Goal: Task Accomplishment & Management: Manage account settings

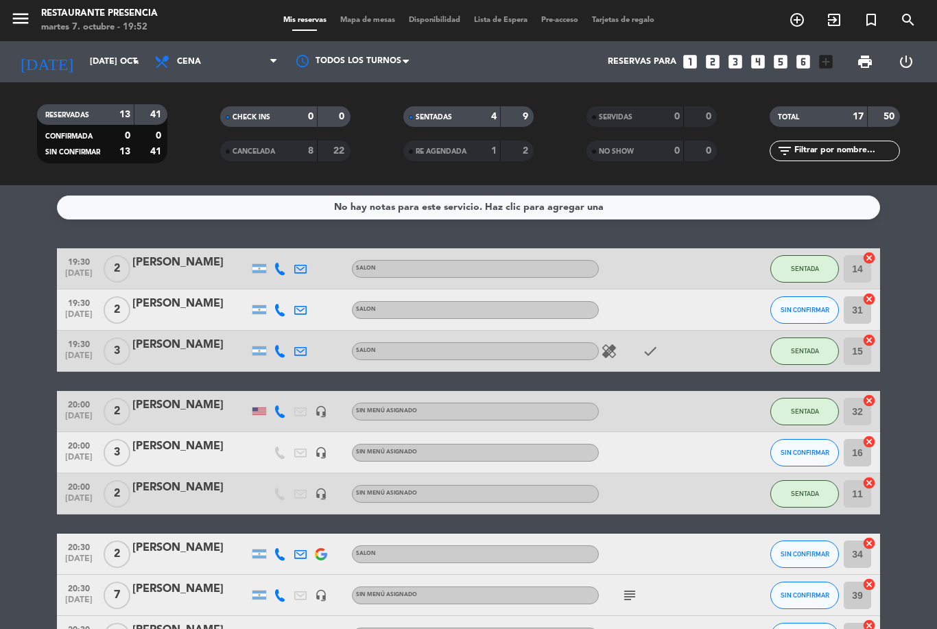
click at [800, 19] on icon "add_circle_outline" at bounding box center [797, 20] width 16 height 16
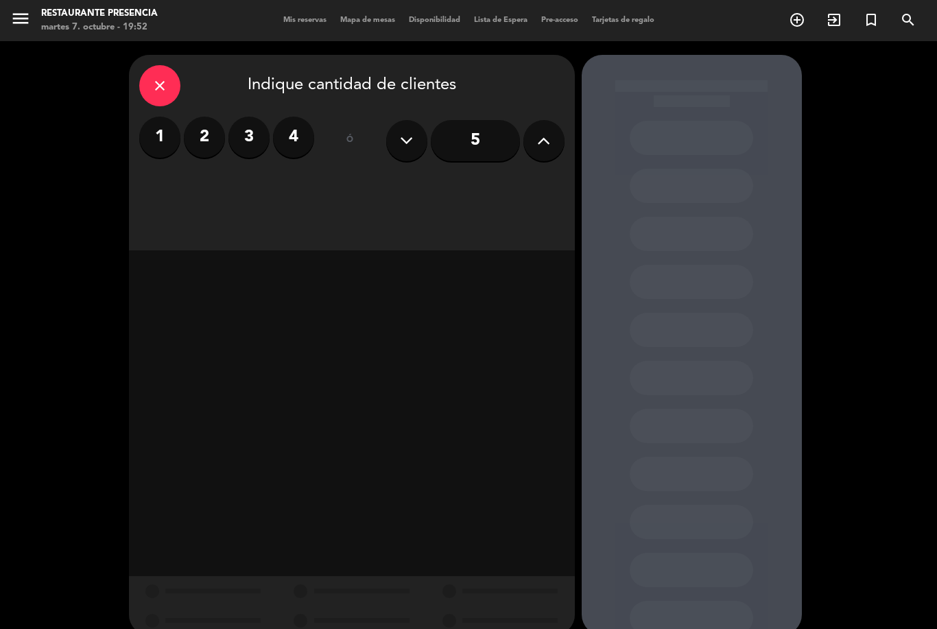
click at [204, 132] on label "2" at bounding box center [204, 137] width 41 height 41
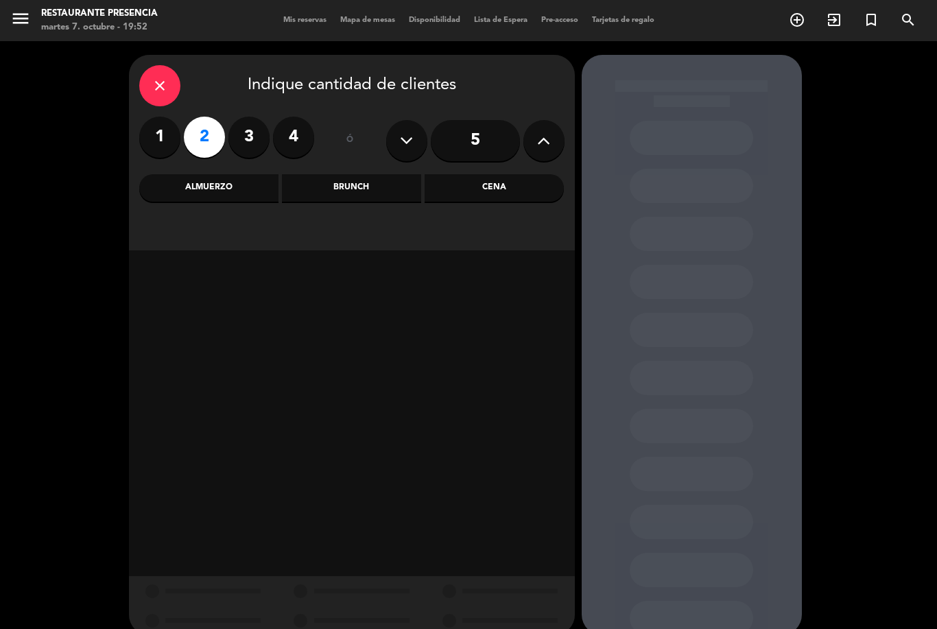
click at [518, 191] on div "Cena" at bounding box center [493, 187] width 139 height 27
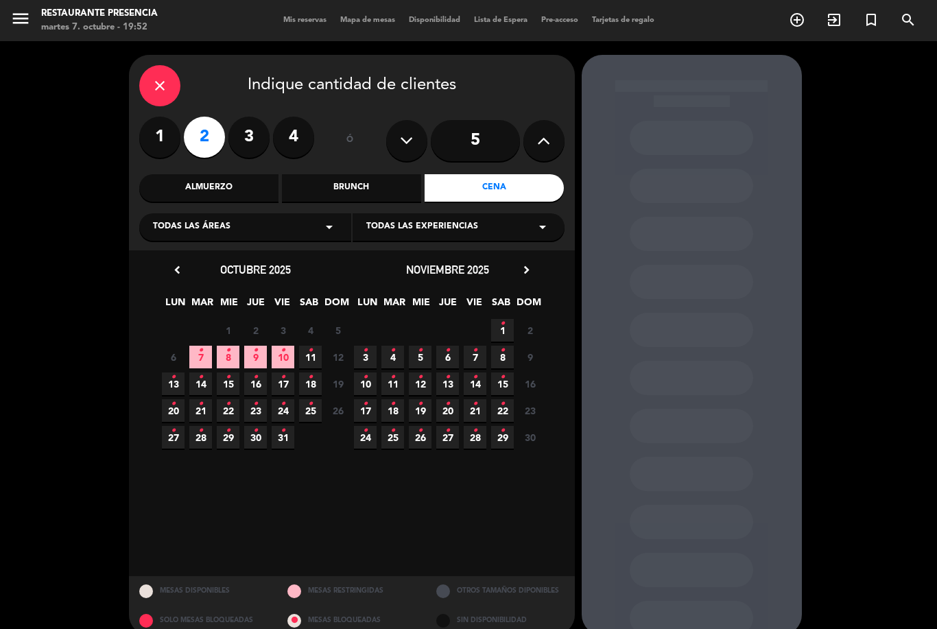
click at [202, 350] on icon "•" at bounding box center [200, 350] width 5 height 22
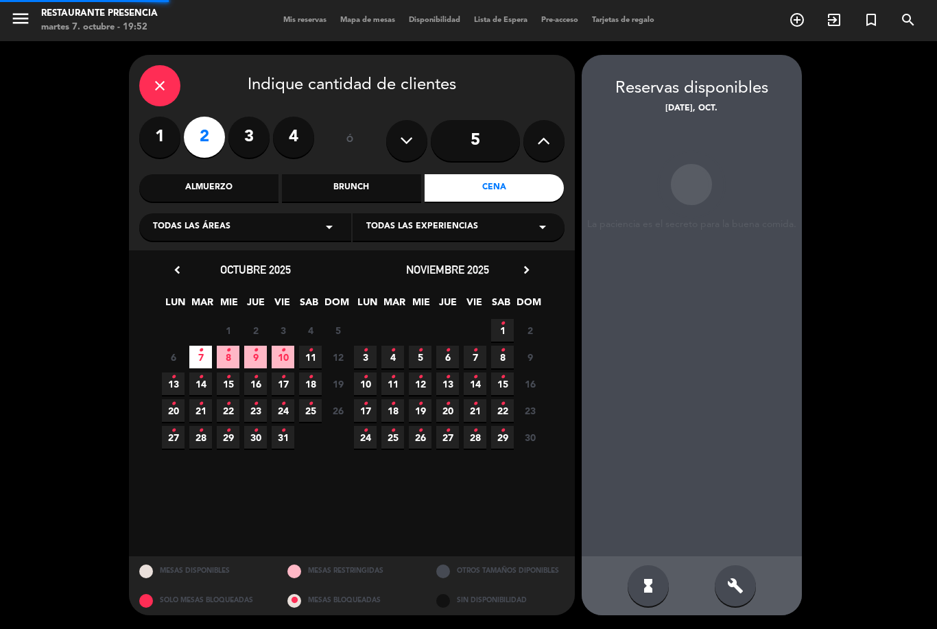
scroll to position [44, 0]
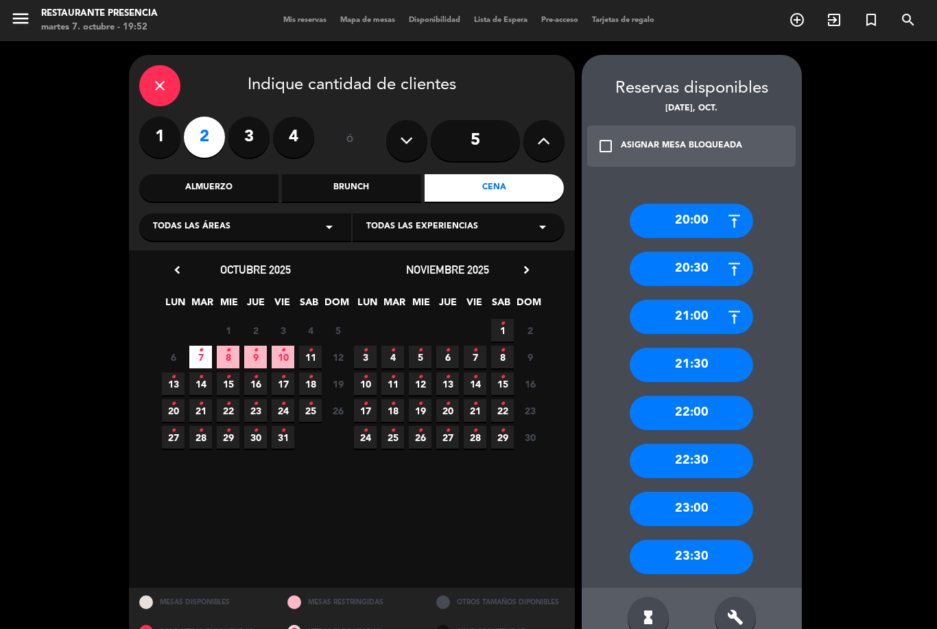
click at [708, 396] on div "22:00" at bounding box center [691, 413] width 123 height 34
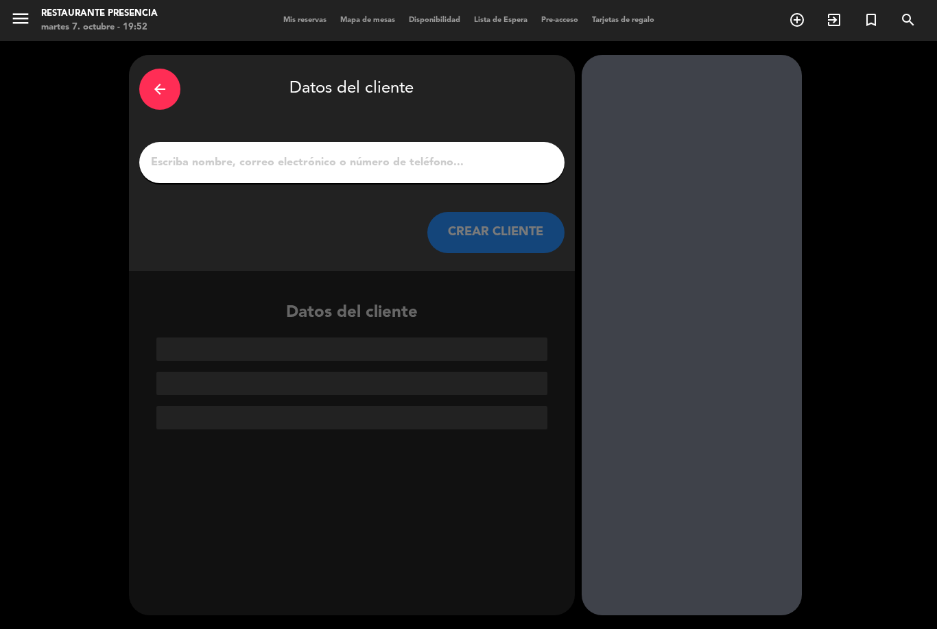
click at [339, 153] on input "1" at bounding box center [351, 162] width 405 height 19
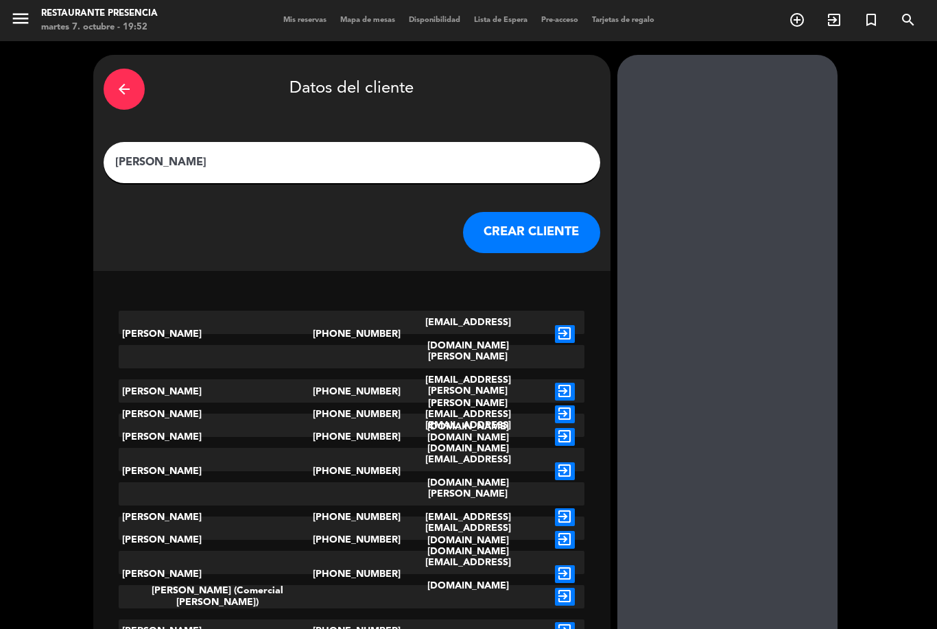
click at [245, 153] on input "[PERSON_NAME]" at bounding box center [352, 162] width 476 height 19
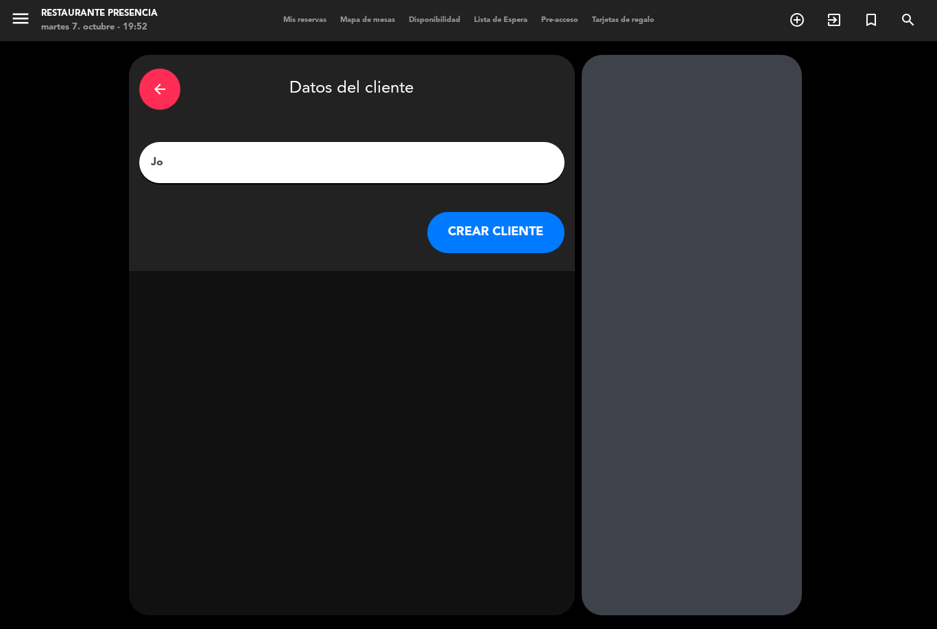
type input "J"
type input "[PERSON_NAME]"
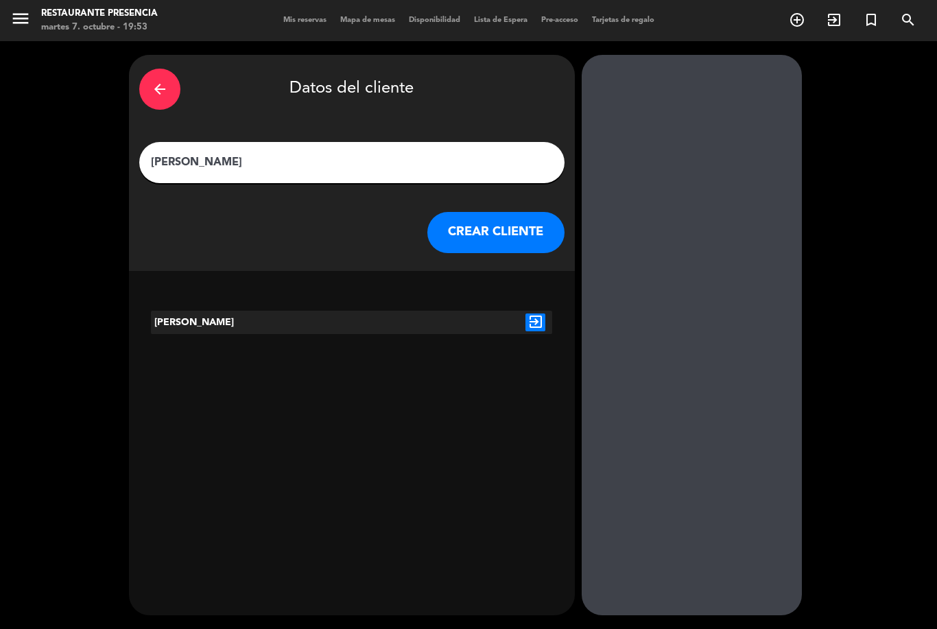
click at [470, 212] on button "CREAR CLIENTE" at bounding box center [495, 232] width 137 height 41
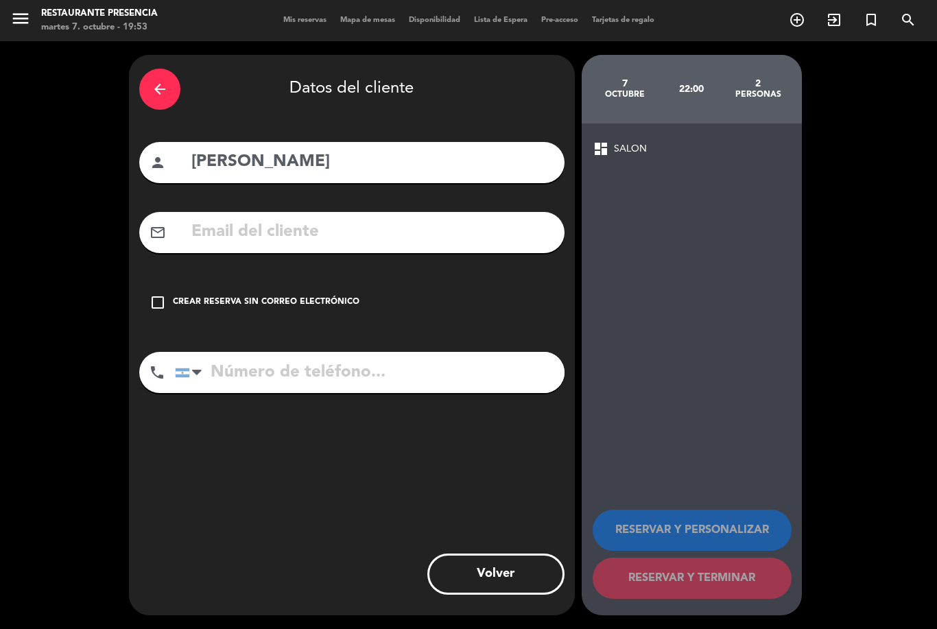
click at [167, 282] on div "check_box_outline_blank Crear reserva sin correo electrónico" at bounding box center [351, 302] width 425 height 41
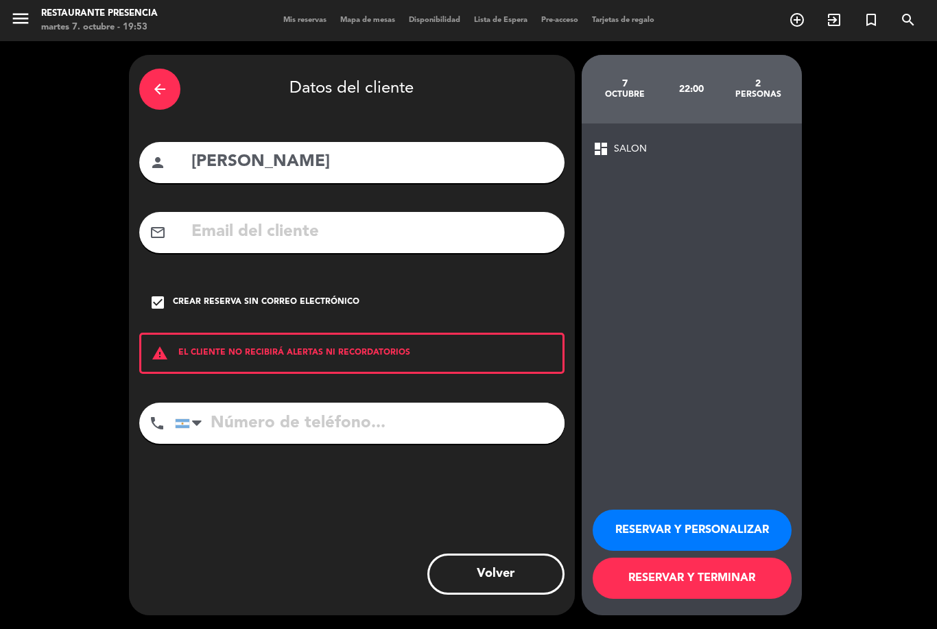
click at [658, 564] on button "RESERVAR Y TERMINAR" at bounding box center [691, 578] width 199 height 41
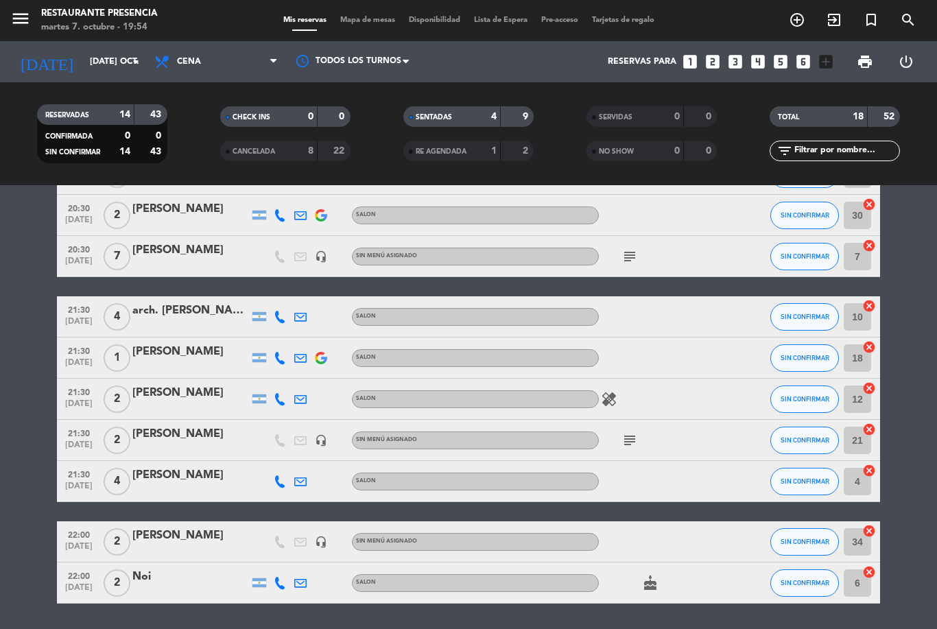
scroll to position [462, 0]
click at [167, 527] on div "[PERSON_NAME]" at bounding box center [190, 536] width 117 height 18
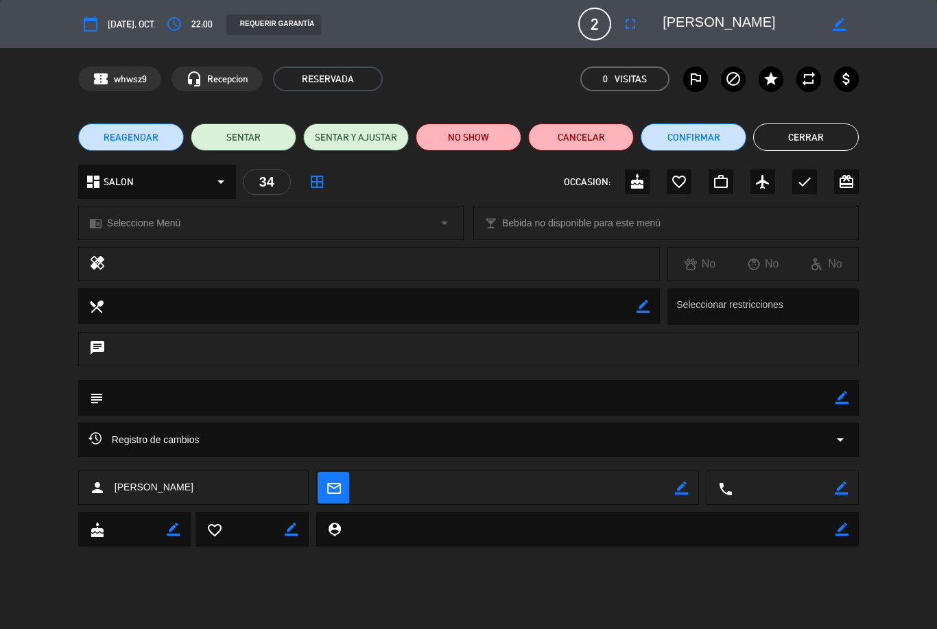
click at [837, 19] on icon "border_color" at bounding box center [838, 24] width 13 height 13
click at [688, 22] on textarea at bounding box center [740, 24] width 157 height 25
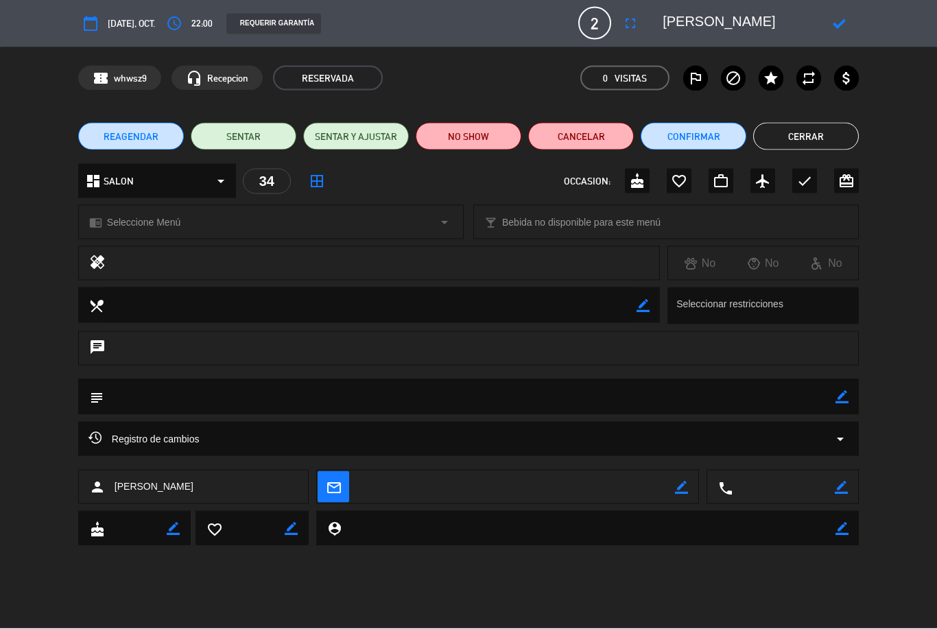
click at [741, 27] on textarea at bounding box center [740, 24] width 157 height 25
click at [730, 26] on textarea at bounding box center [740, 24] width 157 height 25
type textarea "p"
type textarea "[PERSON_NAME]"
click at [844, 19] on icon at bounding box center [838, 24] width 13 height 13
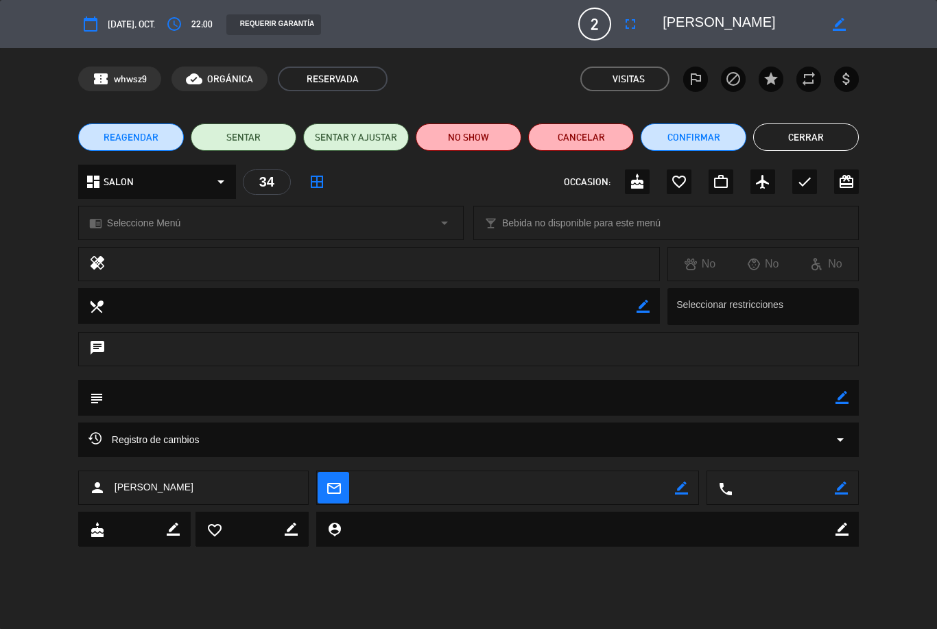
click at [809, 136] on button "Cerrar" at bounding box center [806, 136] width 106 height 27
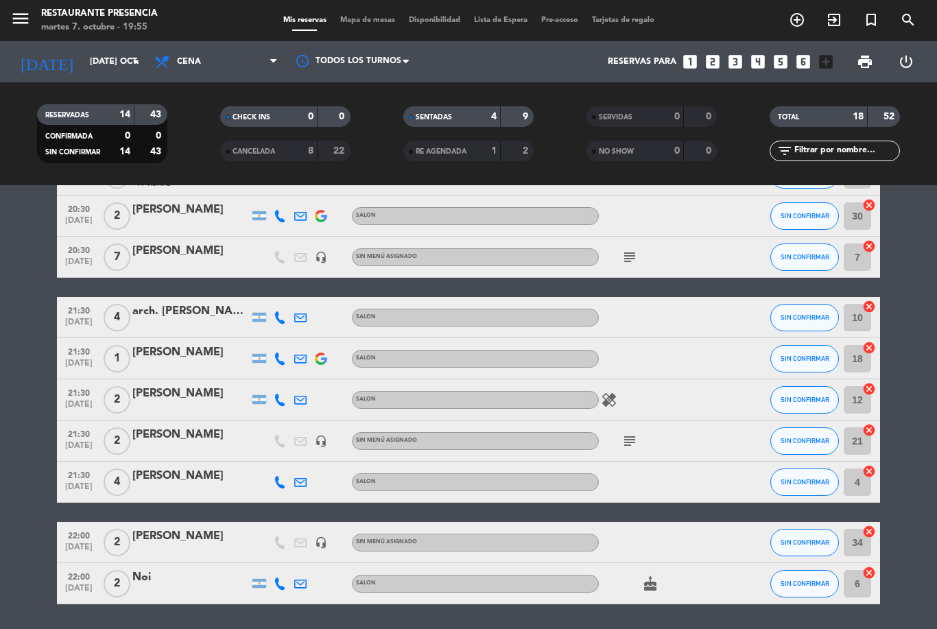
click at [202, 527] on div "[PERSON_NAME]" at bounding box center [190, 536] width 117 height 18
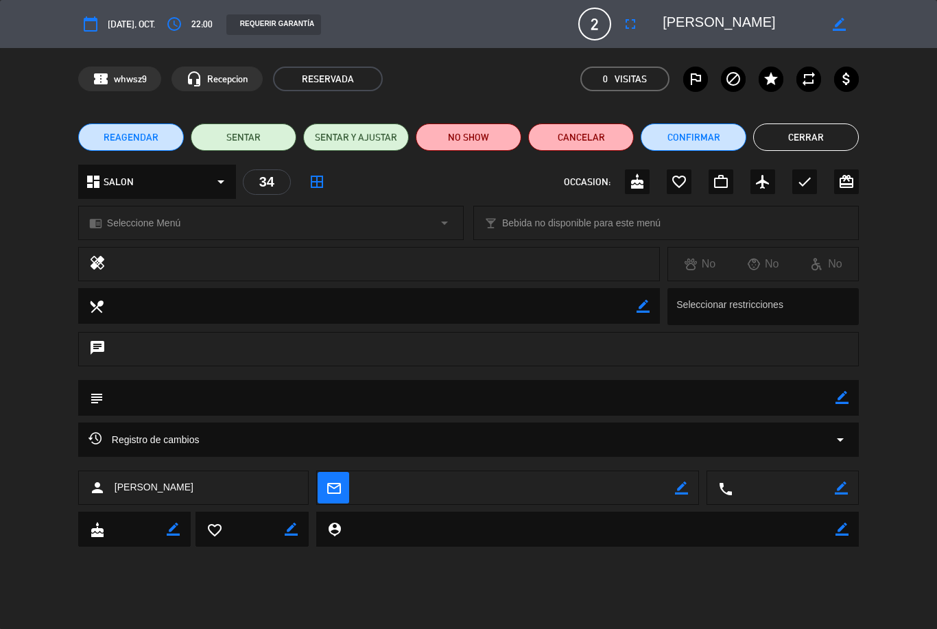
click at [843, 393] on icon "border_color" at bounding box center [841, 397] width 13 height 13
click at [328, 404] on textarea at bounding box center [470, 397] width 732 height 35
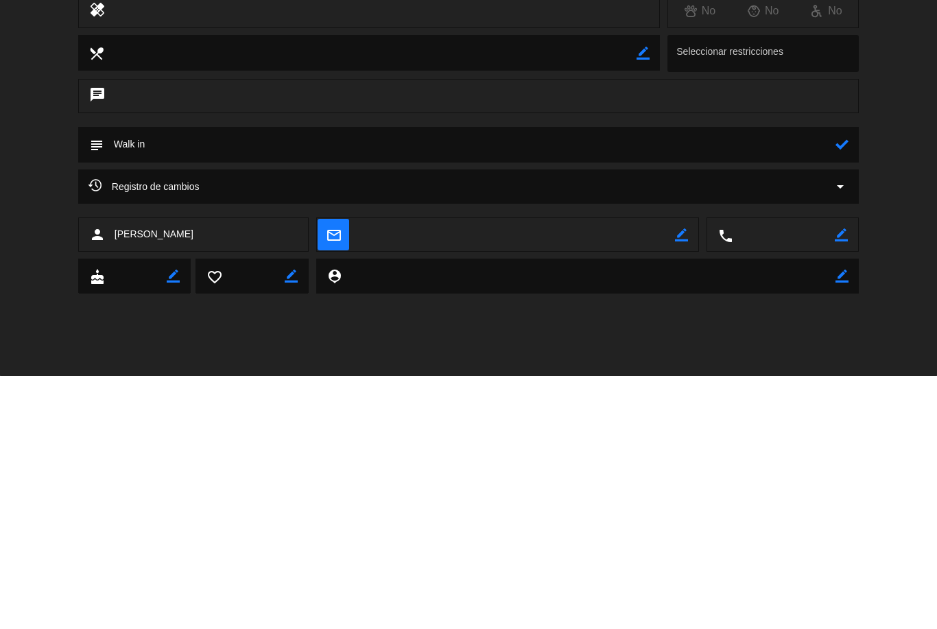
type textarea "Walk in"
click at [837, 391] on icon at bounding box center [841, 397] width 13 height 13
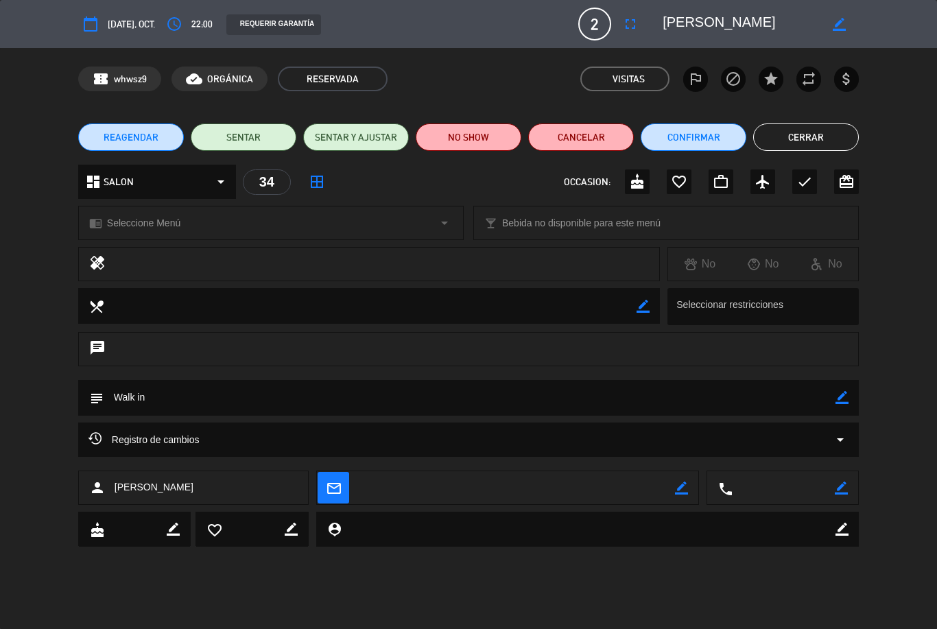
click at [821, 131] on button "Cerrar" at bounding box center [806, 136] width 106 height 27
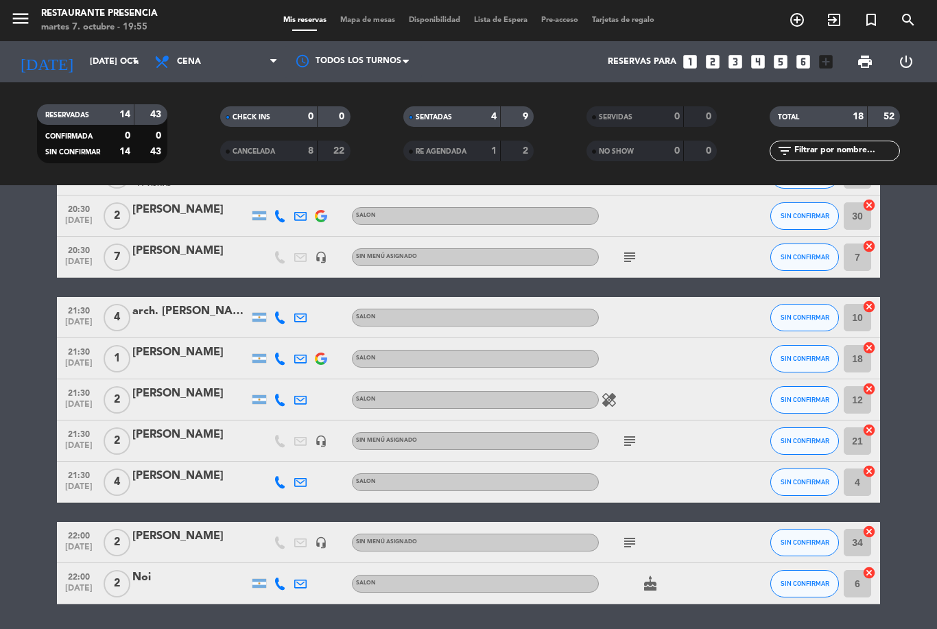
click at [619, 522] on div "subject" at bounding box center [660, 542] width 123 height 40
click at [633, 534] on icon "subject" at bounding box center [629, 542] width 16 height 16
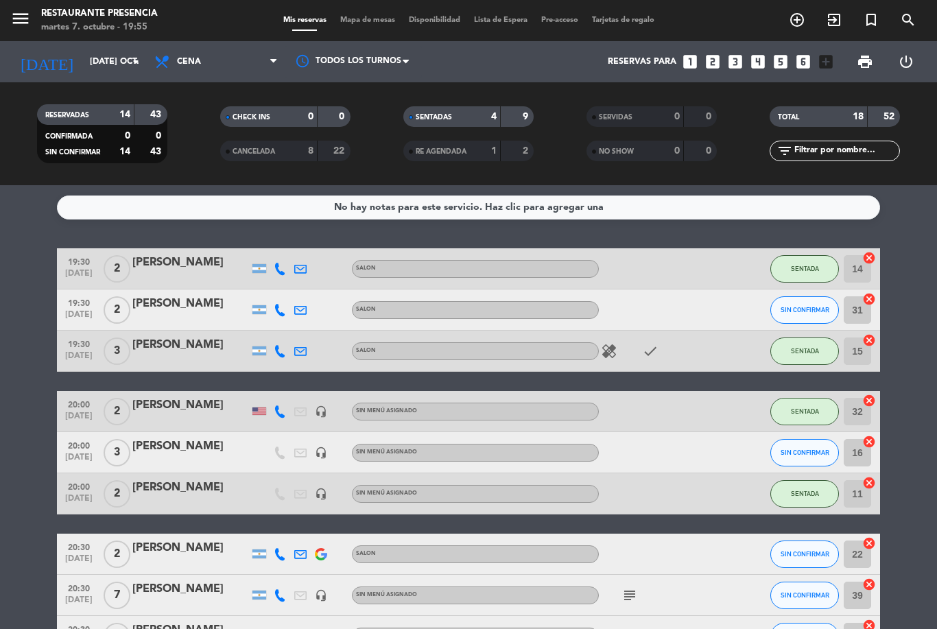
scroll to position [0, 0]
click at [193, 396] on div "[PERSON_NAME]" at bounding box center [190, 405] width 117 height 18
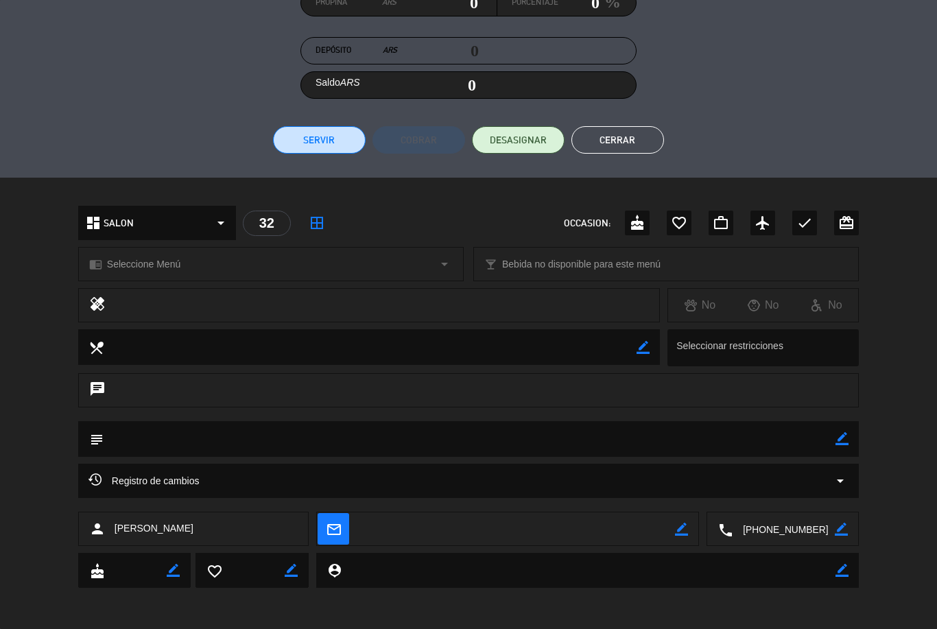
scroll to position [226, 0]
click at [833, 442] on textarea at bounding box center [470, 439] width 732 height 35
click at [841, 438] on icon "border_color" at bounding box center [841, 439] width 13 height 13
click at [435, 435] on textarea at bounding box center [470, 439] width 732 height 35
type textarea "Walk in"
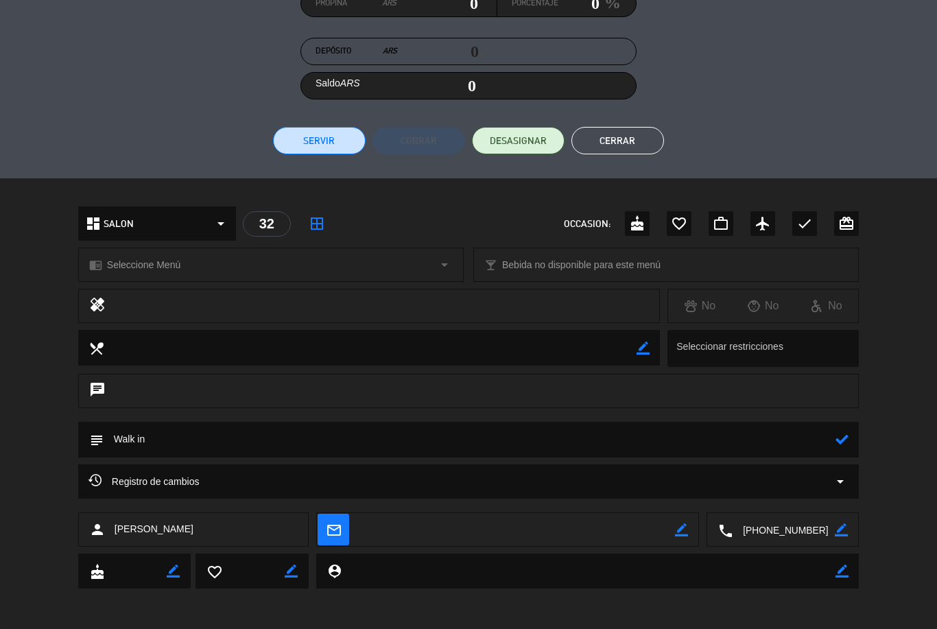
click at [846, 429] on div at bounding box center [841, 440] width 13 height 36
click at [846, 436] on icon at bounding box center [841, 439] width 13 height 13
click at [636, 136] on button "Cerrar" at bounding box center [617, 140] width 93 height 27
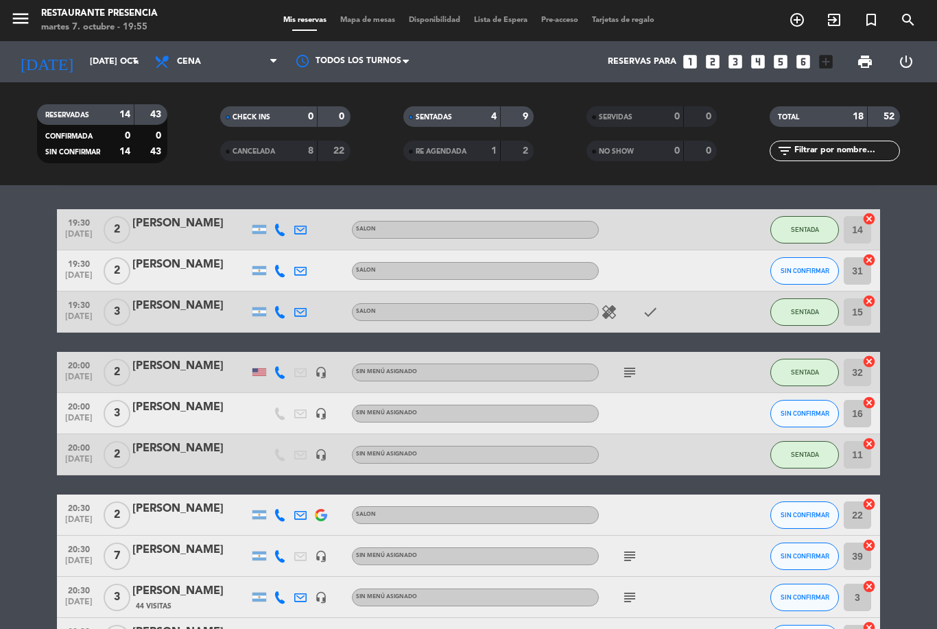
scroll to position [48, 0]
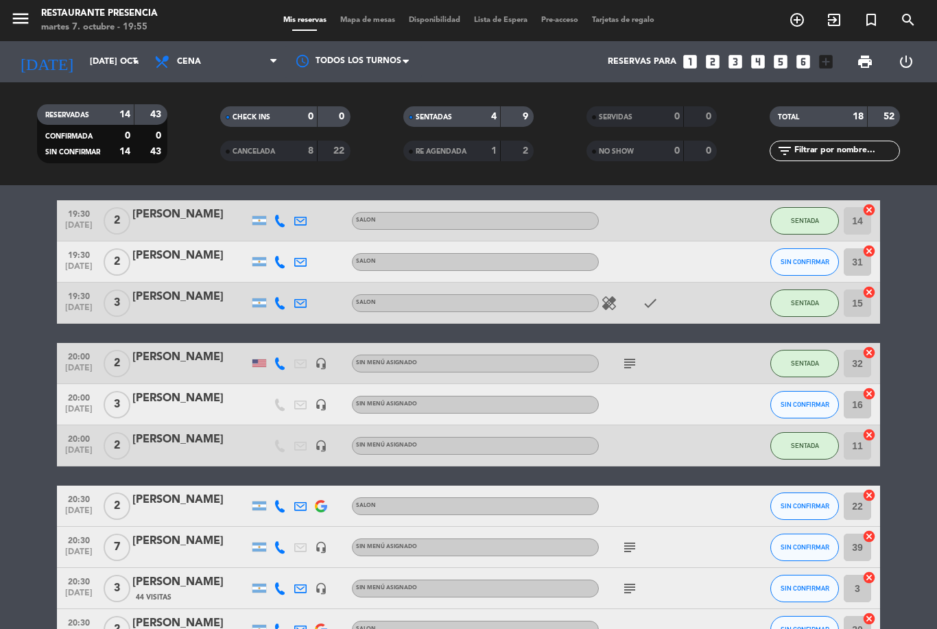
click at [637, 355] on icon "subject" at bounding box center [629, 363] width 16 height 16
click at [206, 348] on div "[PERSON_NAME]" at bounding box center [190, 357] width 117 height 18
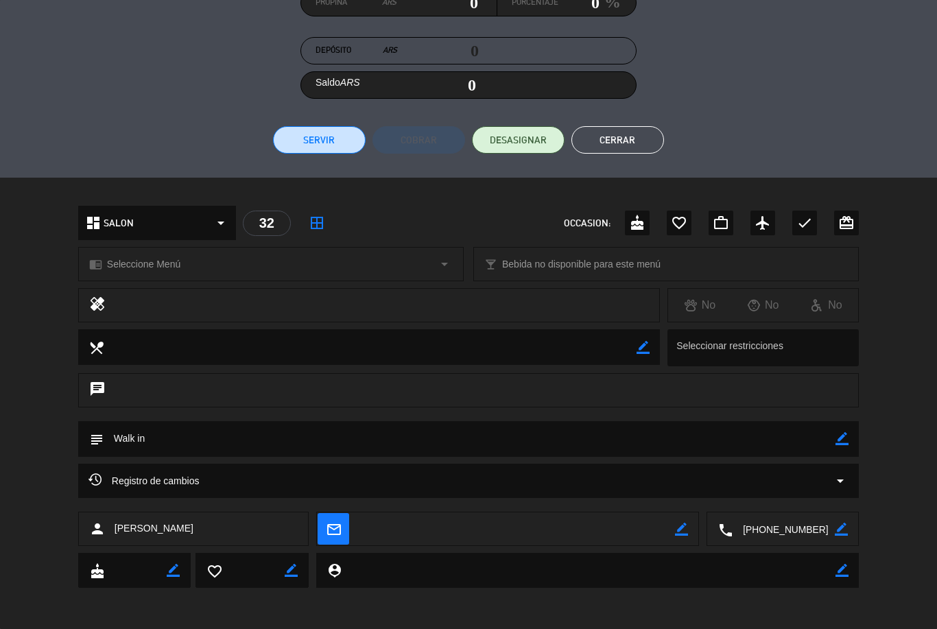
scroll to position [226, 0]
click at [845, 433] on icon "border_color" at bounding box center [841, 439] width 13 height 13
click at [847, 434] on icon at bounding box center [841, 439] width 13 height 13
click at [623, 145] on button "Cerrar" at bounding box center [617, 140] width 93 height 27
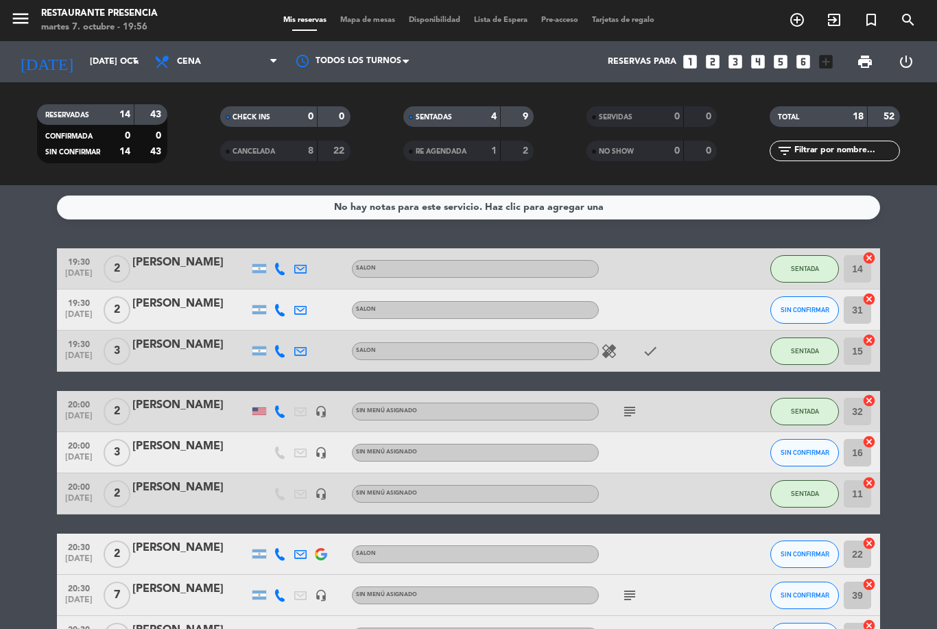
scroll to position [0, 0]
click at [358, 10] on div "menu Restaurante Presencia martes 7. octubre - 19:56 Mis reservas Mapa de mesas…" at bounding box center [468, 20] width 937 height 41
click at [373, 20] on span "Mapa de mesas" at bounding box center [367, 20] width 69 height 8
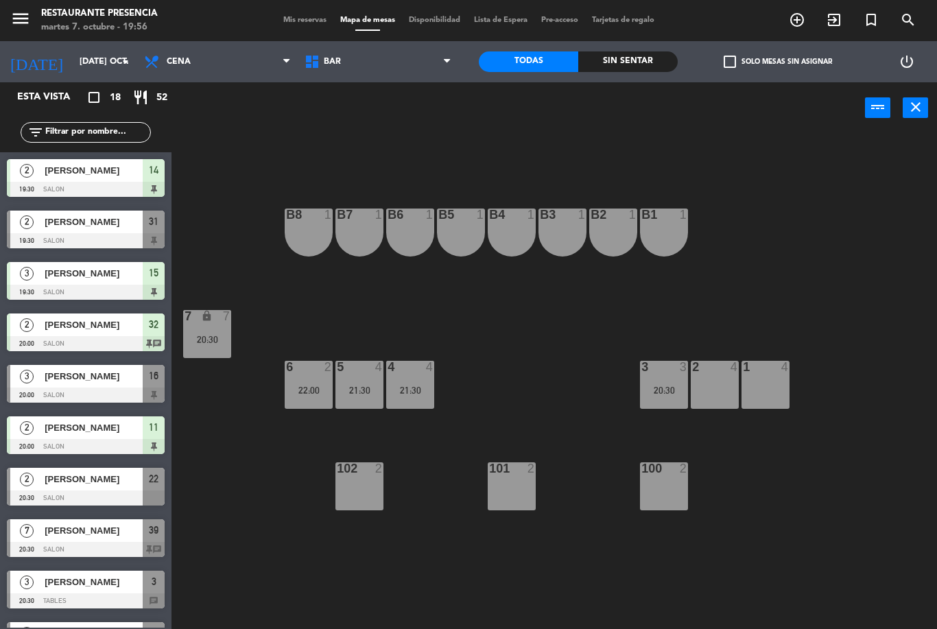
click at [396, 72] on span "BAR" at bounding box center [378, 62] width 160 height 30
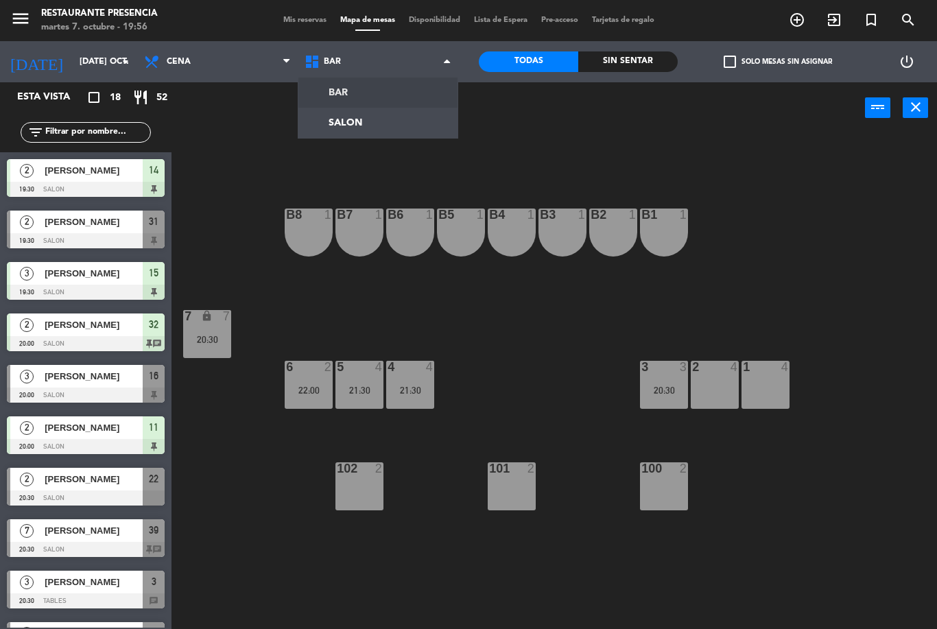
click at [373, 121] on ng-component "menu Restaurante Presencia martes 7. octubre - 19:56 Mis reservas Mapa de mesas…" at bounding box center [468, 314] width 937 height 629
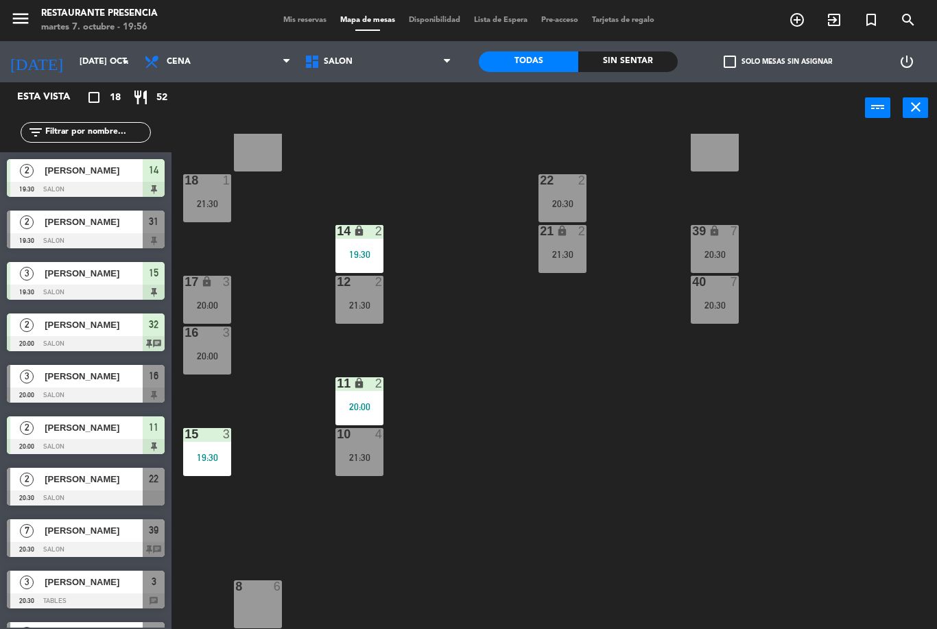
scroll to position [136, 0]
click at [405, 75] on span "SALON" at bounding box center [378, 62] width 160 height 30
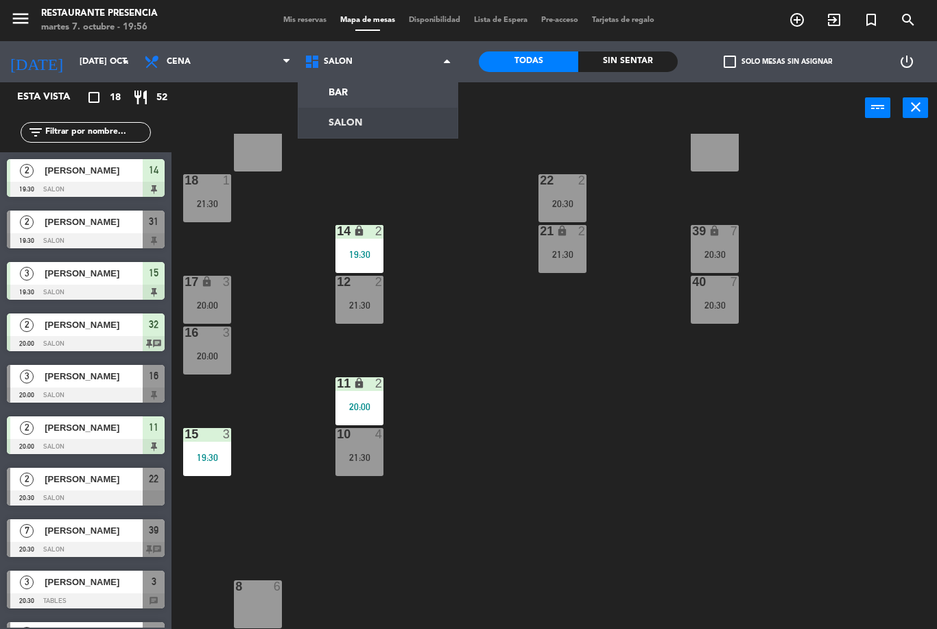
click at [386, 86] on ng-component "menu Restaurante Presencia martes 7. octubre - 19:56 Mis reservas Mapa de mesas…" at bounding box center [468, 314] width 937 height 629
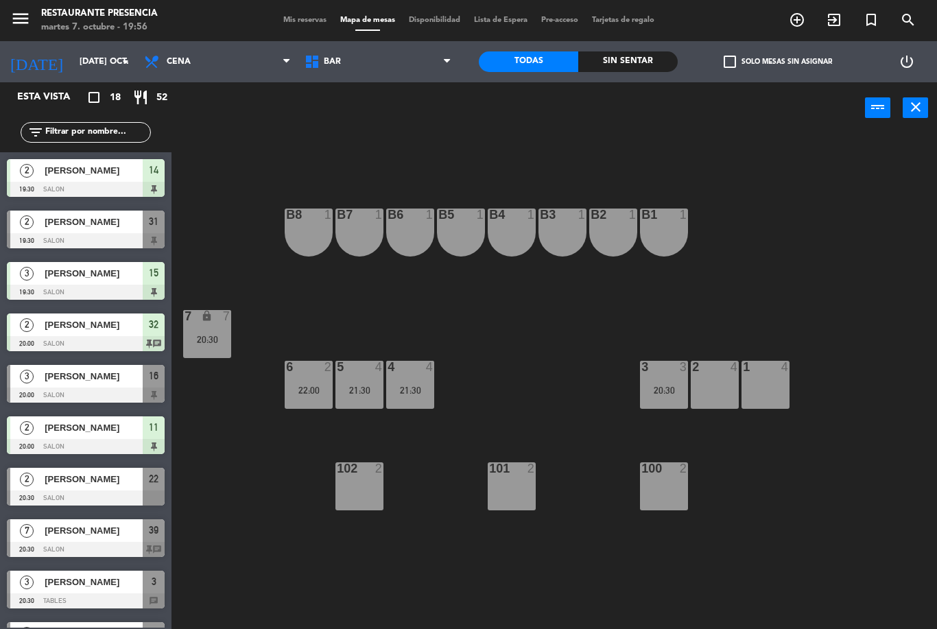
click at [286, 459] on div "B1 1 B2 1 B3 1 B4 1 B5 1 B6 1 B7 1 B8 1 7 lock 7 20:30 1 4 2 4 3 3 20:30 4 4 21…" at bounding box center [559, 381] width 756 height 495
click at [248, 490] on div "B1 1 B2 1 B3 1 B4 1 B5 1 B6 1 B7 1 B8 1 7 lock 7 20:30 1 4 2 4 3 3 20:30 4 4 21…" at bounding box center [559, 381] width 756 height 495
click at [491, 147] on div "B1 1 B2 1 B3 1 B4 1 B5 1 B6 1 B7 1 B8 1 7 lock 7 20:30 1 4 2 4 3 3 20:30 4 4 21…" at bounding box center [559, 381] width 756 height 495
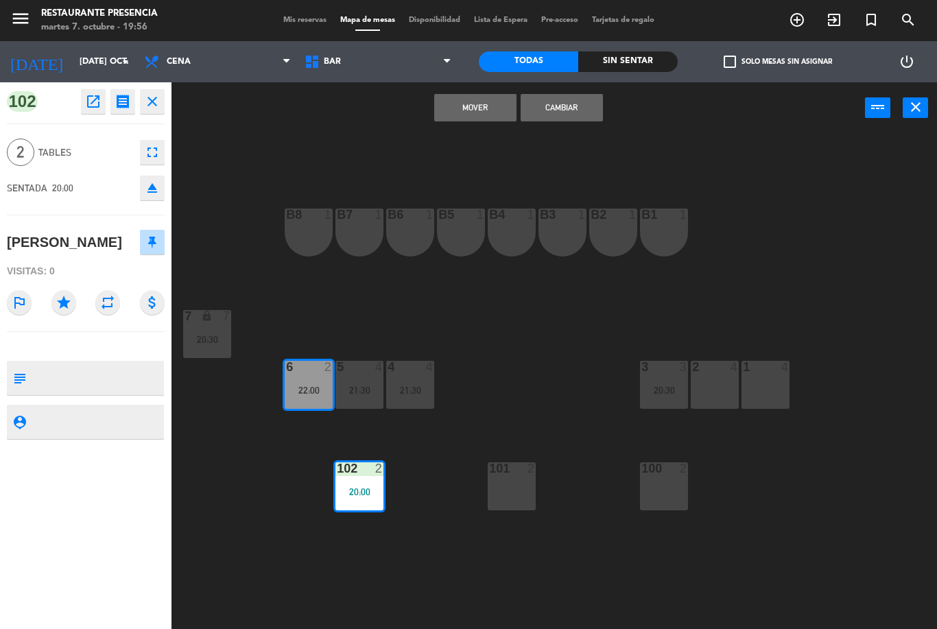
click at [477, 115] on button "Mover" at bounding box center [475, 107] width 82 height 27
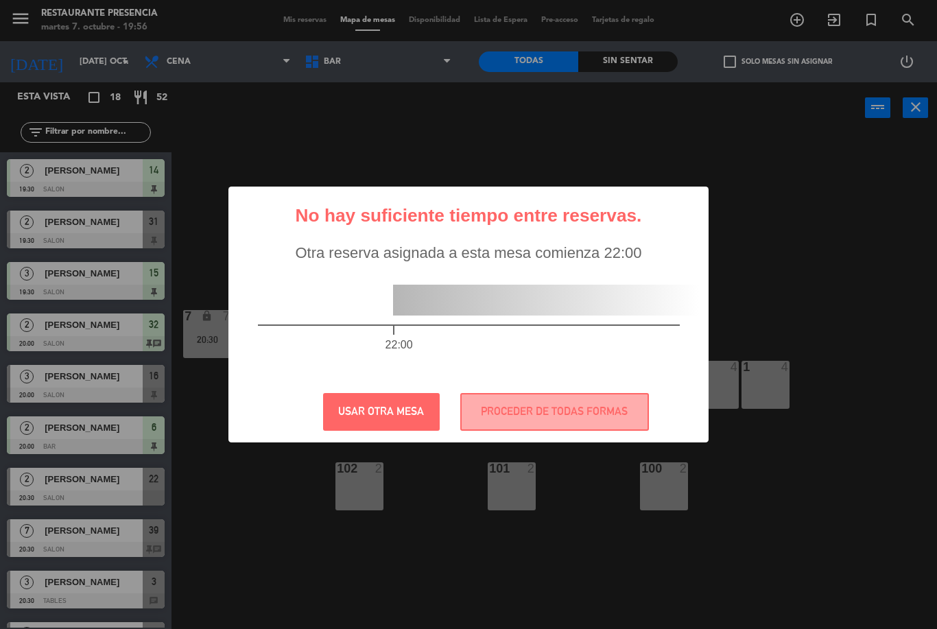
click at [555, 409] on button "PROCEDER DE TODAS FORMAS" at bounding box center [554, 412] width 189 height 38
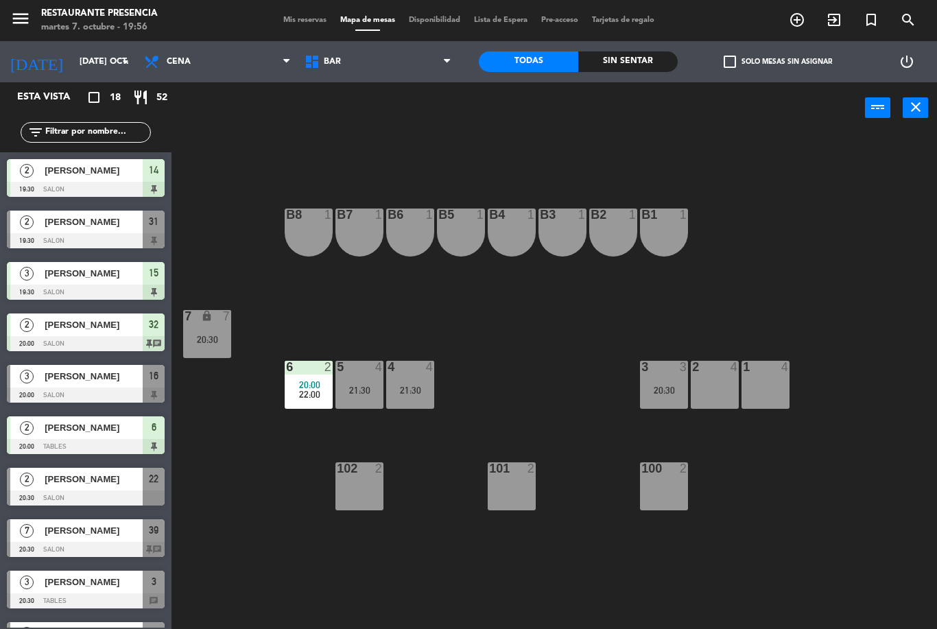
click at [290, 288] on div "B1 1 B2 1 B3 1 B4 1 B5 1 B6 1 B7 1 B8 1 7 lock 7 20:30 1 4 2 4 3 3 20:30 4 4 21…" at bounding box center [559, 381] width 756 height 495
click at [219, 245] on div "B1 1 B2 1 B3 1 B4 1 B5 1 B6 1 B7 1 B8 1 7 lock 7 20:30 1 4 2 4 3 3 20:30 4 4 21…" at bounding box center [559, 381] width 756 height 495
click at [660, 451] on div "B1 1 B2 1 B3 1 B4 1 B5 1 B6 1 B7 1 B8 1 7 lock 7 20:30 1 4 2 4 3 3 20:30 4 4 21…" at bounding box center [559, 381] width 756 height 495
click at [834, 306] on div "B1 1 B2 1 B3 1 B4 1 B5 1 B6 1 B7 1 B8 1 7 lock 7 20:30 1 4 2 4 3 3 20:30 4 4 21…" at bounding box center [559, 381] width 756 height 495
click at [825, 302] on div "B1 1 B2 1 B3 1 B4 1 B5 1 B6 1 B7 1 B8 1 7 lock 7 20:30 1 4 2 4 3 3 20:30 4 4 21…" at bounding box center [559, 381] width 756 height 495
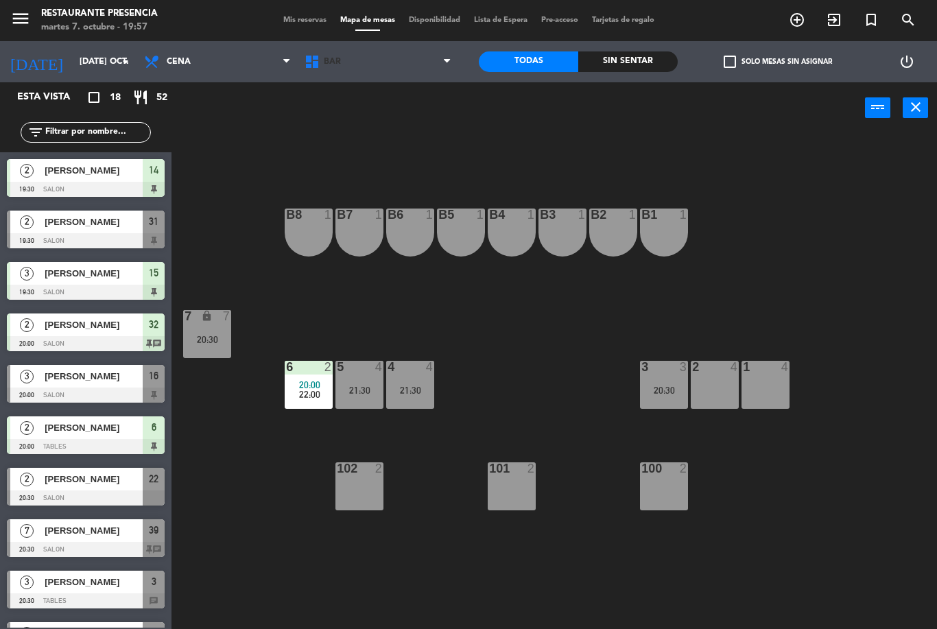
click at [348, 51] on span "BAR" at bounding box center [378, 62] width 160 height 30
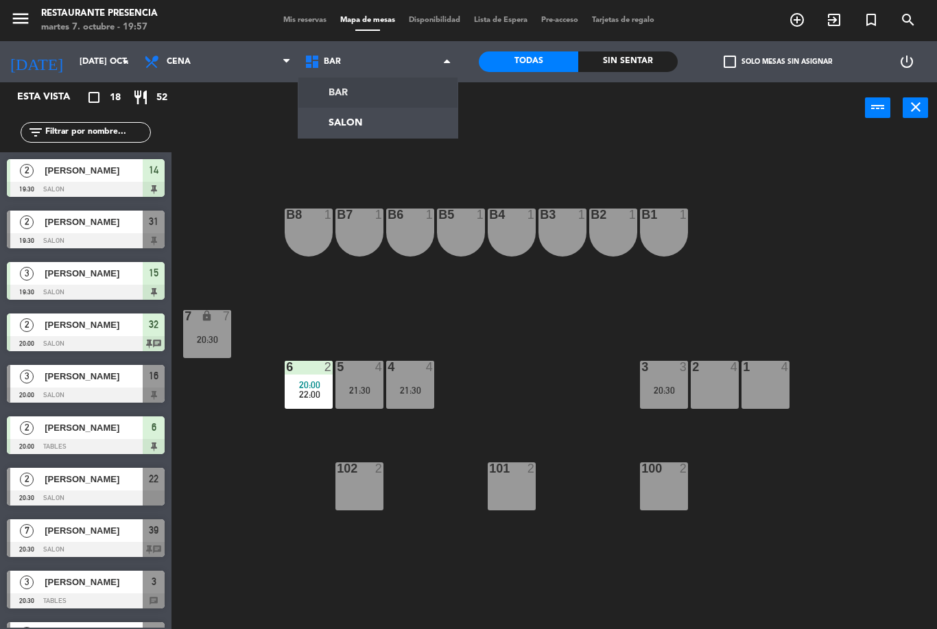
click at [374, 119] on ng-component "menu Restaurante Presencia martes 7. octubre - 19:57 Mis reservas Mapa de mesas…" at bounding box center [468, 314] width 937 height 629
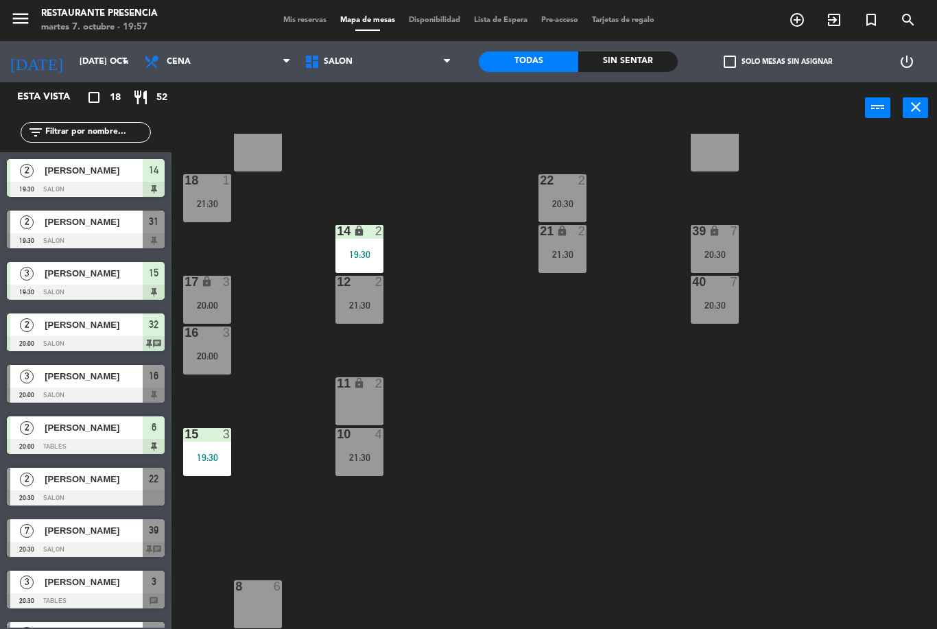
scroll to position [136, 0]
click at [376, 58] on span "SALON" at bounding box center [378, 62] width 160 height 30
click at [470, 426] on div "30 2 20:30 31 lock 2 19:30 32 2 20:00 33 lock 2 34 2 22:00 35 lock 2 38 6 20 6 …" at bounding box center [559, 381] width 756 height 495
click at [381, 55] on span "SALON" at bounding box center [378, 62] width 160 height 30
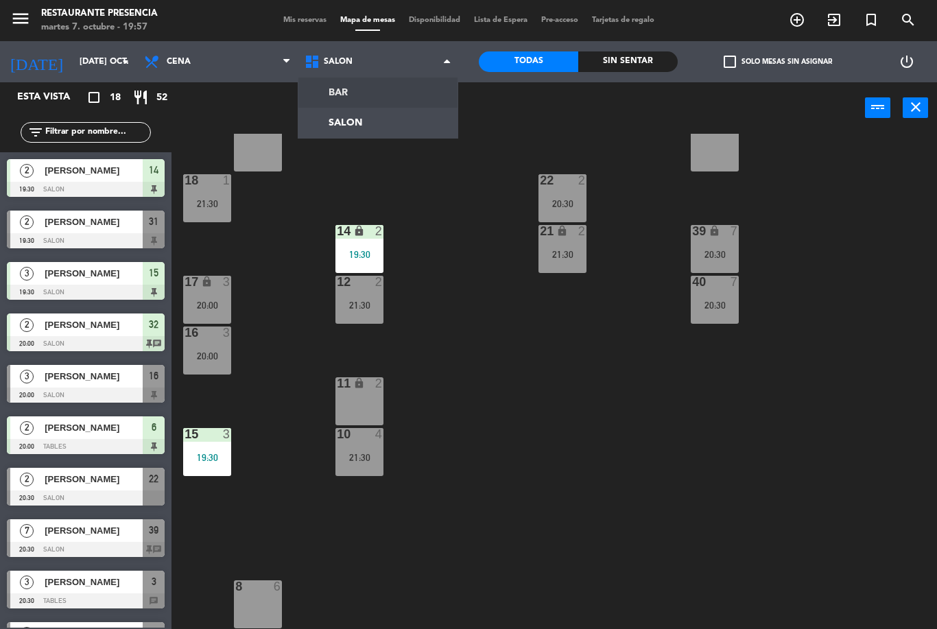
click at [352, 86] on ng-component "menu Restaurante Presencia martes 7. octubre - 19:57 Mis reservas Mapa de mesas…" at bounding box center [468, 314] width 937 height 629
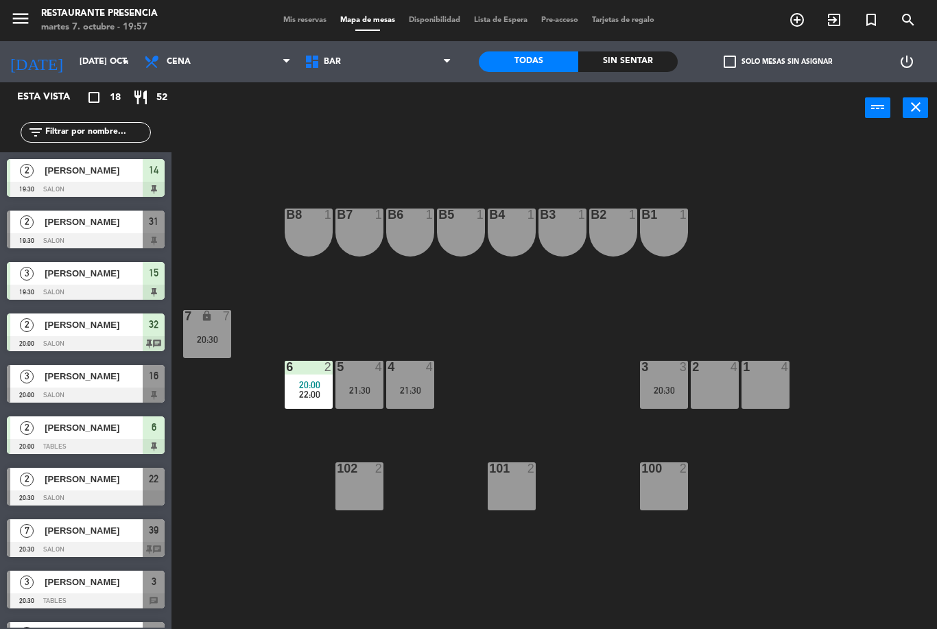
click at [658, 385] on div "20:30" at bounding box center [664, 390] width 48 height 10
click at [567, 340] on div "B1 1 B2 1 B3 1 B4 1 B5 1 B6 1 B7 1 B8 1 7 lock 7 20:30 1 4 2 4 3 3 20:30 4 4 21…" at bounding box center [559, 381] width 756 height 495
click at [642, 366] on div "3" at bounding box center [641, 367] width 1 height 12
click at [539, 337] on div "B1 1 B2 1 B3 1 B4 1 B5 1 B6 1 B7 1 B8 1 7 lock 7 20:30 1 4 2 4 3 3 20:30 4 4 21…" at bounding box center [559, 381] width 756 height 495
click at [658, 370] on div at bounding box center [663, 367] width 23 height 12
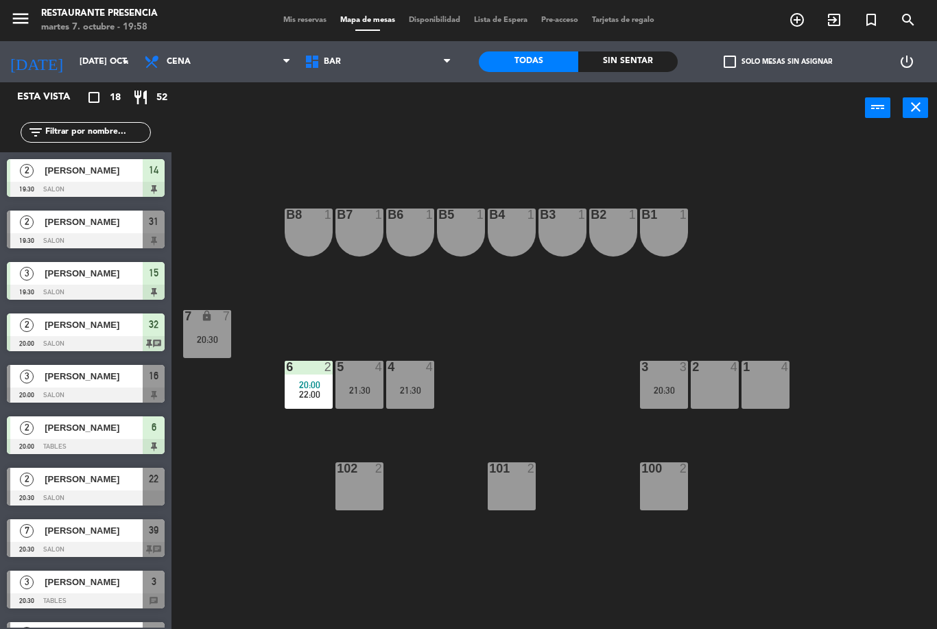
click at [584, 346] on div "B1 1 B2 1 B3 1 B4 1 B5 1 B6 1 B7 1 B8 1 7 lock 7 20:30 1 4 2 4 3 3 20:30 4 4 21…" at bounding box center [559, 381] width 756 height 495
click at [669, 374] on div "3 3" at bounding box center [664, 368] width 48 height 14
click at [588, 328] on div "B1 1 B2 1 B3 1 B4 1 B5 1 B6 1 B7 1 B8 1 7 lock 7 20:30 1 4 2 4 3 3 20:30 4 4 21…" at bounding box center [559, 381] width 756 height 495
click at [725, 377] on div "2 4" at bounding box center [715, 385] width 48 height 48
click at [638, 330] on div "B1 1 B2 1 B3 1 B4 1 B5 1 B6 1 B7 1 B8 1 7 lock 7 20:30 1 4 2 4 3 3 20:30 4 4 21…" at bounding box center [559, 381] width 756 height 495
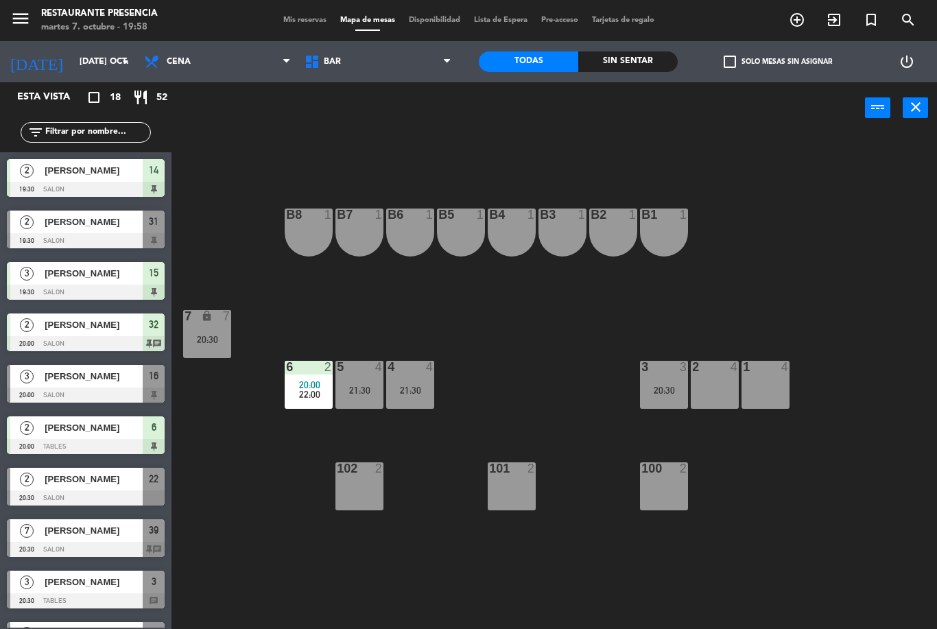
click at [645, 406] on div "3 3 20:30" at bounding box center [664, 385] width 48 height 48
click at [573, 328] on div "B1 1 B2 1 B3 1 B4 1 B5 1 B6 1 B7 1 B8 1 7 lock 7 20:30 1 4 2 4 3 3 20:30 4 4 21…" at bounding box center [559, 381] width 756 height 495
click at [373, 51] on span "BAR" at bounding box center [378, 62] width 160 height 30
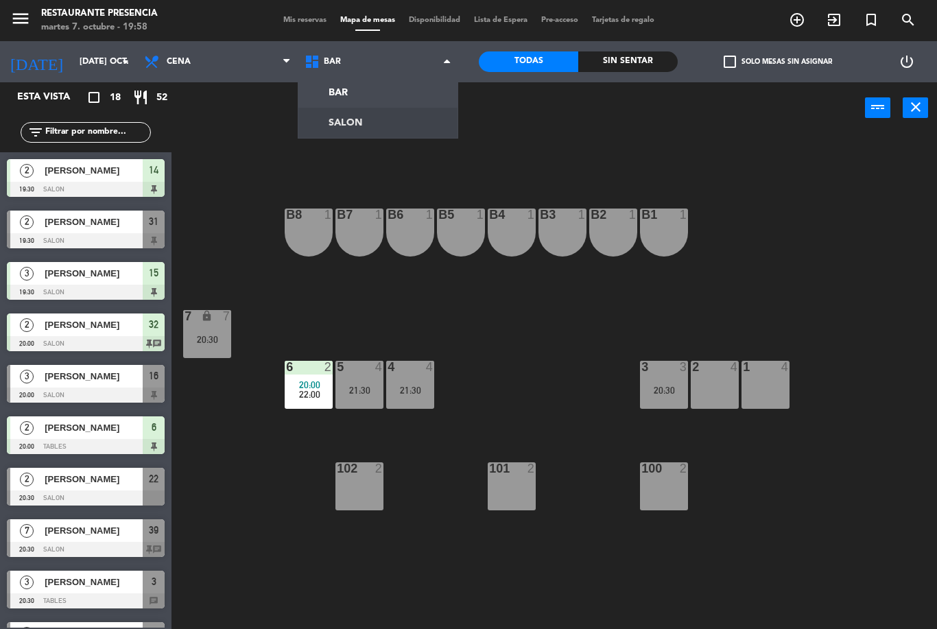
click at [392, 128] on ng-component "menu Restaurante Presencia martes 7. octubre - 19:58 Mis reservas Mapa de mesas…" at bounding box center [468, 314] width 937 height 629
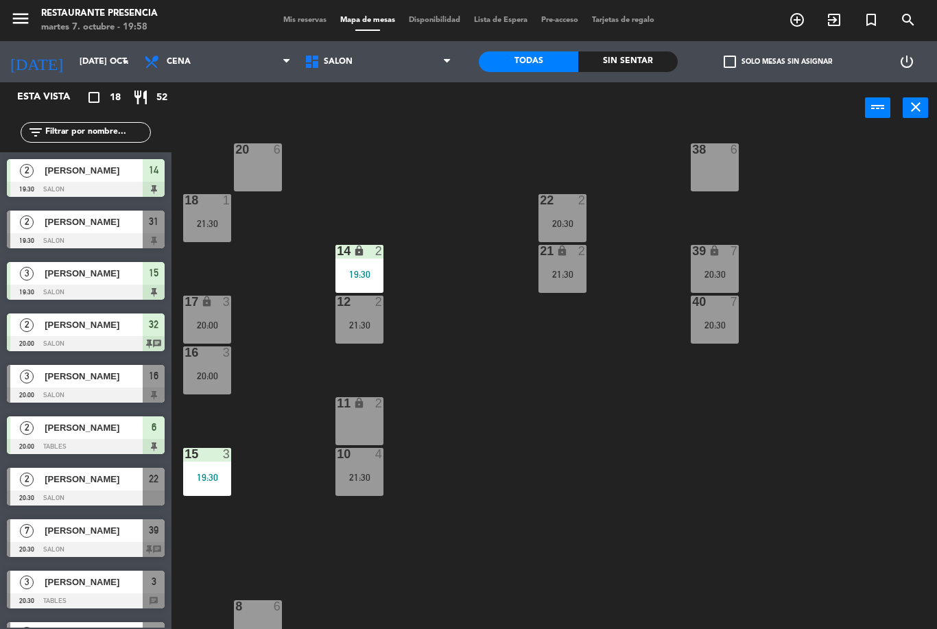
scroll to position [115, 0]
click at [368, 420] on div "11 lock 2" at bounding box center [359, 422] width 48 height 48
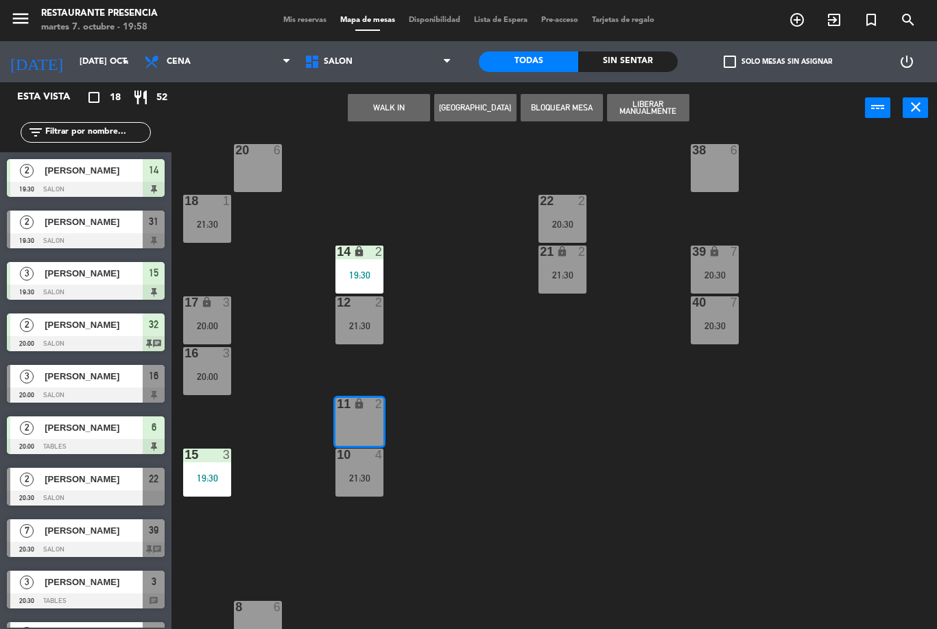
click at [337, 410] on div "11" at bounding box center [337, 404] width 1 height 12
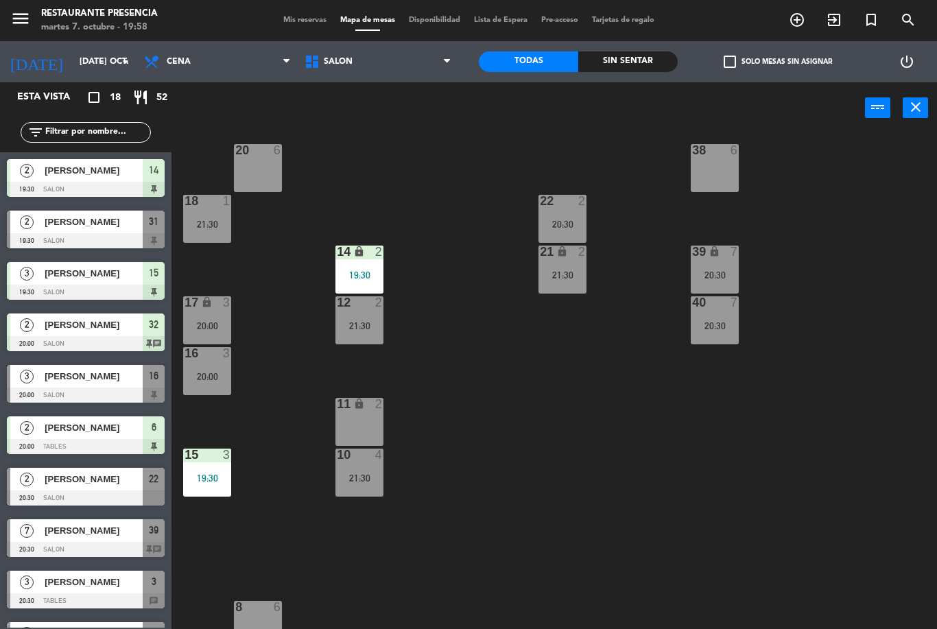
click at [337, 401] on div "11" at bounding box center [337, 404] width 1 height 12
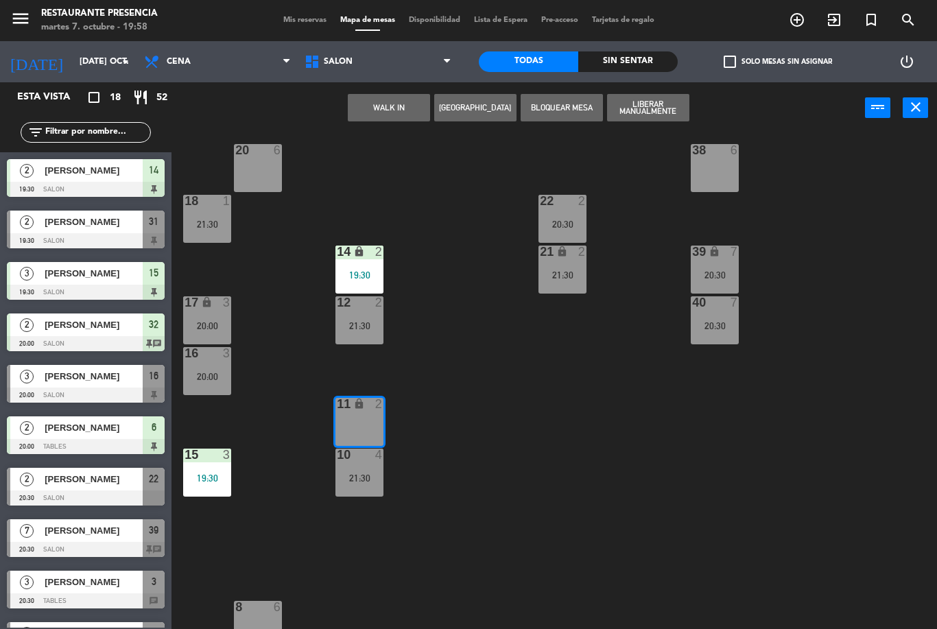
click at [364, 398] on icon "lock" at bounding box center [359, 404] width 12 height 12
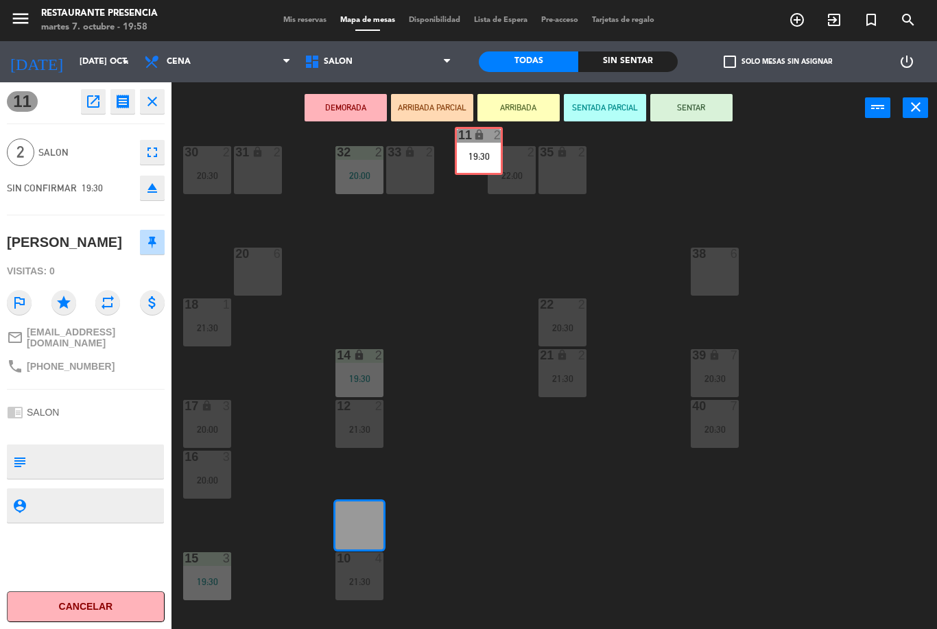
scroll to position [10, 0]
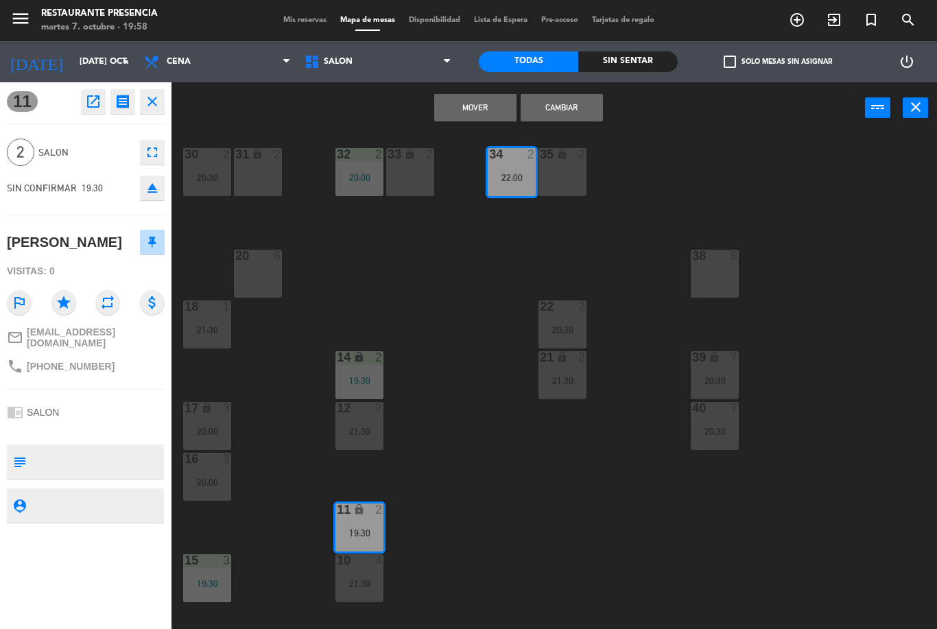
click at [477, 105] on button "Mover" at bounding box center [475, 107] width 82 height 27
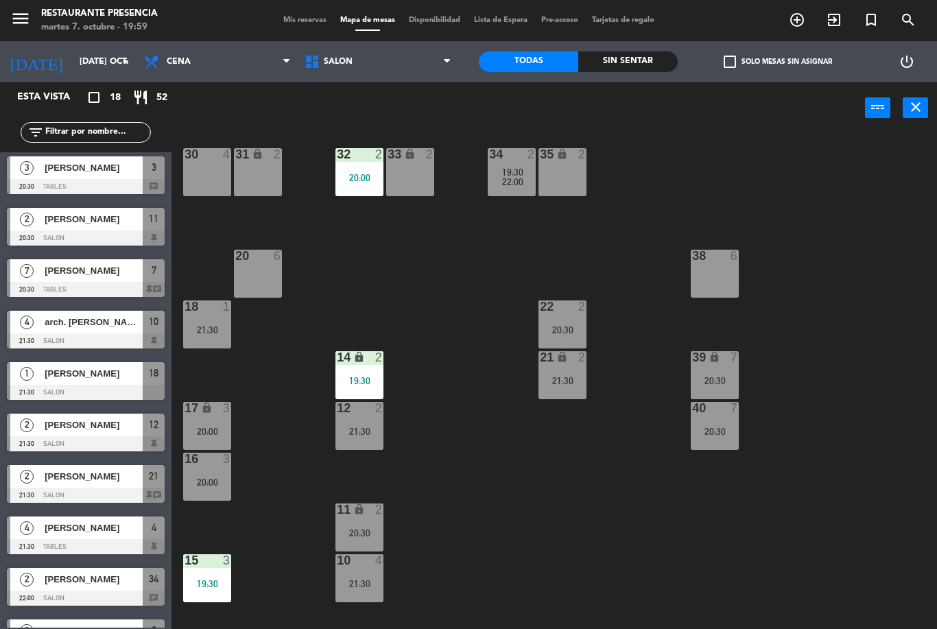
scroll to position [414, 0]
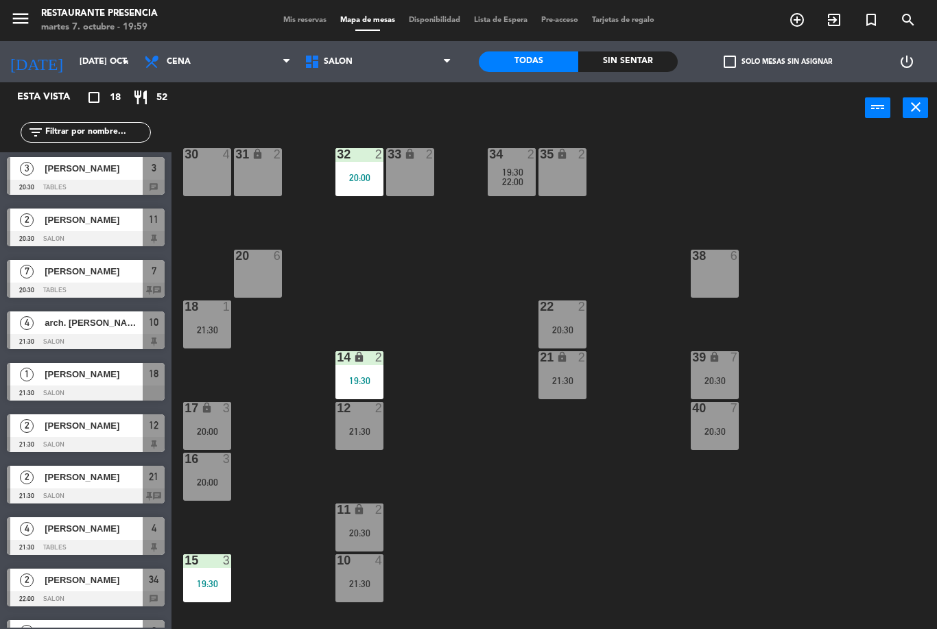
click at [62, 276] on span "[PERSON_NAME]" at bounding box center [94, 271] width 98 height 14
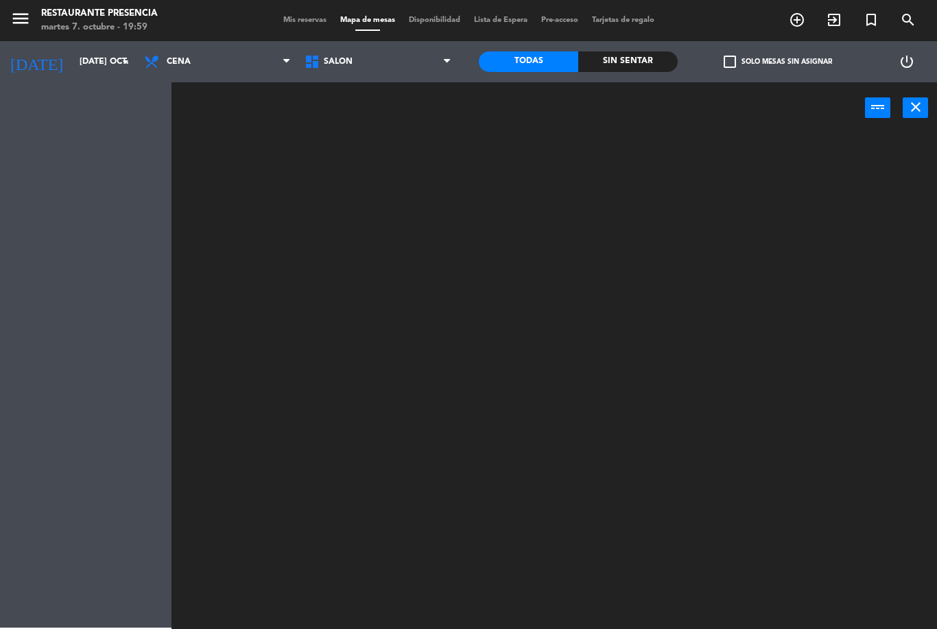
scroll to position [0, 0]
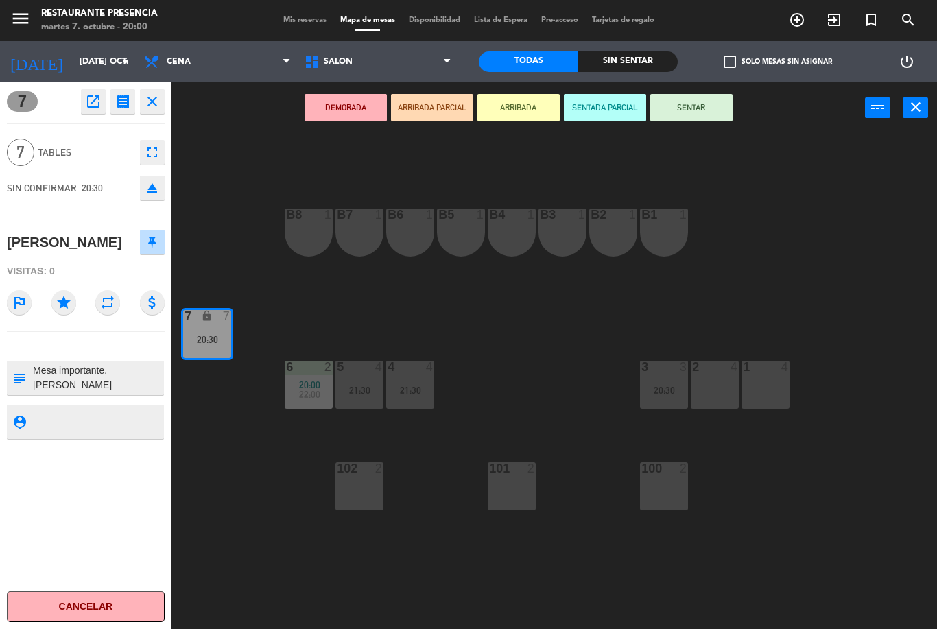
click at [59, 144] on div "7 Tables fullscreen" at bounding box center [86, 152] width 158 height 37
click at [66, 166] on div "7 Tables fullscreen" at bounding box center [86, 152] width 158 height 37
click at [159, 97] on icon "close" at bounding box center [152, 101] width 16 height 16
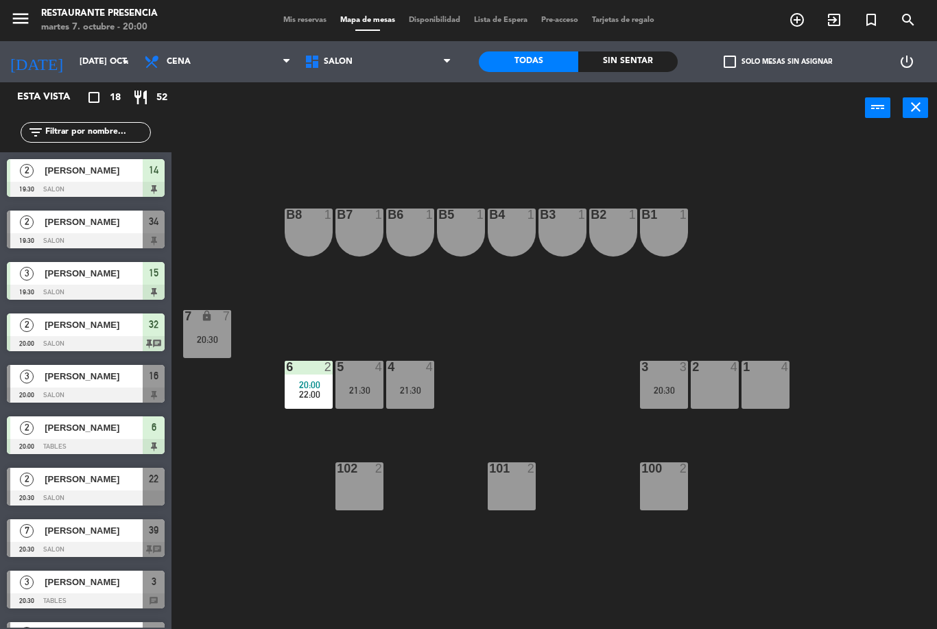
click at [221, 335] on div "20:30" at bounding box center [207, 340] width 48 height 10
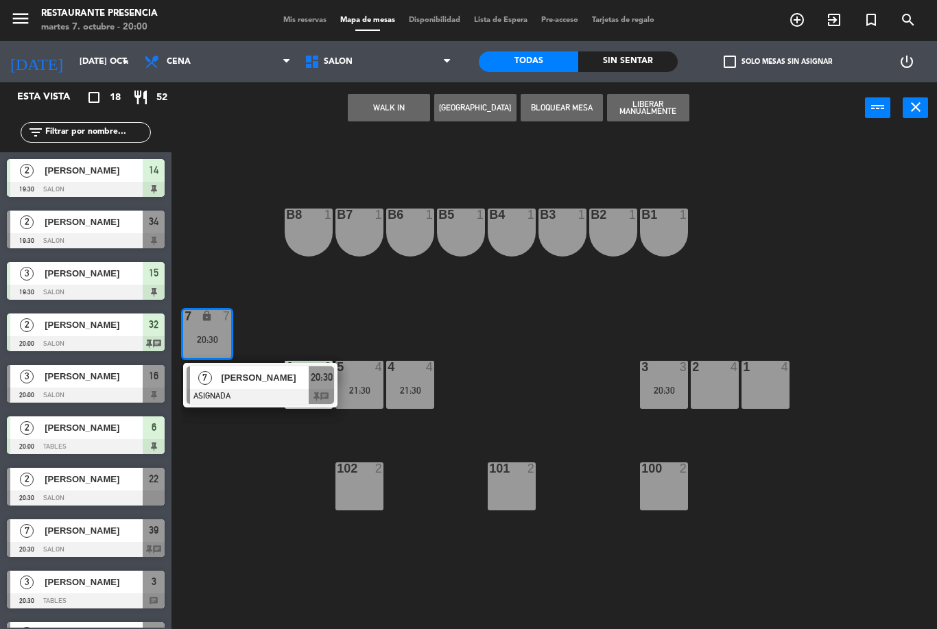
click at [250, 379] on span "[PERSON_NAME]" at bounding box center [265, 377] width 88 height 14
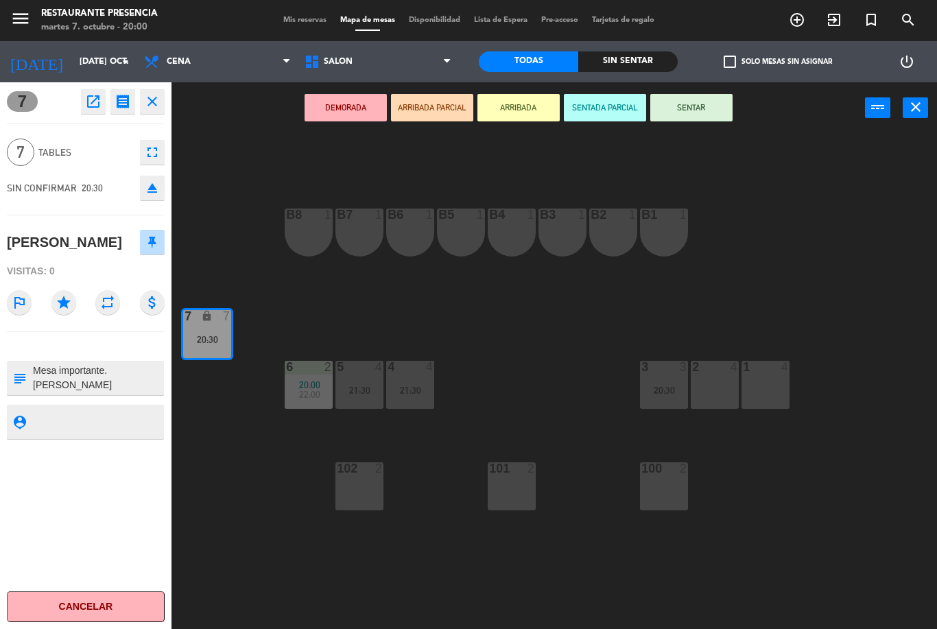
click at [694, 95] on button "SENTAR" at bounding box center [691, 107] width 82 height 27
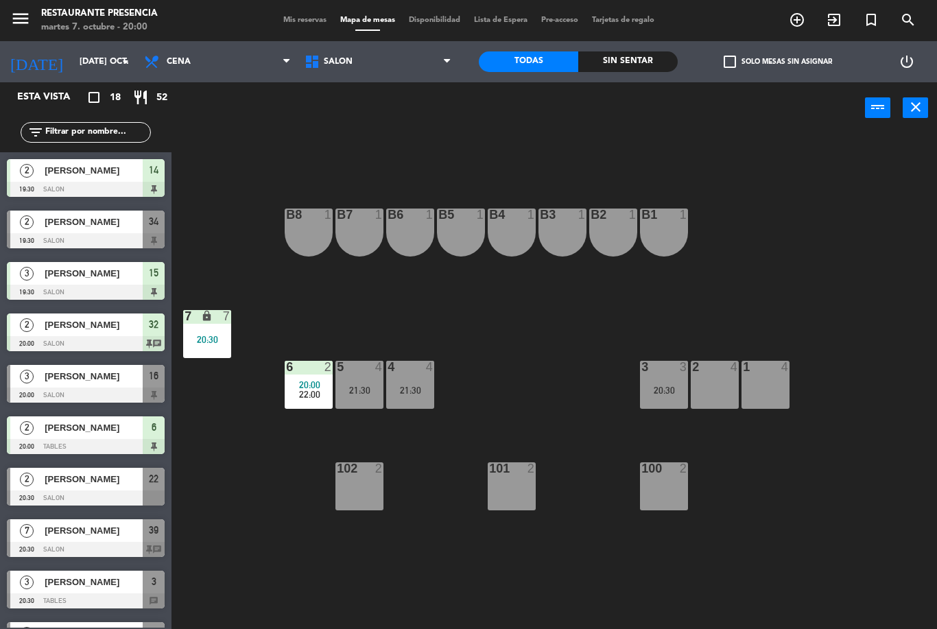
click at [200, 340] on div "20:30" at bounding box center [207, 340] width 48 height 10
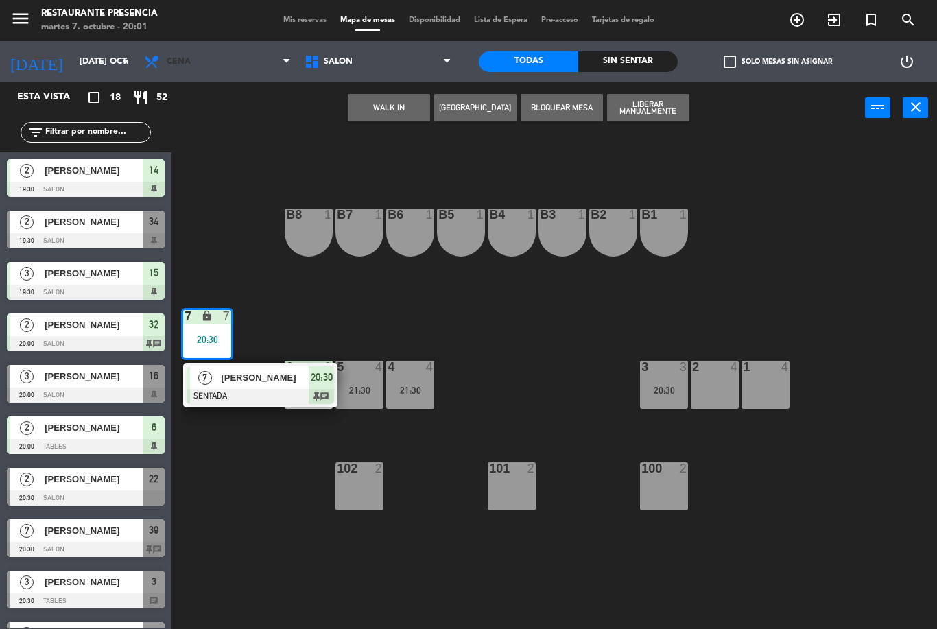
click at [288, 64] on icon at bounding box center [286, 61] width 6 height 11
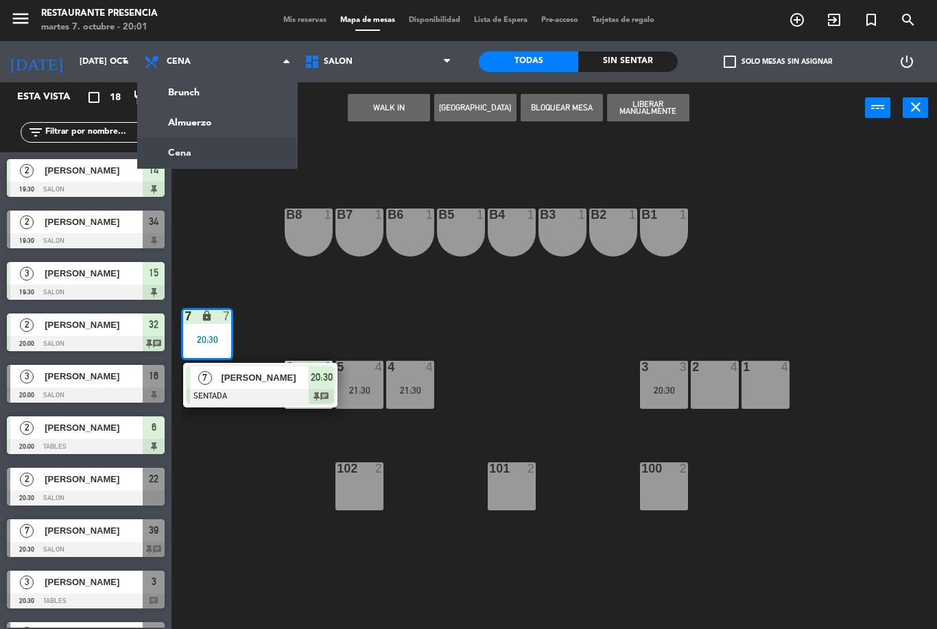
click at [366, 70] on span "SALON" at bounding box center [378, 62] width 160 height 30
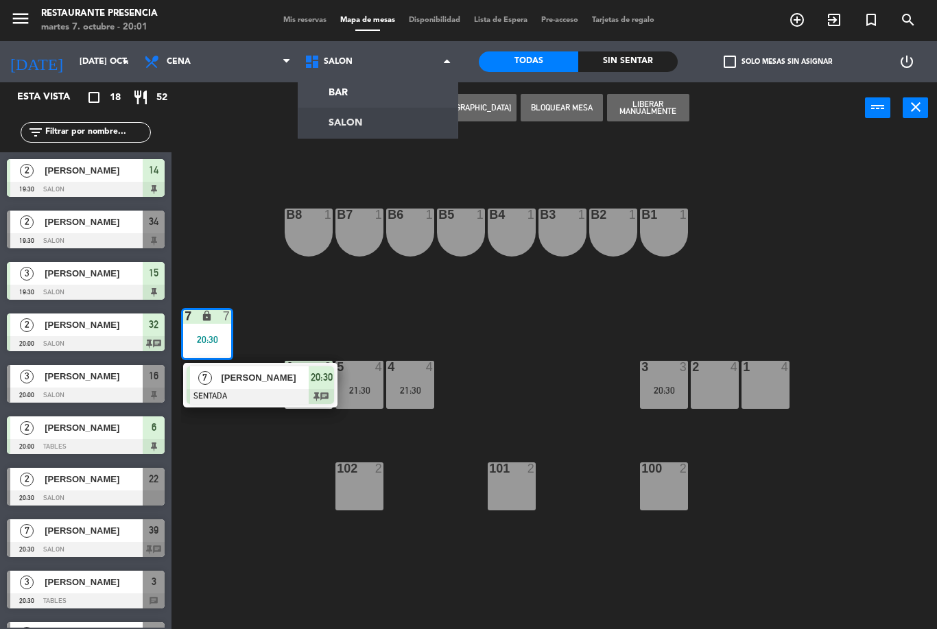
click at [383, 124] on ng-component "menu Restaurante Presencia martes 7. octubre - 20:01 Mis reservas Mapa de mesas…" at bounding box center [468, 314] width 937 height 629
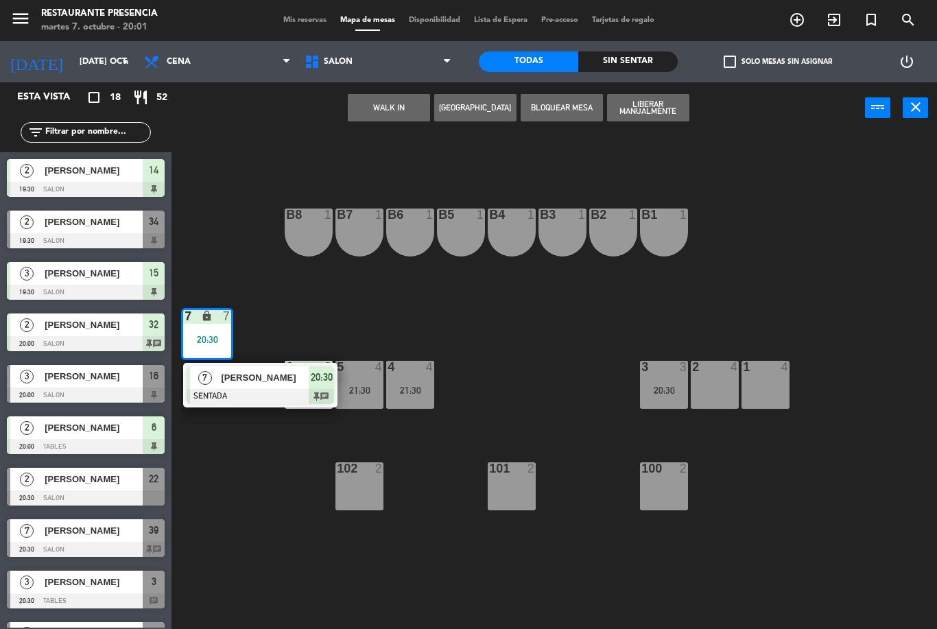
click at [399, 114] on button "WALK IN" at bounding box center [389, 107] width 82 height 27
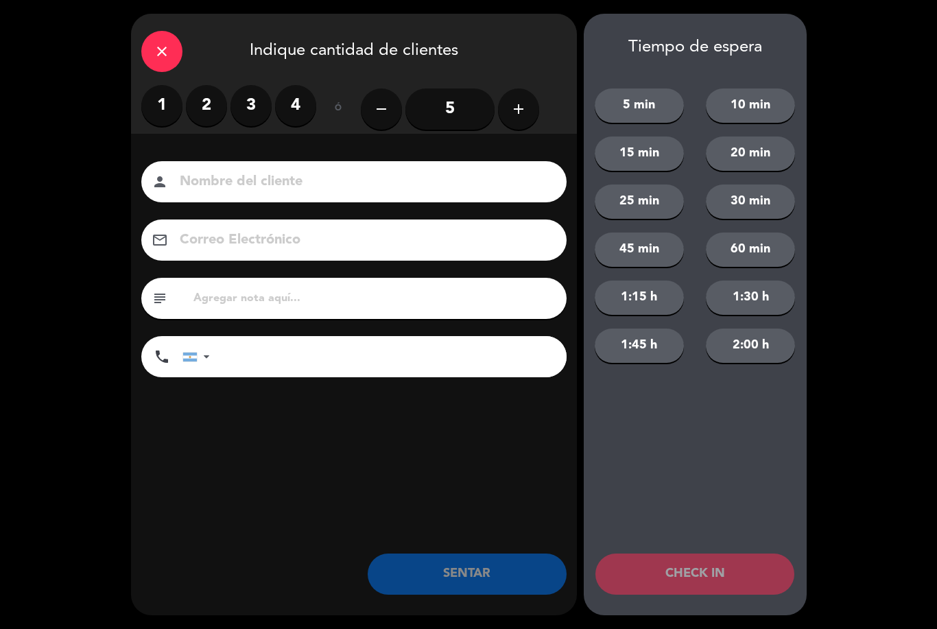
click at [162, 57] on icon "close" at bounding box center [162, 51] width 16 height 16
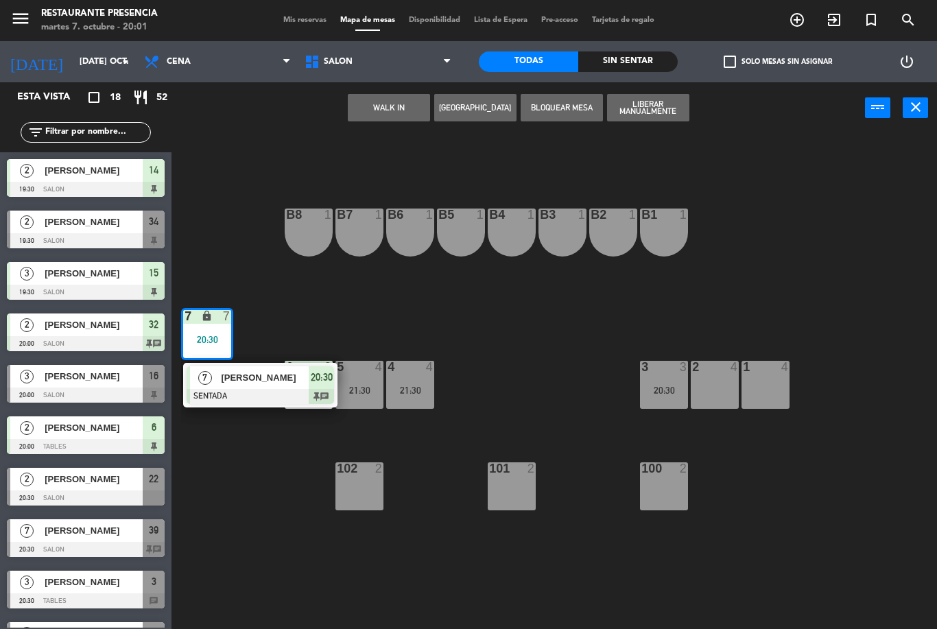
click at [396, 114] on button "WALK IN" at bounding box center [389, 107] width 82 height 27
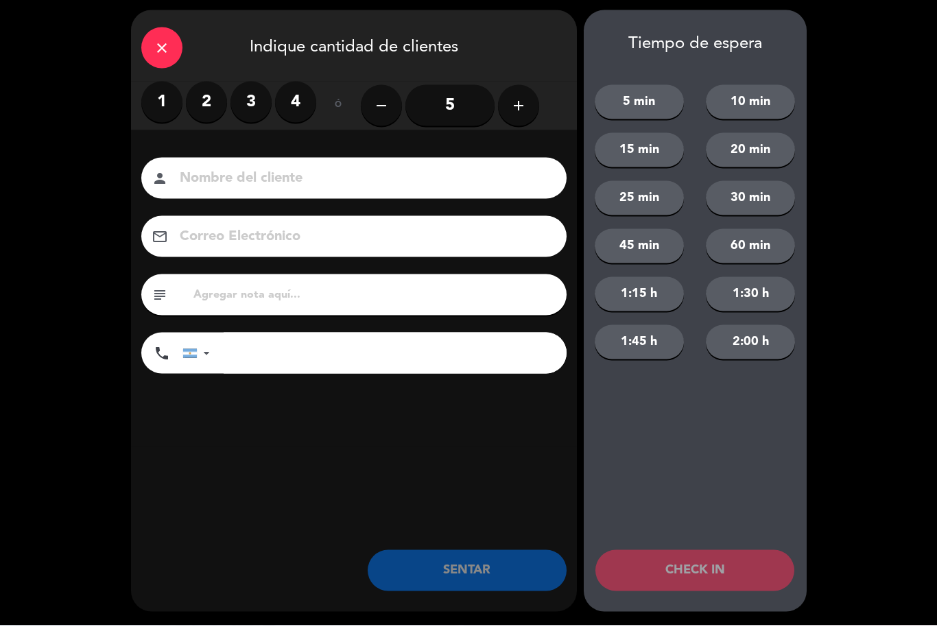
click at [165, 38] on div "close" at bounding box center [161, 51] width 41 height 41
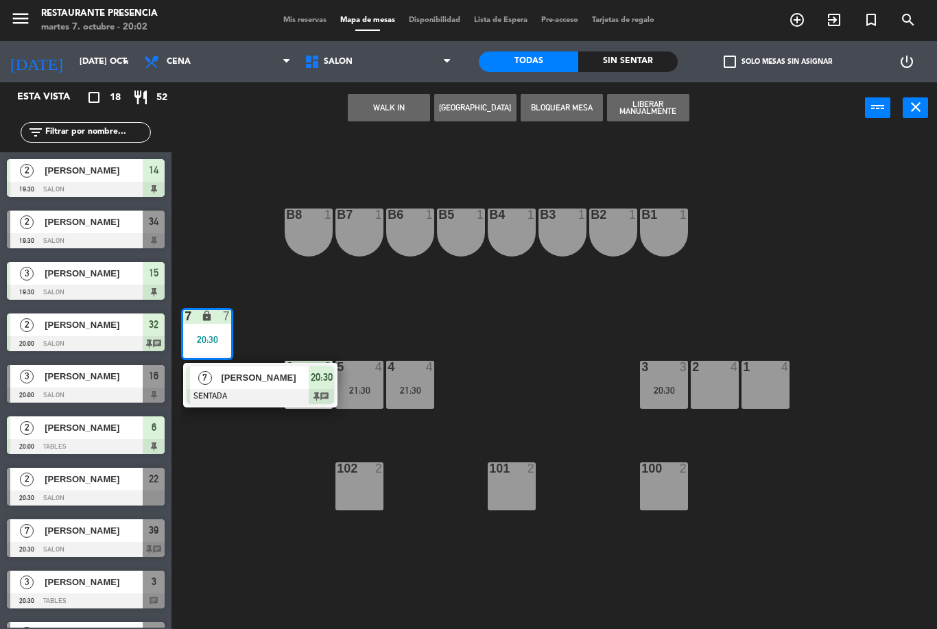
click at [218, 241] on div "B1 1 B2 1 B3 1 B4 1 B5 1 B6 1 B7 1 B8 1 7 lock 7 20:30 7 [PERSON_NAME] SENTADA …" at bounding box center [559, 381] width 756 height 495
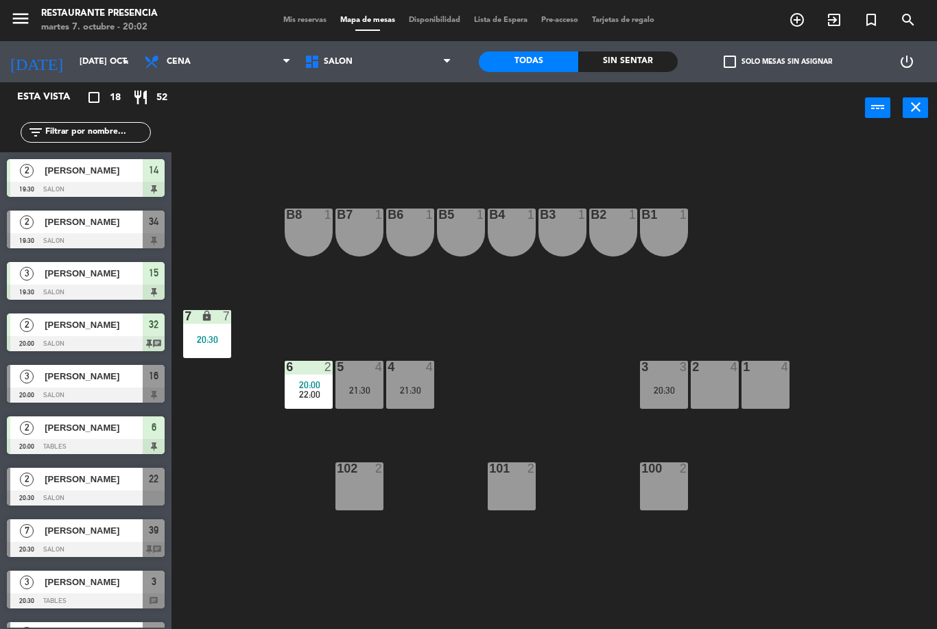
click at [213, 326] on div "7 lock 7 20:30" at bounding box center [207, 334] width 48 height 48
click at [231, 241] on div "B1 1 B2 1 B3 1 B4 1 B5 1 B6 1 B7 1 B8 1 7 lock 7 20:30 1 4 2 4 3 3 20:30 4 4 21…" at bounding box center [559, 381] width 756 height 495
click at [207, 316] on icon "lock" at bounding box center [207, 316] width 12 height 12
click at [217, 245] on div "B1 1 B2 1 B3 1 B4 1 B5 1 B6 1 B7 1 B8 1 7 lock 7 20:30 1 4 2 4 3 3 20:30 4 4 21…" at bounding box center [559, 381] width 756 height 495
click at [250, 282] on div "B1 1 B2 1 B3 1 B4 1 B5 1 B6 1 B7 1 B8 1 7 lock 7 20:30 1 4 2 4 3 3 20:30 4 4 21…" at bounding box center [559, 381] width 756 height 495
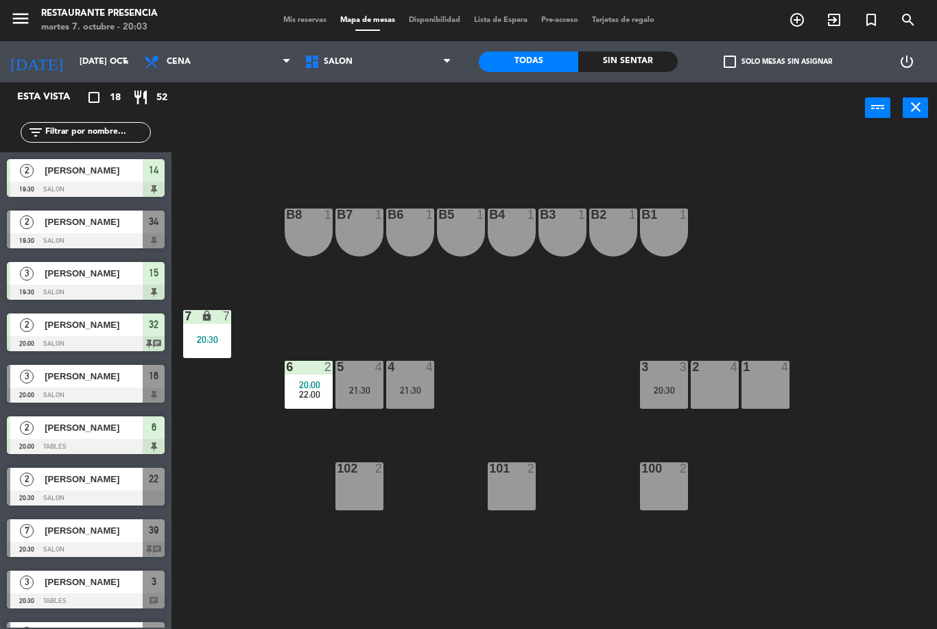
click at [253, 276] on div "B1 1 B2 1 B3 1 B4 1 B5 1 B6 1 B7 1 B8 1 7 lock 7 20:30 1 4 2 4 3 3 20:30 4 4 21…" at bounding box center [559, 381] width 756 height 495
click at [316, 53] on span "SALON" at bounding box center [378, 62] width 160 height 30
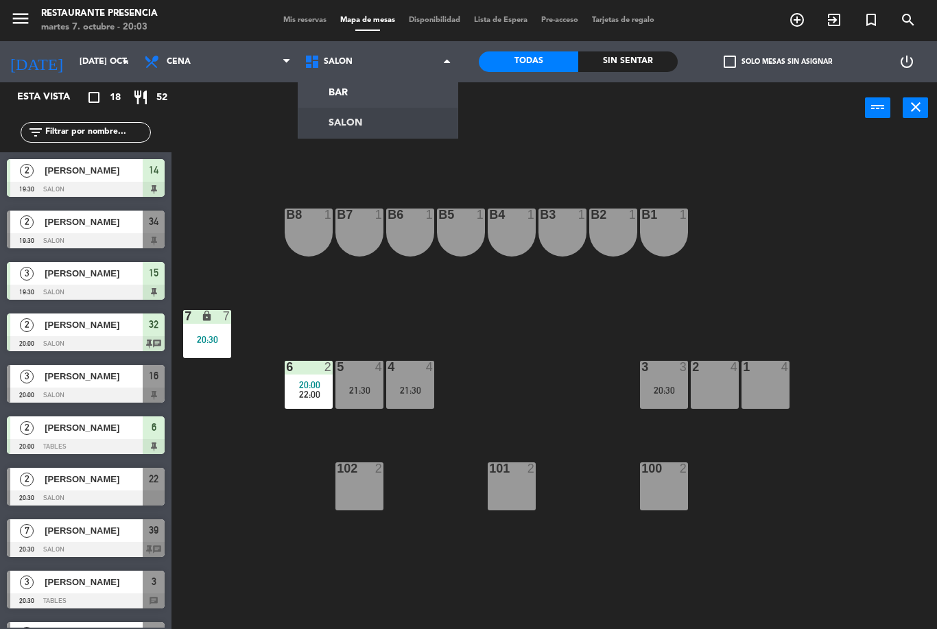
click at [248, 130] on div "power_input close" at bounding box center [517, 108] width 693 height 52
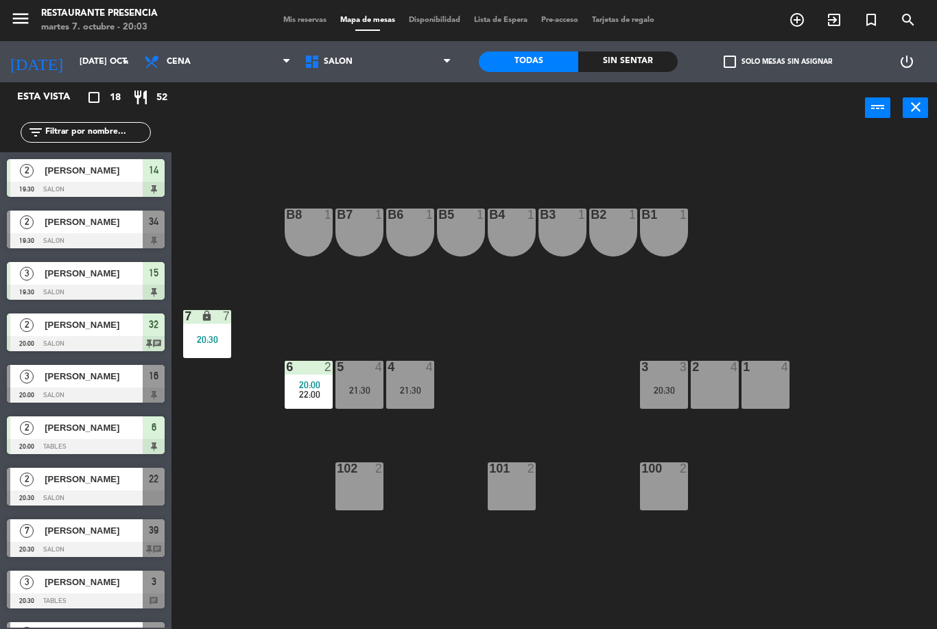
click at [243, 121] on div "power_input close" at bounding box center [517, 108] width 693 height 52
click at [305, 63] on icon at bounding box center [314, 61] width 20 height 16
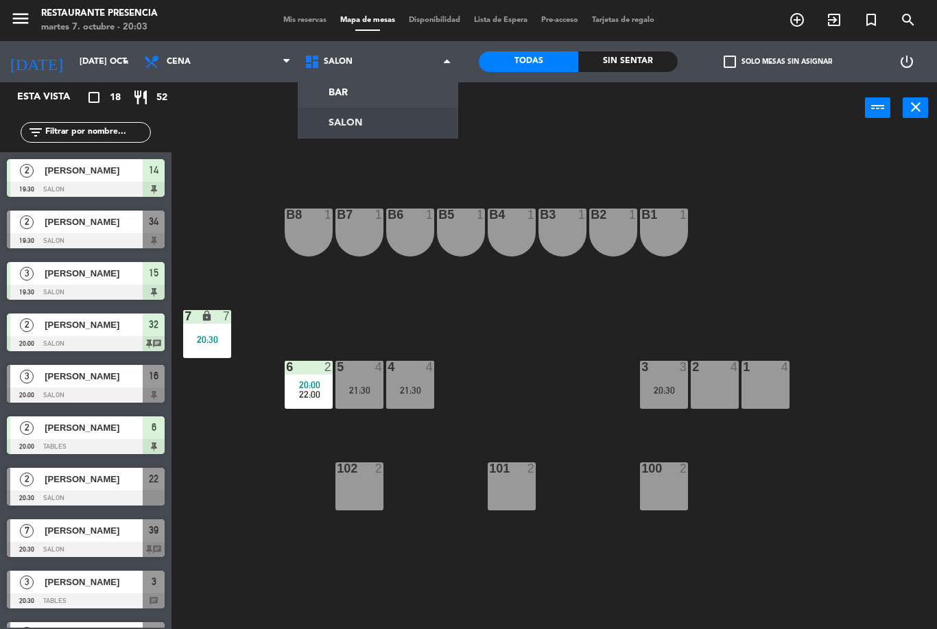
click at [347, 94] on ng-component "menu Restaurante Presencia martes 7. octubre - 20:03 Mis reservas Mapa de mesas…" at bounding box center [468, 314] width 937 height 629
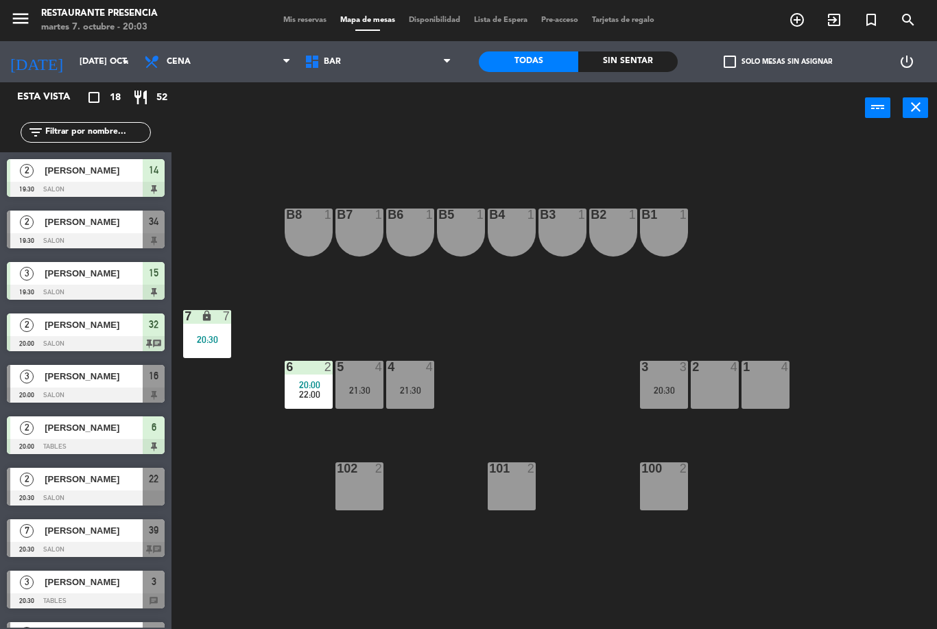
click at [318, 47] on span "BAR" at bounding box center [378, 62] width 160 height 30
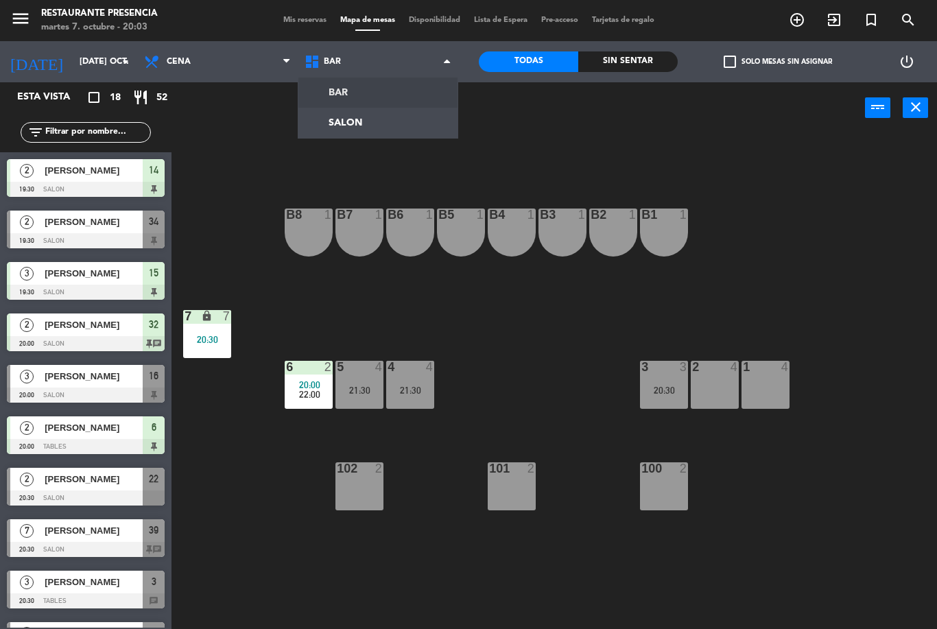
click at [256, 155] on div "B1 1 B2 1 B3 1 B4 1 B5 1 B6 1 B7 1 B8 1 7 lock 7 20:30 1 4 2 4 3 3 20:30 4 4 21…" at bounding box center [559, 381] width 756 height 495
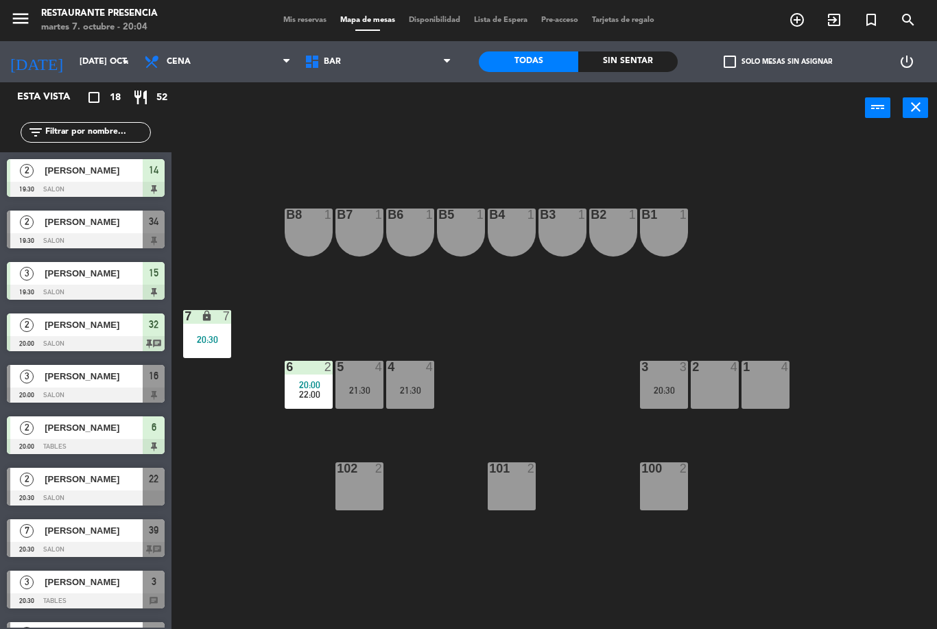
click at [299, 66] on span "BAR" at bounding box center [378, 62] width 160 height 30
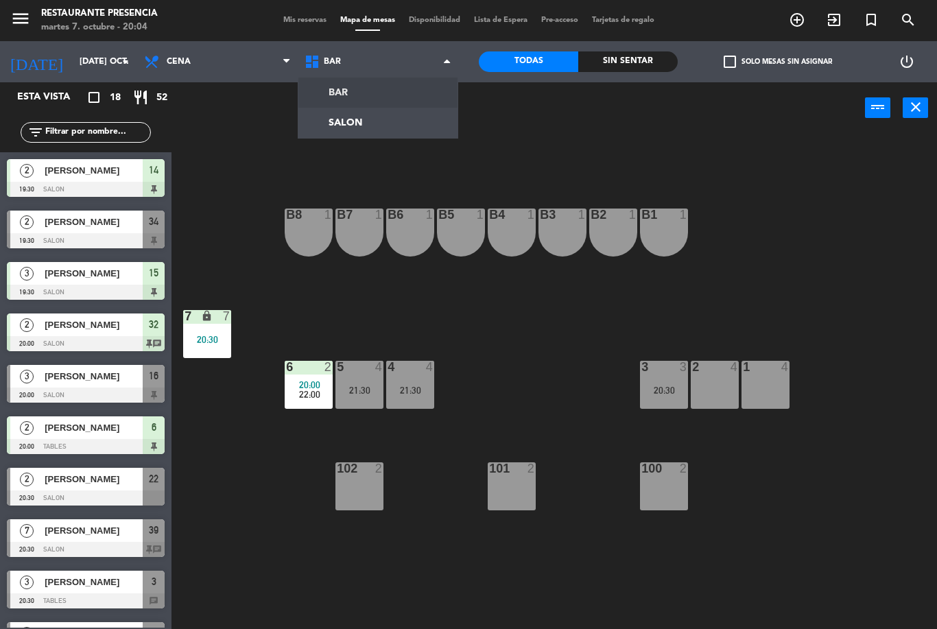
click at [804, 592] on div "B1 1 B2 1 B3 1 B4 1 B5 1 B6 1 B7 1 B8 1 7 lock 7 20:30 1 4 2 4 3 3 20:30 4 4 21…" at bounding box center [559, 381] width 756 height 495
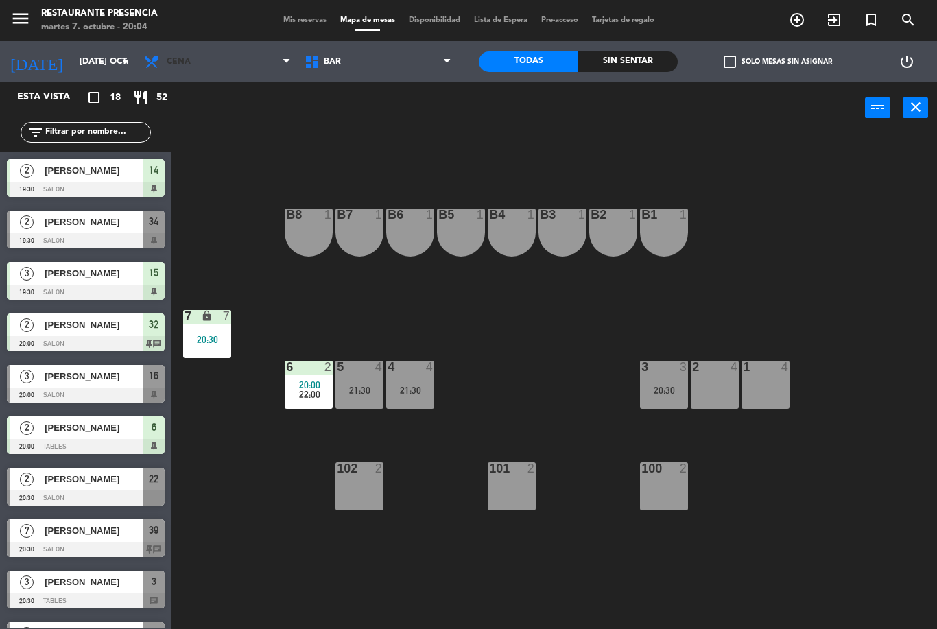
click at [294, 61] on span at bounding box center [290, 62] width 14 height 13
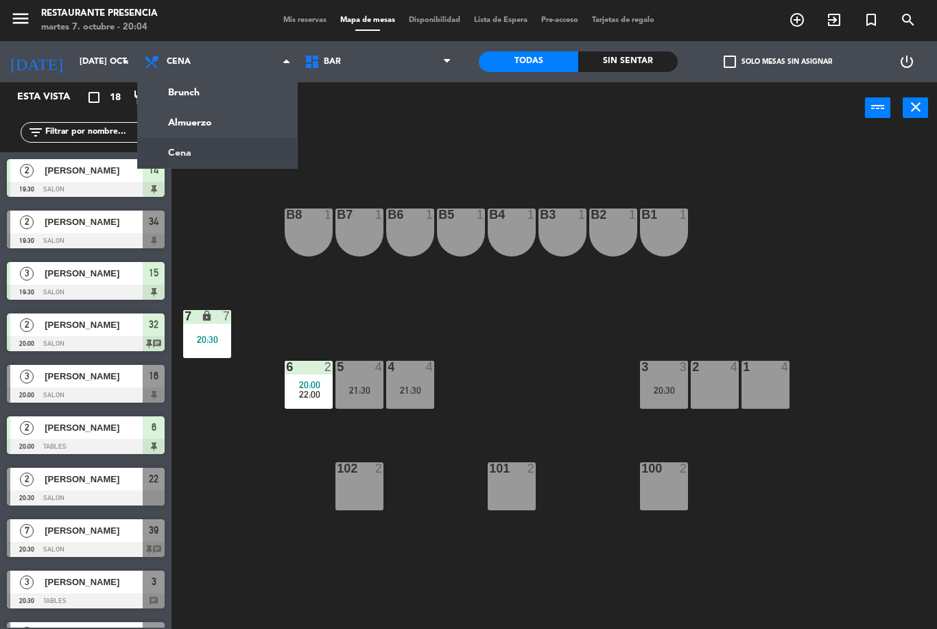
click at [355, 59] on span "BAR" at bounding box center [378, 62] width 160 height 30
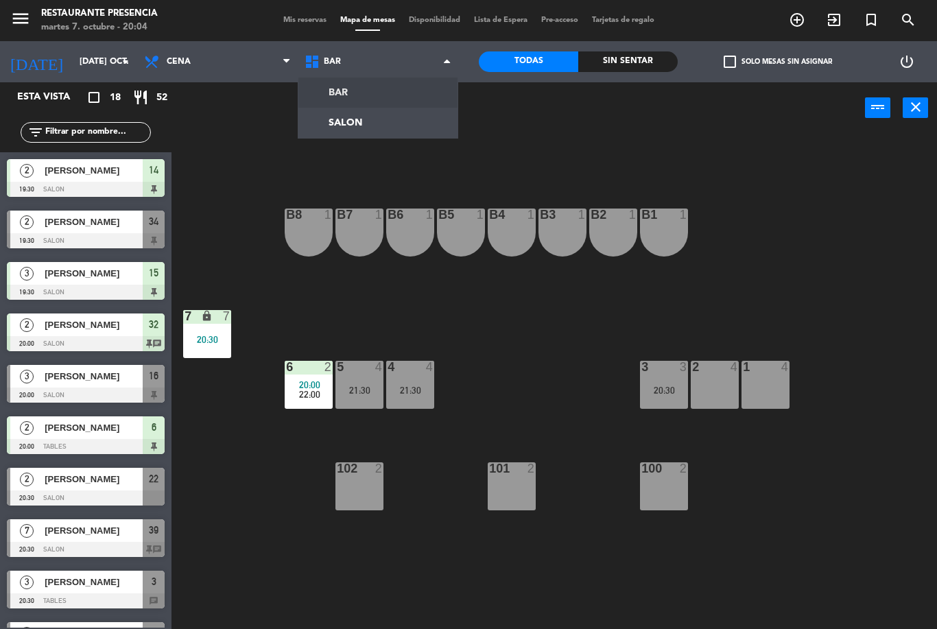
click at [389, 119] on ng-component "menu Restaurante Presencia martes 7. octubre - 20:04 Mis reservas Mapa de mesas…" at bounding box center [468, 314] width 937 height 629
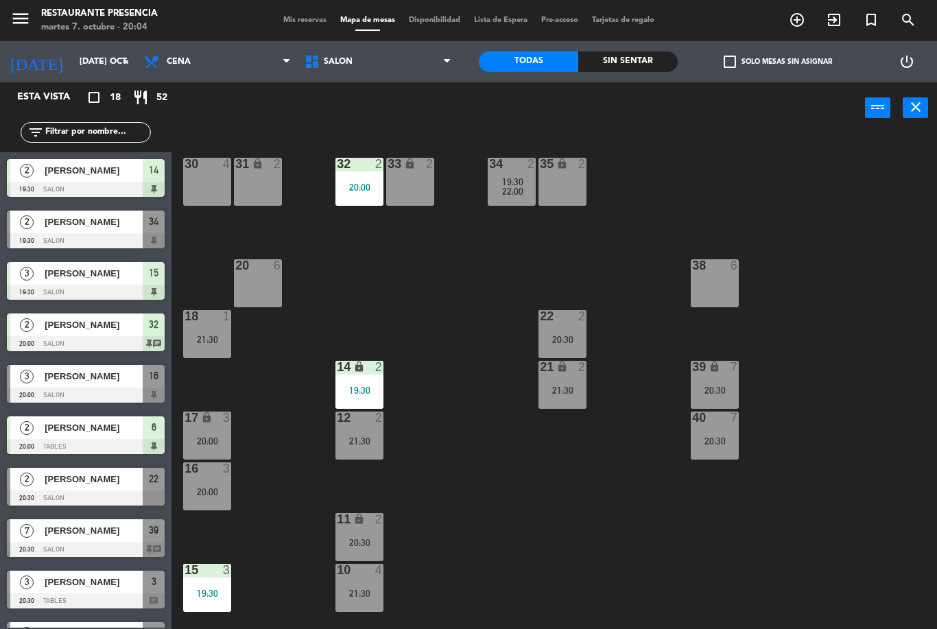
click at [764, 67] on label "check_box_outline_blank Solo mesas sin asignar" at bounding box center [777, 62] width 108 height 12
click at [778, 62] on input "check_box_outline_blank Solo mesas sin asignar" at bounding box center [778, 62] width 0 height 0
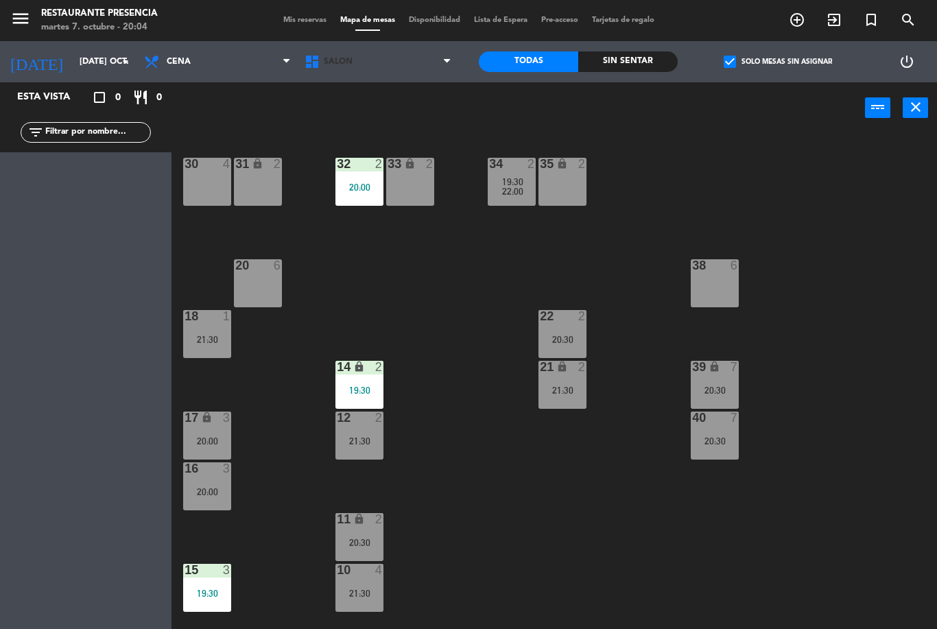
click at [448, 67] on icon at bounding box center [447, 61] width 6 height 11
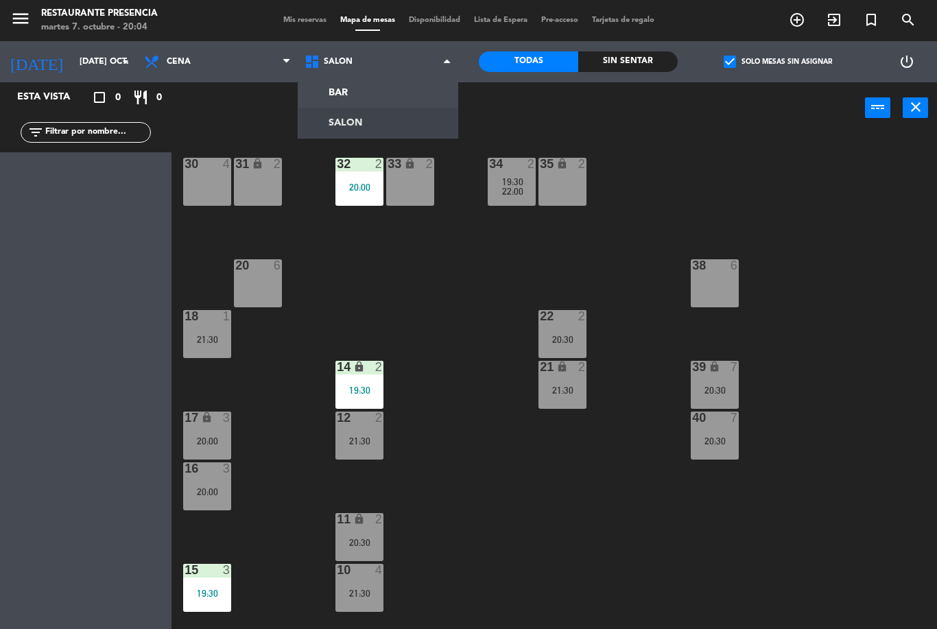
click at [398, 123] on ng-component "menu Restaurante Presencia martes 7. octubre - 20:04 Mis reservas Mapa de mesas…" at bounding box center [468, 314] width 937 height 629
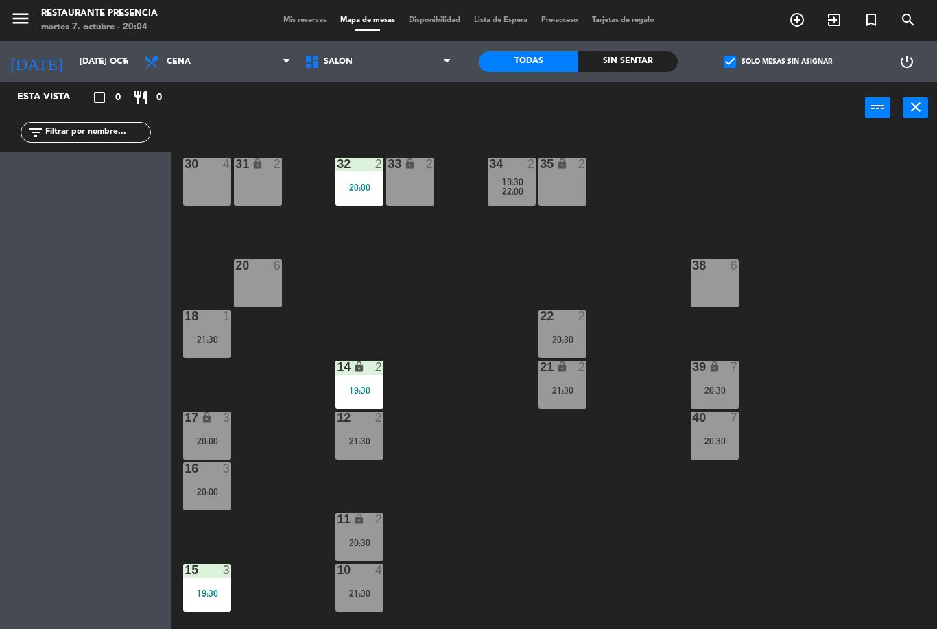
click at [292, 68] on span at bounding box center [290, 62] width 14 height 13
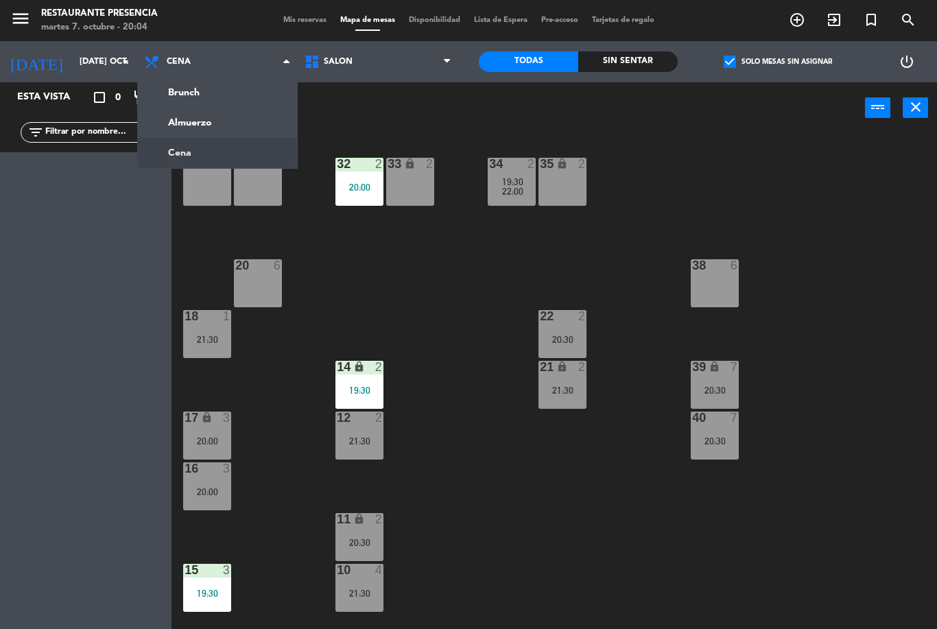
click at [614, 548] on div "30 4 31 lock 2 32 2 20:00 33 lock 2 34 2 19:30 22:00 35 lock 2 38 6 20 6 22 2 2…" at bounding box center [559, 381] width 756 height 495
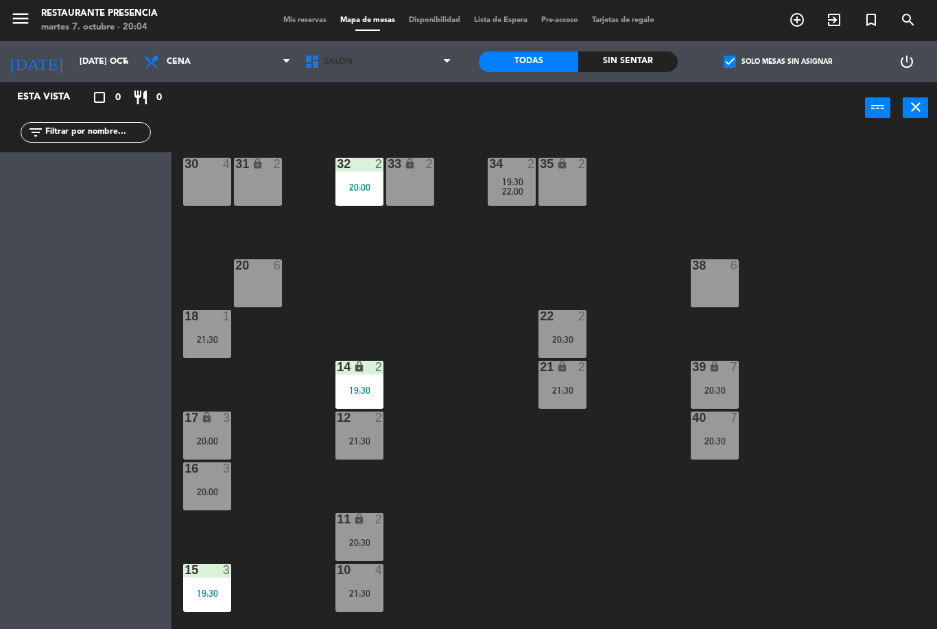
click at [456, 64] on span at bounding box center [451, 62] width 14 height 13
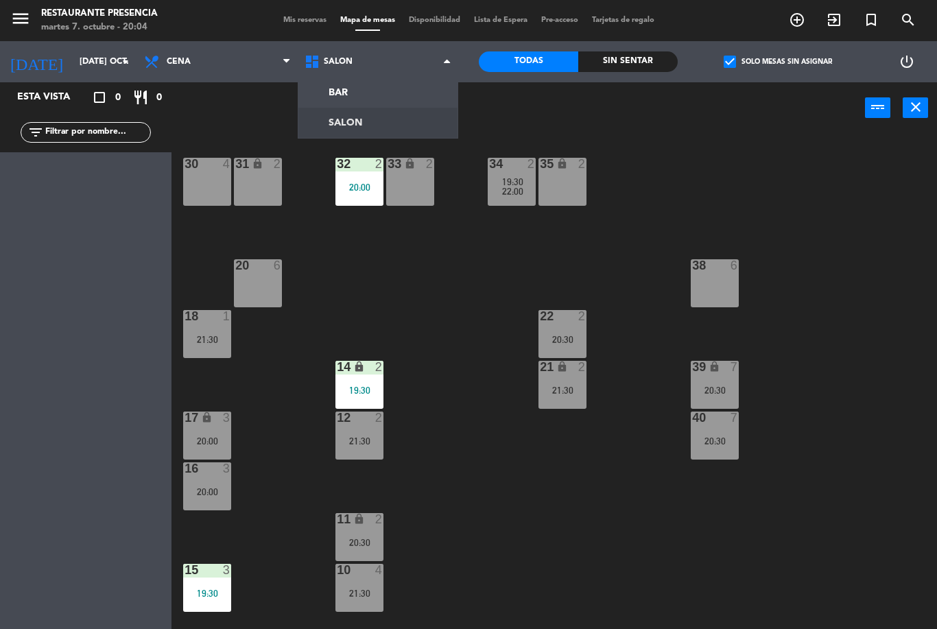
click at [414, 120] on ng-component "menu Restaurante Presencia martes 7. octubre - 20:04 Mis reservas Mapa de mesas…" at bounding box center [468, 314] width 937 height 629
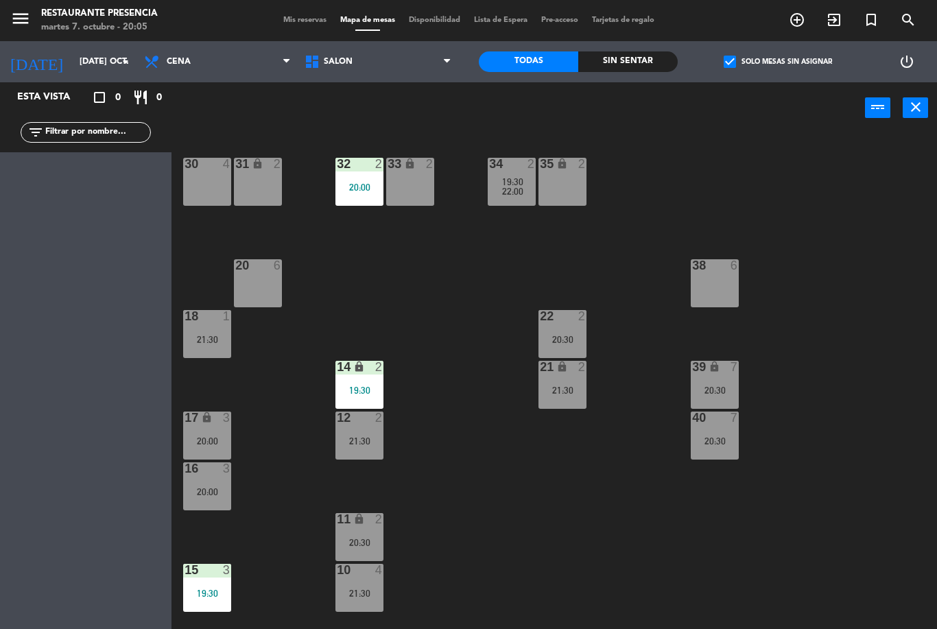
click at [445, 60] on icon at bounding box center [447, 61] width 6 height 11
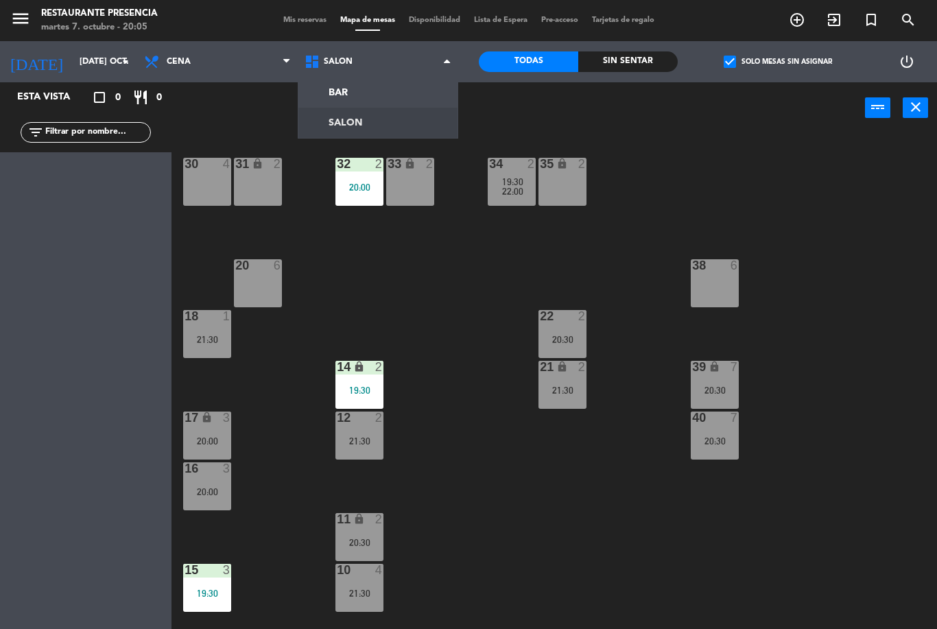
click at [793, 57] on label "check_box Solo mesas sin asignar" at bounding box center [777, 62] width 108 height 12
click at [778, 62] on input "check_box Solo mesas sin asignar" at bounding box center [778, 62] width 0 height 0
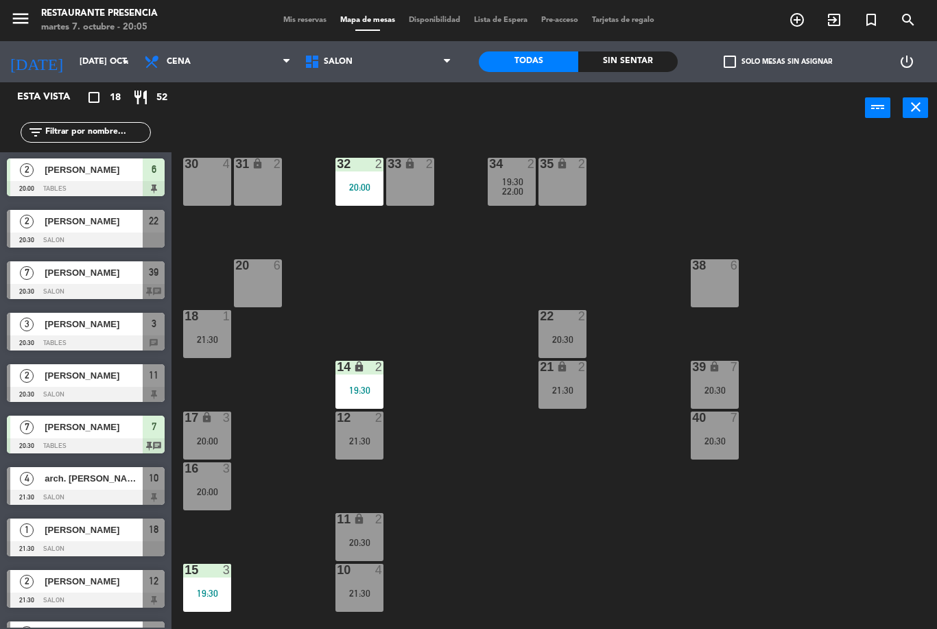
scroll to position [257, 0]
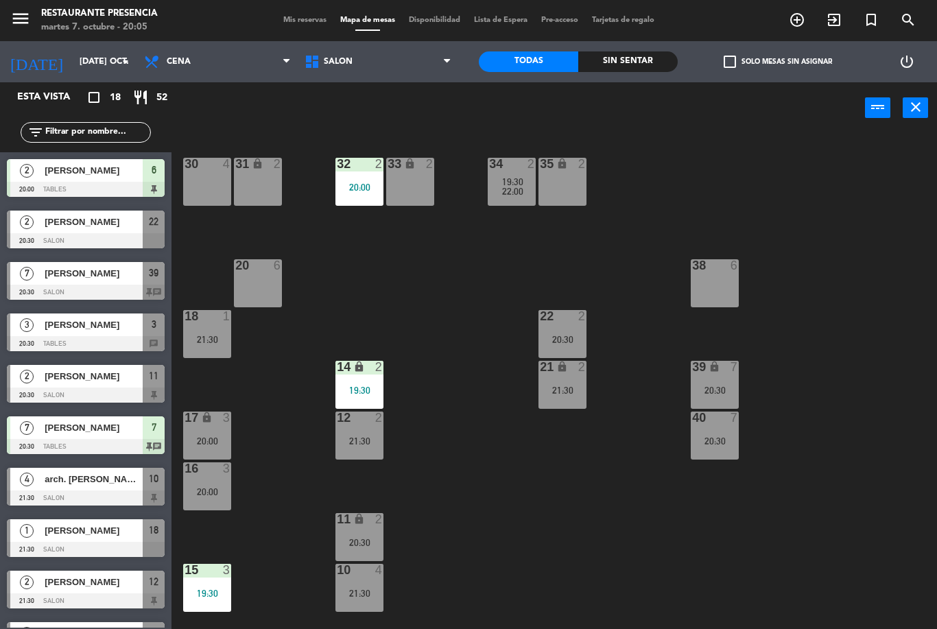
click at [108, 435] on div "[PERSON_NAME]" at bounding box center [92, 427] width 99 height 23
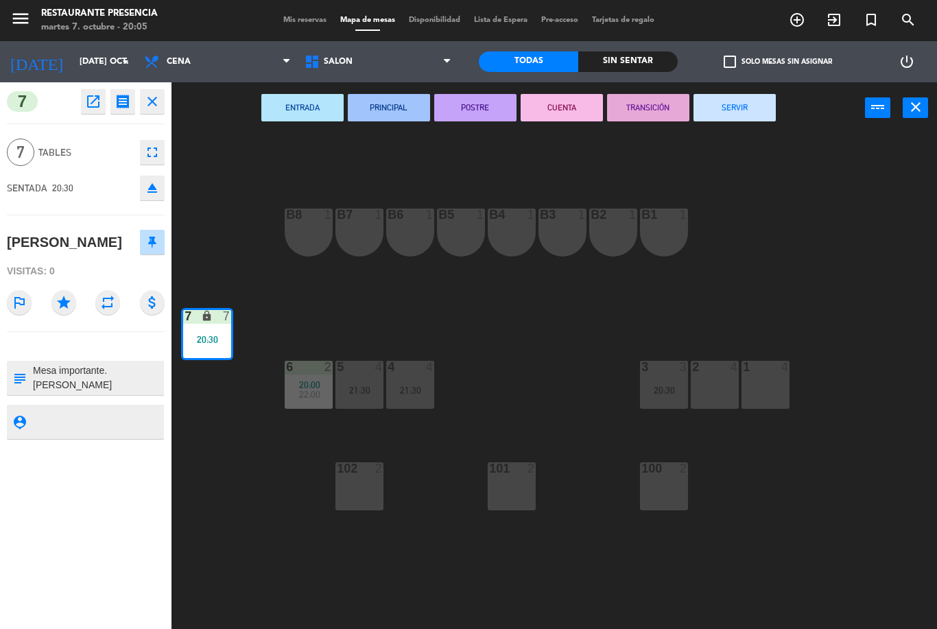
click at [229, 125] on div "ENTRADA PRINCIPAL POSTRE CUENTA TRANSICIÓN SERVIR power_input close" at bounding box center [517, 108] width 693 height 52
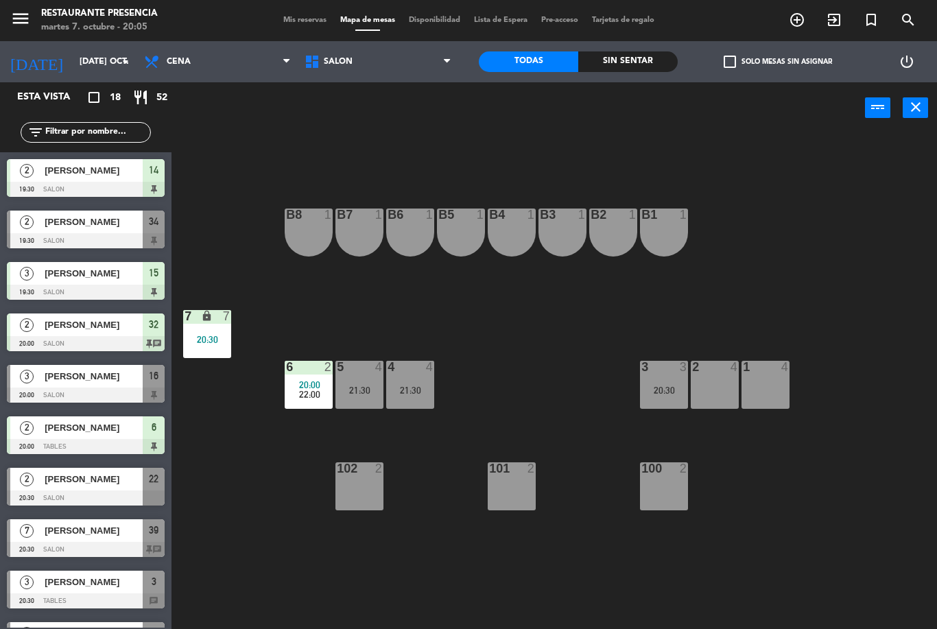
click at [364, 377] on div "5 4 21:30" at bounding box center [359, 385] width 48 height 48
click at [413, 457] on div "B1 1 B2 1 B3 1 B4 1 B5 1 B6 1 B7 1 B8 1 7 lock 7 20:30 1 4 2 4 3 3 20:30 4 4 21…" at bounding box center [559, 381] width 756 height 495
click at [353, 392] on div "21:30" at bounding box center [359, 390] width 48 height 10
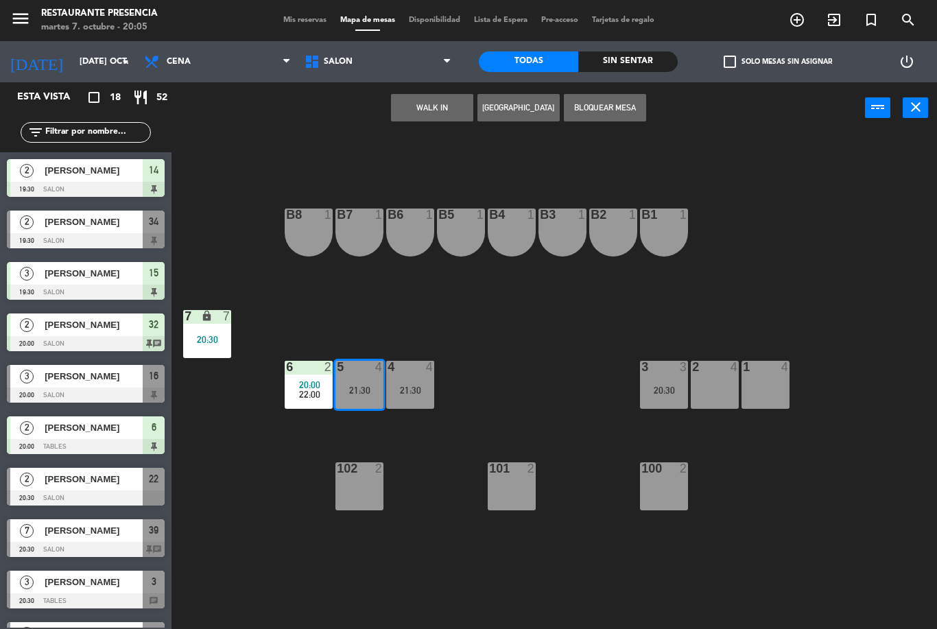
click at [357, 374] on div "5 4" at bounding box center [359, 368] width 48 height 14
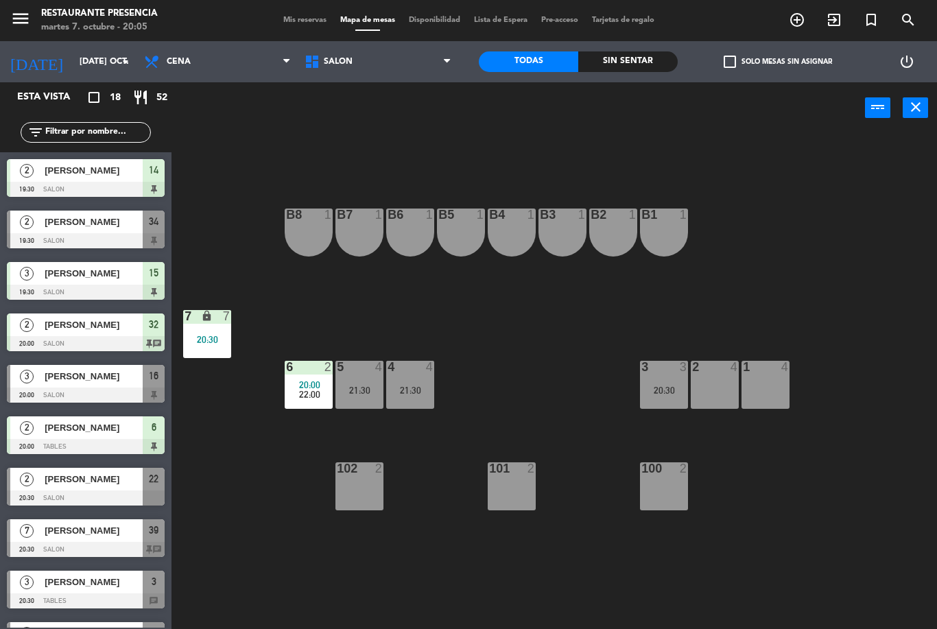
click at [373, 379] on div "5 4 21:30" at bounding box center [359, 385] width 48 height 48
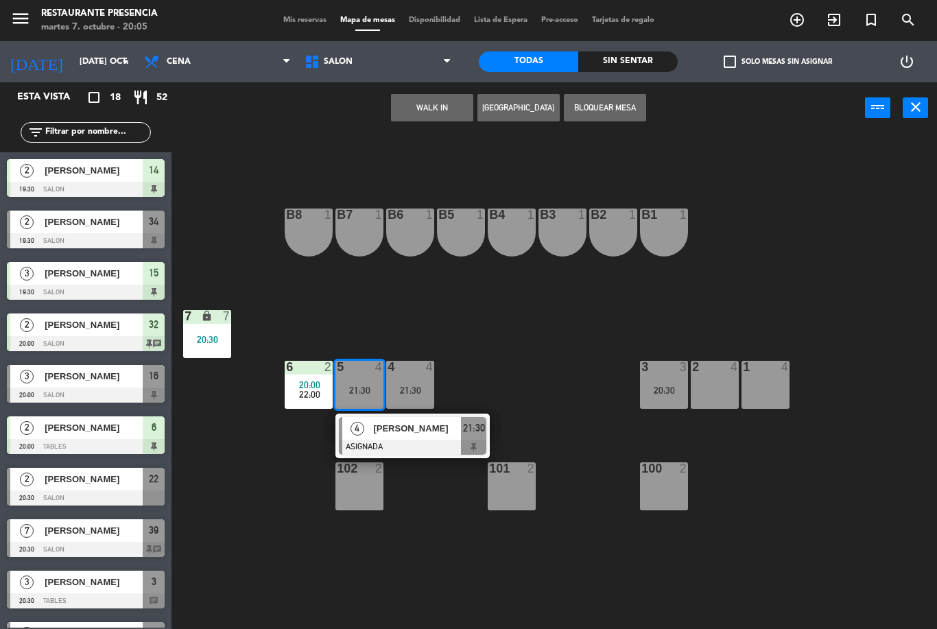
click at [403, 430] on span "[PERSON_NAME]" at bounding box center [417, 428] width 88 height 14
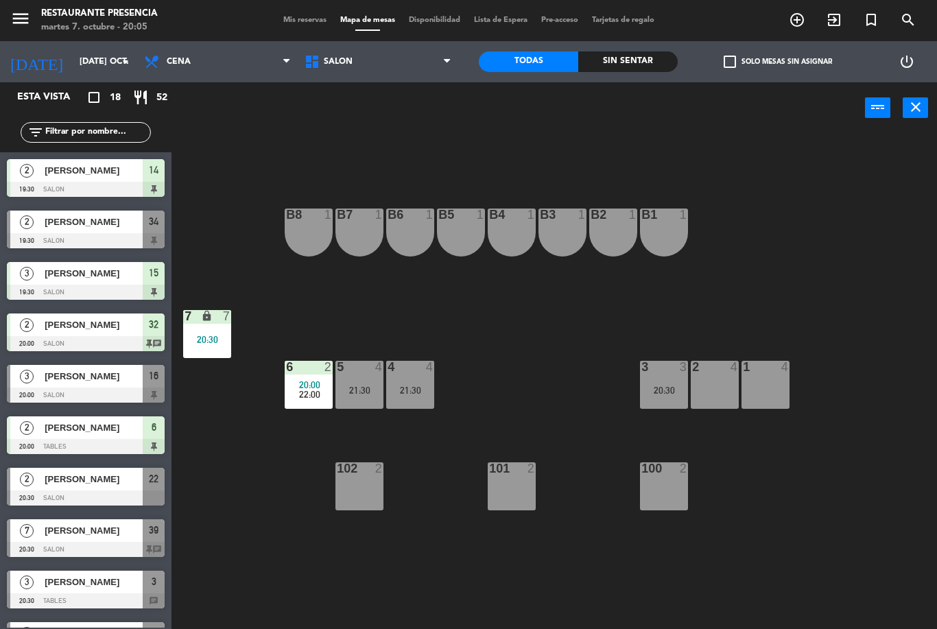
scroll to position [176, 0]
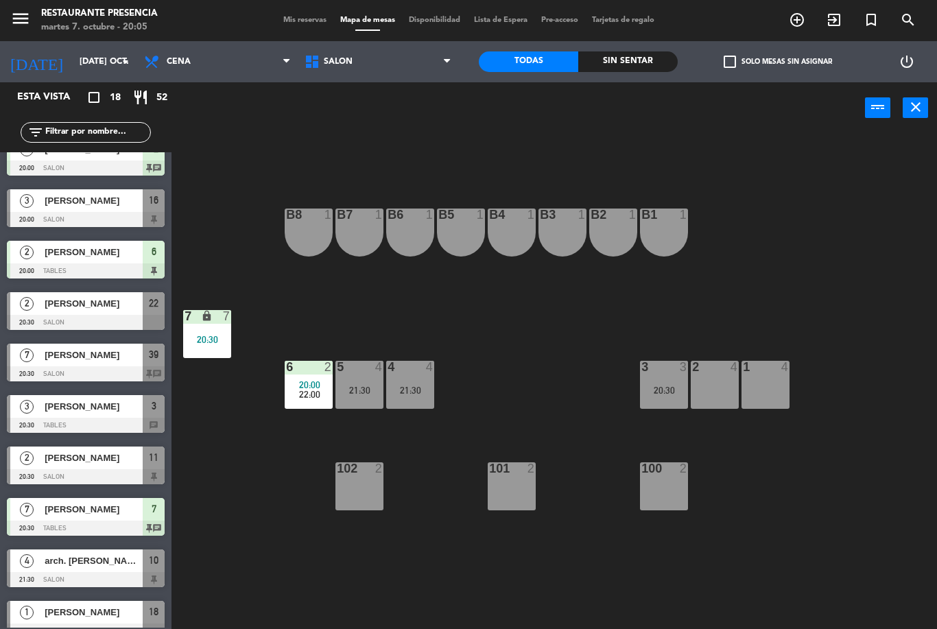
click at [301, 5] on div "menu Restaurante Presencia martes 7. octubre - 20:05 Mis reservas Mapa de mesas…" at bounding box center [468, 20] width 937 height 41
click at [294, 10] on div "menu Restaurante Presencia martes 7. octubre - 20:05 Mis reservas Mapa de mesas…" at bounding box center [468, 20] width 937 height 41
click at [299, 21] on span "Mis reservas" at bounding box center [304, 20] width 57 height 8
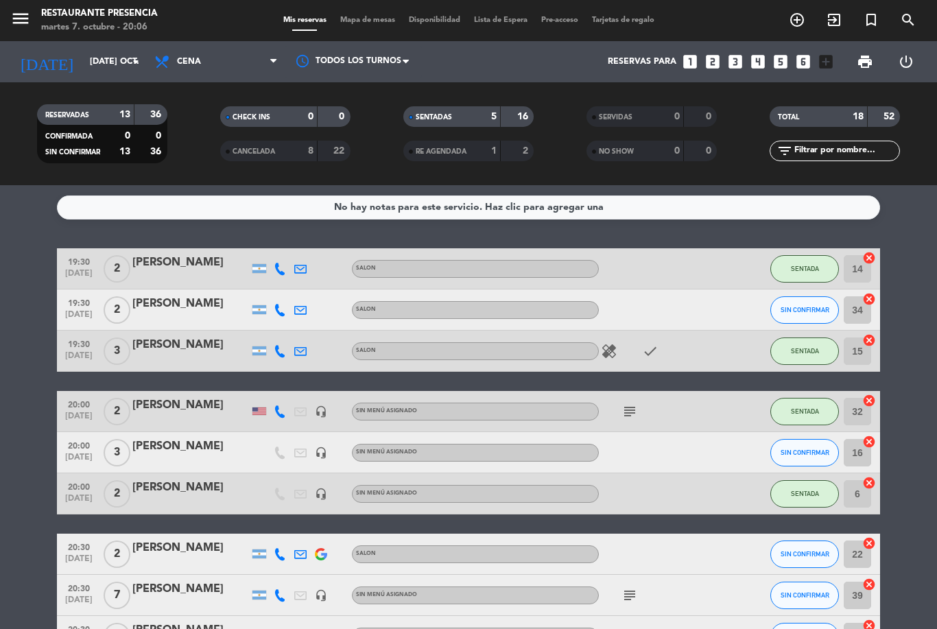
click at [861, 145] on input "text" at bounding box center [846, 150] width 106 height 15
click at [906, 204] on service-notes "No hay notas para este servicio. Haz clic para agregar una" at bounding box center [468, 207] width 937 height 24
click at [599, 215] on div "No hay notas para este servicio. Haz clic para agregar una" at bounding box center [468, 207] width 823 height 24
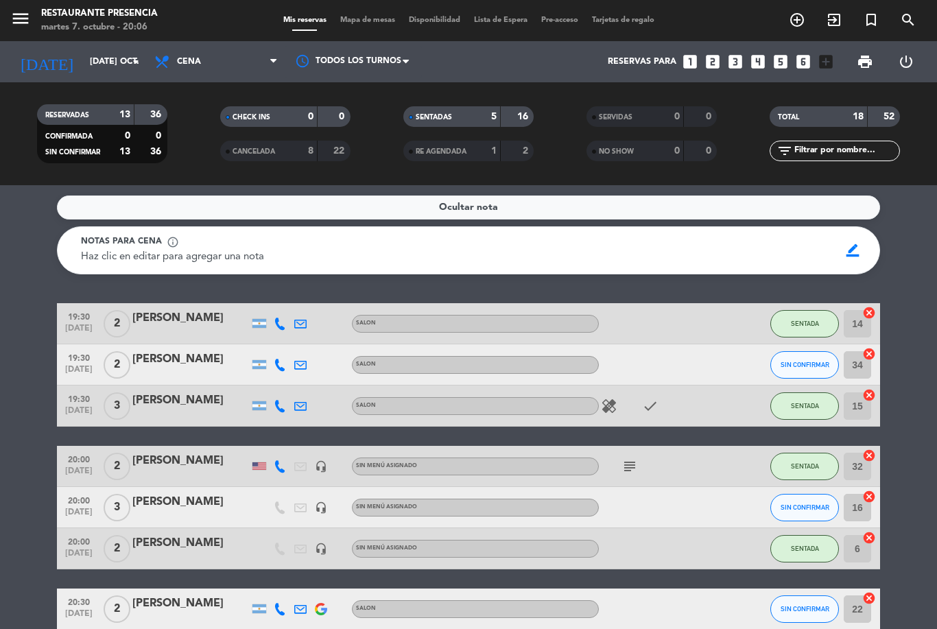
click at [345, 191] on div "Ocultar nota Notas para cena info_outline Haz clic en editar para agregar una n…" at bounding box center [468, 407] width 937 height 444
click at [458, 201] on span "Ocultar nota" at bounding box center [468, 208] width 59 height 16
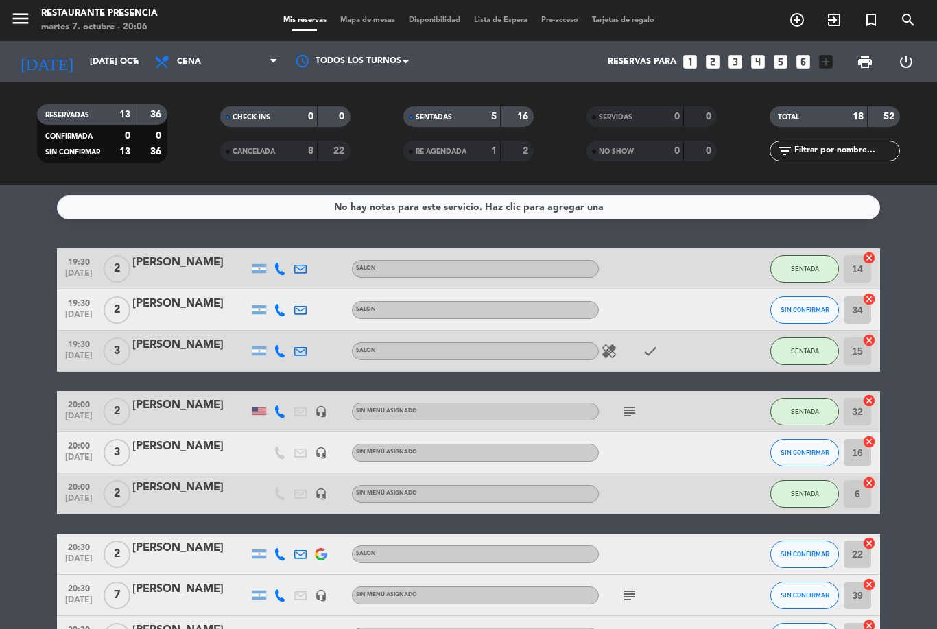
click at [849, 154] on input "text" at bounding box center [846, 150] width 106 height 15
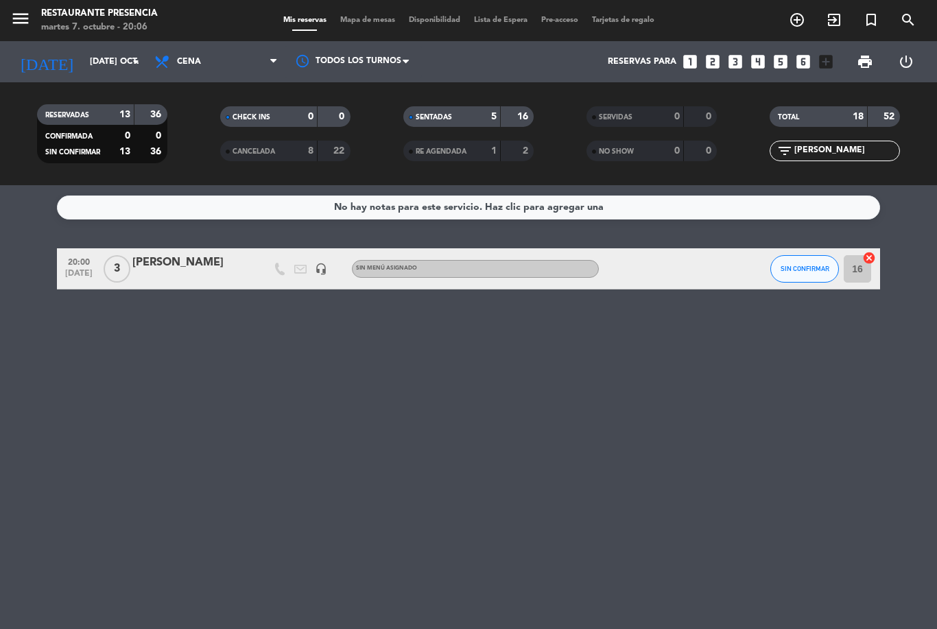
click at [906, 237] on div "No hay notas para este servicio. Haz clic para agregar una 20:00 [DATE] 3 [PERS…" at bounding box center [468, 407] width 937 height 444
click at [839, 143] on input "[PERSON_NAME]" at bounding box center [846, 150] width 106 height 15
click at [184, 262] on div "[PERSON_NAME]" at bounding box center [190, 263] width 117 height 18
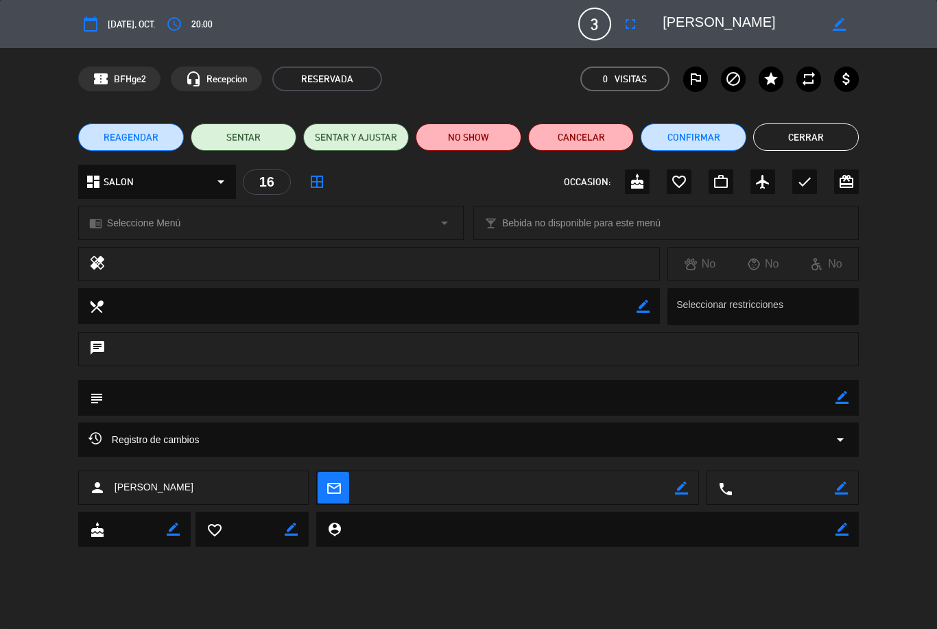
click at [822, 124] on button "Cerrar" at bounding box center [806, 136] width 106 height 27
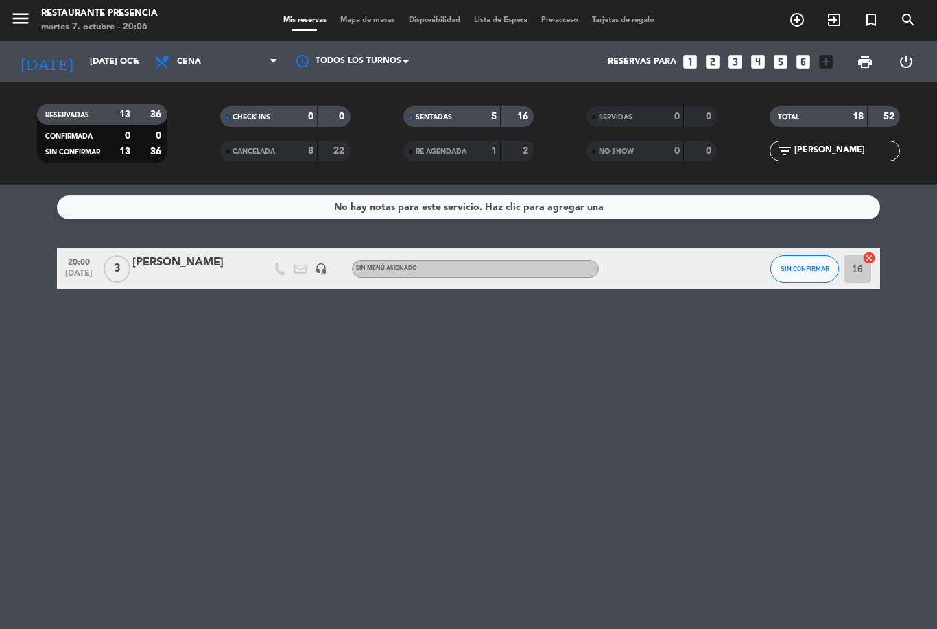
click at [852, 146] on input "[PERSON_NAME]" at bounding box center [846, 150] width 106 height 15
type input "F"
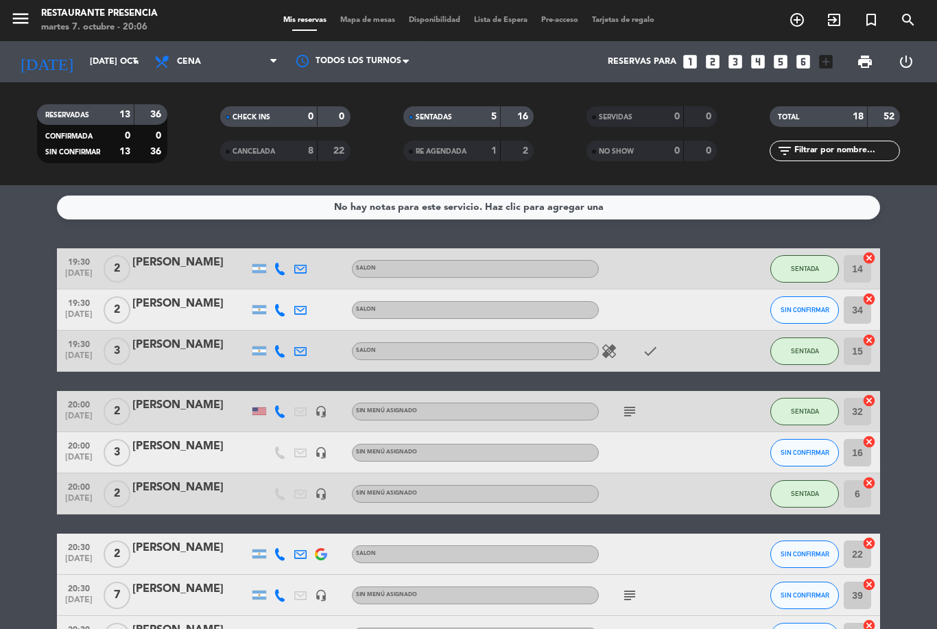
click at [913, 234] on div "No hay notas para este servicio. Haz clic para agregar una 19:30 [DATE] 2 [PERS…" at bounding box center [468, 407] width 937 height 444
click at [795, 298] on button "SIN CONFIRMAR" at bounding box center [804, 309] width 69 height 27
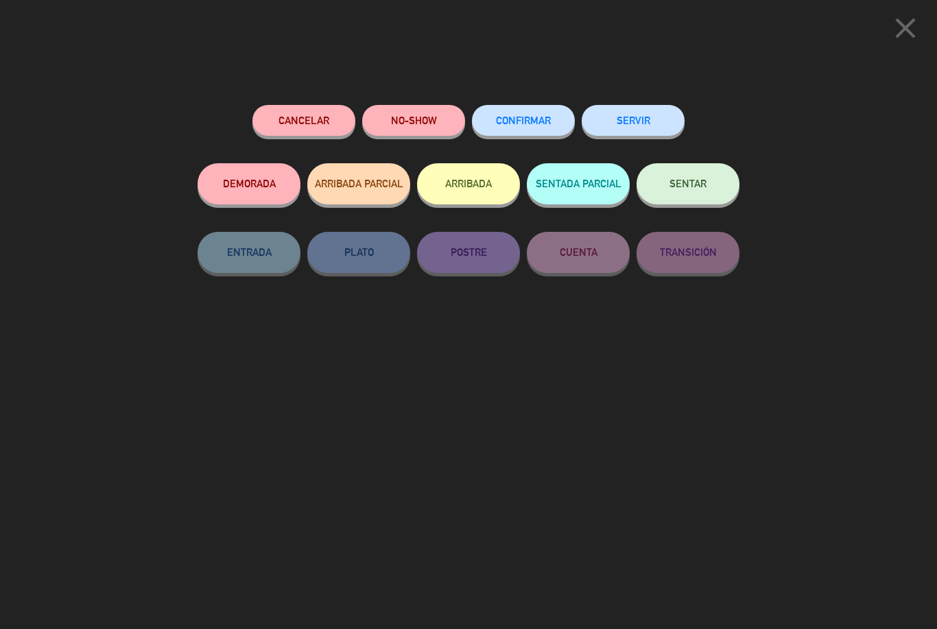
click at [920, 25] on icon "close" at bounding box center [905, 28] width 34 height 34
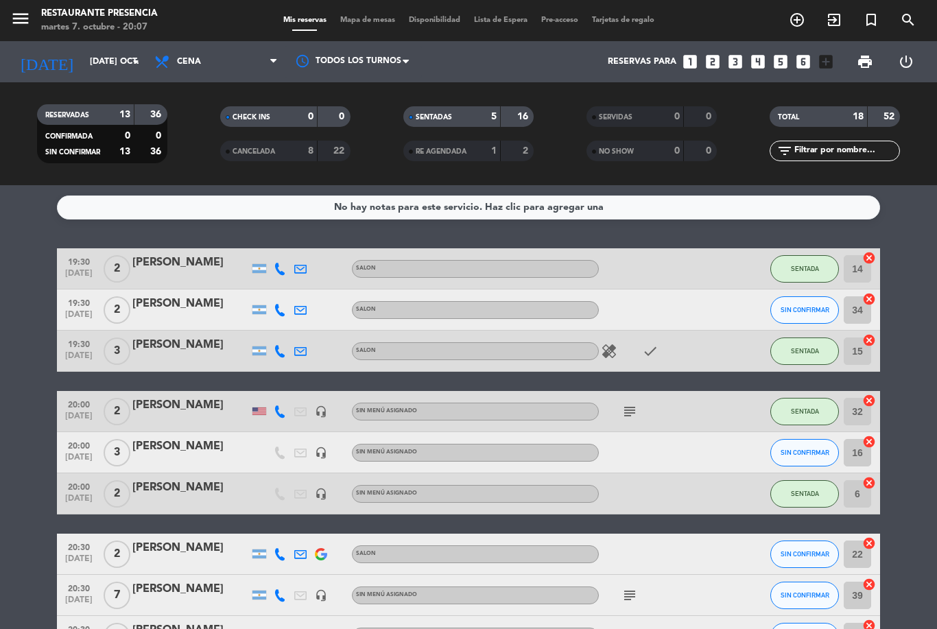
click at [806, 306] on span "SIN CONFIRMAR" at bounding box center [804, 310] width 49 height 8
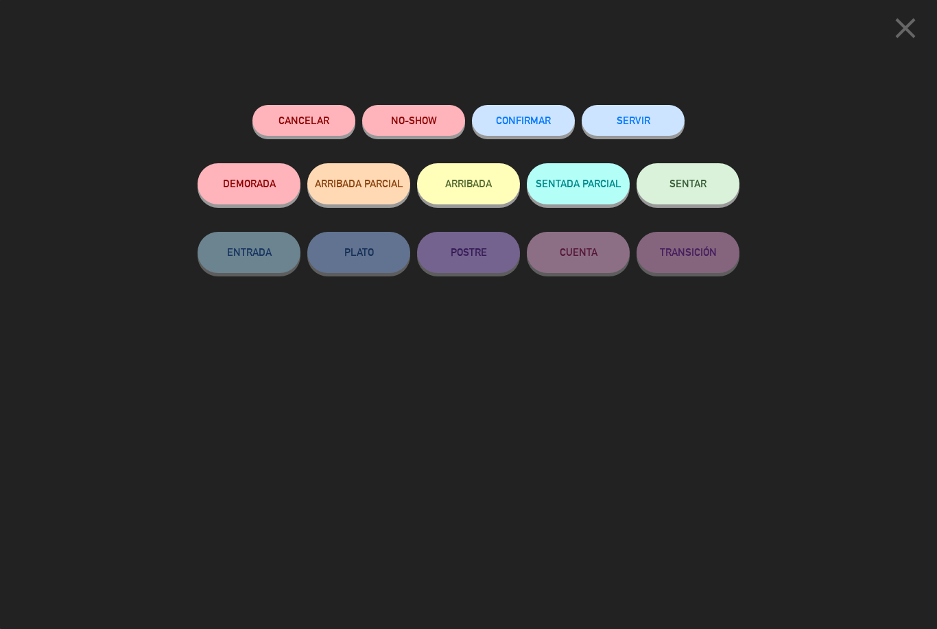
click at [922, 23] on button "close" at bounding box center [905, 30] width 43 height 40
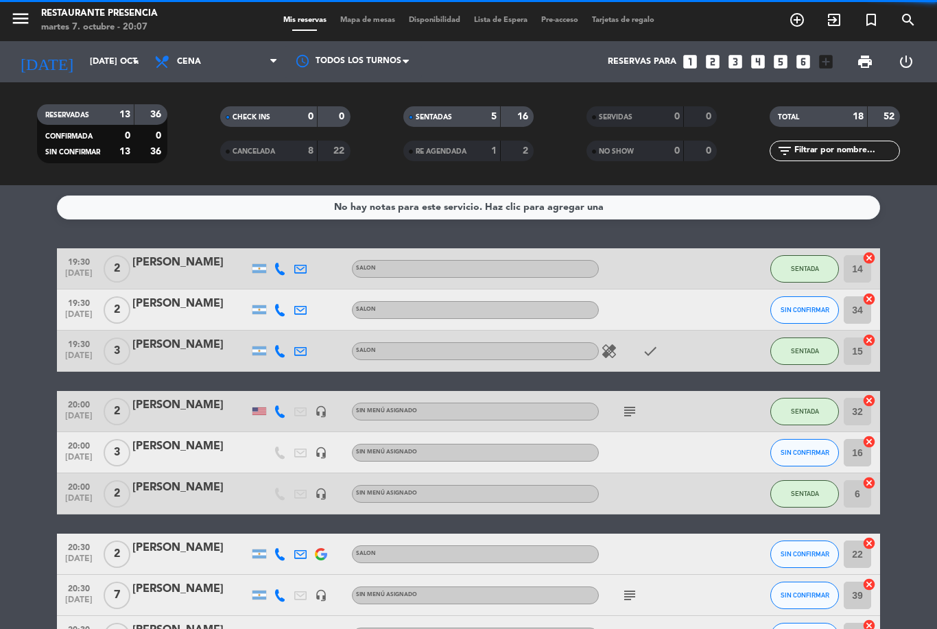
click at [807, 312] on span "SIN CONFIRMAR" at bounding box center [804, 310] width 49 height 8
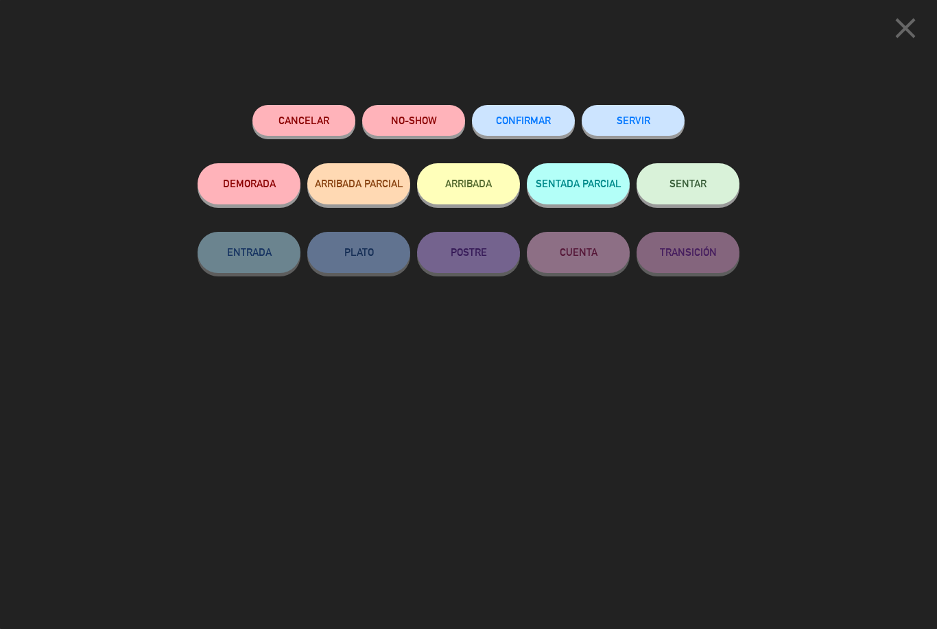
click at [898, 27] on icon "close" at bounding box center [905, 28] width 34 height 34
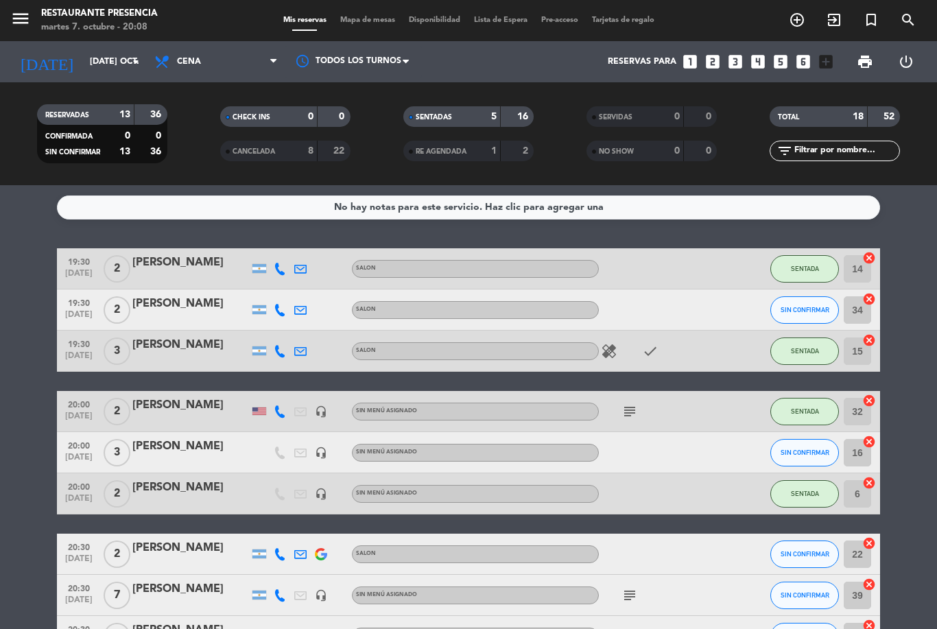
click at [798, 306] on span "SIN CONFIRMAR" at bounding box center [804, 310] width 49 height 8
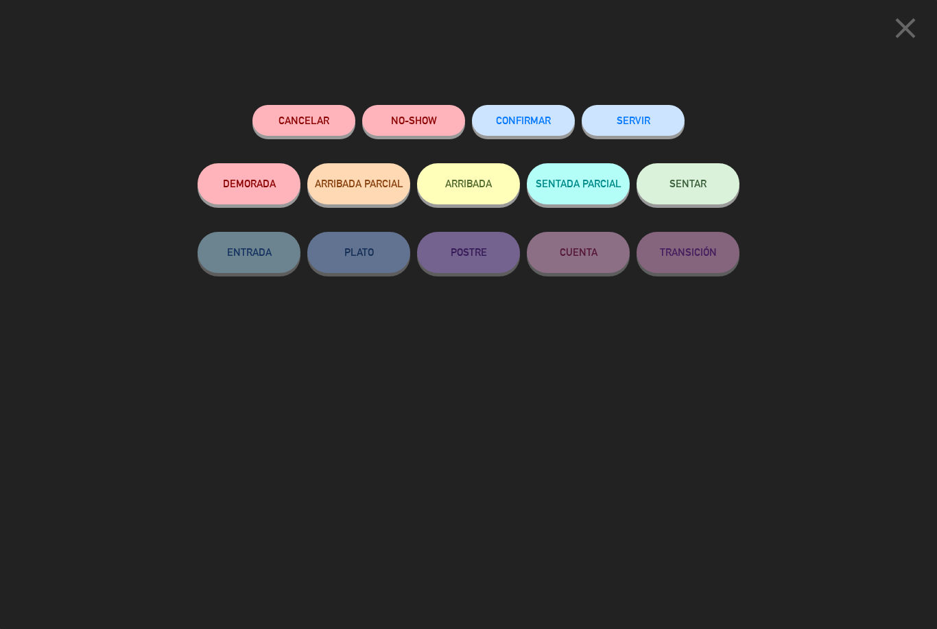
click at [320, 60] on div "close Cancelar NO-SHOW CONFIRMAR SERVIR DEMORADA ARRIBADA PARCIAL ARRIBADA SENT…" at bounding box center [468, 314] width 937 height 629
click at [907, 14] on icon "close" at bounding box center [905, 28] width 34 height 34
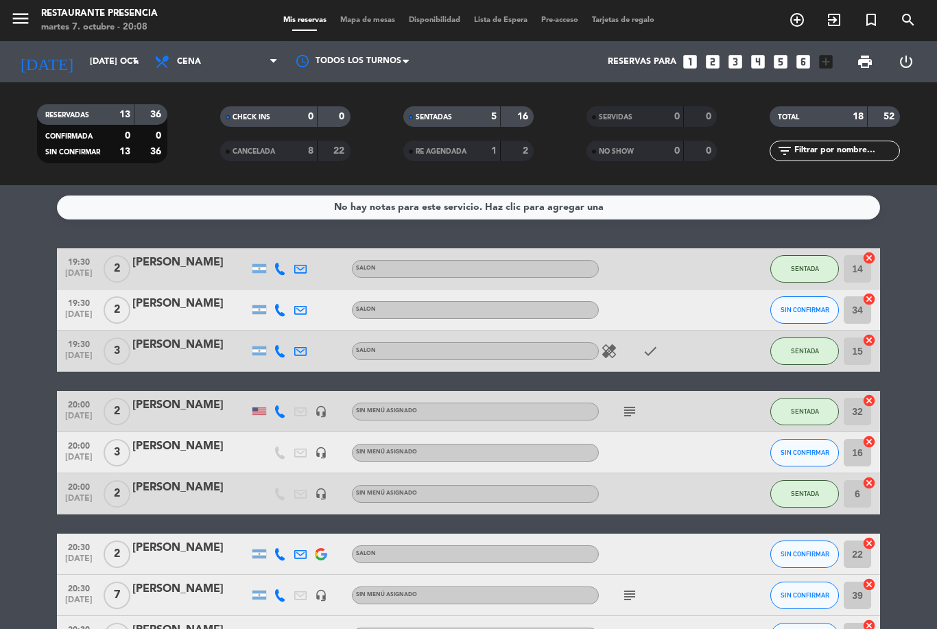
click at [307, 148] on div "8" at bounding box center [299, 151] width 27 height 16
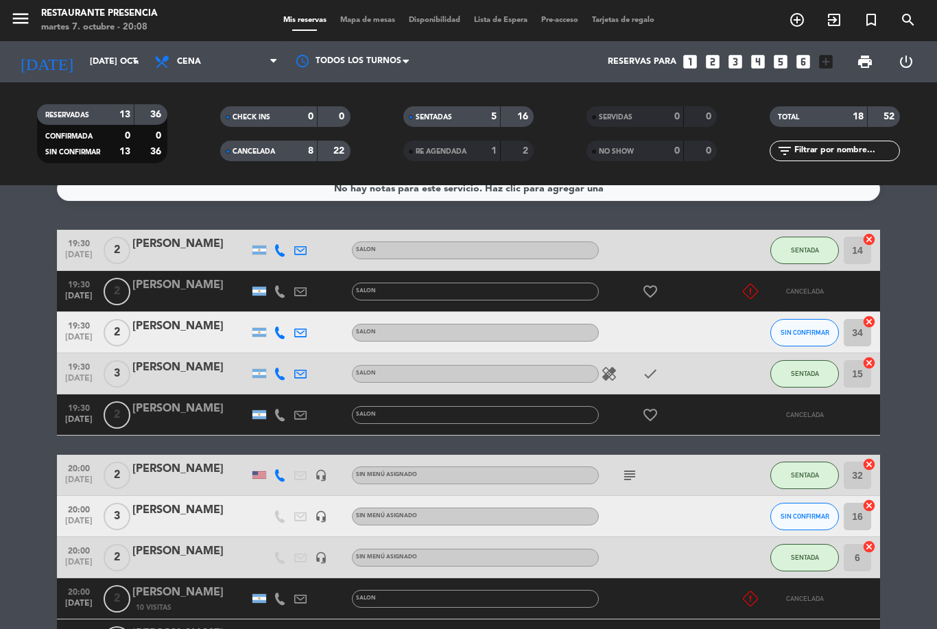
scroll to position [18, 0]
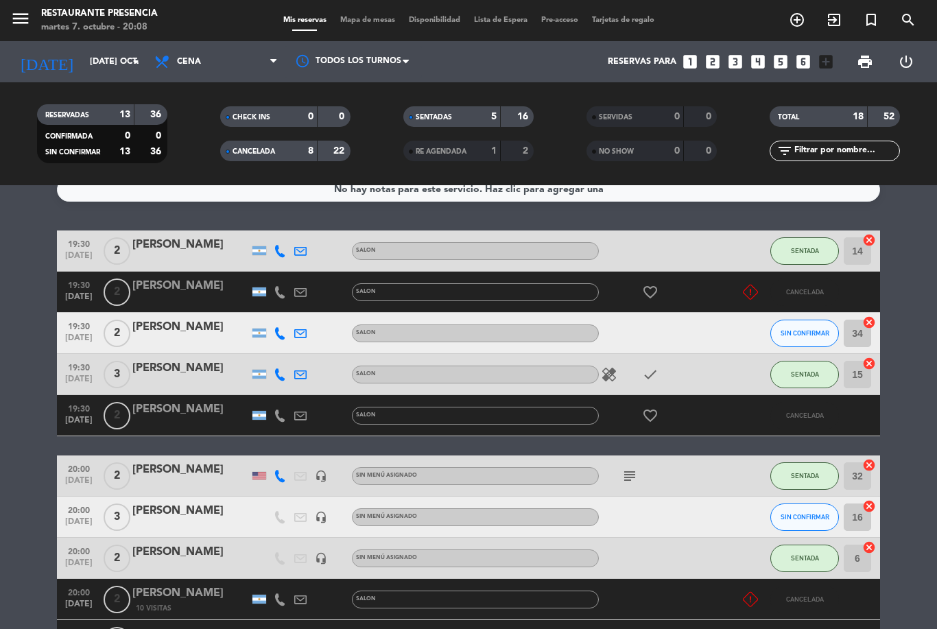
click at [288, 148] on div "8" at bounding box center [299, 151] width 27 height 16
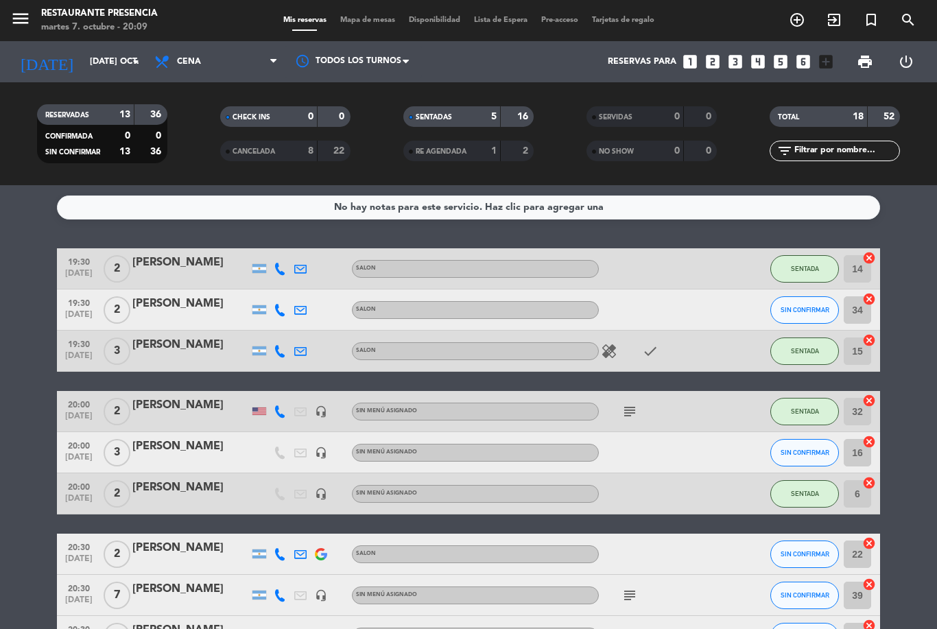
scroll to position [0, 0]
click at [788, 297] on button "SIN CONFIRMAR" at bounding box center [804, 309] width 69 height 27
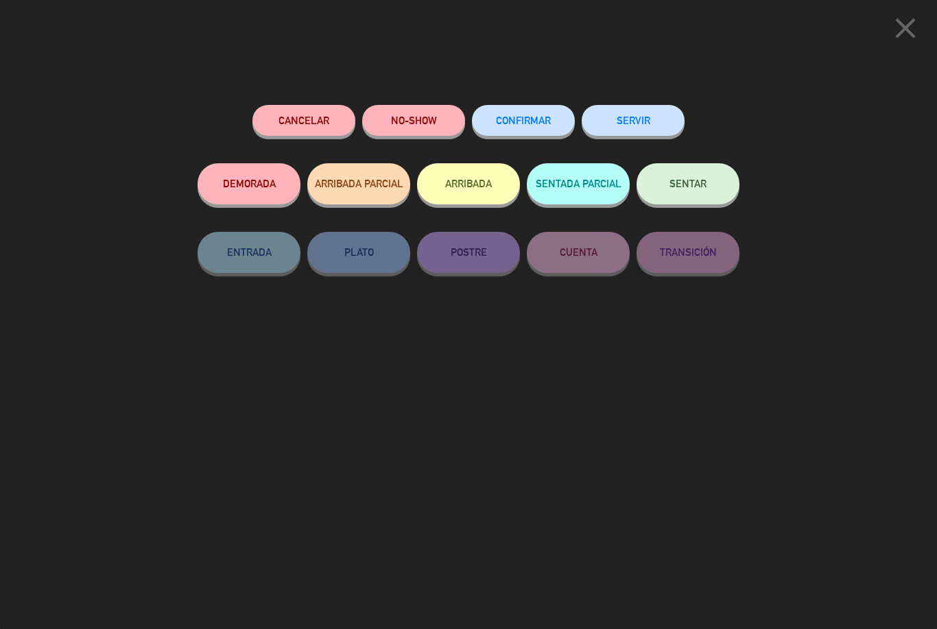
click at [920, 29] on icon "close" at bounding box center [905, 28] width 34 height 34
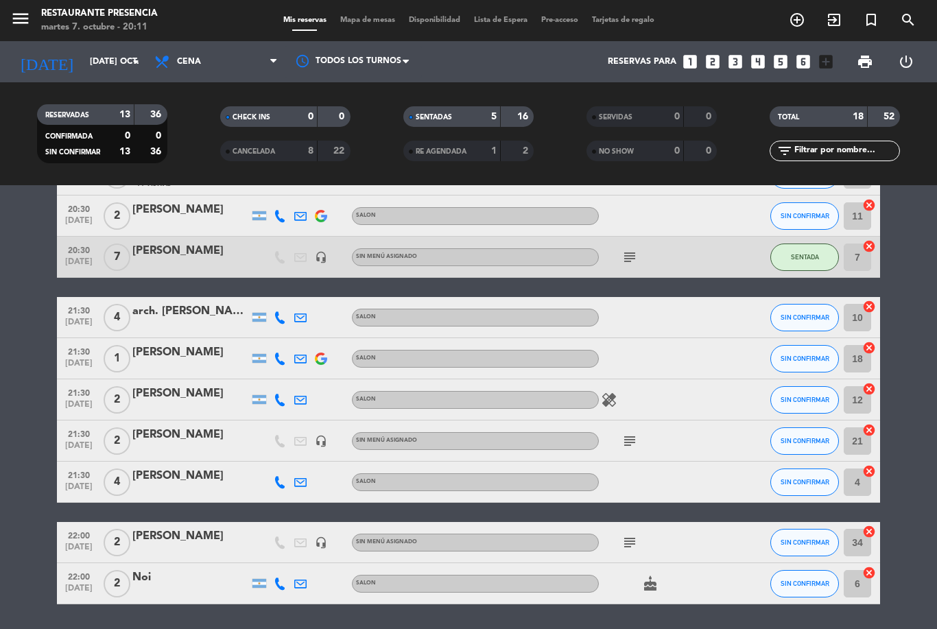
scroll to position [462, 0]
click at [656, 577] on icon "cake" at bounding box center [650, 583] width 16 height 16
click at [692, 433] on div "subject" at bounding box center [660, 440] width 123 height 40
click at [615, 385] on div "healing" at bounding box center [660, 399] width 123 height 40
click at [615, 397] on icon "healing" at bounding box center [609, 400] width 16 height 16
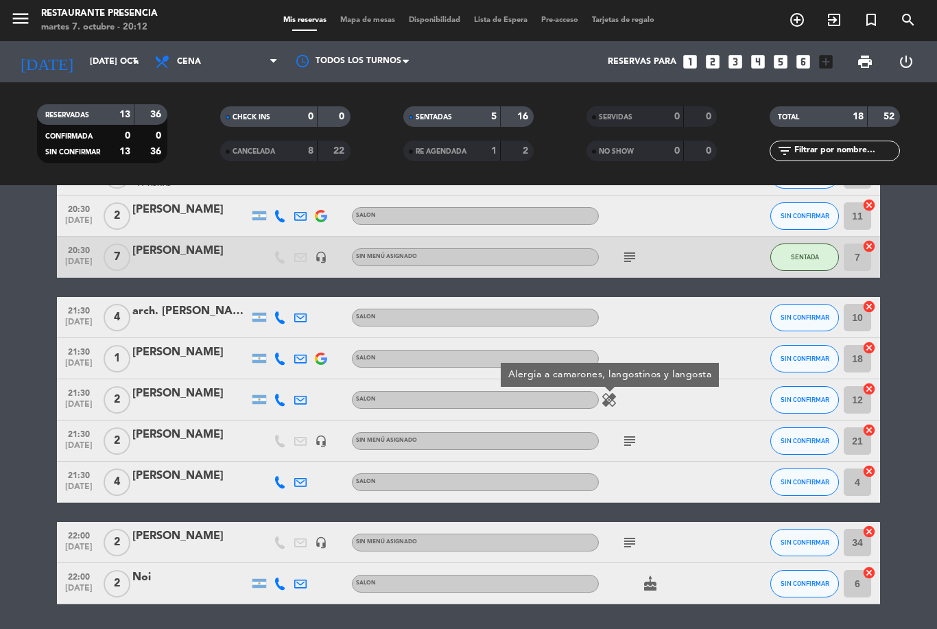
click at [684, 302] on div at bounding box center [660, 317] width 123 height 40
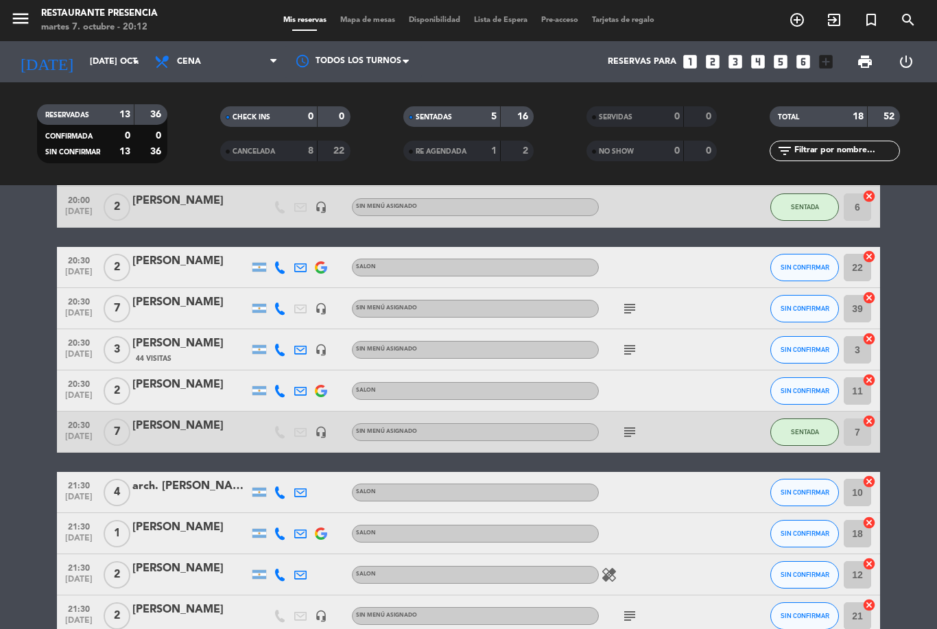
scroll to position [286, 0]
click at [630, 437] on icon "subject" at bounding box center [629, 432] width 16 height 16
click at [654, 311] on div "subject" at bounding box center [660, 309] width 123 height 40
click at [633, 344] on icon "subject" at bounding box center [629, 350] width 16 height 16
click at [630, 298] on div "subject" at bounding box center [660, 309] width 123 height 40
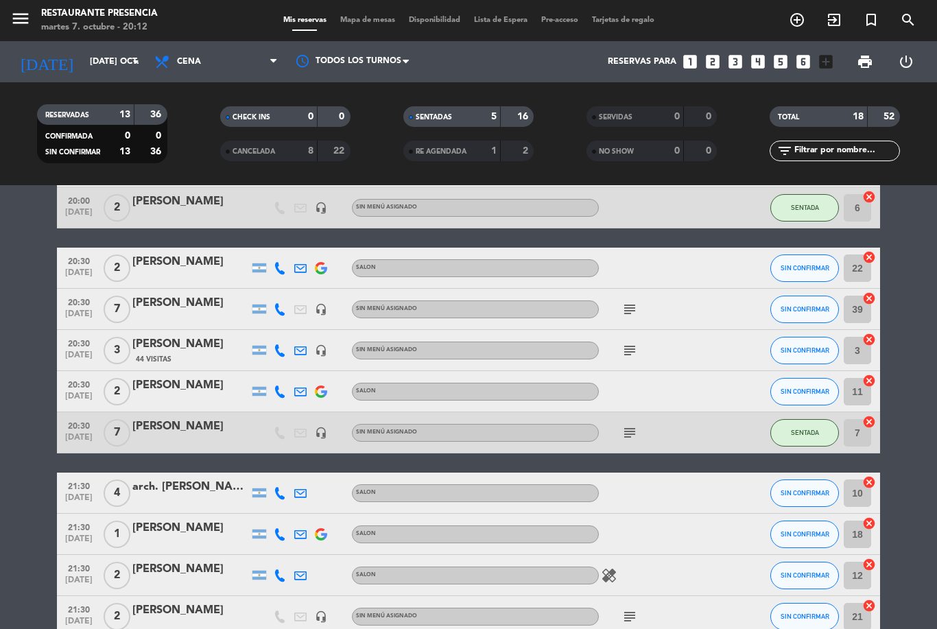
click at [623, 350] on icon "subject" at bounding box center [629, 350] width 16 height 16
click at [630, 428] on icon "subject" at bounding box center [629, 432] width 16 height 16
click at [688, 338] on div "subject" at bounding box center [660, 350] width 123 height 40
click at [636, 431] on icon "subject" at bounding box center [629, 432] width 16 height 16
click at [678, 360] on div "subject" at bounding box center [660, 350] width 123 height 40
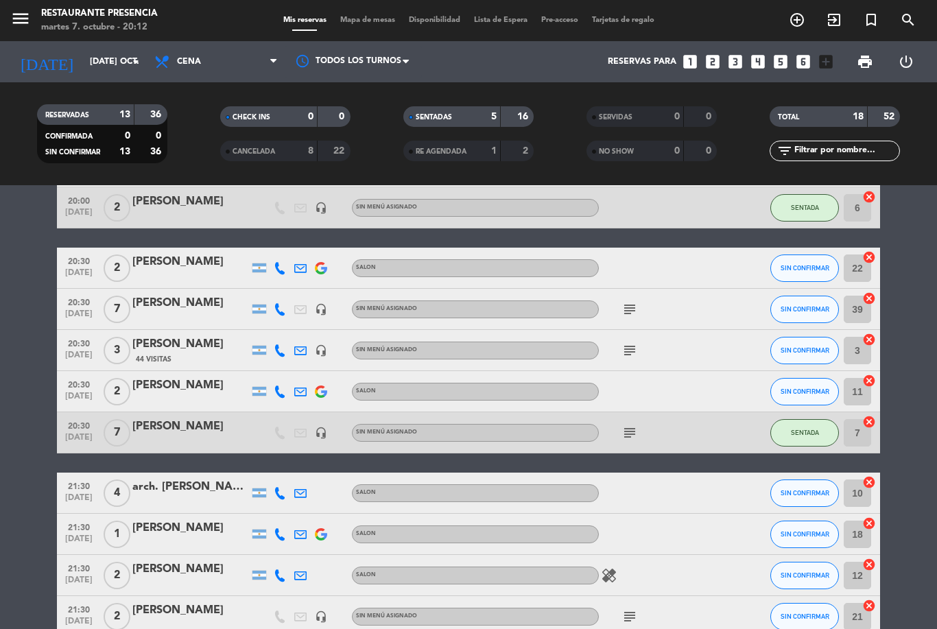
click at [628, 331] on div "subject" at bounding box center [660, 350] width 123 height 40
click at [632, 342] on icon "subject" at bounding box center [629, 350] width 16 height 16
click at [682, 315] on div "subject" at bounding box center [660, 309] width 123 height 40
click at [623, 429] on icon "subject" at bounding box center [629, 432] width 16 height 16
click at [689, 348] on div "subject" at bounding box center [660, 350] width 123 height 40
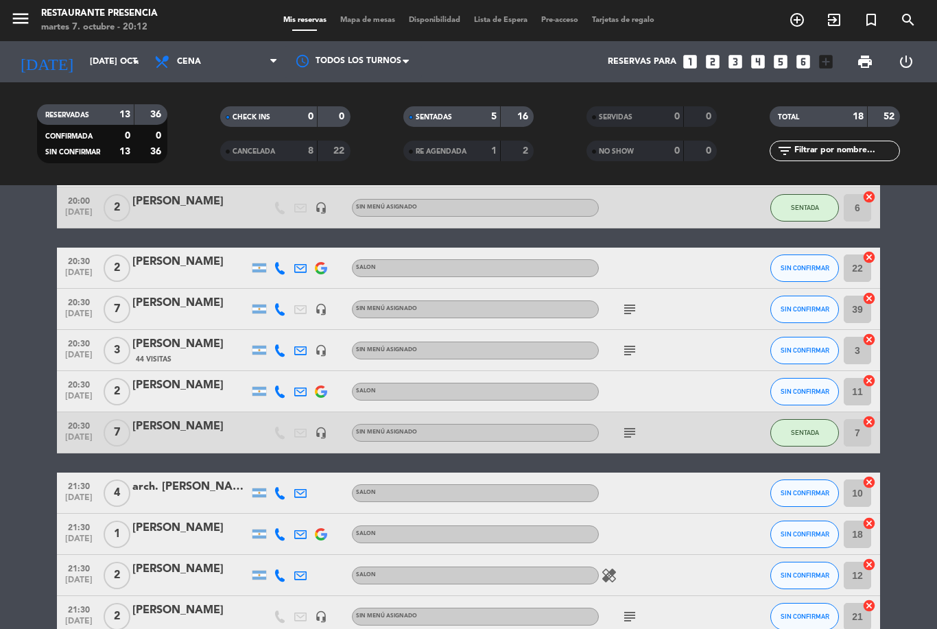
click at [630, 433] on icon "subject" at bounding box center [629, 432] width 16 height 16
click at [713, 331] on div "subject" at bounding box center [660, 350] width 123 height 40
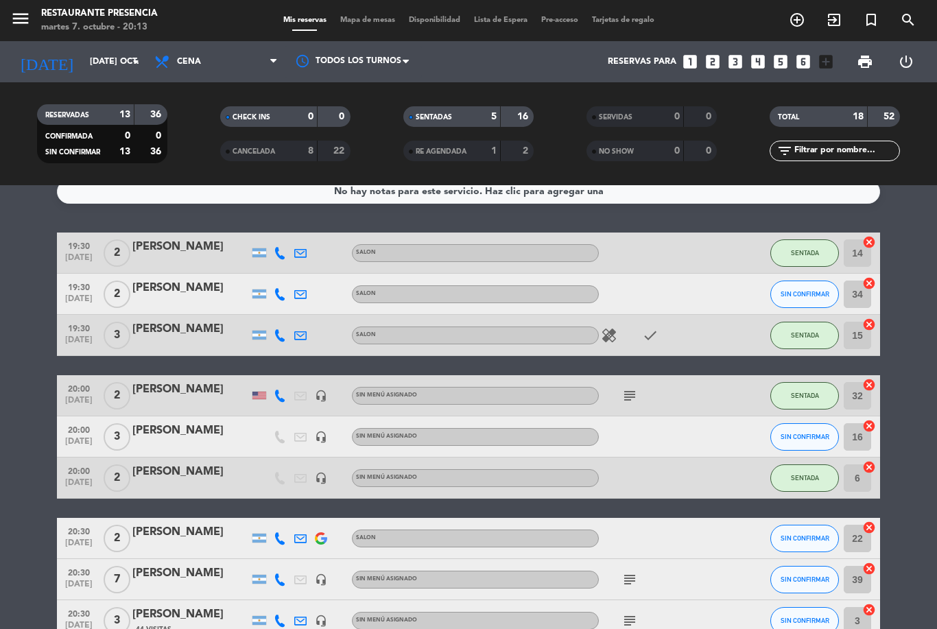
scroll to position [43, 0]
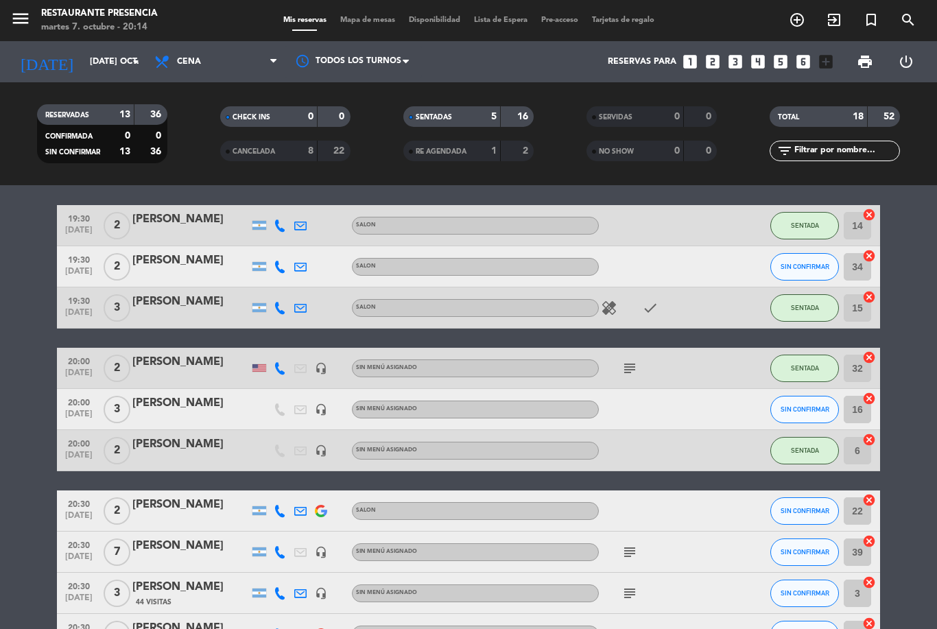
click at [359, 22] on span "Mapa de mesas" at bounding box center [367, 20] width 69 height 8
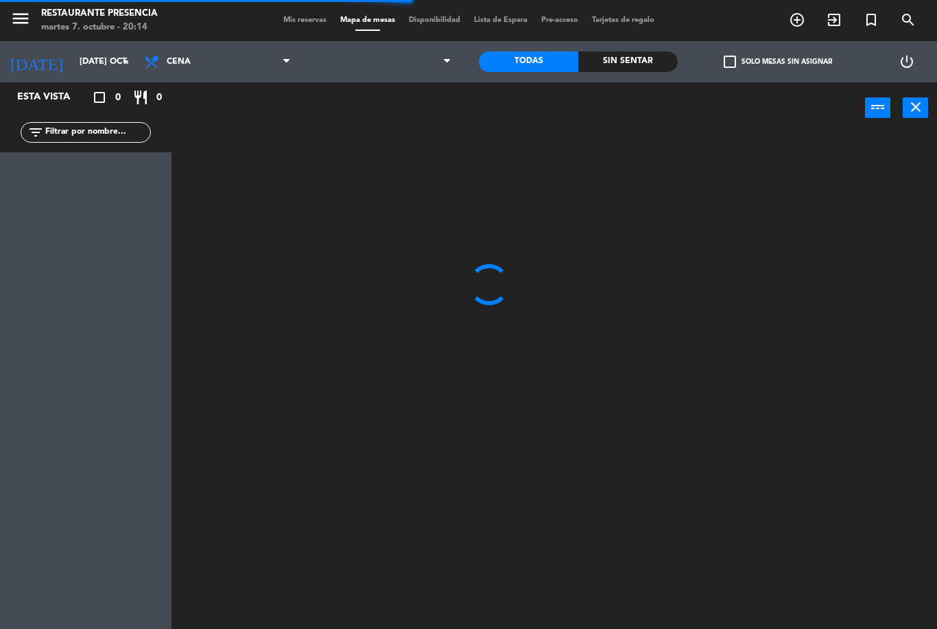
click at [394, 58] on span at bounding box center [378, 62] width 160 height 30
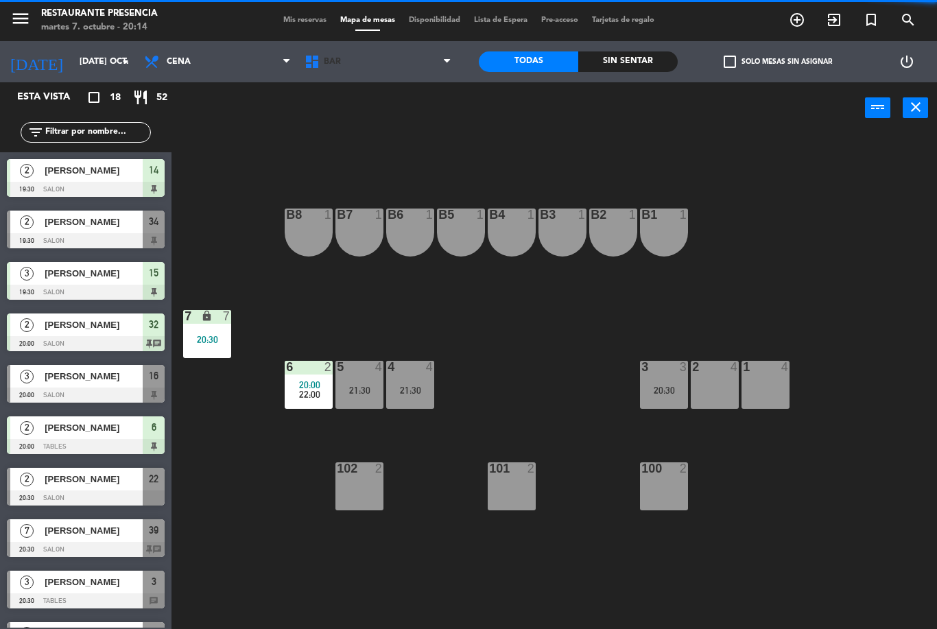
click at [356, 55] on span "BAR" at bounding box center [378, 62] width 160 height 30
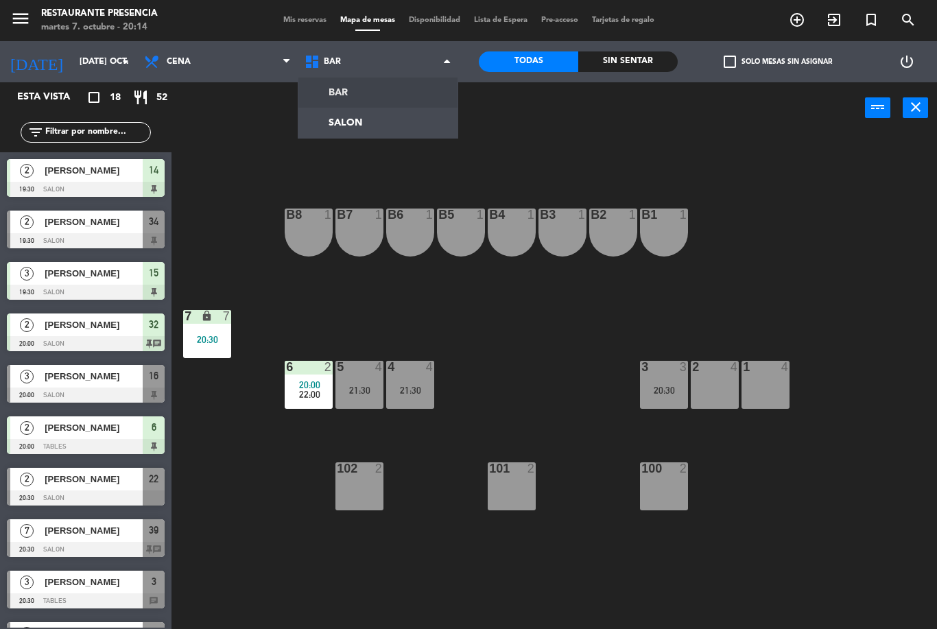
click at [335, 110] on ng-component "menu Restaurante Presencia martes 7. octubre - 20:14 Mis reservas Mapa de mesas…" at bounding box center [468, 314] width 937 height 629
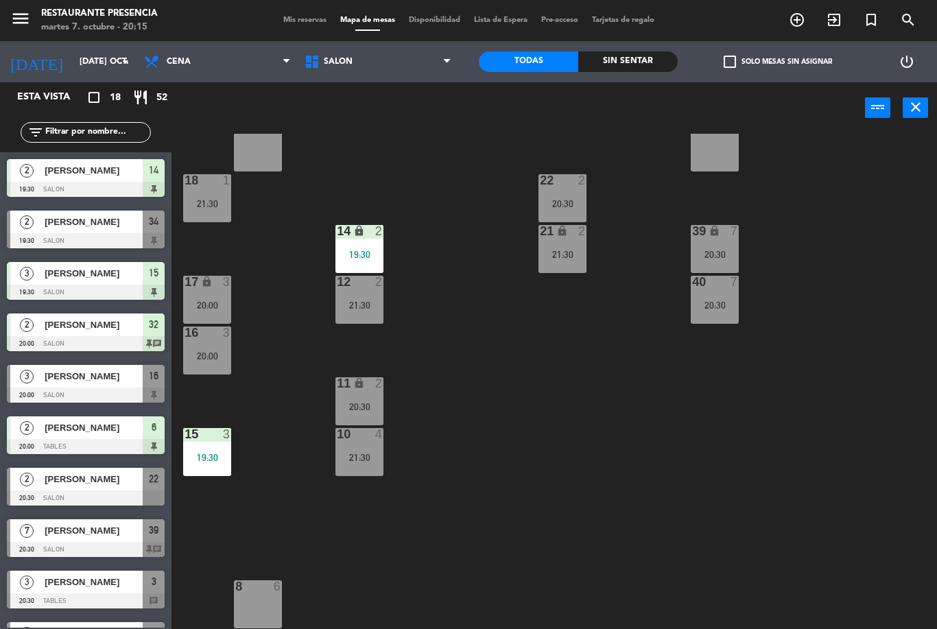
scroll to position [136, 0]
click at [660, 202] on div "30 4 31 lock 2 32 2 20:00 33 lock 2 34 2 19:30 22:00 35 lock 2 38 6 20 6 22 2 2…" at bounding box center [559, 381] width 756 height 495
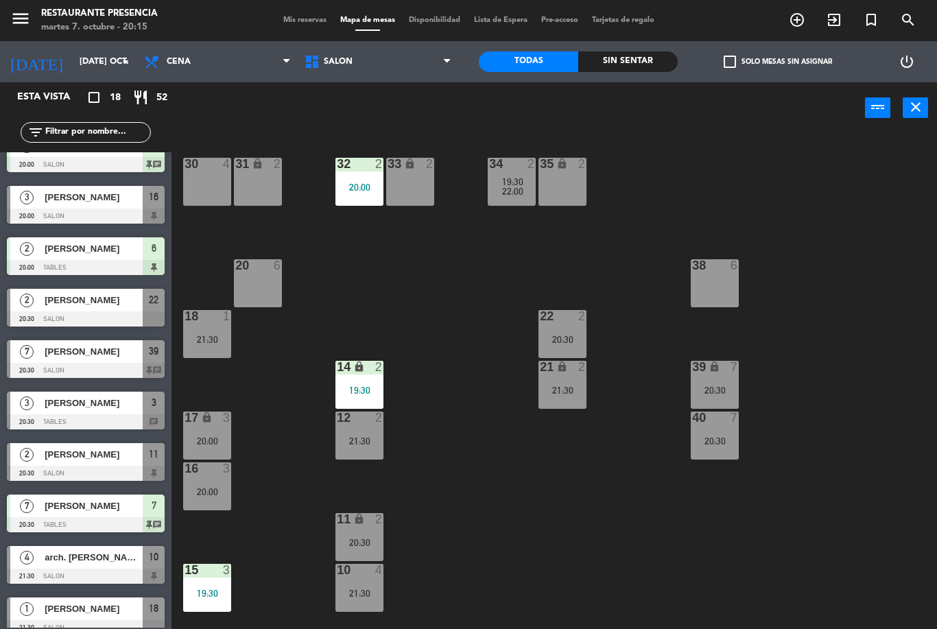
scroll to position [181, 0]
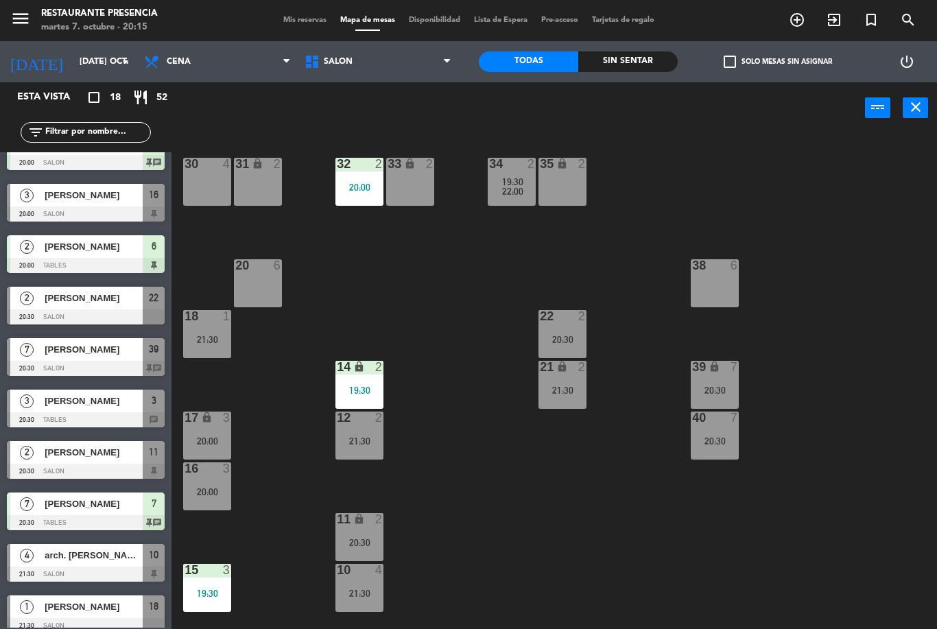
click at [56, 349] on span "[PERSON_NAME]" at bounding box center [94, 349] width 98 height 14
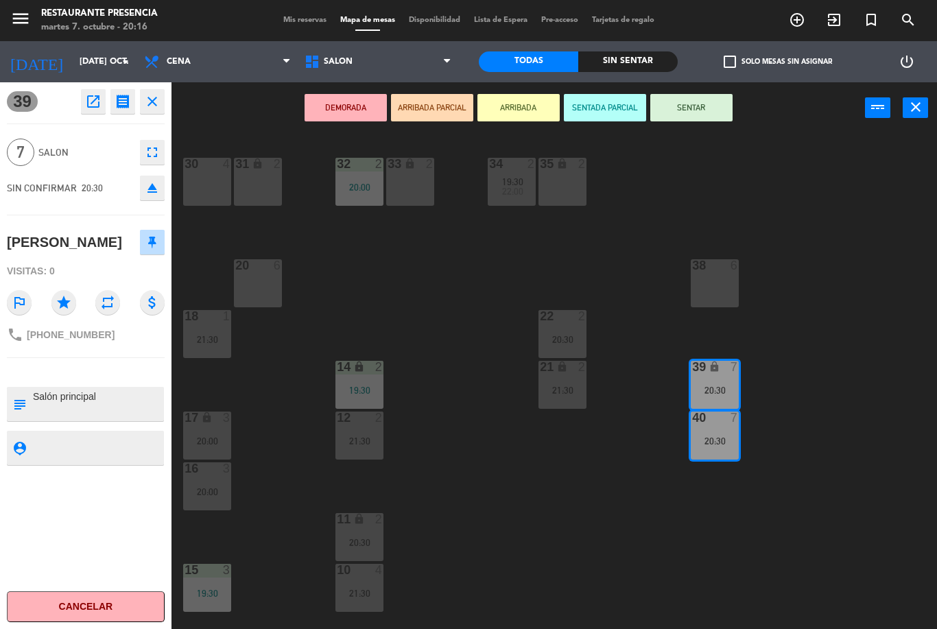
click at [27, 99] on span "39" at bounding box center [22, 101] width 31 height 21
click at [161, 97] on button "close" at bounding box center [152, 101] width 25 height 25
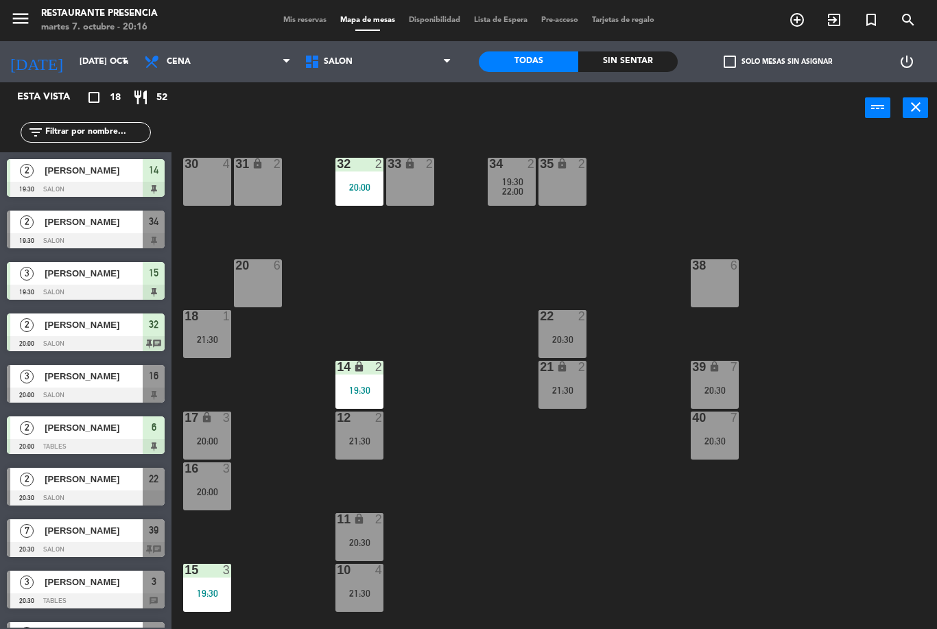
click at [72, 532] on span "[PERSON_NAME]" at bounding box center [94, 530] width 98 height 14
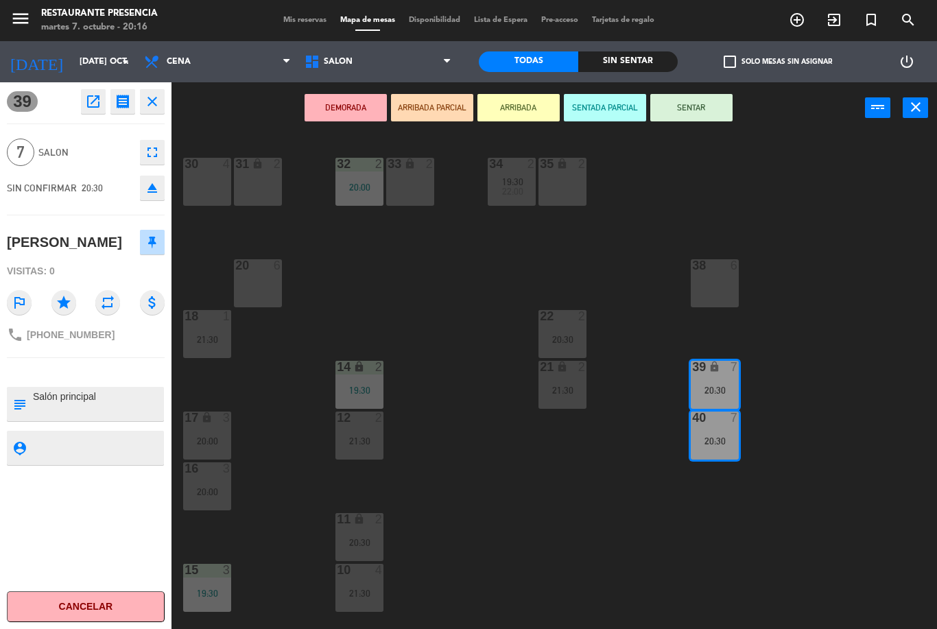
click at [78, 152] on span "SALON" at bounding box center [85, 153] width 95 height 16
click at [156, 100] on icon "close" at bounding box center [152, 101] width 16 height 16
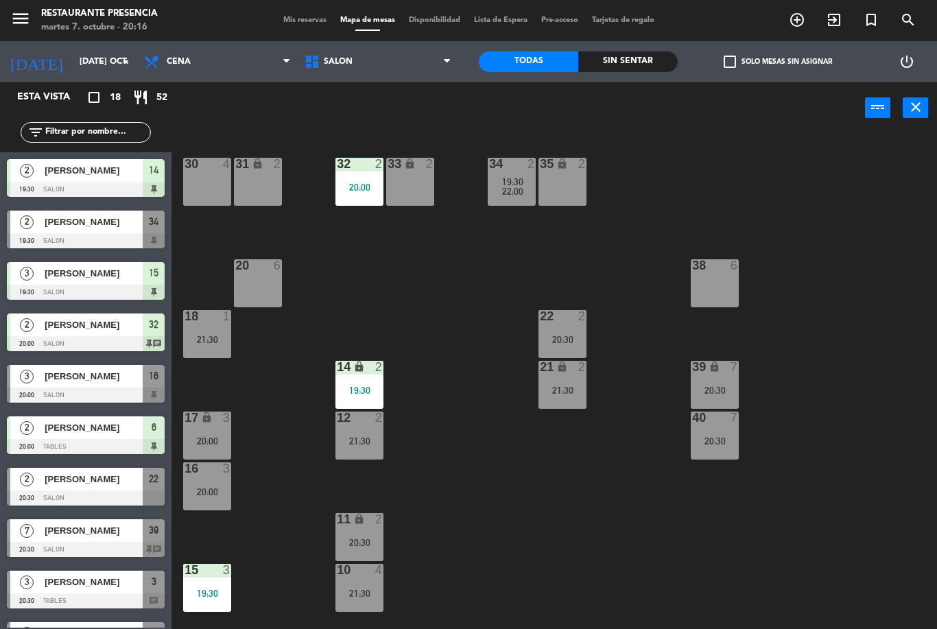
click at [91, 538] on div "[PERSON_NAME]" at bounding box center [92, 530] width 99 height 23
click at [22, 538] on div "7" at bounding box center [26, 530] width 33 height 23
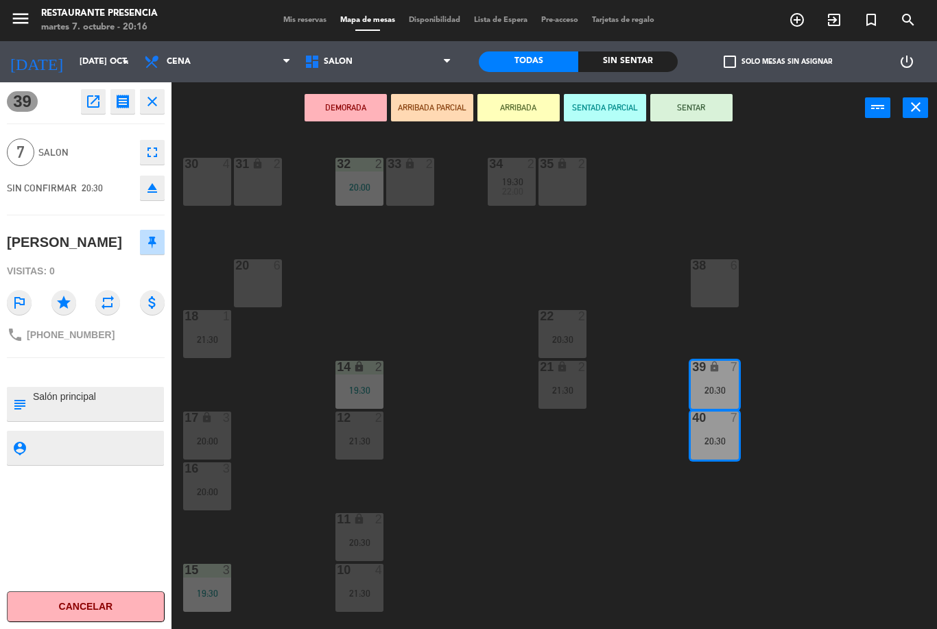
click at [720, 385] on div "20:30" at bounding box center [715, 390] width 48 height 10
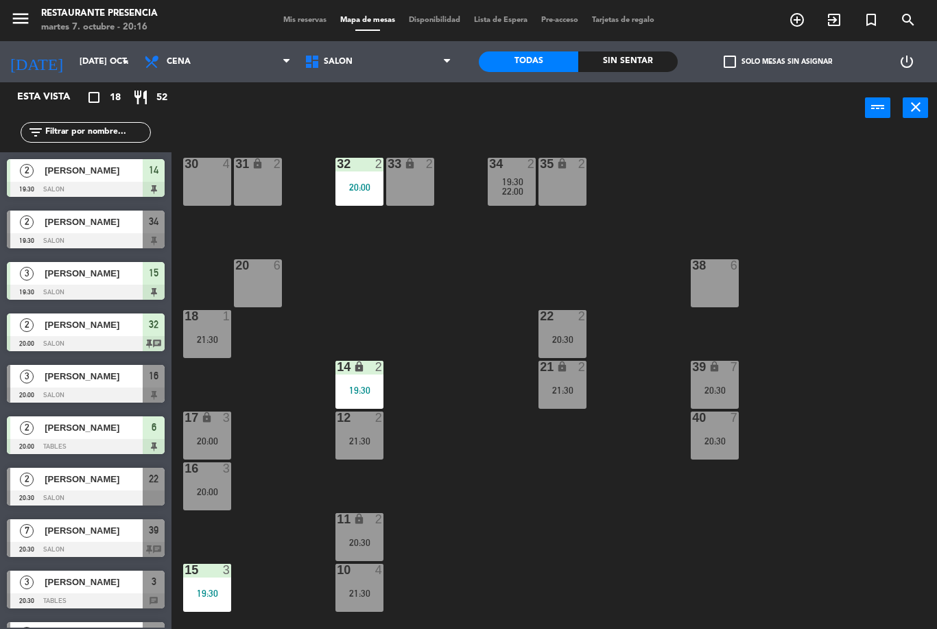
click at [715, 380] on div "39 lock 7 20:30" at bounding box center [715, 385] width 48 height 48
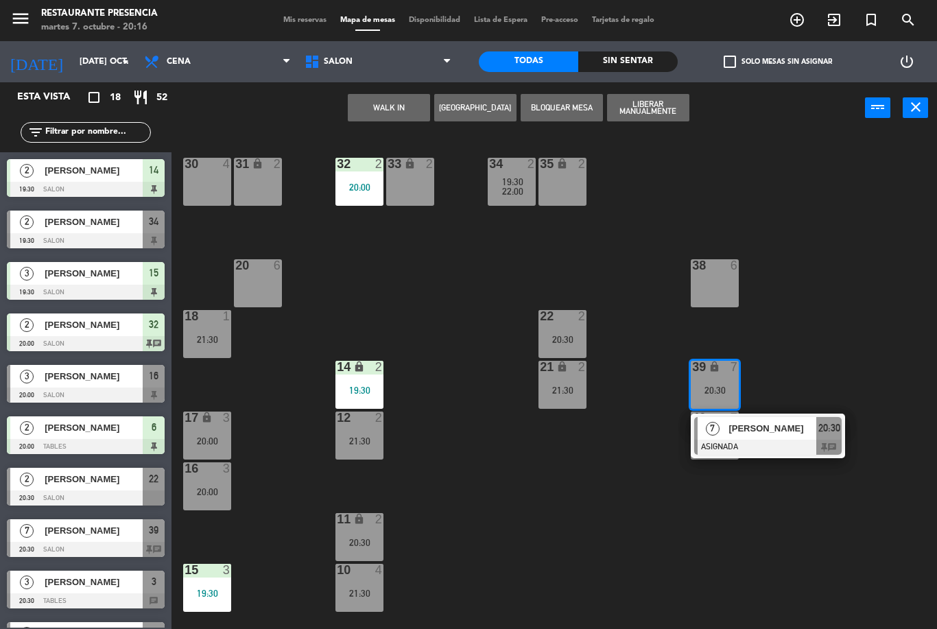
click at [760, 437] on div "[PERSON_NAME]" at bounding box center [771, 428] width 89 height 23
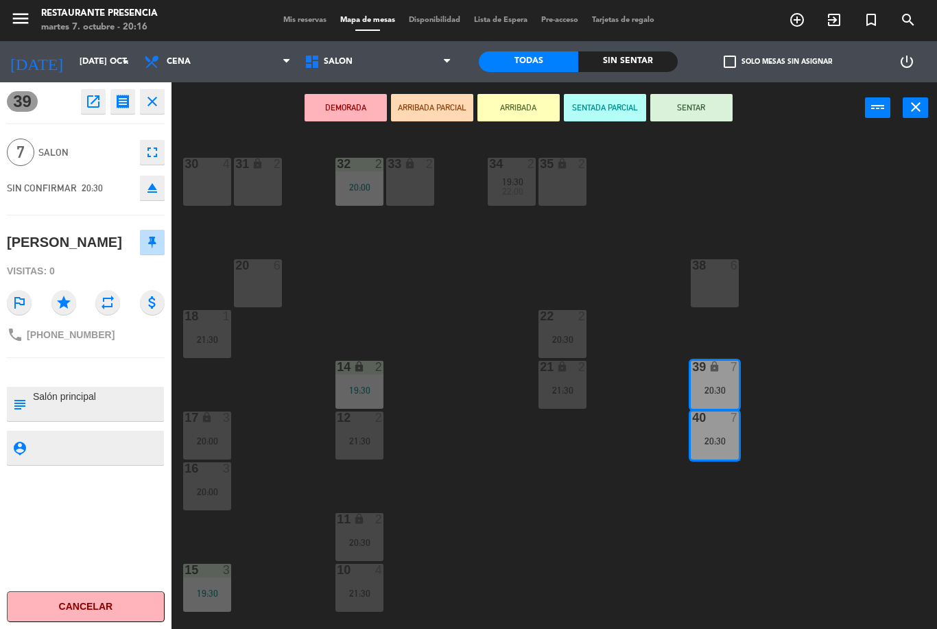
click at [700, 117] on button "SENTAR" at bounding box center [691, 107] width 82 height 27
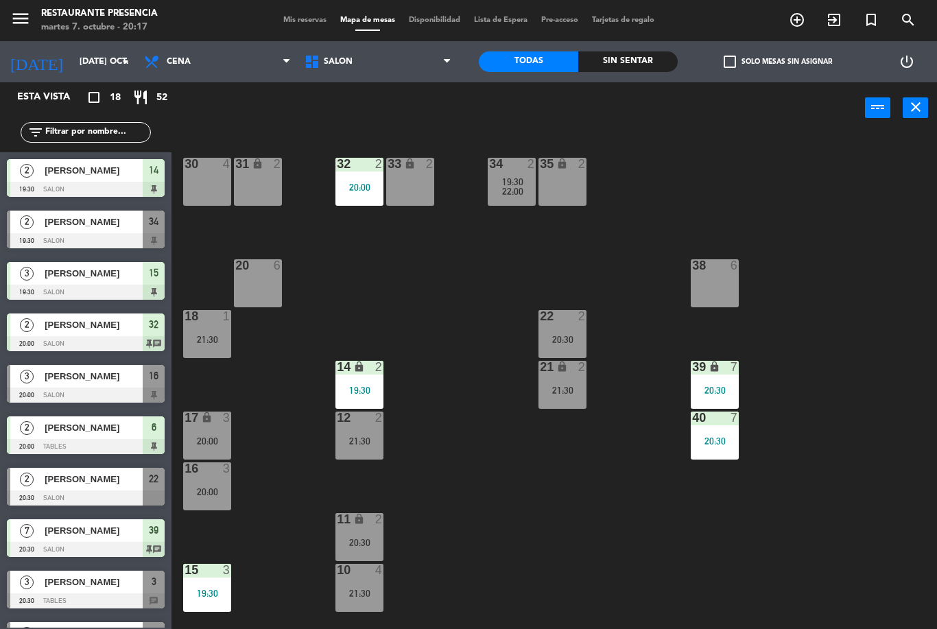
click at [119, 541] on div "[PERSON_NAME]" at bounding box center [92, 530] width 99 height 23
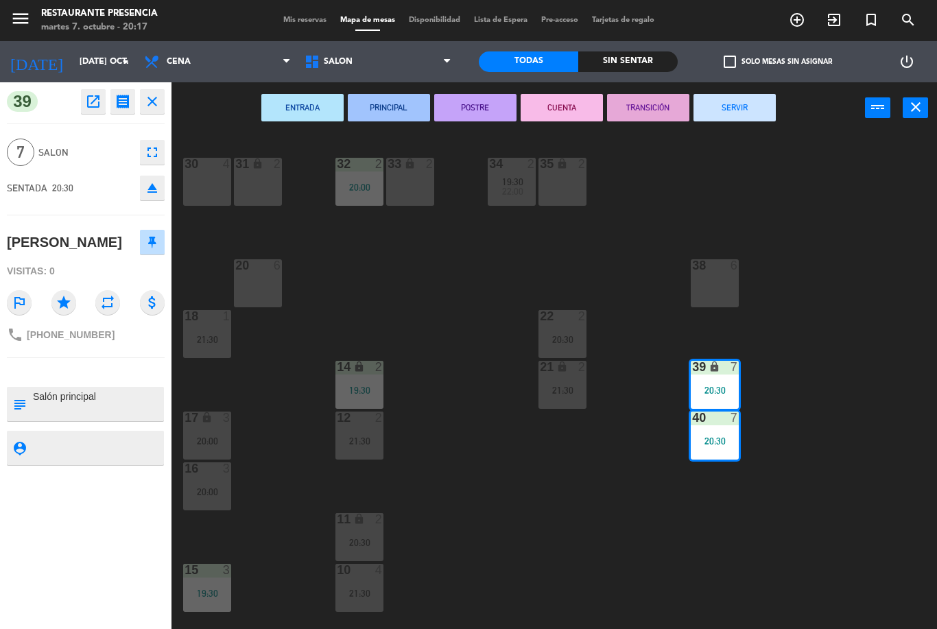
click at [721, 448] on div "40 7 20:30" at bounding box center [715, 435] width 48 height 48
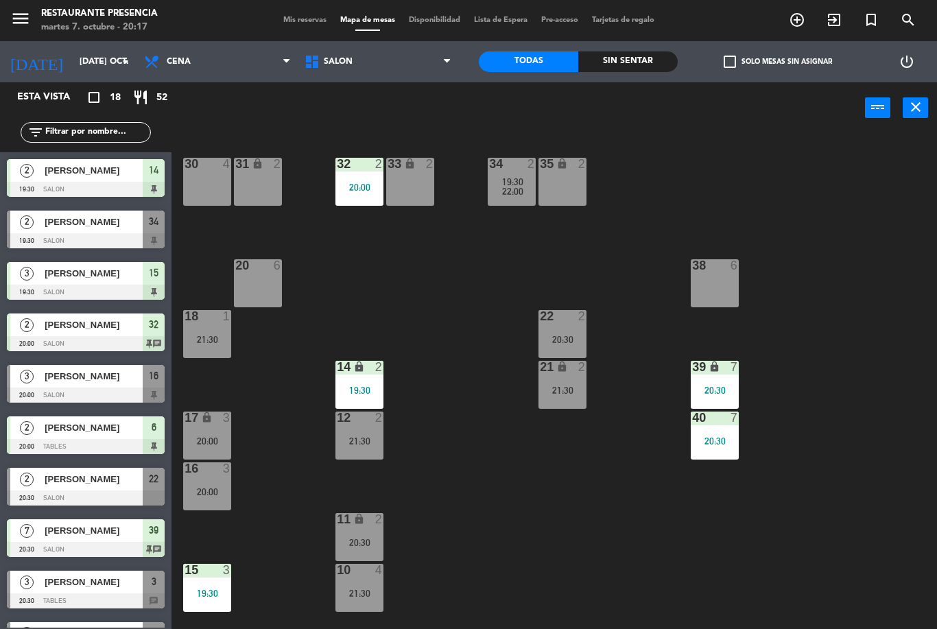
click at [100, 535] on span "[PERSON_NAME]" at bounding box center [94, 530] width 98 height 14
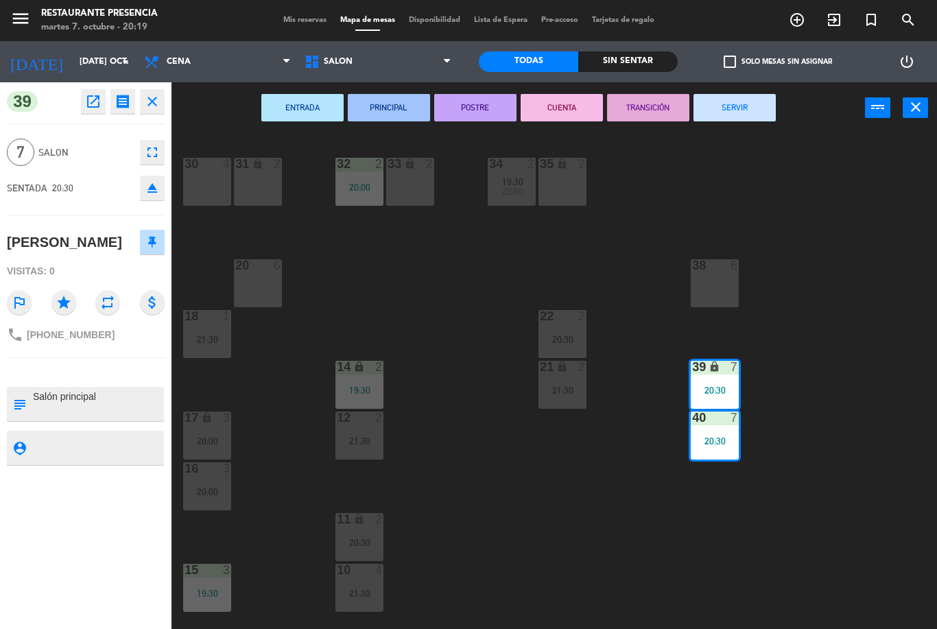
click at [157, 108] on icon "close" at bounding box center [152, 101] width 16 height 16
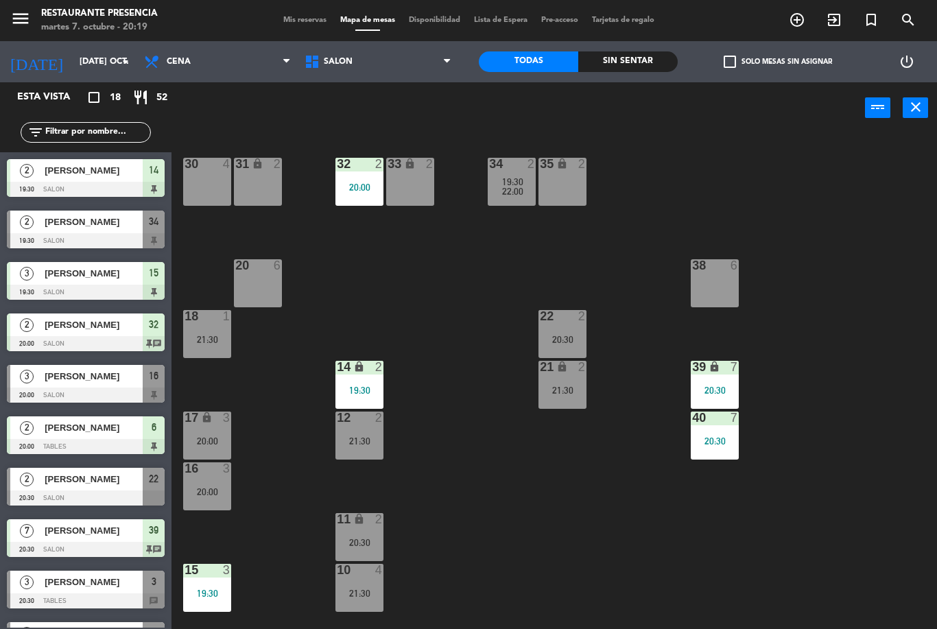
click at [59, 538] on div "[PERSON_NAME]" at bounding box center [92, 530] width 99 height 23
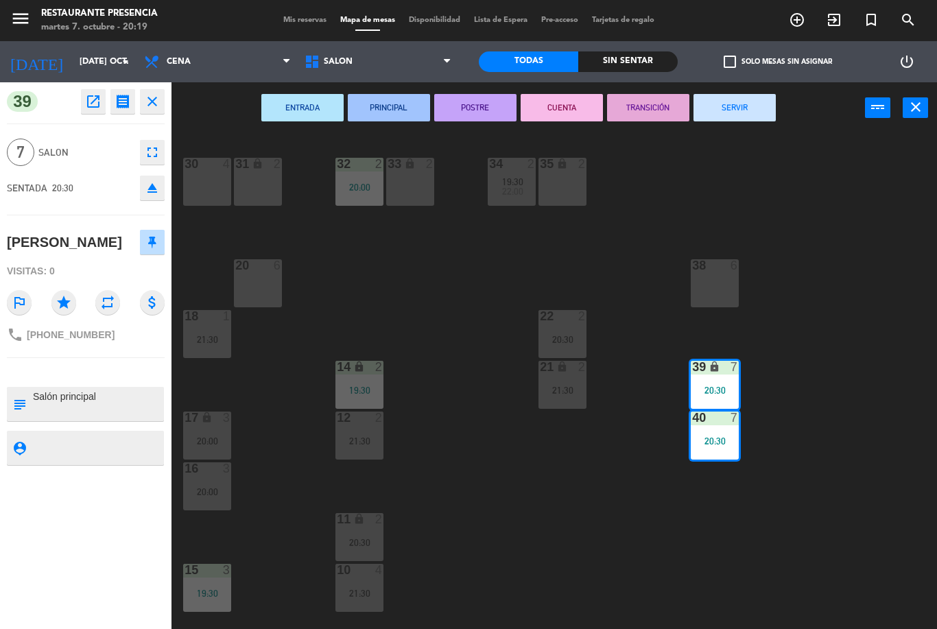
click at [729, 393] on div "20:30" at bounding box center [715, 390] width 48 height 10
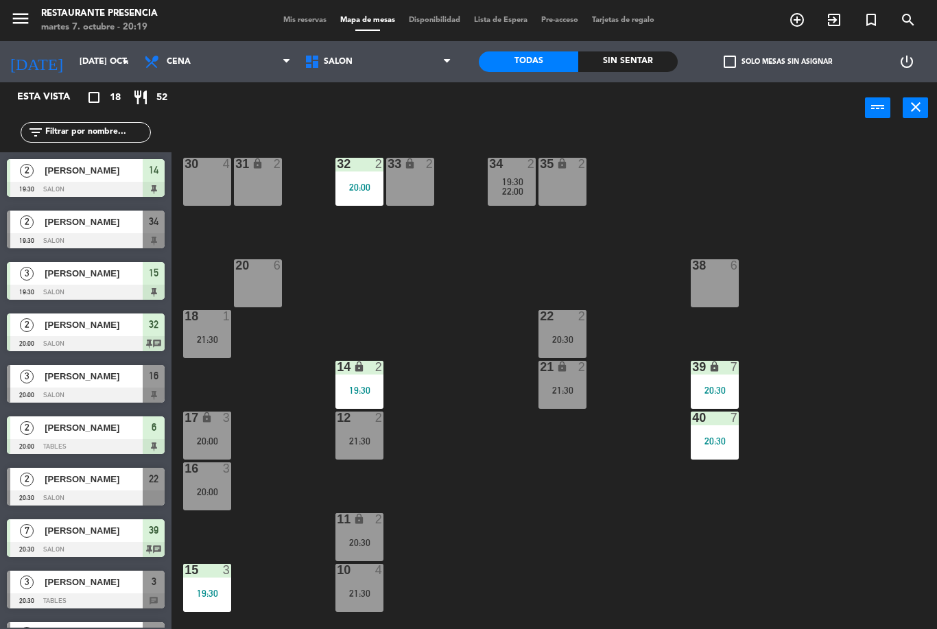
click at [724, 440] on div "20:30" at bounding box center [715, 441] width 48 height 10
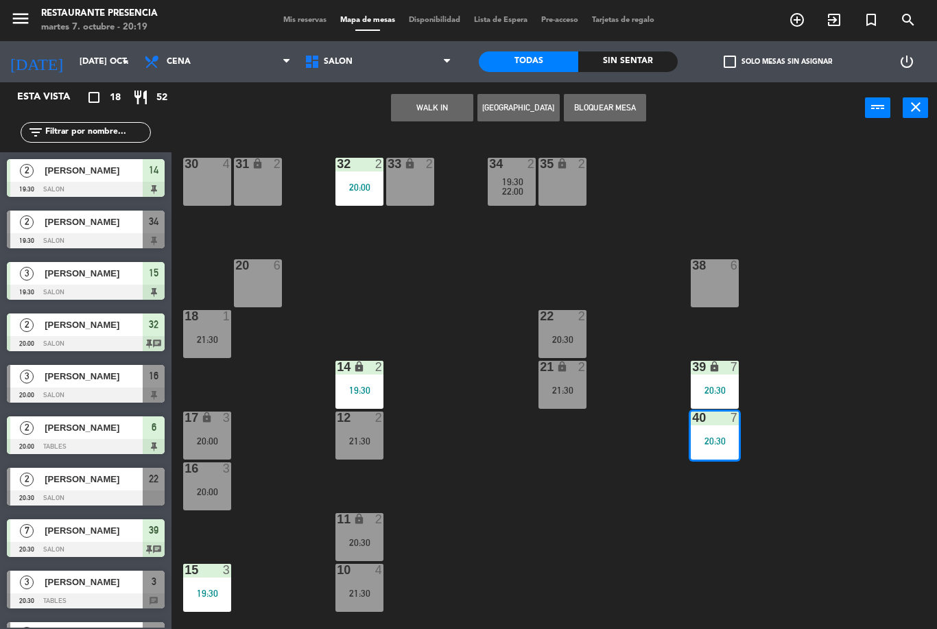
click at [712, 438] on div "20:30" at bounding box center [715, 441] width 48 height 10
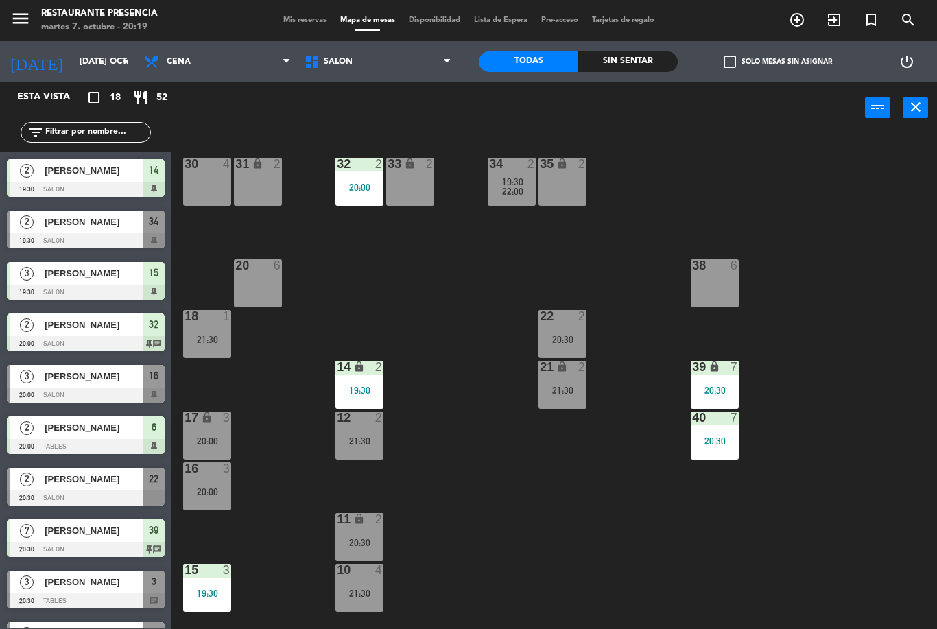
click at [719, 442] on div "20:30" at bounding box center [715, 441] width 48 height 10
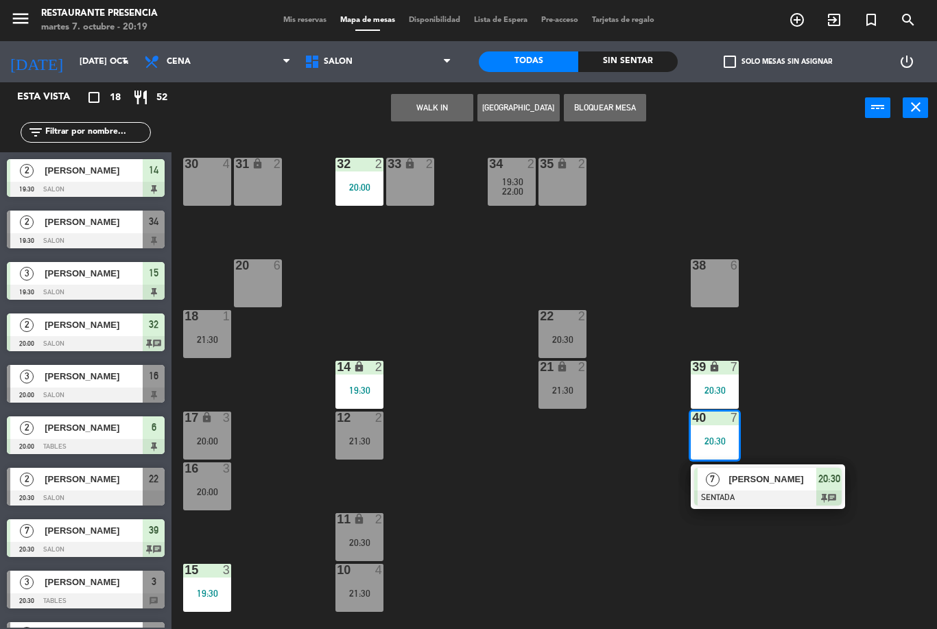
click at [714, 452] on div "40 7 20:30" at bounding box center [715, 435] width 48 height 48
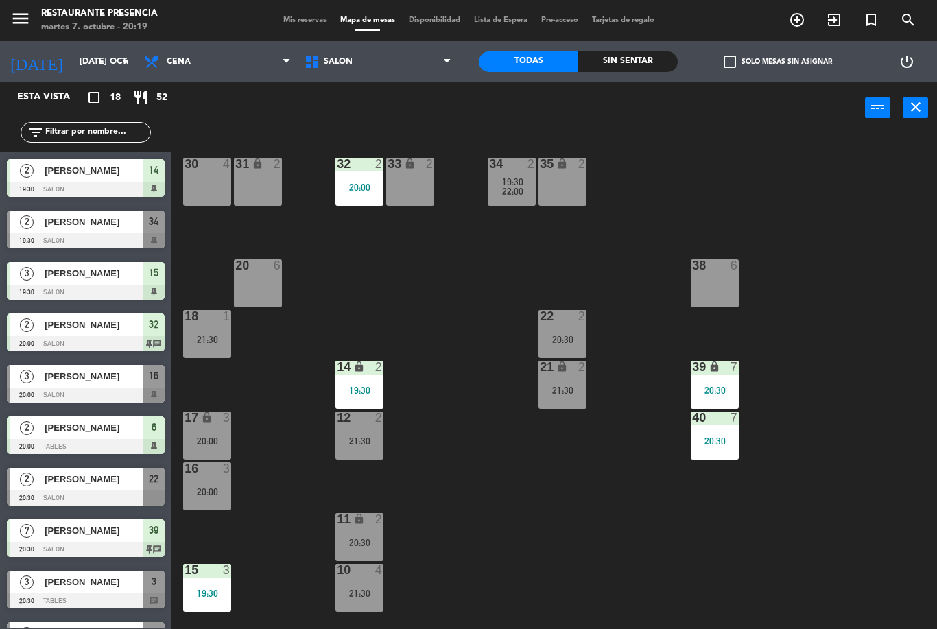
click at [714, 444] on div "20:30" at bounding box center [715, 441] width 48 height 10
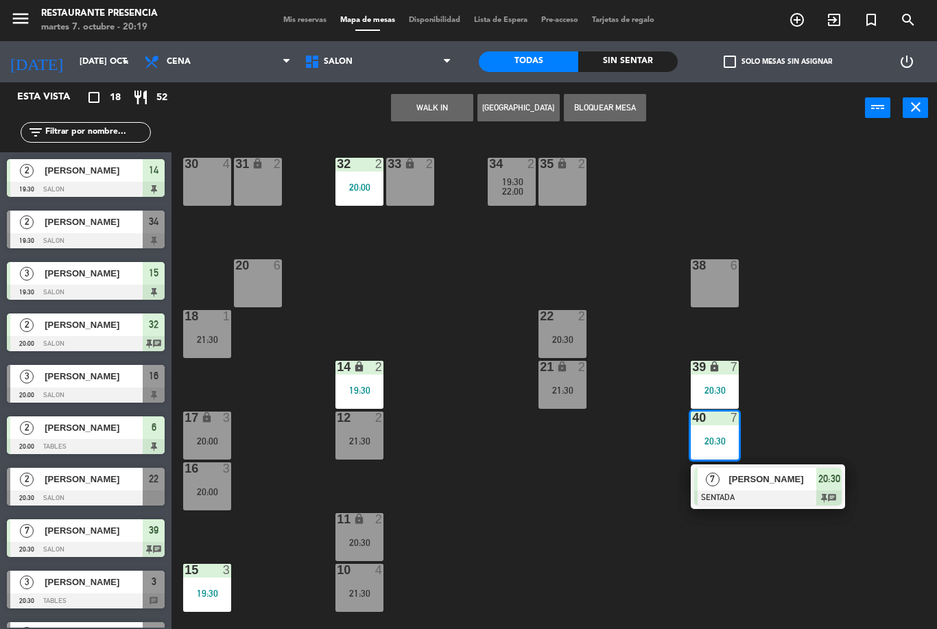
click at [784, 492] on div at bounding box center [767, 497] width 147 height 15
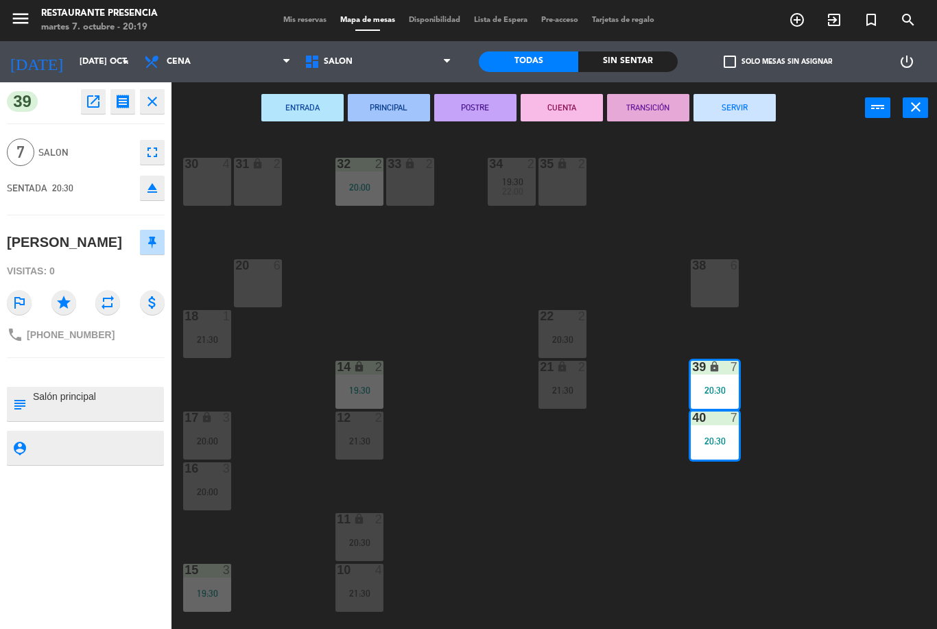
click at [718, 388] on div "20:30" at bounding box center [715, 390] width 48 height 10
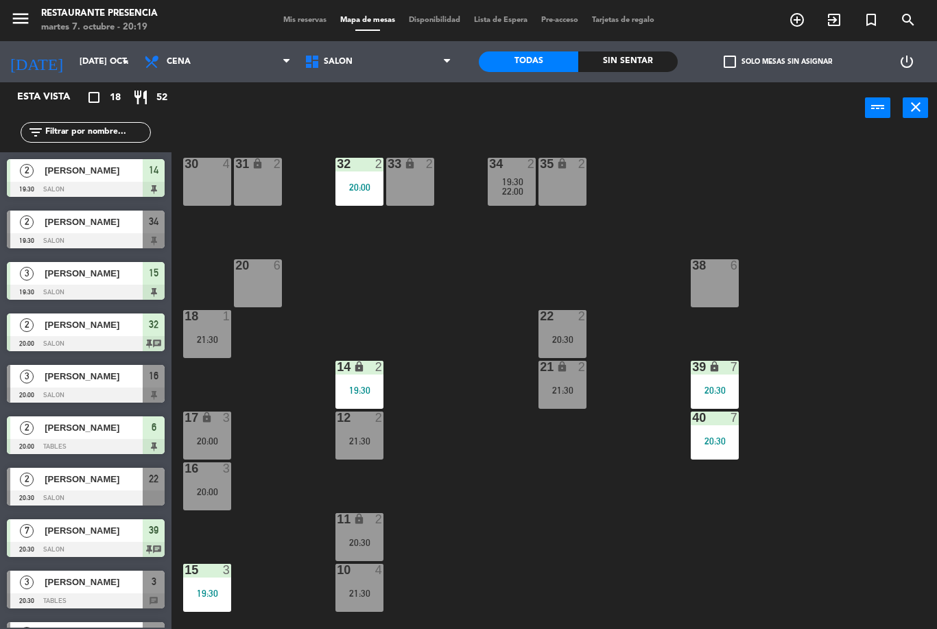
click at [47, 539] on div "[PERSON_NAME]" at bounding box center [92, 530] width 99 height 23
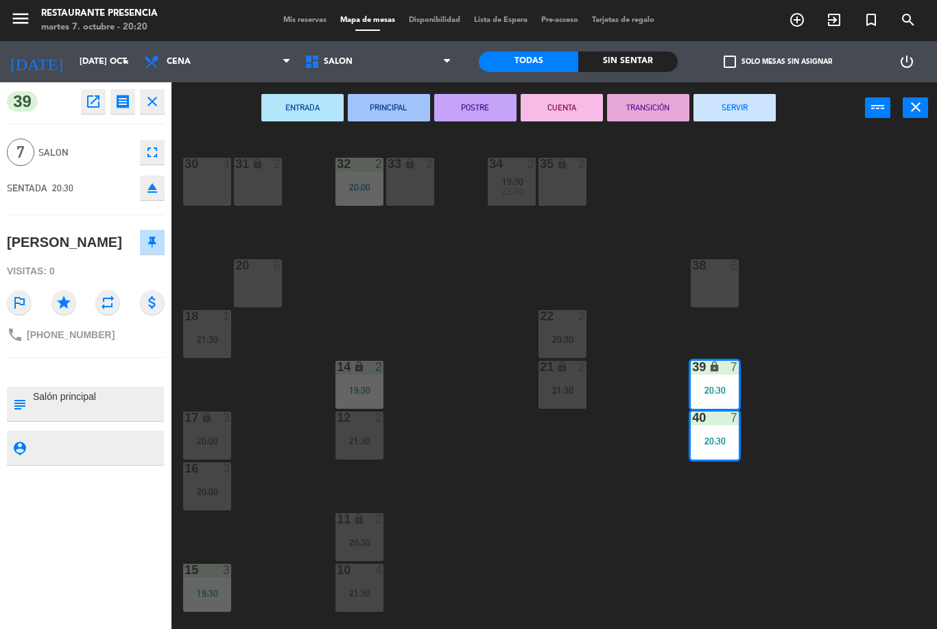
click at [157, 103] on icon "close" at bounding box center [152, 101] width 16 height 16
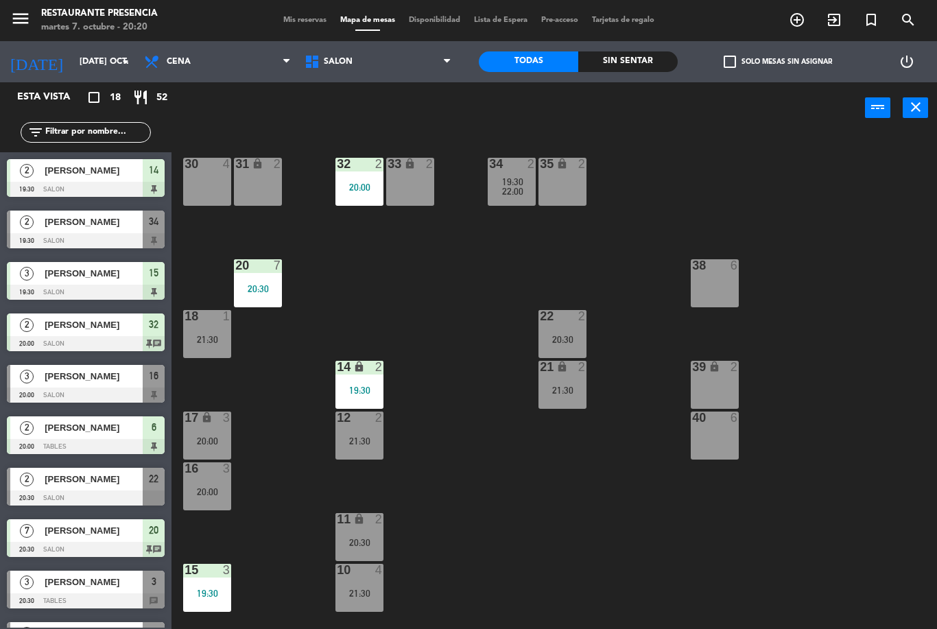
click at [91, 534] on span "[PERSON_NAME]" at bounding box center [94, 530] width 98 height 14
click at [251, 270] on div at bounding box center [257, 265] width 23 height 12
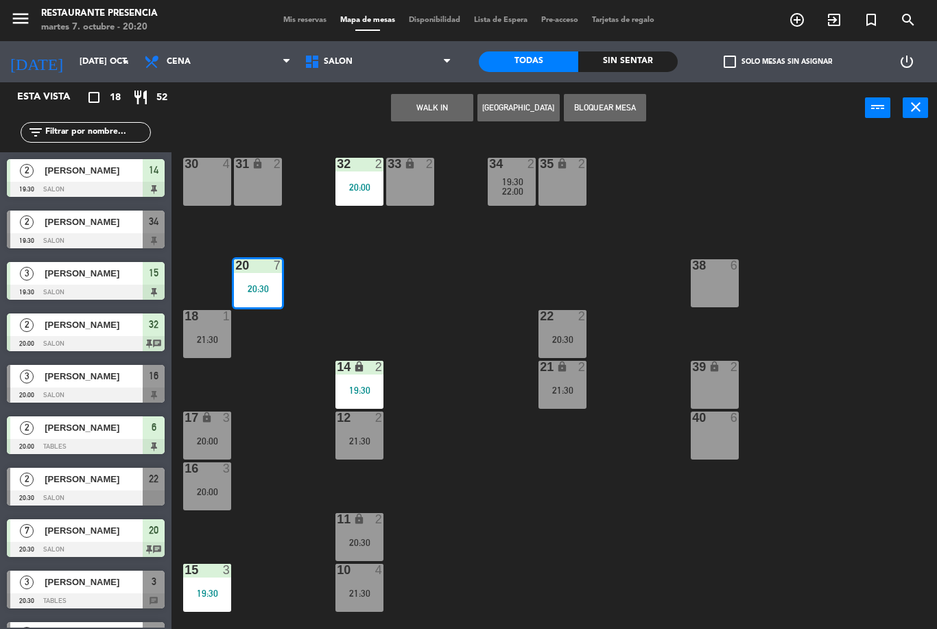
click at [264, 270] on div at bounding box center [257, 265] width 23 height 12
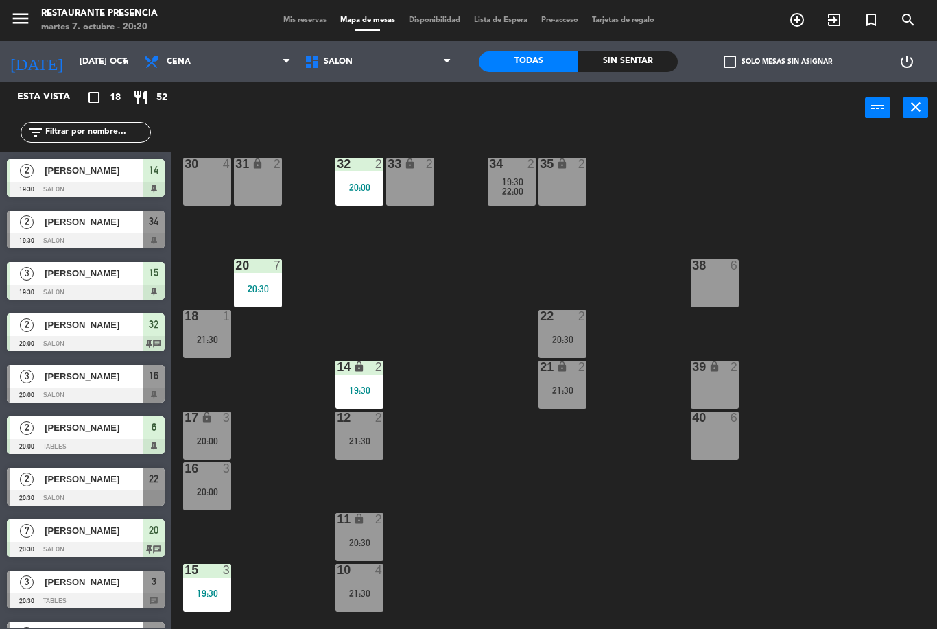
click at [256, 296] on div "20 7 20:30" at bounding box center [258, 283] width 48 height 48
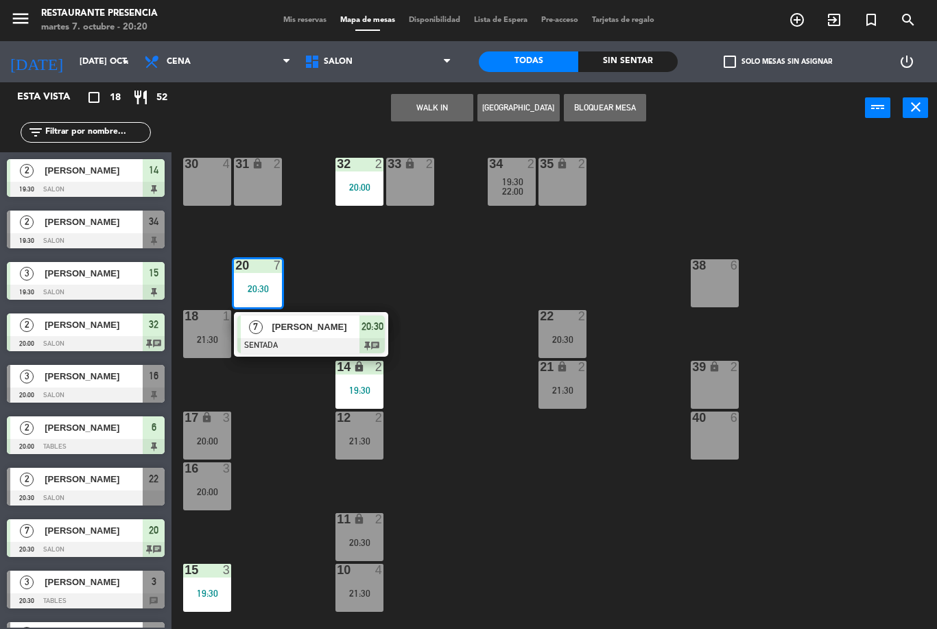
click at [359, 335] on div "20:30" at bounding box center [371, 326] width 25 height 23
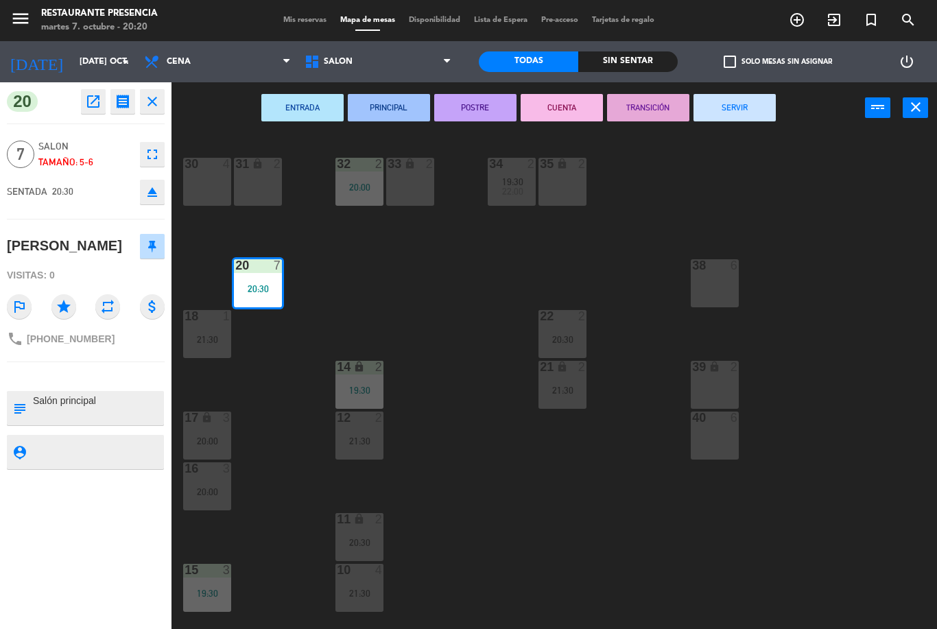
click at [125, 98] on icon "receipt" at bounding box center [123, 101] width 16 height 16
click at [159, 94] on icon "close" at bounding box center [152, 101] width 16 height 16
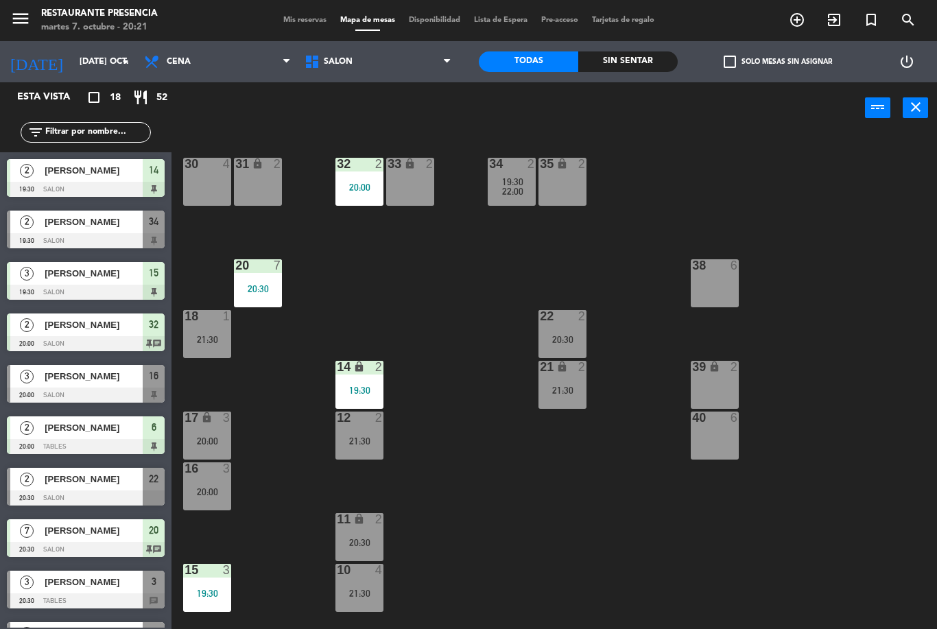
click at [7, 358] on div "3 [PERSON_NAME] 20:00 SALON 16" at bounding box center [85, 383] width 171 height 51
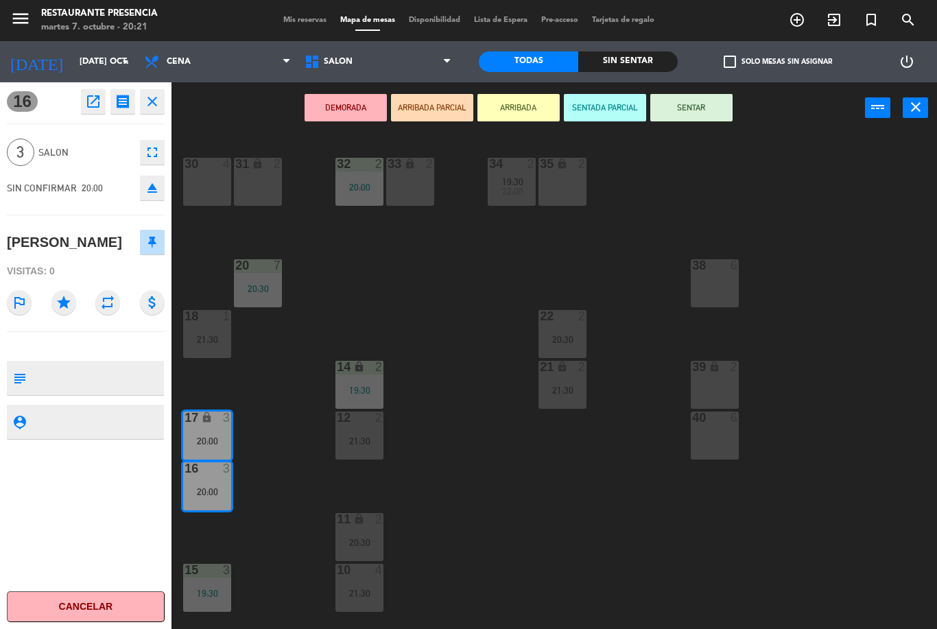
click at [156, 99] on icon "close" at bounding box center [152, 101] width 16 height 16
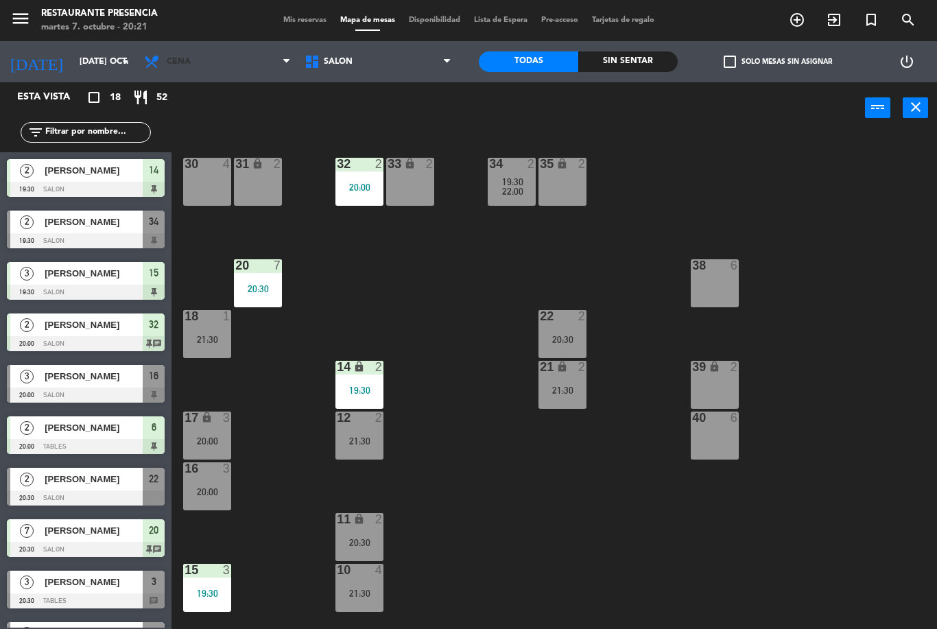
click at [288, 56] on icon at bounding box center [286, 61] width 6 height 11
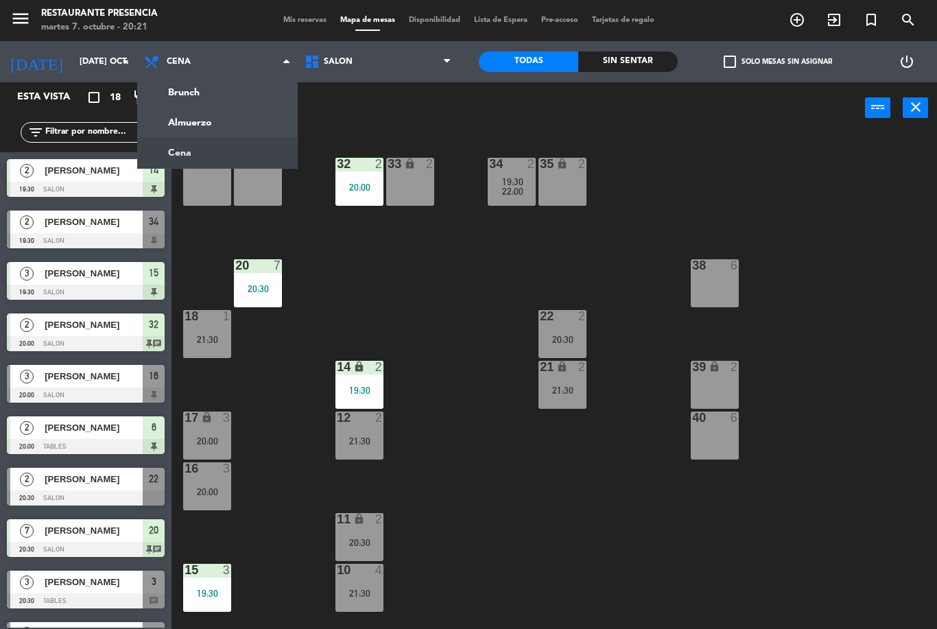
click at [193, 148] on ng-component "menu Restaurante Presencia martes 7. octubre - 20:21 Mis reservas Mapa de mesas…" at bounding box center [468, 314] width 937 height 629
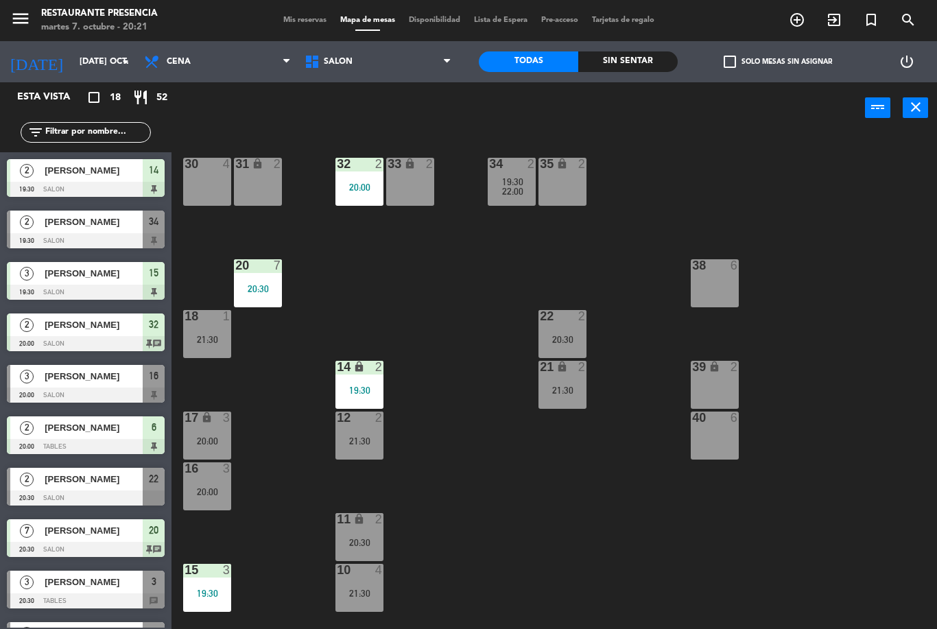
click at [398, 56] on span "SALON" at bounding box center [378, 62] width 160 height 30
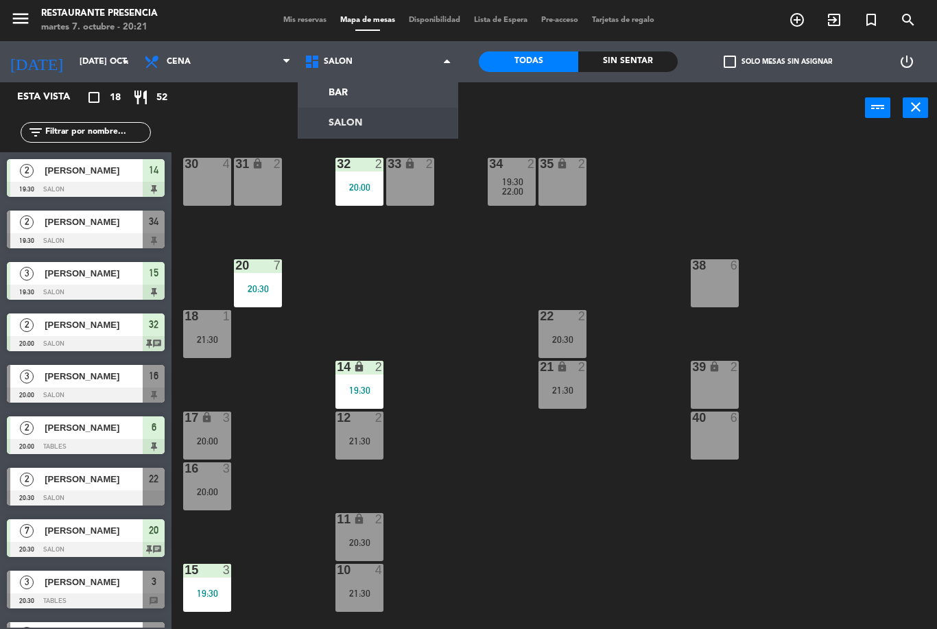
click at [336, 117] on ng-component "menu Restaurante Presencia martes 7. octubre - 20:21 Mis reservas Mapa de mesas…" at bounding box center [468, 314] width 937 height 629
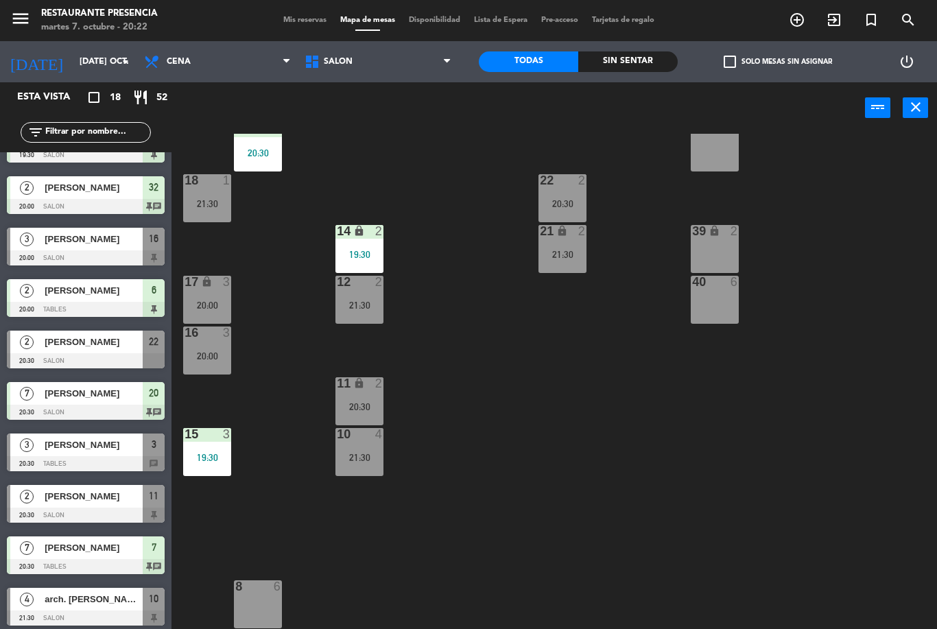
scroll to position [132, 0]
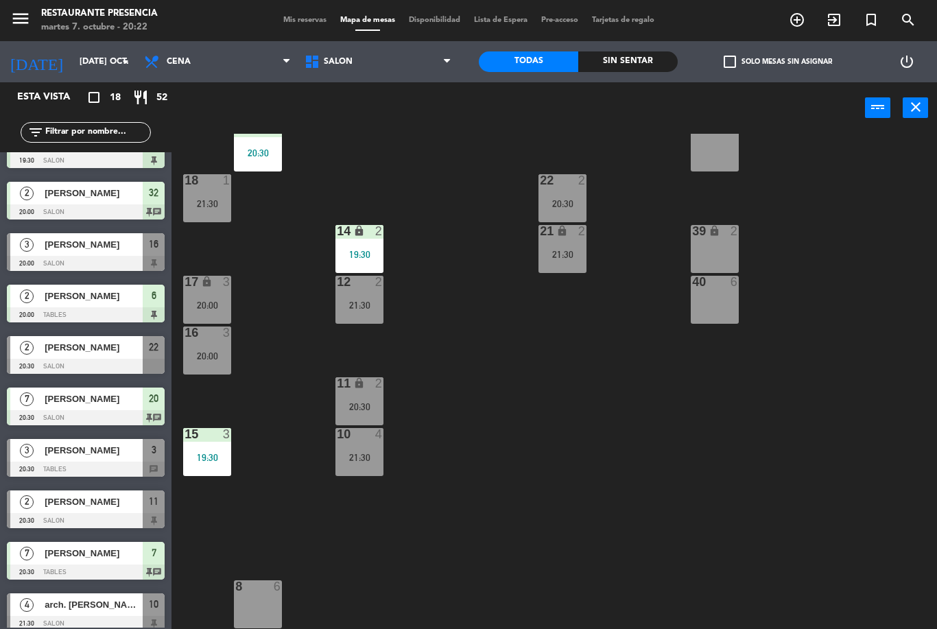
click at [51, 199] on span "[PERSON_NAME]" at bounding box center [94, 193] width 98 height 14
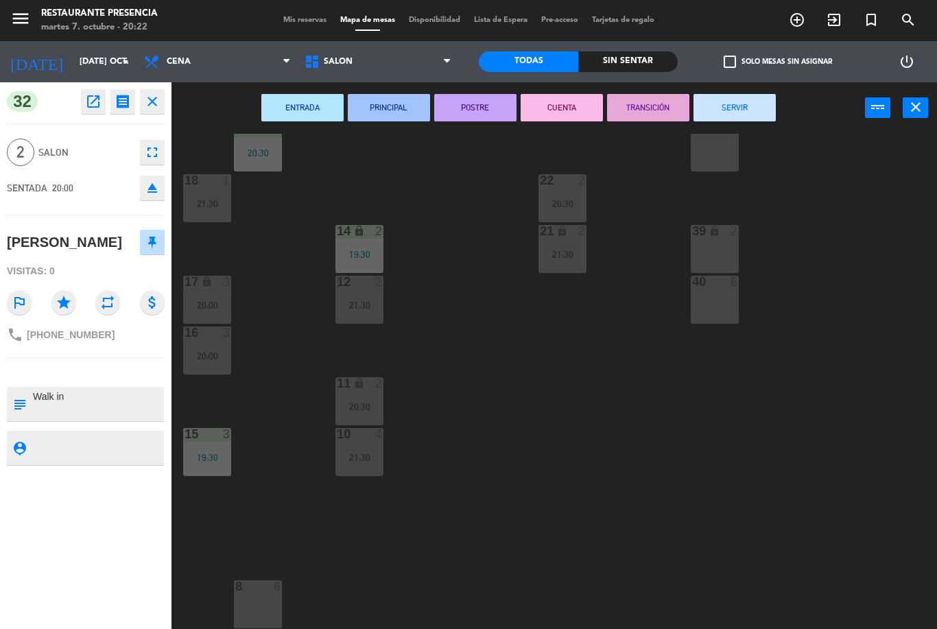
click at [163, 106] on button "close" at bounding box center [152, 101] width 25 height 25
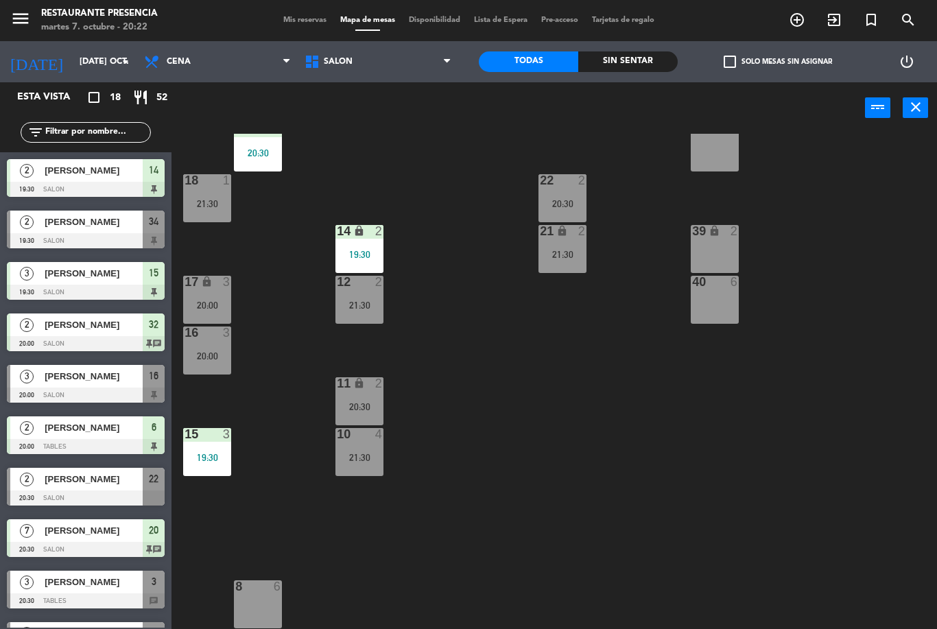
click at [47, 383] on div "[PERSON_NAME]" at bounding box center [92, 376] width 99 height 23
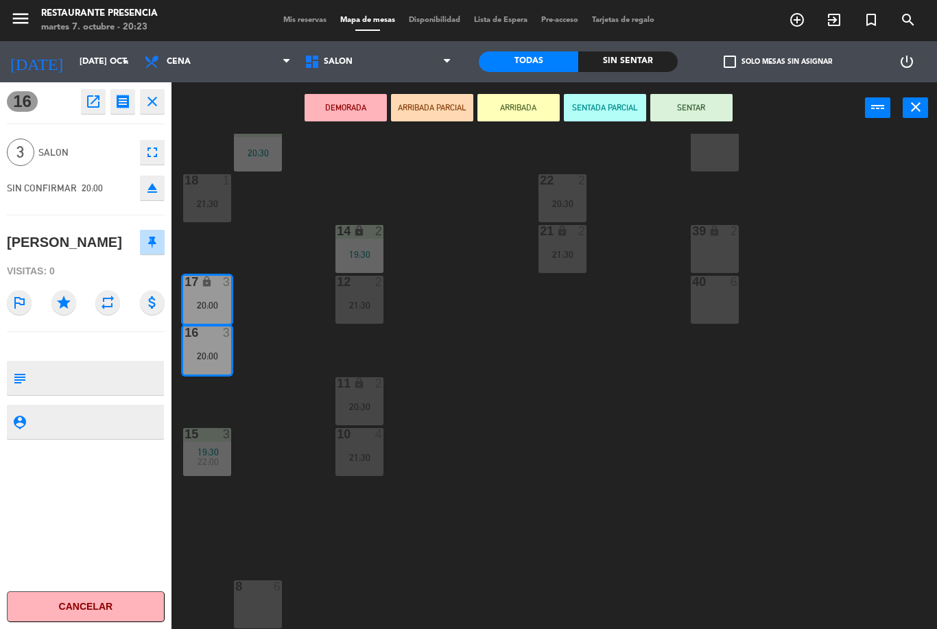
click at [697, 113] on button "SENTAR" at bounding box center [691, 107] width 82 height 27
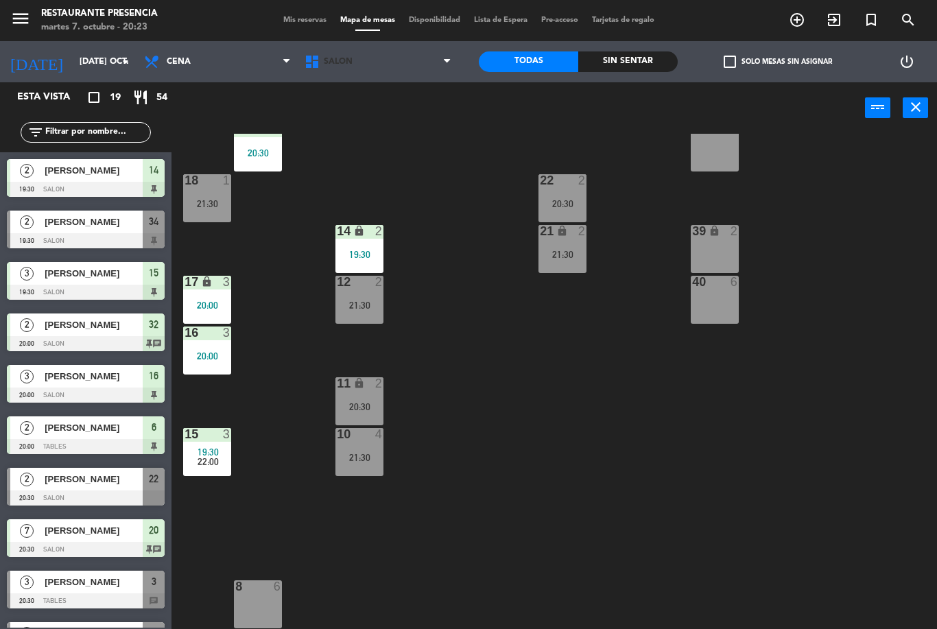
click at [434, 59] on span "SALON" at bounding box center [378, 62] width 160 height 30
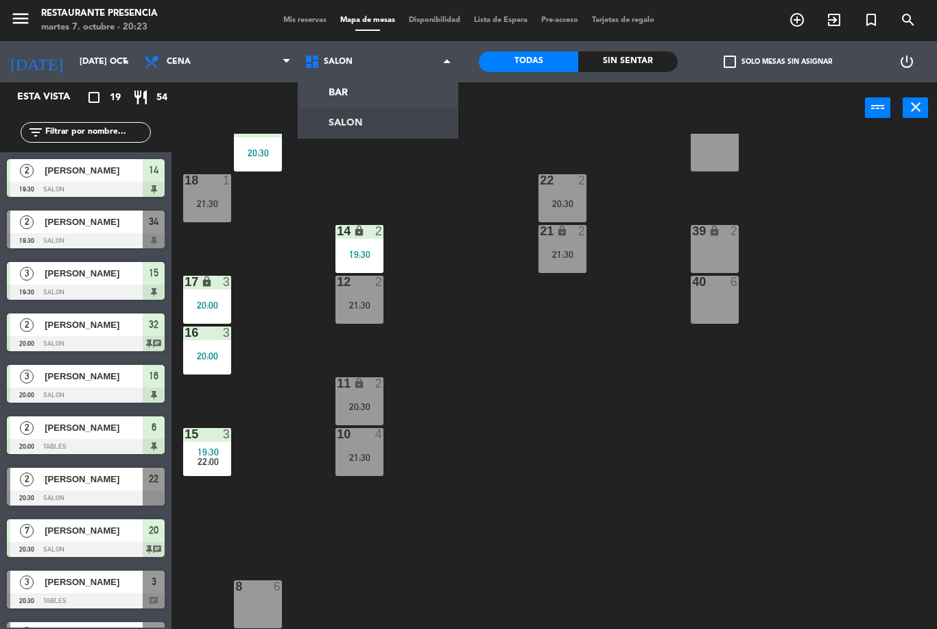
click at [795, 60] on label "check_box_outline_blank Solo mesas sin asignar" at bounding box center [777, 62] width 108 height 12
click at [778, 62] on input "check_box_outline_blank Solo mesas sin asignar" at bounding box center [778, 62] width 0 height 0
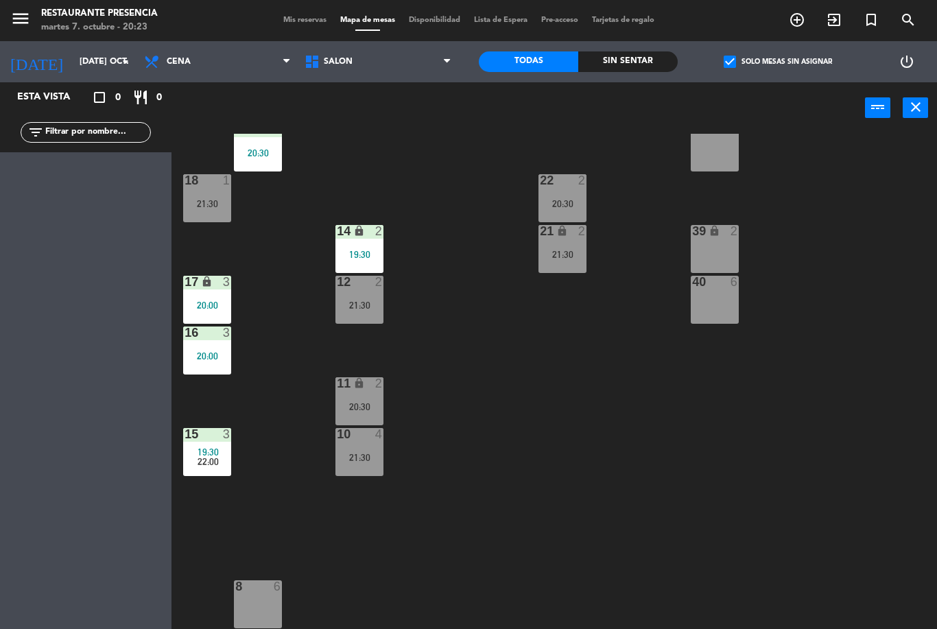
click at [795, 65] on label "check_box Solo mesas sin asignar" at bounding box center [777, 62] width 108 height 12
click at [778, 62] on input "check_box Solo mesas sin asignar" at bounding box center [778, 62] width 0 height 0
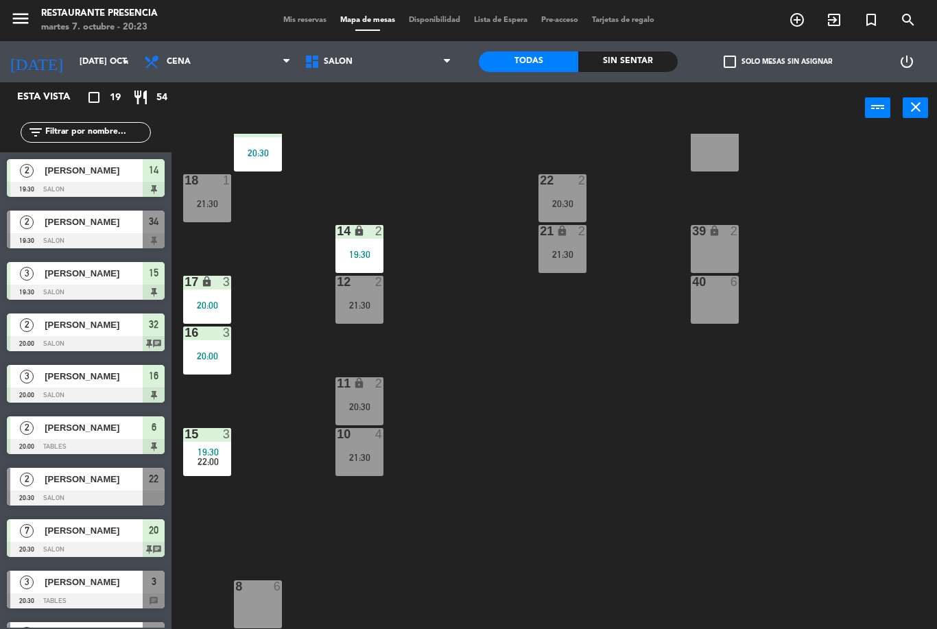
click at [795, 67] on label "check_box_outline_blank Solo mesas sin asignar" at bounding box center [777, 62] width 108 height 12
click at [778, 62] on input "check_box_outline_blank Solo mesas sin asignar" at bounding box center [778, 62] width 0 height 0
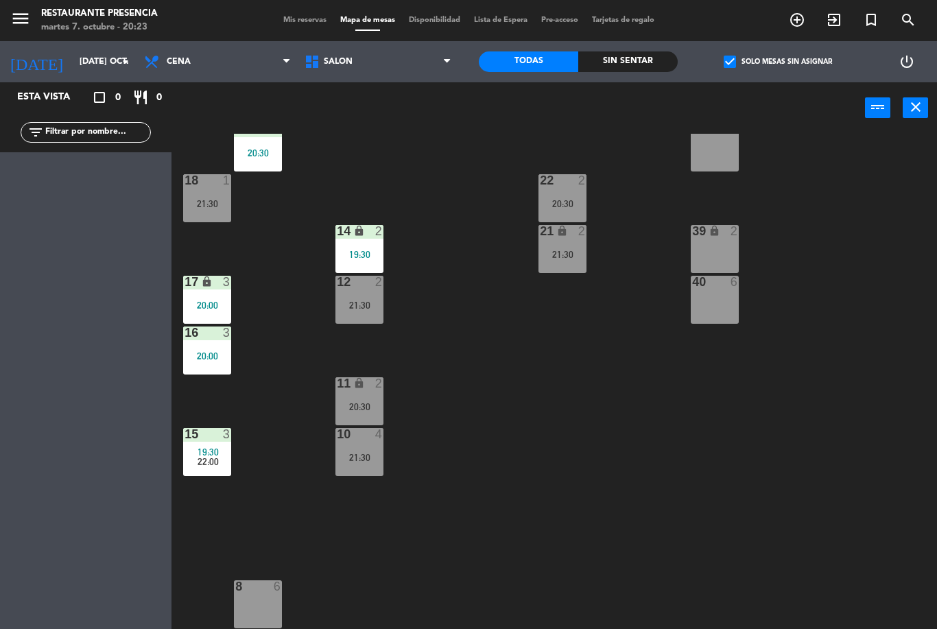
click at [24, 57] on icon "[DATE]" at bounding box center [36, 62] width 73 height 30
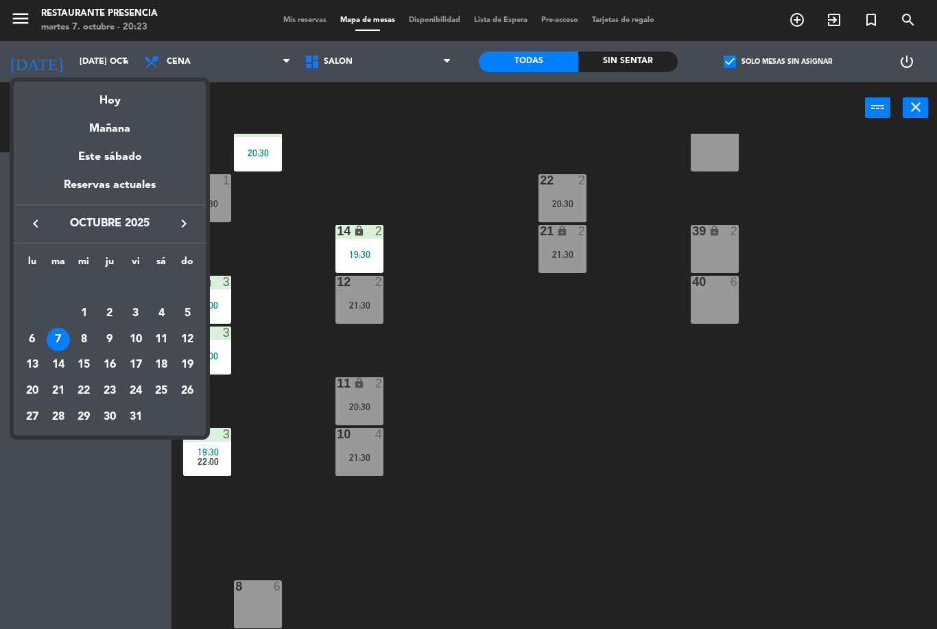
click at [30, 21] on div at bounding box center [468, 314] width 937 height 629
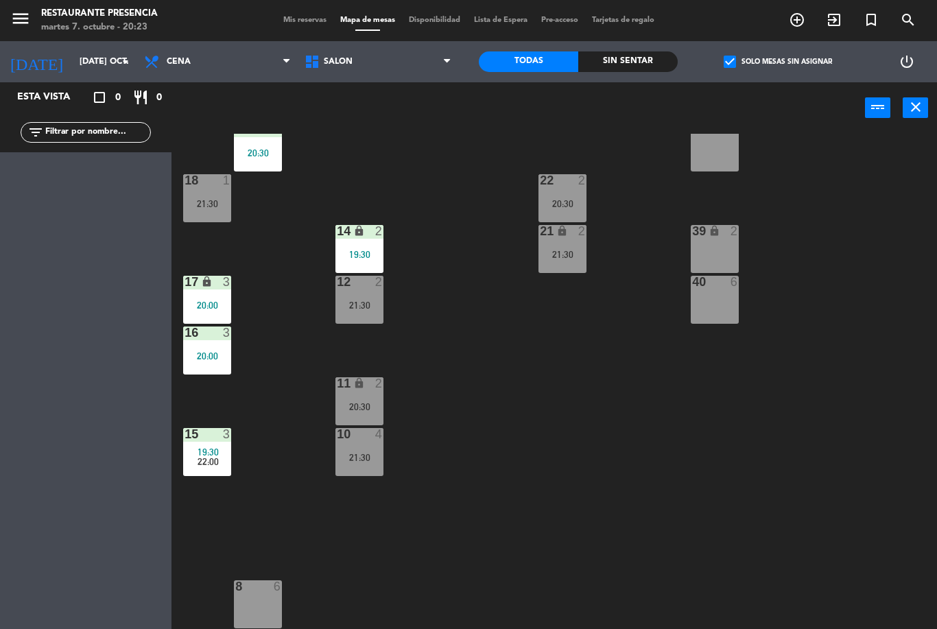
click at [355, 76] on span "SALON" at bounding box center [378, 62] width 160 height 30
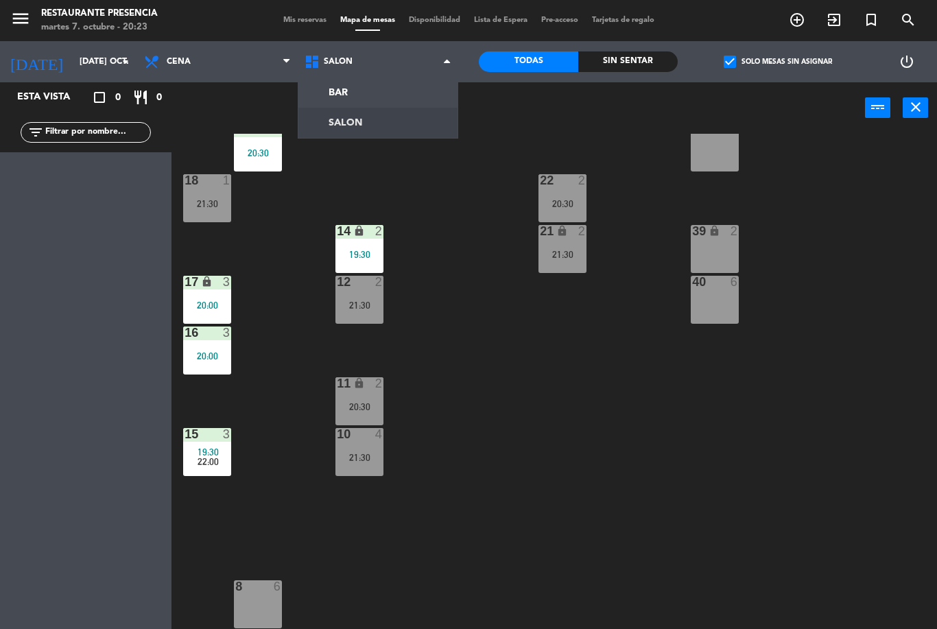
click at [374, 126] on ng-component "menu Restaurante Presencia martes 7. octubre - 20:23 Mis reservas Mapa de mesas…" at bounding box center [468, 314] width 937 height 629
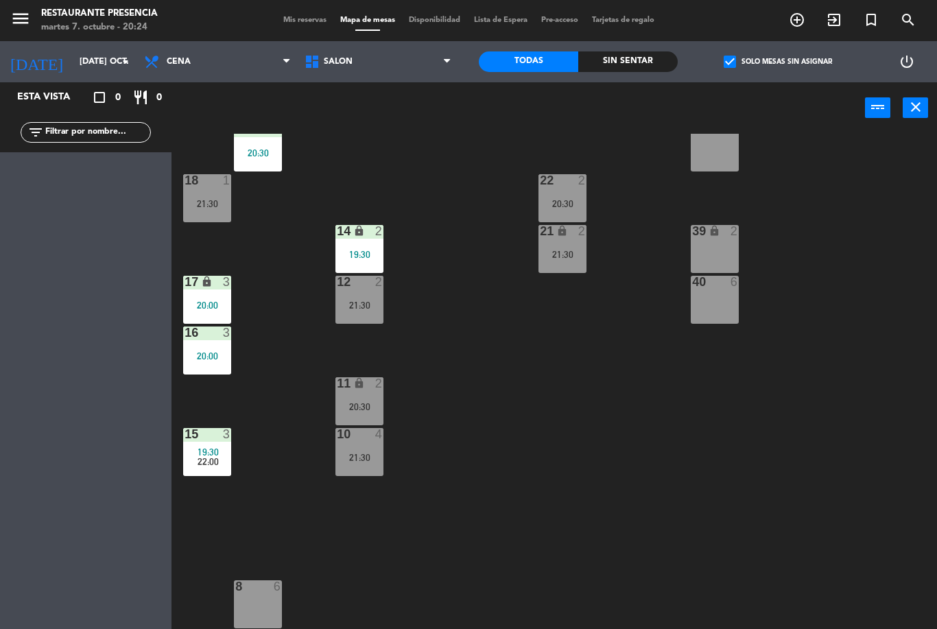
click at [433, 69] on span "SALON" at bounding box center [378, 62] width 160 height 30
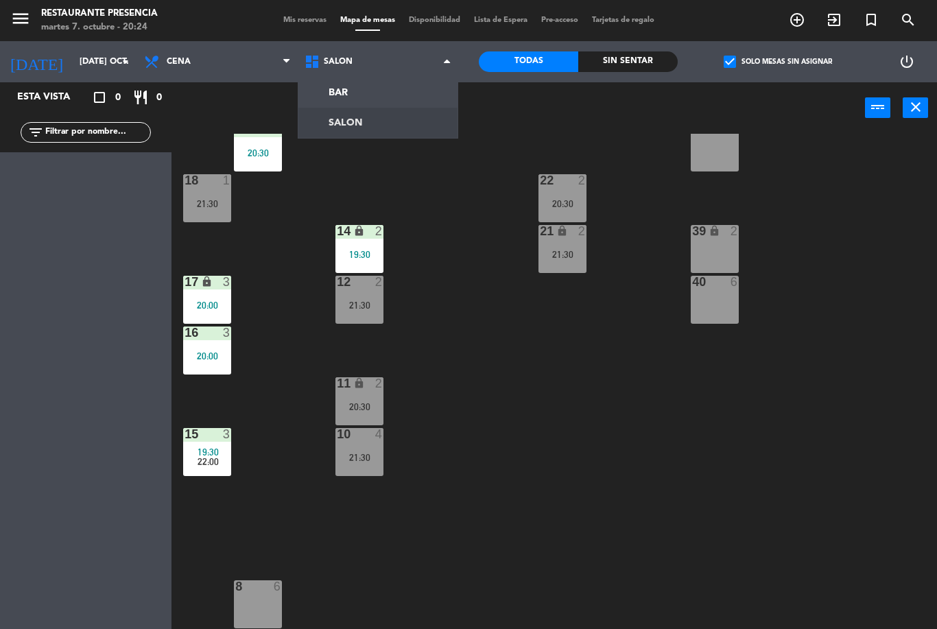
click at [403, 127] on ng-component "menu Restaurante Presencia martes 7. octubre - 20:24 Mis reservas Mapa de mesas…" at bounding box center [468, 314] width 937 height 629
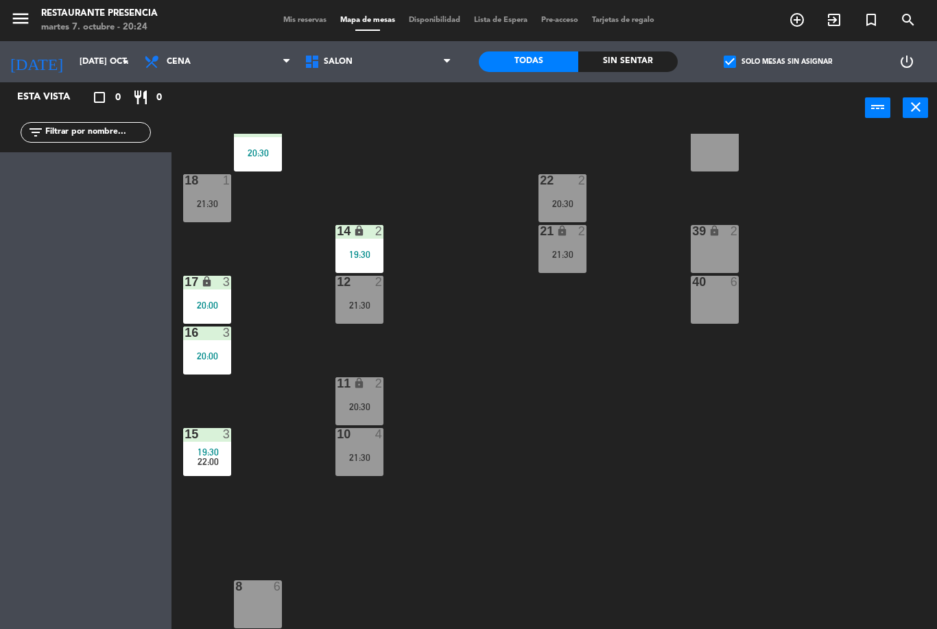
click at [801, 13] on icon "add_circle_outline" at bounding box center [797, 20] width 16 height 16
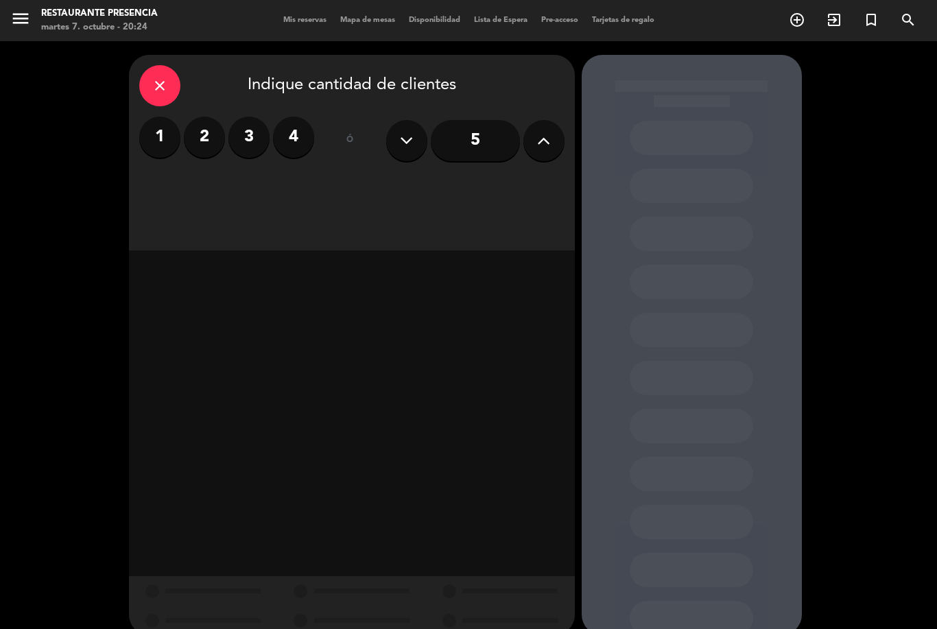
click at [407, 150] on icon at bounding box center [406, 140] width 13 height 21
click at [152, 80] on icon "close" at bounding box center [160, 85] width 16 height 16
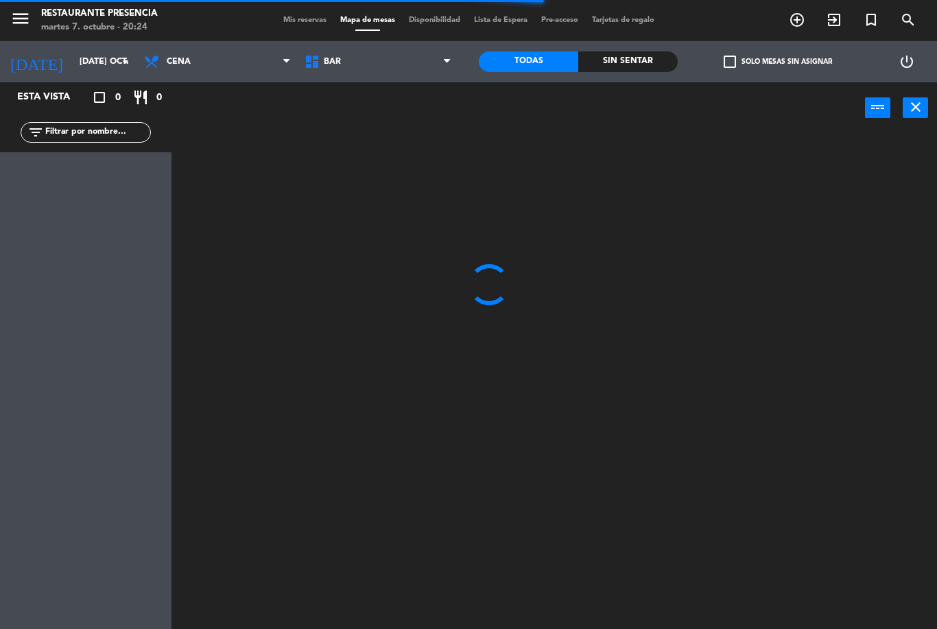
click at [409, 58] on span "BAR" at bounding box center [378, 62] width 160 height 30
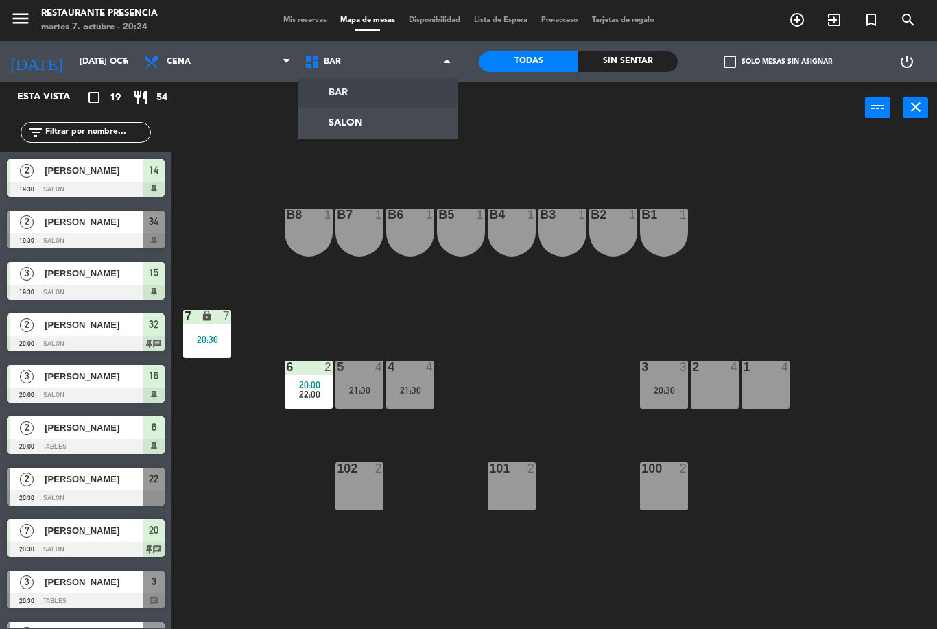
click at [409, 123] on ng-component "menu Restaurante Presencia martes 7. octubre - 20:24 Mis reservas Mapa de mesas…" at bounding box center [468, 314] width 937 height 629
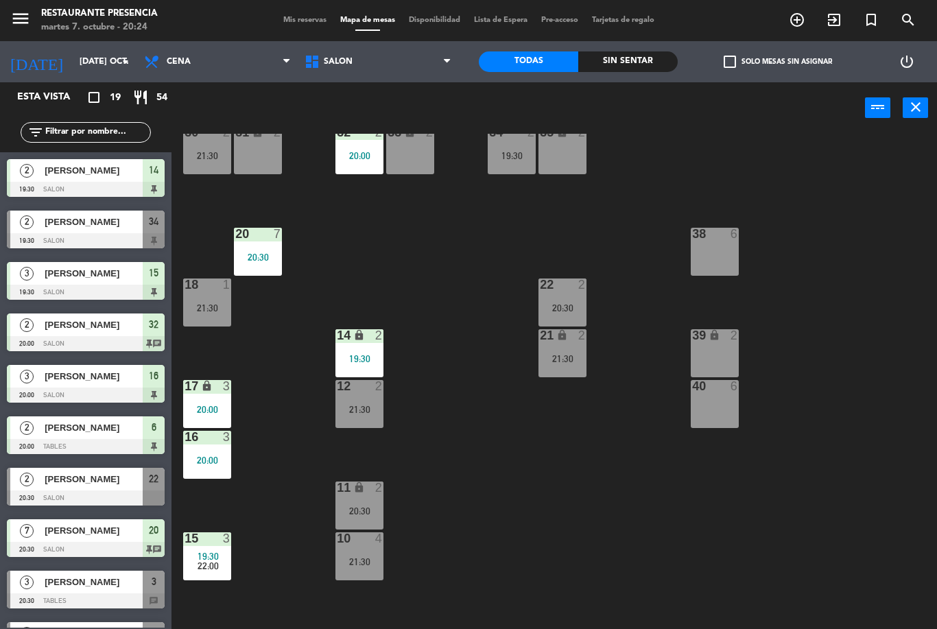
scroll to position [45, 0]
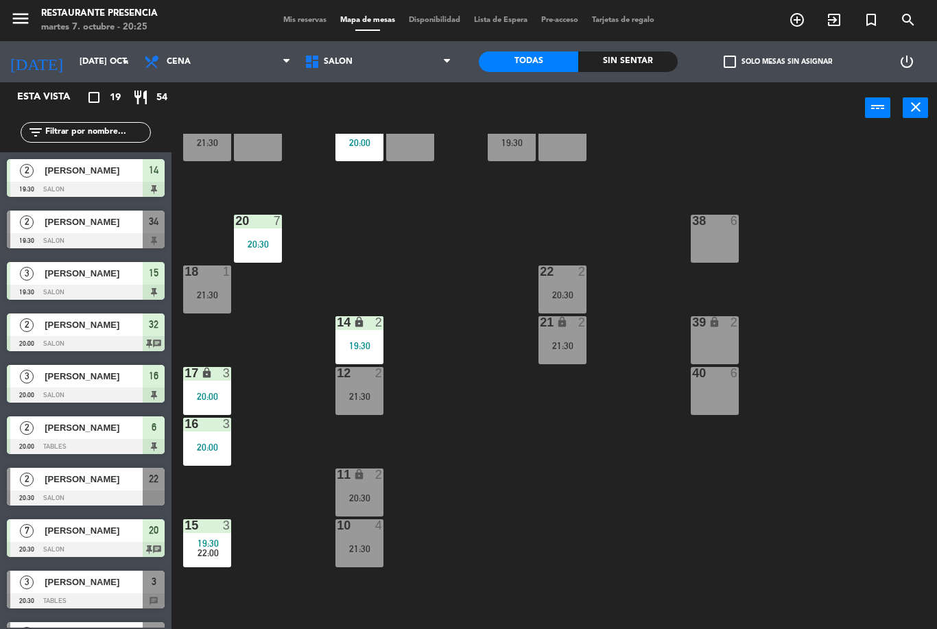
click at [273, 236] on div "20 7 20:30" at bounding box center [258, 239] width 48 height 48
click at [318, 215] on div "30 2 21:30 31 lock 2 32 2 20:00 33 lock 2 34 2 19:30 35 lock 2 38 6 20 7 20:30 …" at bounding box center [559, 381] width 756 height 495
click at [261, 225] on div at bounding box center [257, 221] width 23 height 12
click at [372, 239] on div "30 2 21:30 31 lock 2 32 2 20:00 33 lock 2 34 2 19:30 35 lock 2 38 6 20 7 20:30 …" at bounding box center [559, 381] width 756 height 495
click at [263, 221] on div at bounding box center [257, 221] width 23 height 12
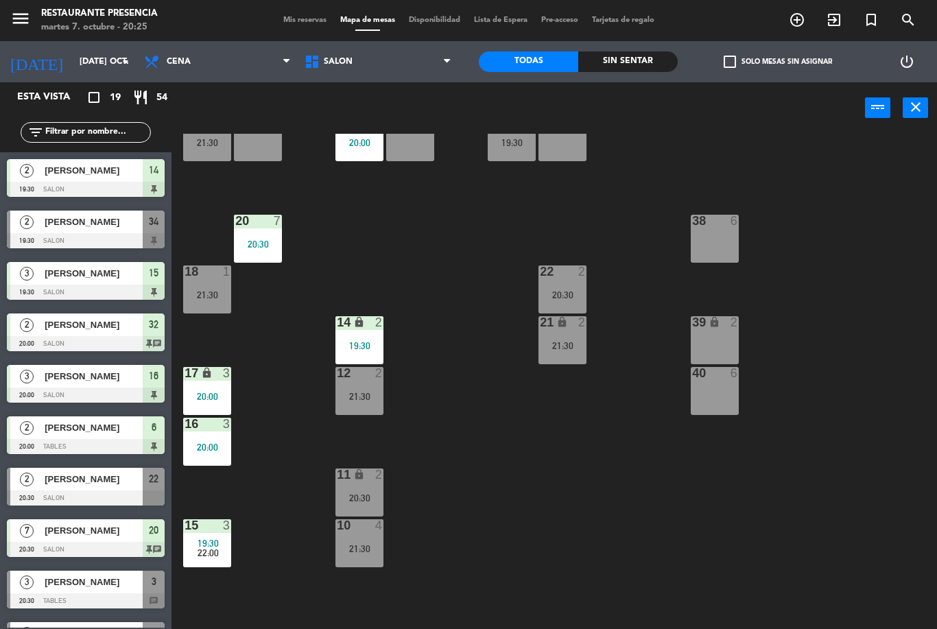
click at [337, 230] on div "30 2 21:30 31 lock 2 32 2 20:00 33 lock 2 34 2 19:30 35 lock 2 38 6 20 7 20:30 …" at bounding box center [559, 381] width 756 height 495
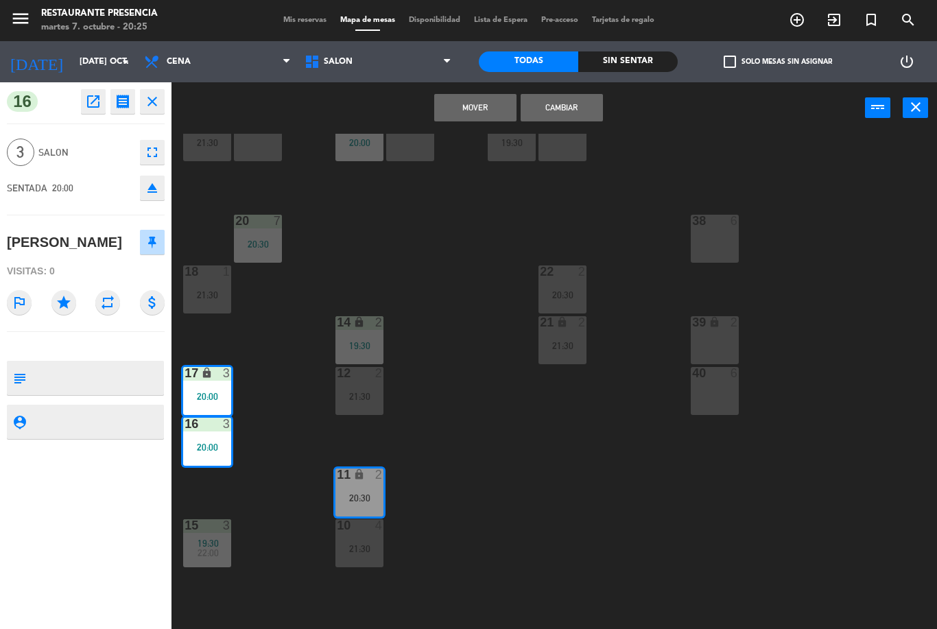
click at [562, 108] on button "Cambiar" at bounding box center [561, 107] width 82 height 27
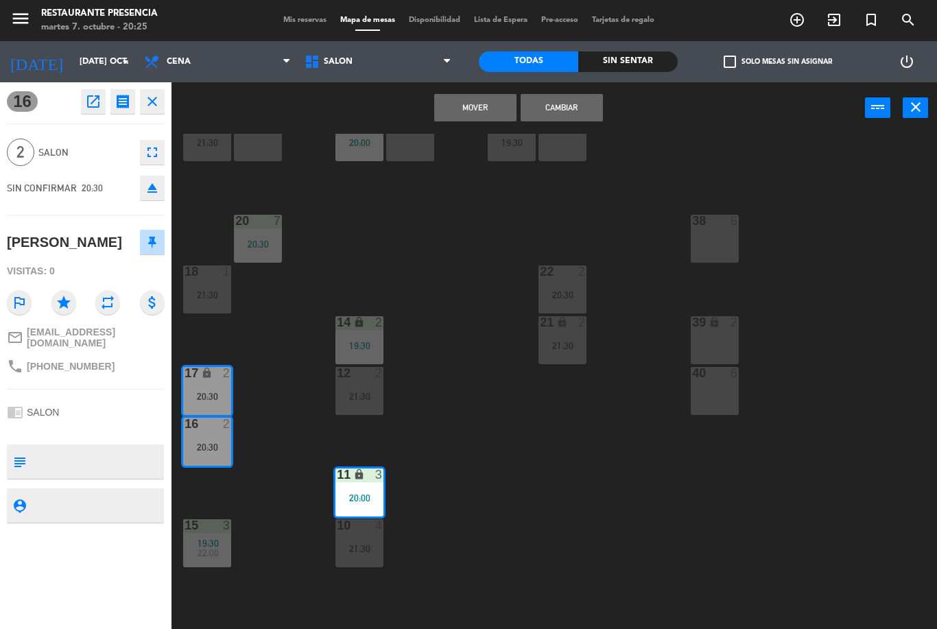
click at [560, 103] on button "Cambiar" at bounding box center [561, 107] width 82 height 27
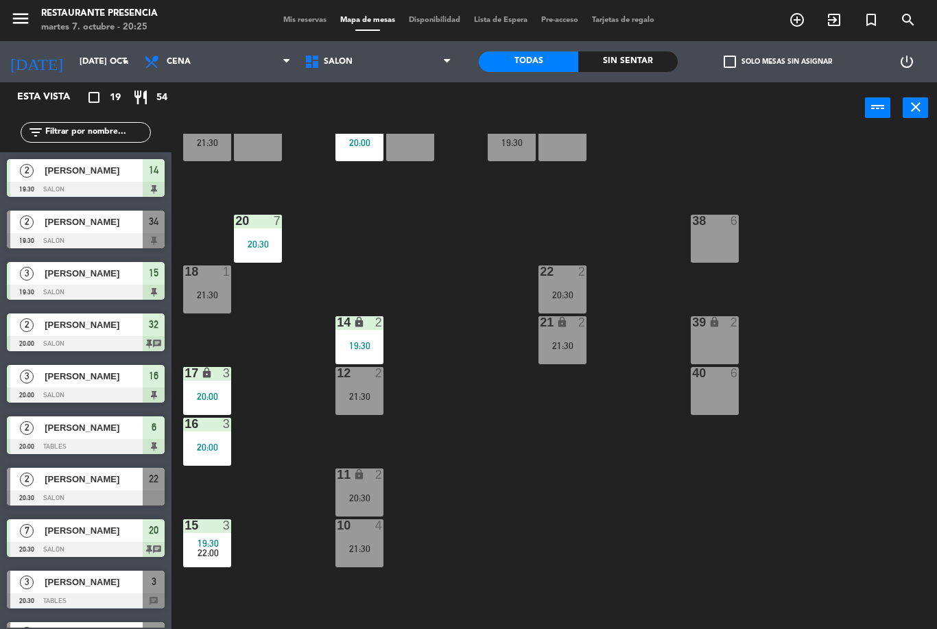
scroll to position [0, 0]
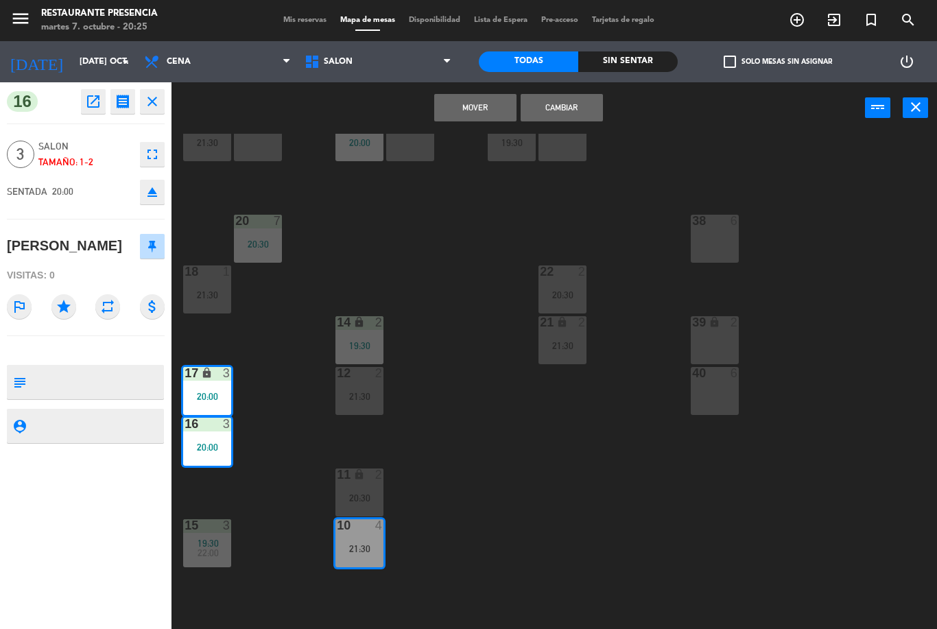
click at [574, 97] on button "Cambiar" at bounding box center [561, 107] width 82 height 27
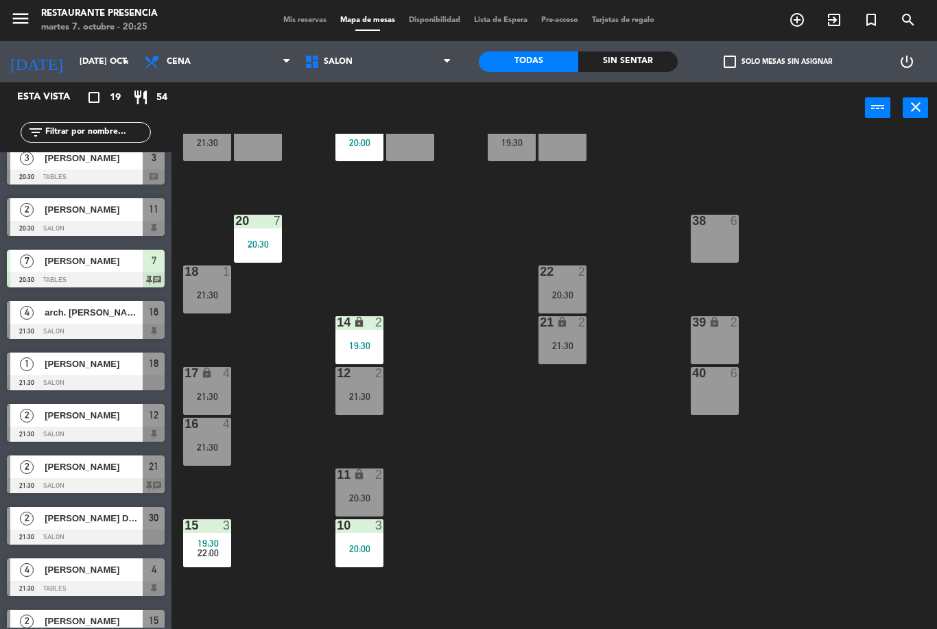
scroll to position [426, 0]
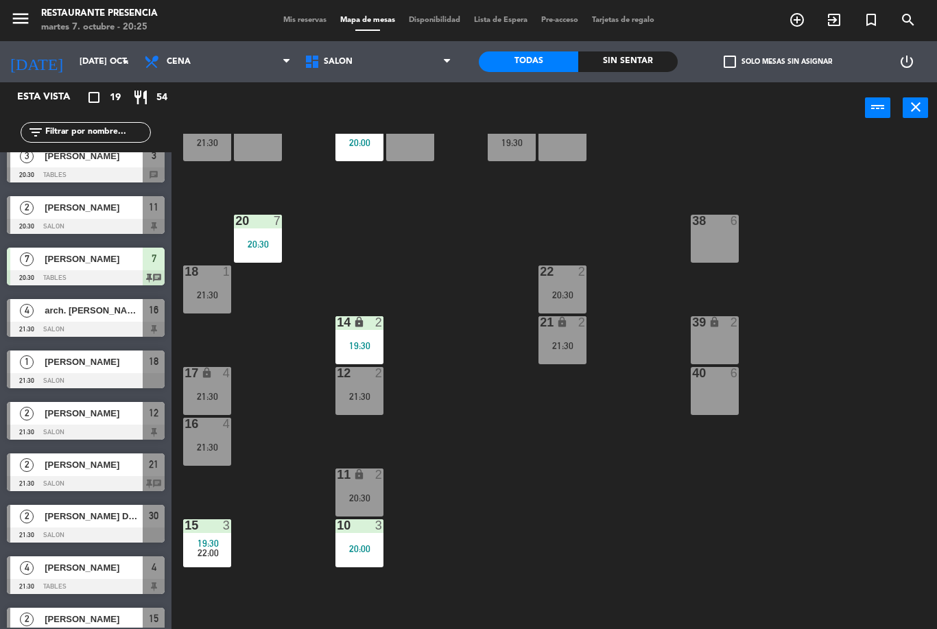
click at [62, 249] on div "[PERSON_NAME]" at bounding box center [92, 259] width 99 height 23
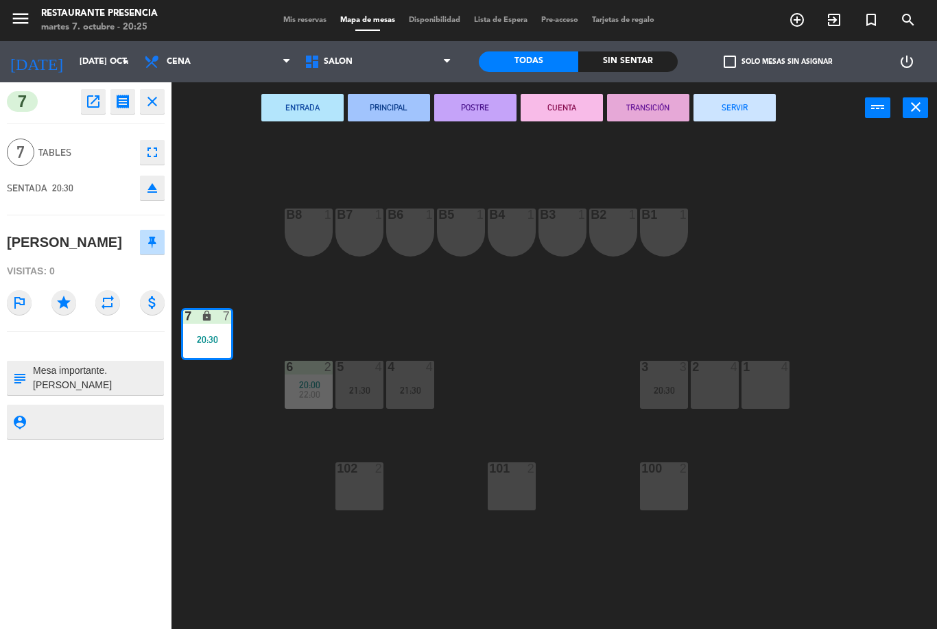
scroll to position [0, 0]
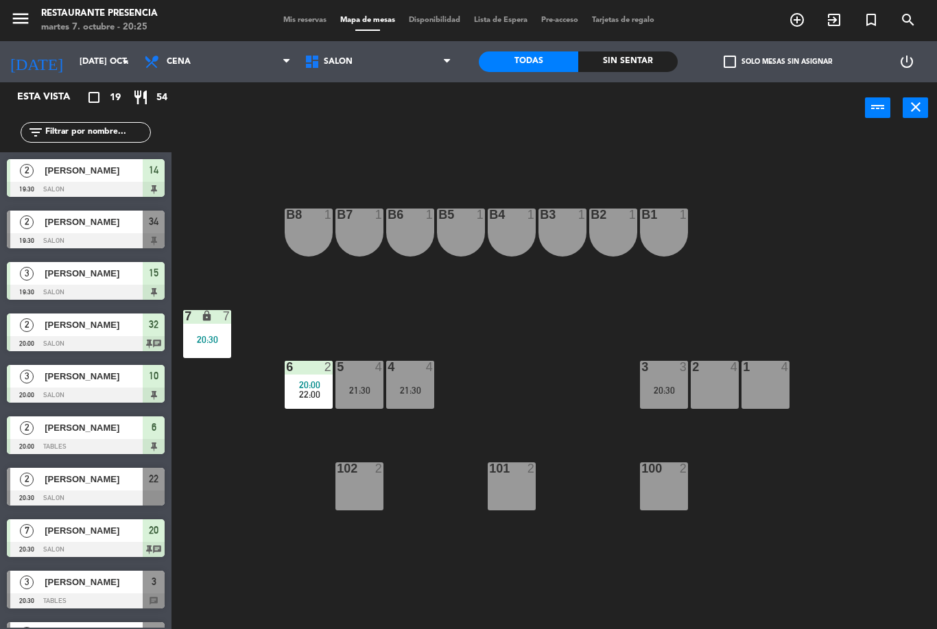
click at [350, 51] on span "SALON" at bounding box center [378, 62] width 160 height 30
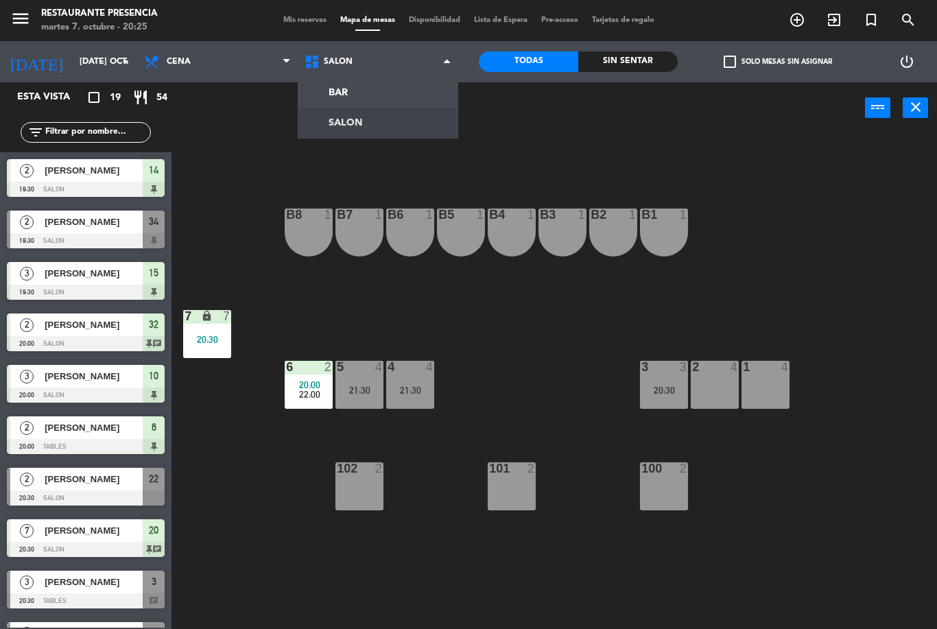
click at [338, 90] on ng-component "menu Restaurante Presencia martes 7. octubre - 20:25 Mis reservas Mapa de mesas…" at bounding box center [468, 314] width 937 height 629
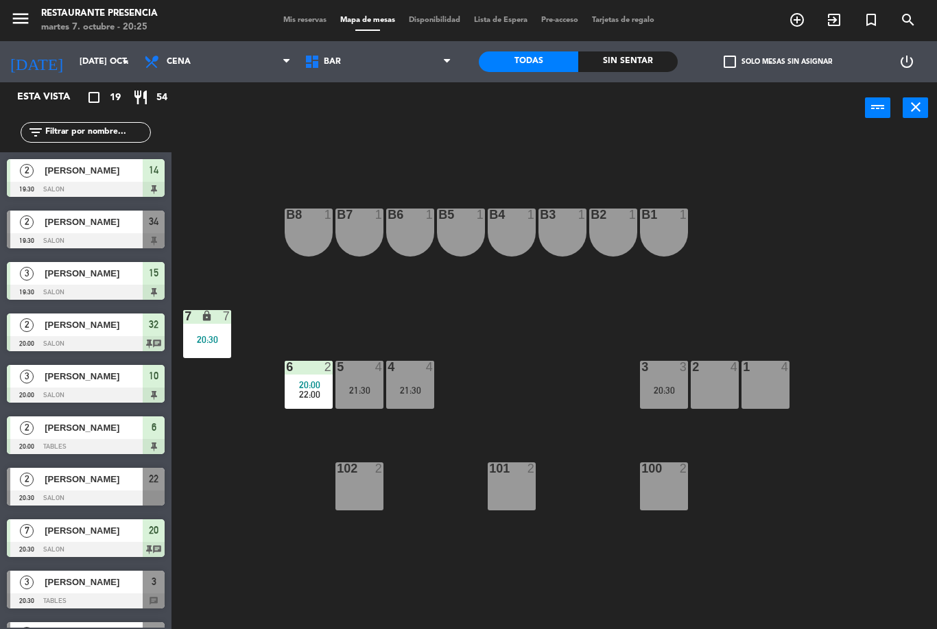
click at [391, 51] on span "BAR" at bounding box center [378, 62] width 160 height 30
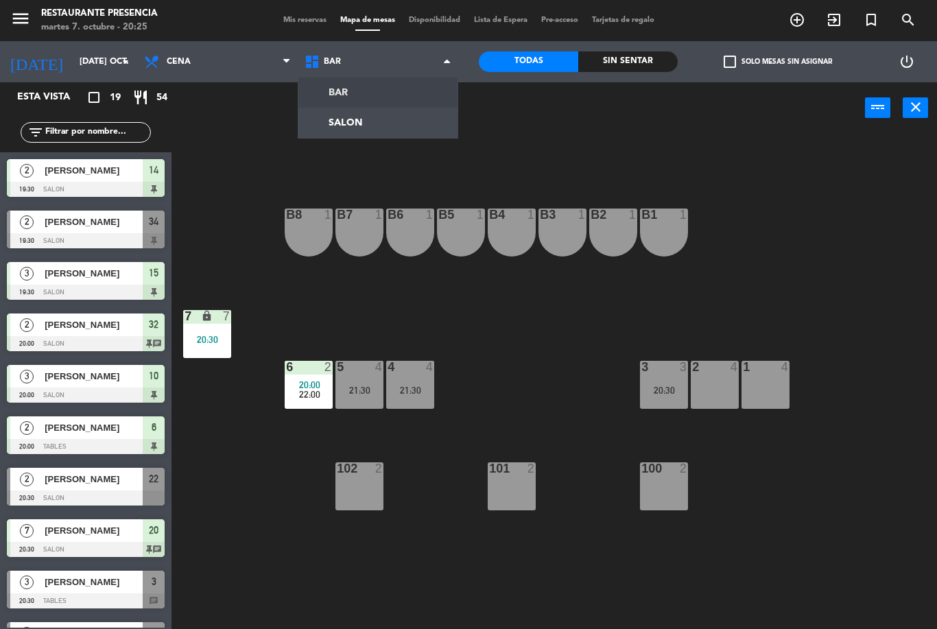
click at [374, 120] on ng-component "menu Restaurante Presencia martes 7. octubre - 20:25 Mis reservas Mapa de mesas…" at bounding box center [468, 314] width 937 height 629
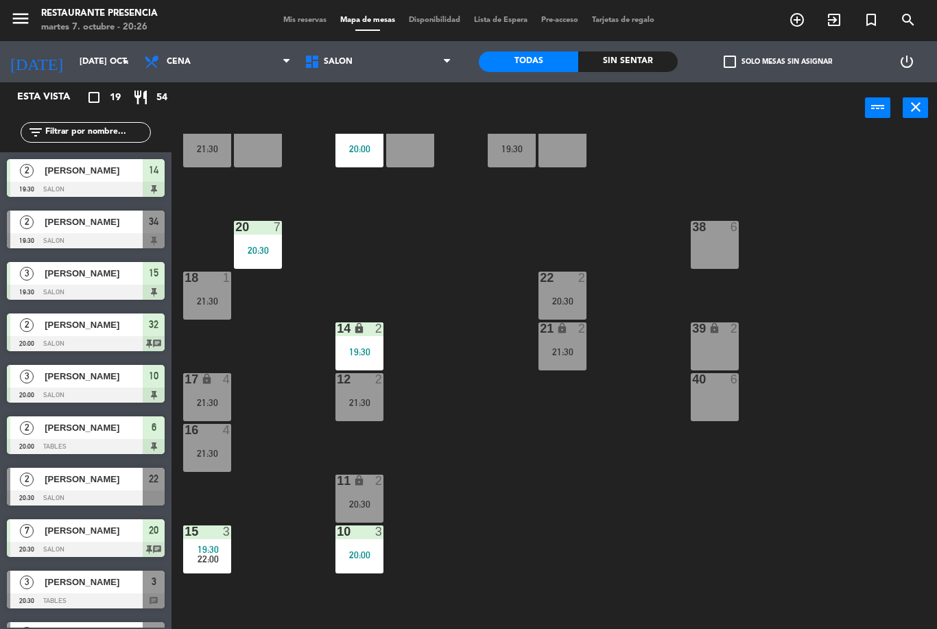
scroll to position [48, 0]
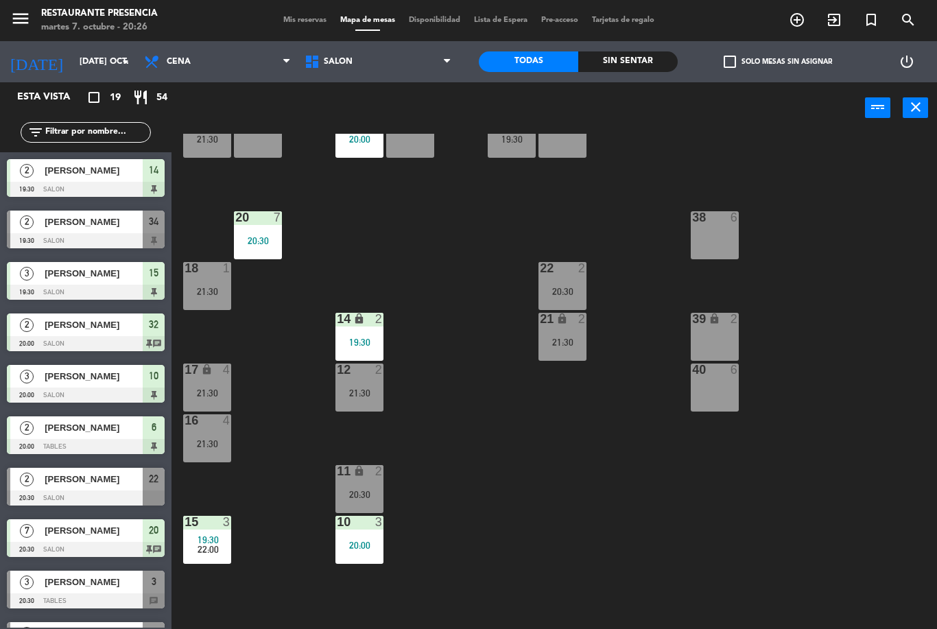
click at [355, 535] on div "10 3 20:00" at bounding box center [359, 540] width 48 height 48
click at [280, 457] on div "30 2 21:30 31 lock 2 32 2 20:00 33 lock 2 34 2 19:30 35 lock 2 38 6 20 7 20:30 …" at bounding box center [559, 381] width 756 height 495
click at [228, 441] on div "21:30" at bounding box center [207, 444] width 48 height 10
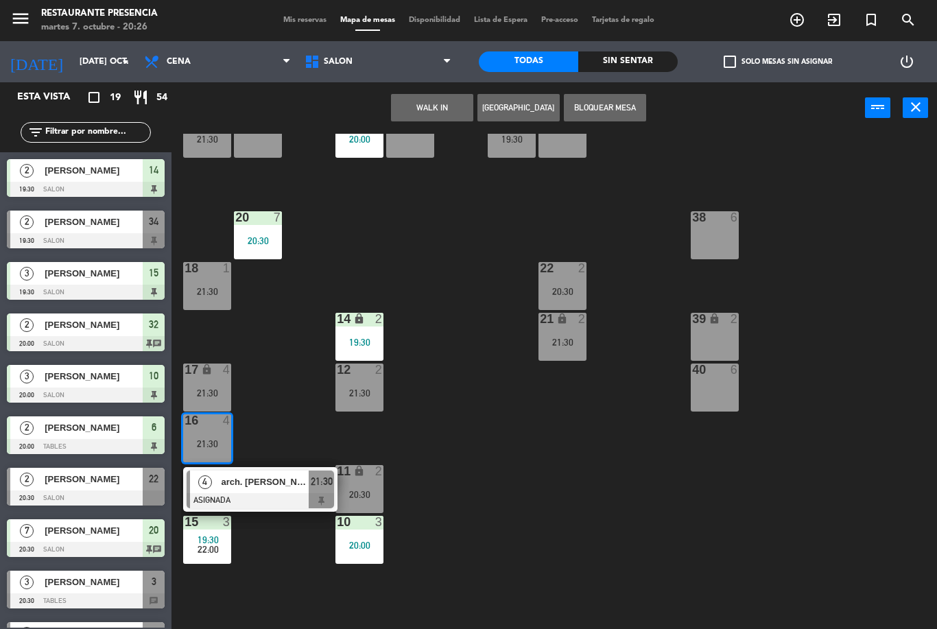
click at [185, 427] on div "16" at bounding box center [184, 420] width 1 height 12
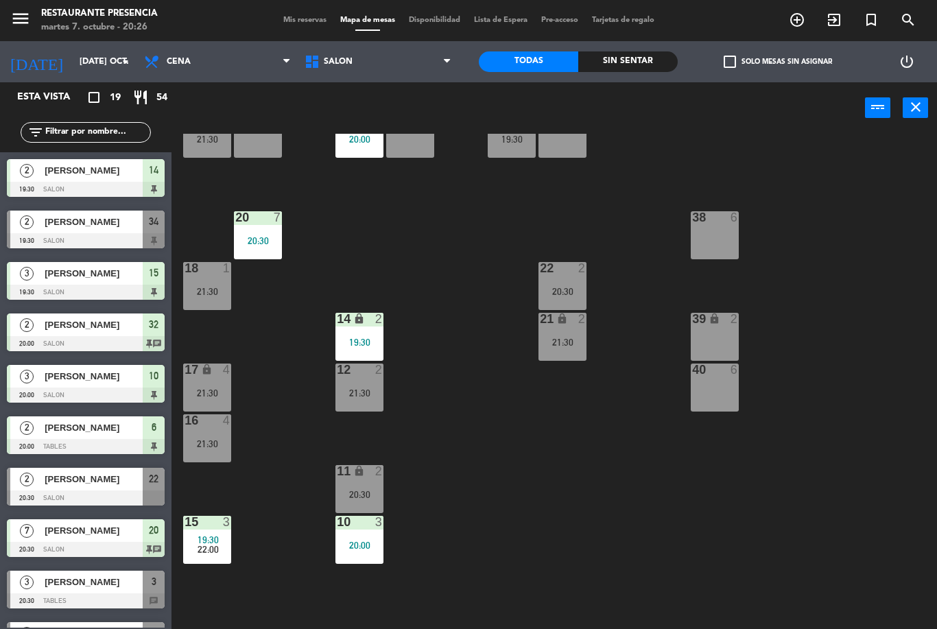
click at [267, 415] on div "30 2 21:30 31 lock 2 32 2 20:00 33 lock 2 34 2 19:30 35 lock 2 38 6 20 7 20:30 …" at bounding box center [559, 381] width 756 height 495
click at [337, 520] on div "10" at bounding box center [337, 522] width 1 height 12
click at [278, 455] on div "30 2 21:30 31 lock 2 32 2 20:00 33 lock 2 34 2 19:30 35 lock 2 38 6 20 7 20:30 …" at bounding box center [559, 381] width 756 height 495
click at [360, 549] on div "20:00" at bounding box center [359, 545] width 48 height 10
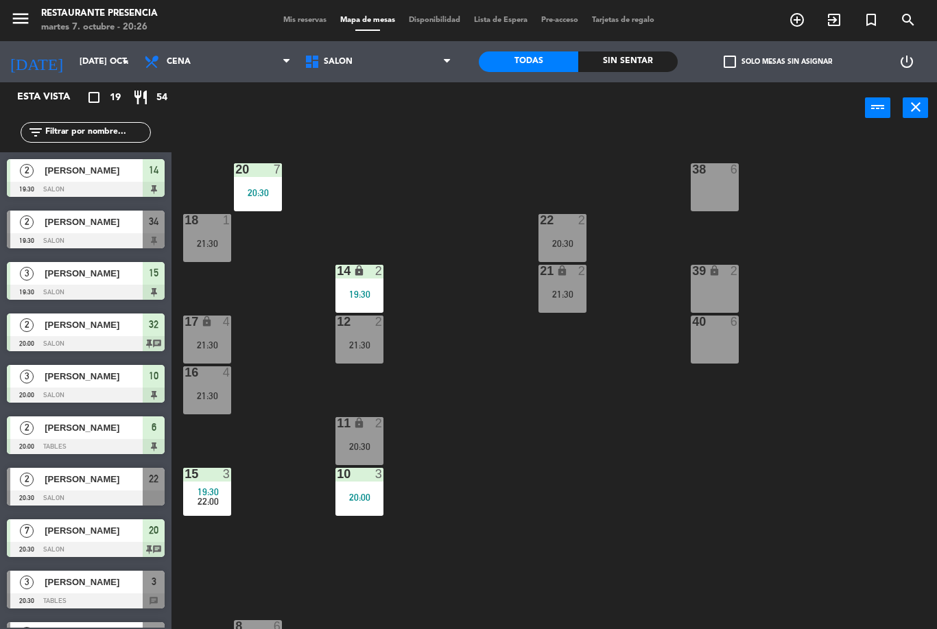
scroll to position [95, 0]
click at [338, 500] on div "20:00" at bounding box center [359, 498] width 48 height 10
click at [268, 476] on div "30 2 21:30 31 lock 2 32 2 20:00 33 lock 2 34 2 19:30 35 lock 2 38 6 20 7 20:30 …" at bounding box center [559, 381] width 756 height 495
click at [221, 385] on div "16 4 21:30" at bounding box center [207, 391] width 48 height 48
click at [289, 505] on div "30 2 21:30 31 lock 2 32 2 20:00 33 lock 2 34 2 19:30 35 lock 2 38 6 20 7 20:30 …" at bounding box center [559, 381] width 756 height 495
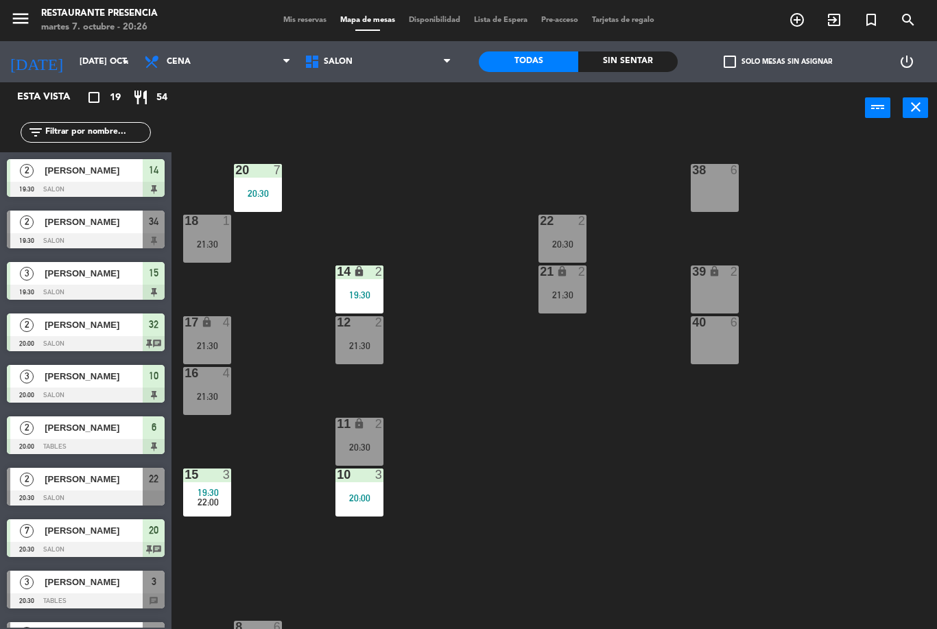
click at [267, 182] on div "20 7 20:30" at bounding box center [258, 188] width 48 height 48
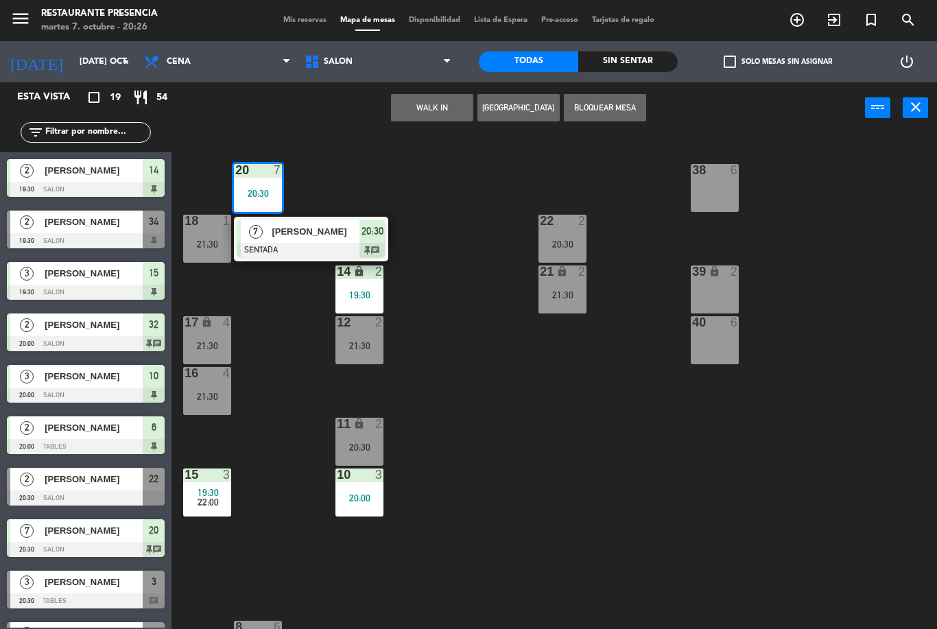
click at [298, 232] on span "[PERSON_NAME]" at bounding box center [316, 231] width 88 height 14
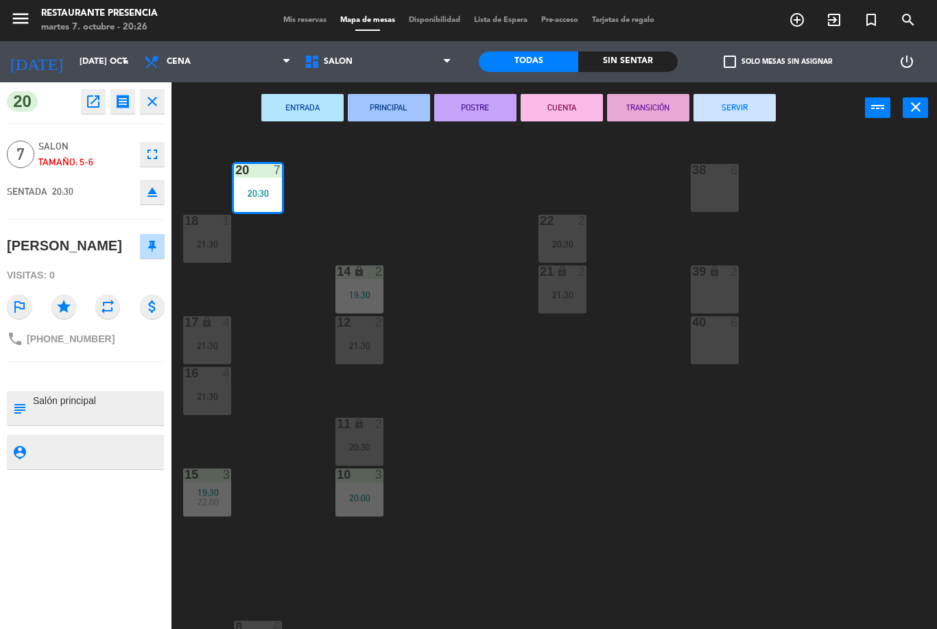
click at [152, 146] on icon "fullscreen" at bounding box center [152, 154] width 16 height 16
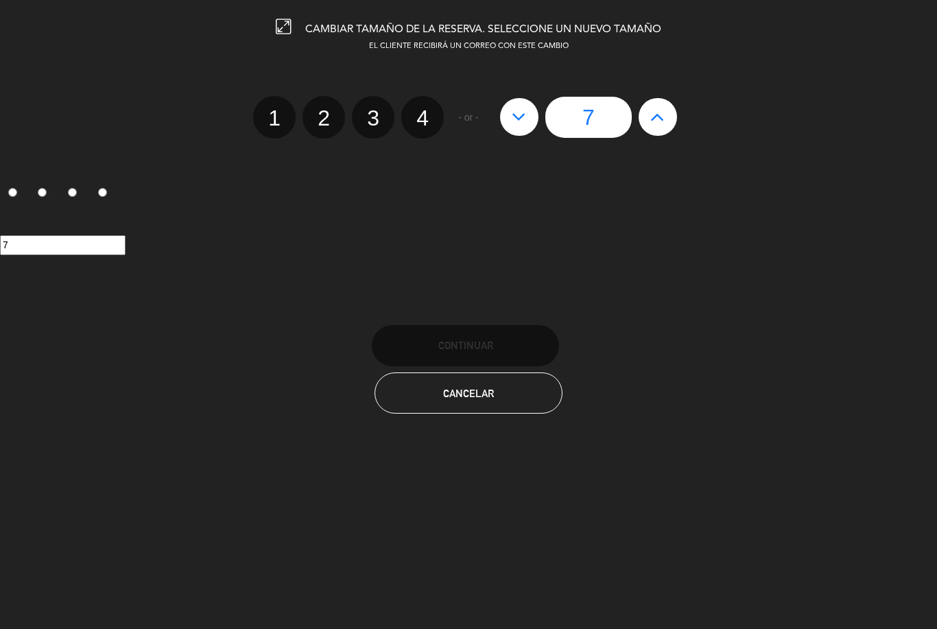
click at [512, 99] on button at bounding box center [519, 116] width 38 height 37
type input "6"
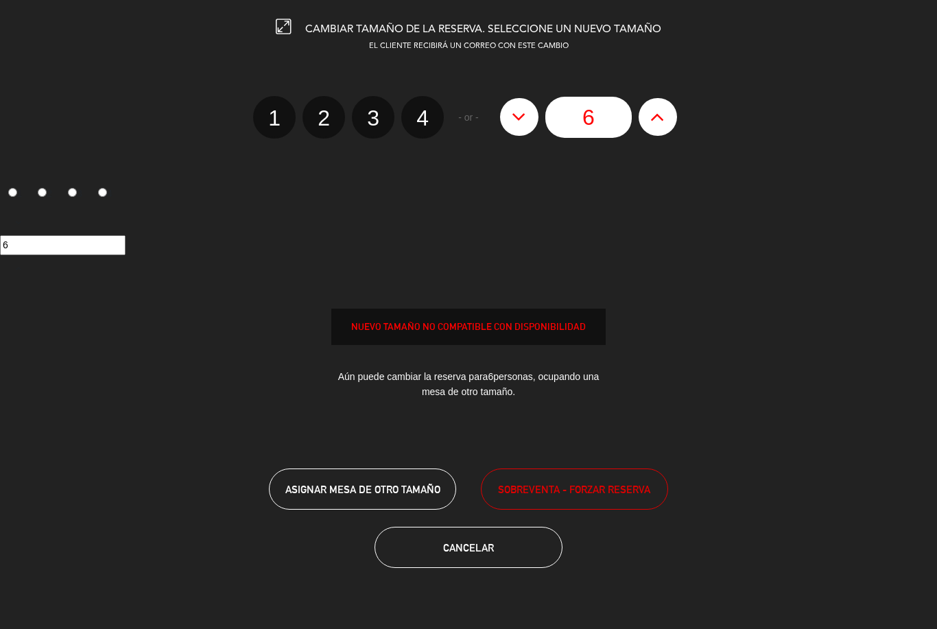
click at [520, 106] on icon at bounding box center [519, 117] width 14 height 22
type input "5"
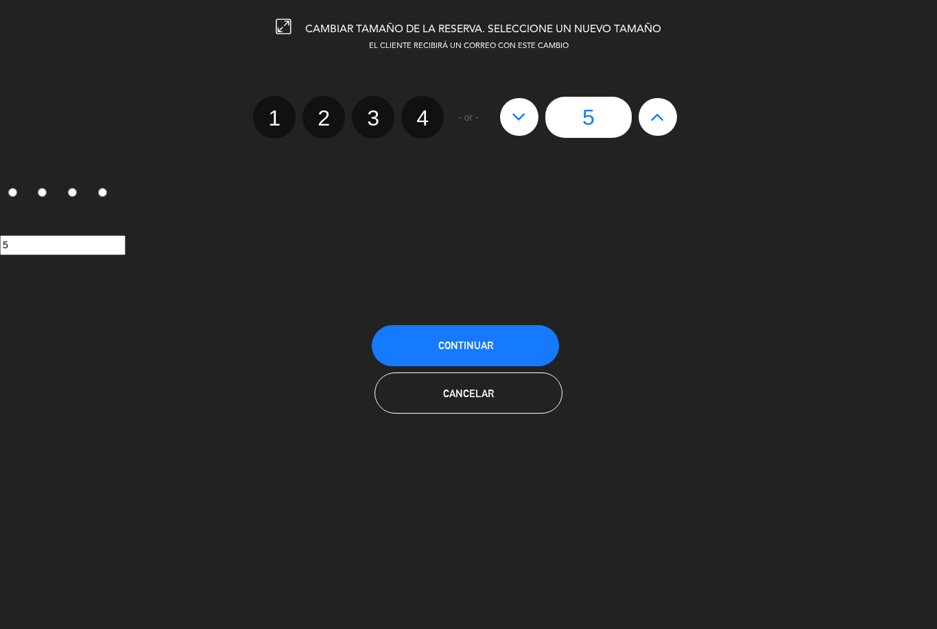
click at [482, 346] on span "Continuar" at bounding box center [465, 345] width 55 height 12
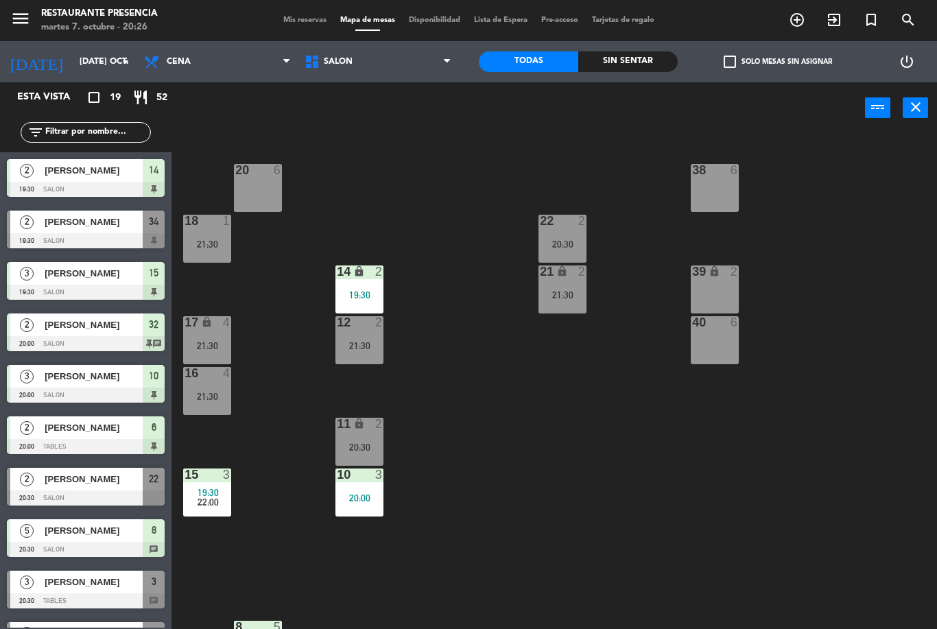
scroll to position [0, 0]
click at [269, 171] on div "5" at bounding box center [280, 170] width 23 height 12
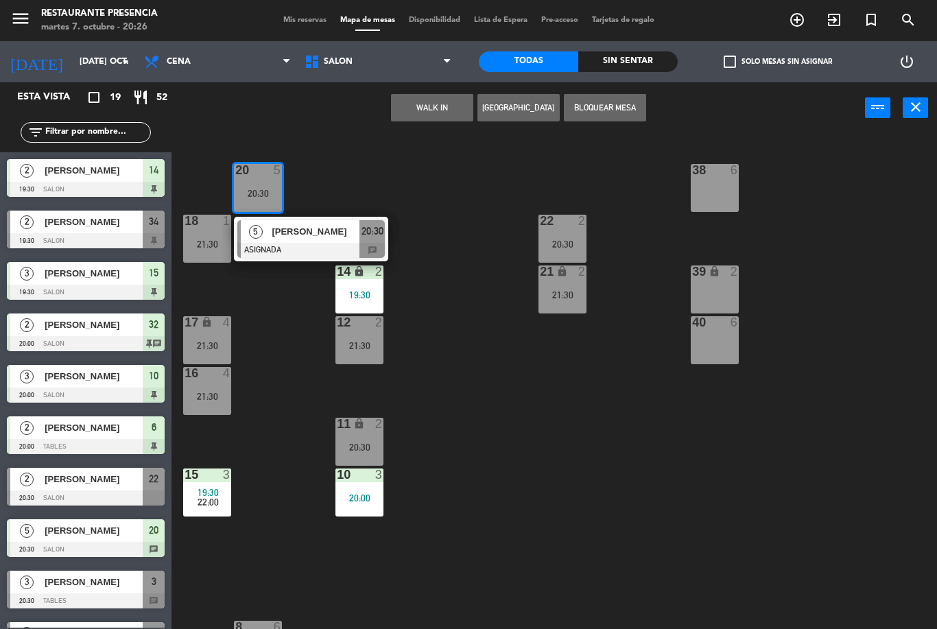
click at [298, 233] on span "[PERSON_NAME]" at bounding box center [316, 231] width 88 height 14
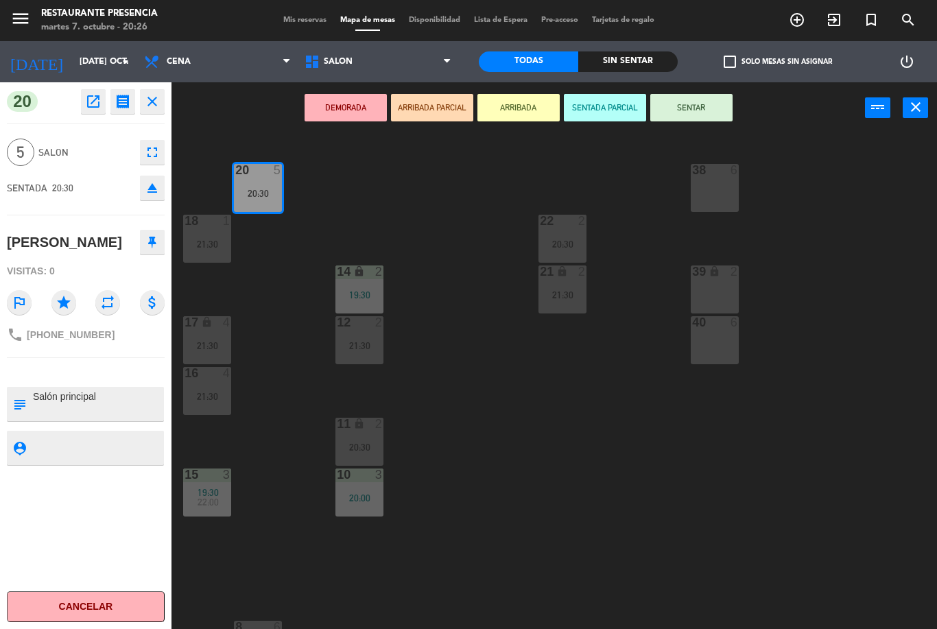
click at [709, 103] on button "SENTAR" at bounding box center [691, 107] width 82 height 27
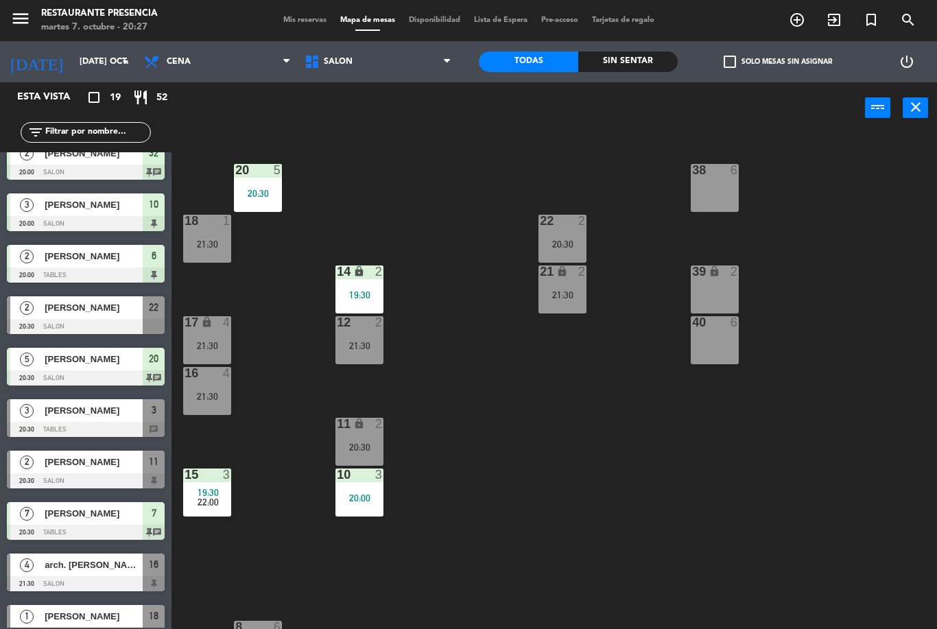
scroll to position [173, 0]
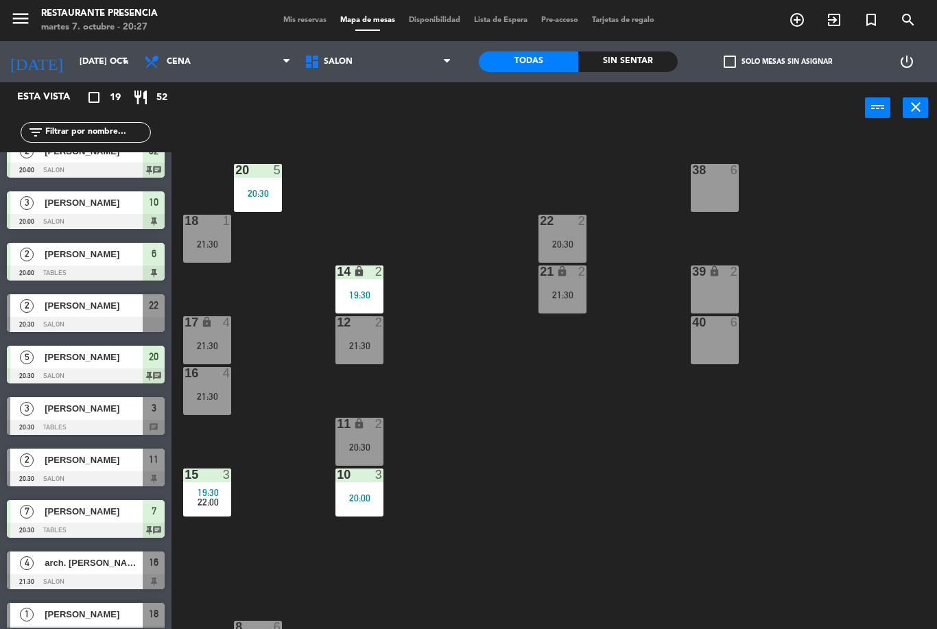
click at [110, 296] on div "[PERSON_NAME]" at bounding box center [92, 305] width 99 height 23
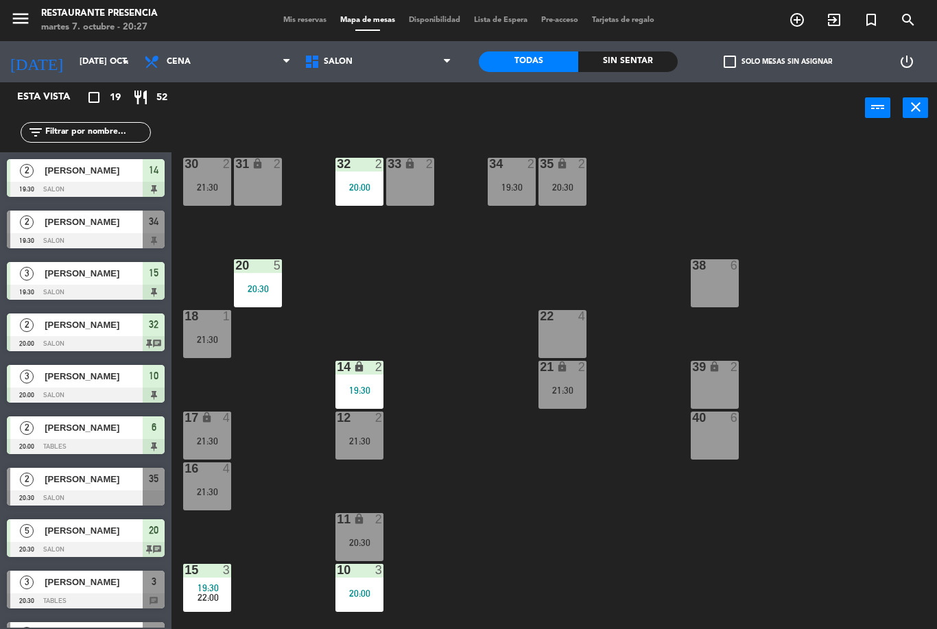
scroll to position [0, 0]
click at [577, 178] on div "35 lock 2 20:30" at bounding box center [562, 182] width 48 height 48
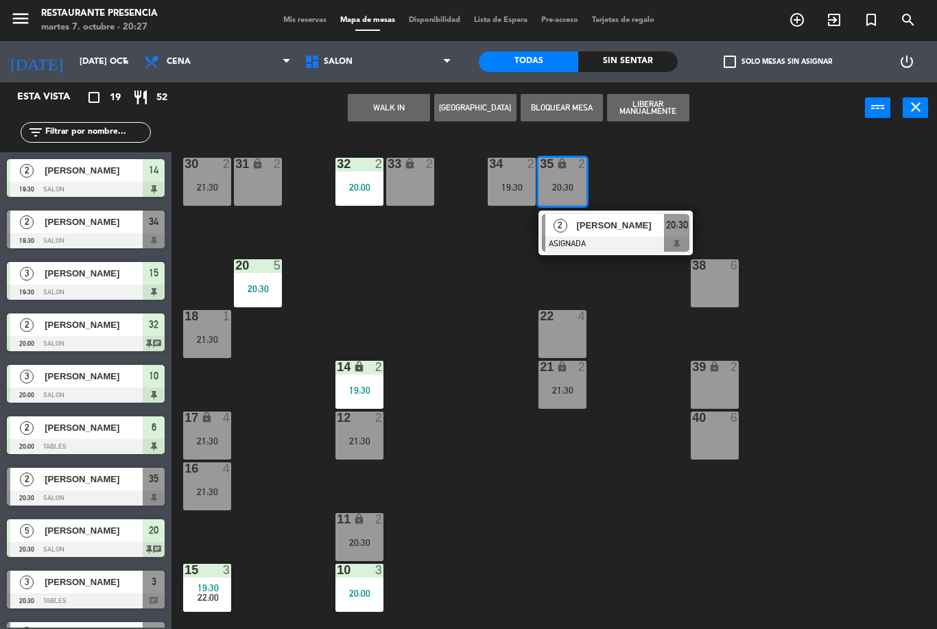
click at [595, 237] on div at bounding box center [615, 244] width 147 height 15
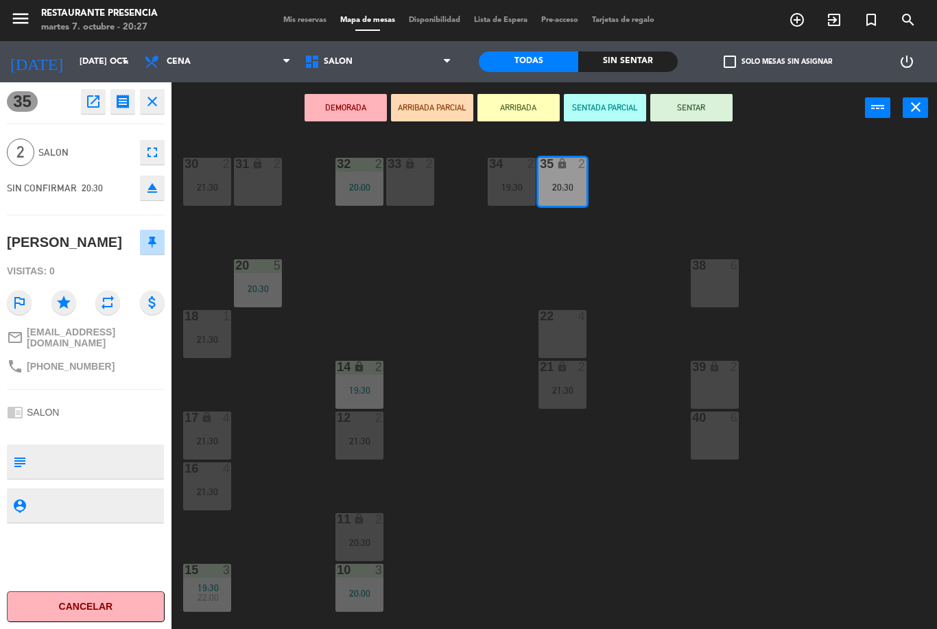
click at [702, 105] on button "SENTAR" at bounding box center [691, 107] width 82 height 27
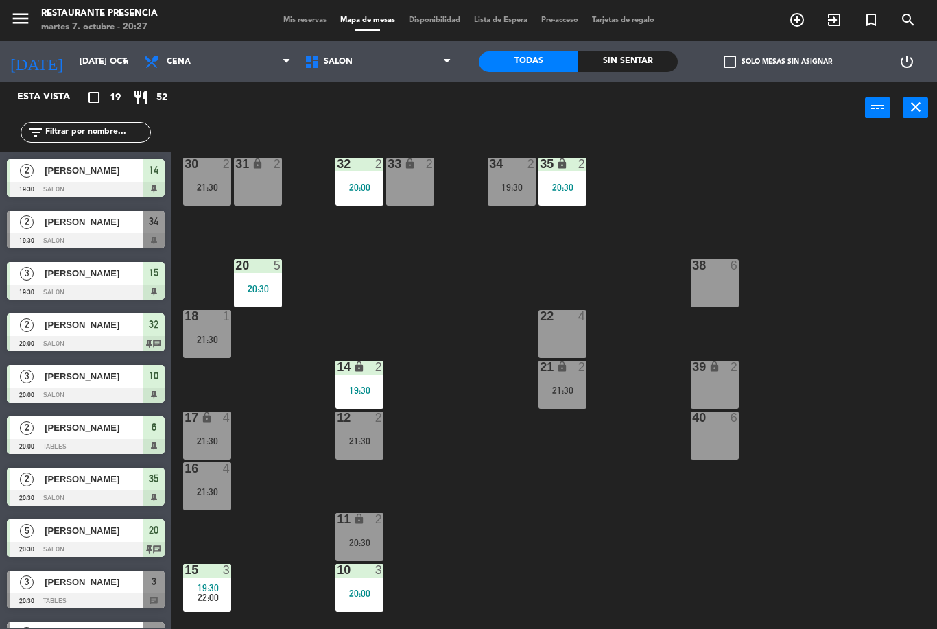
click at [798, 27] on icon "add_circle_outline" at bounding box center [797, 20] width 16 height 16
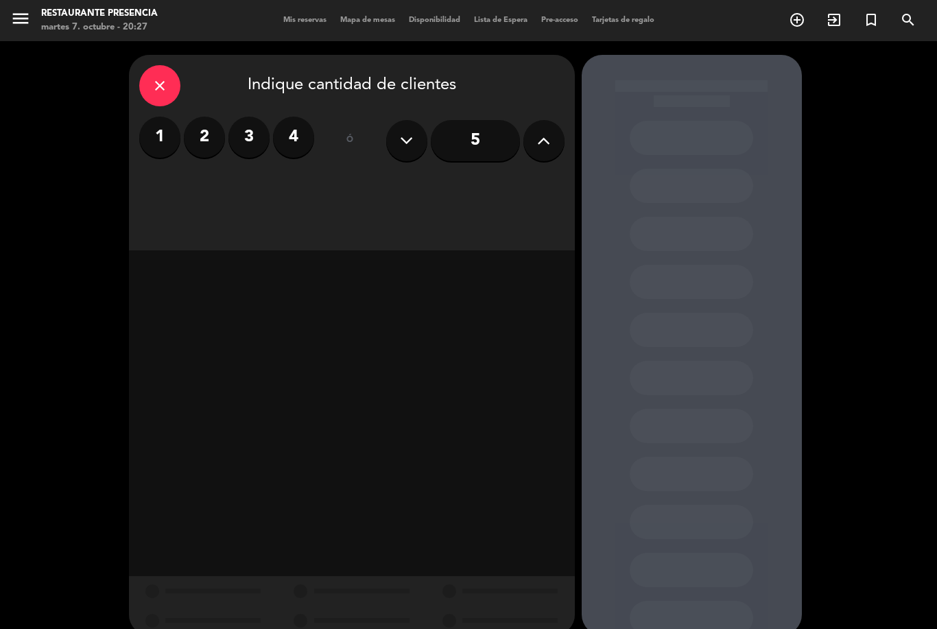
click at [210, 134] on label "2" at bounding box center [204, 137] width 41 height 41
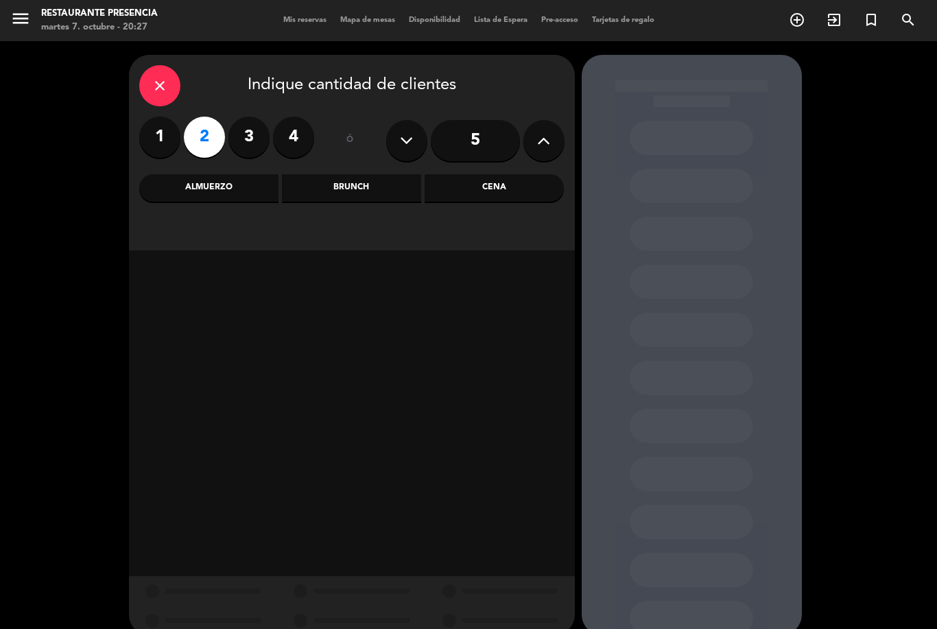
click at [505, 192] on div "Cena" at bounding box center [493, 187] width 139 height 27
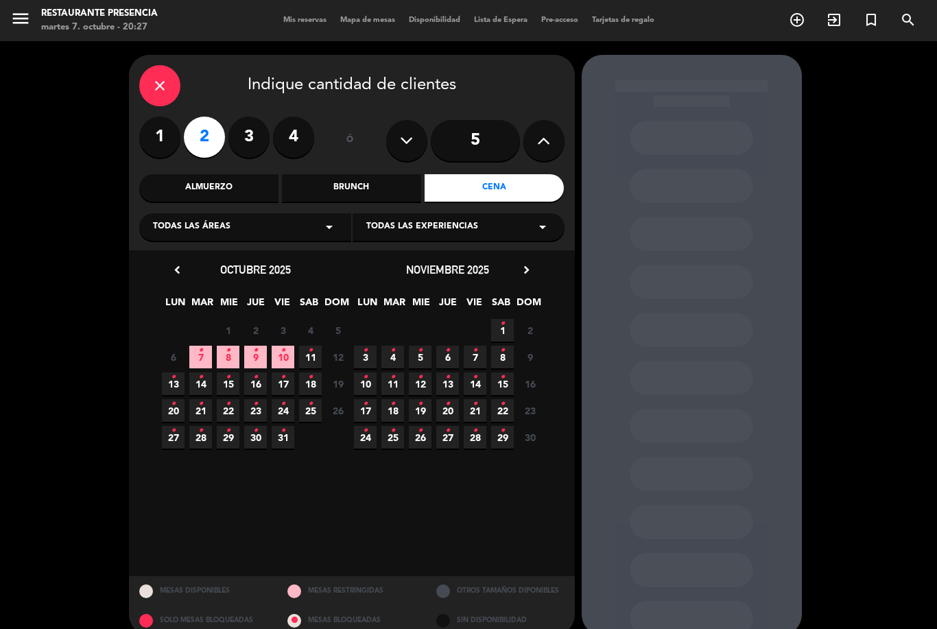
click at [205, 350] on span "7 •" at bounding box center [200, 357] width 23 height 23
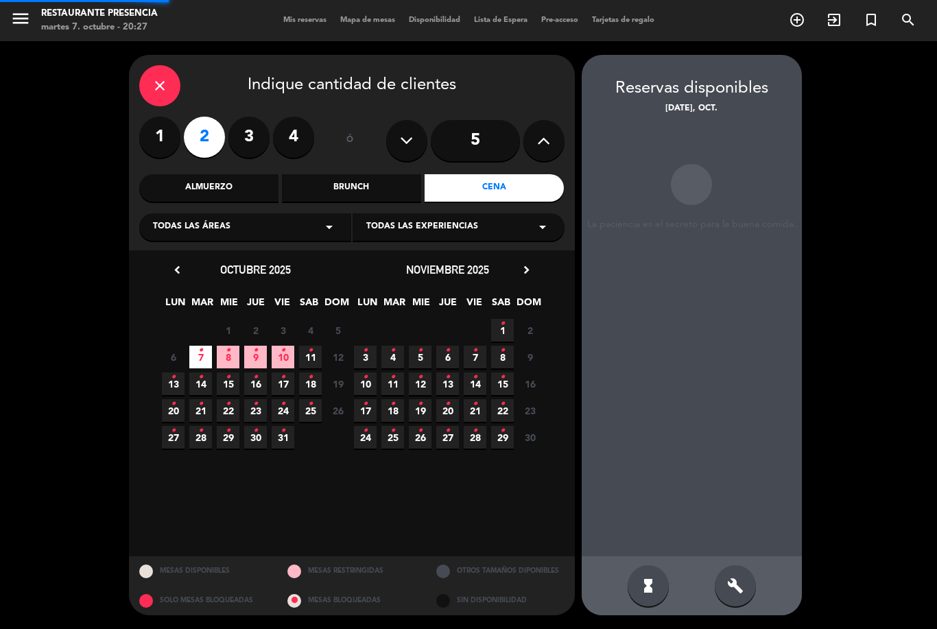
scroll to position [44, 0]
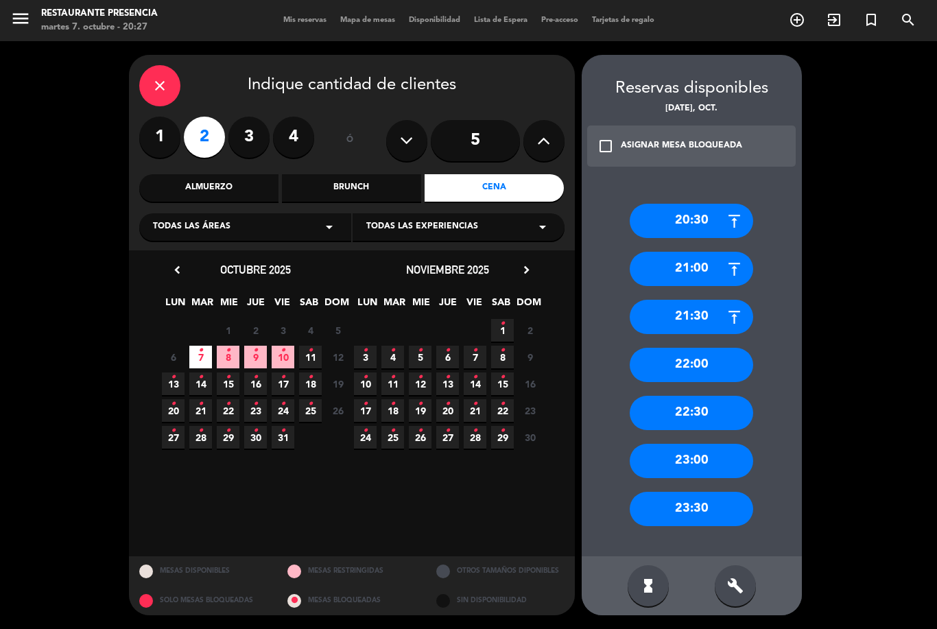
click at [691, 300] on div "21:30" at bounding box center [691, 317] width 123 height 34
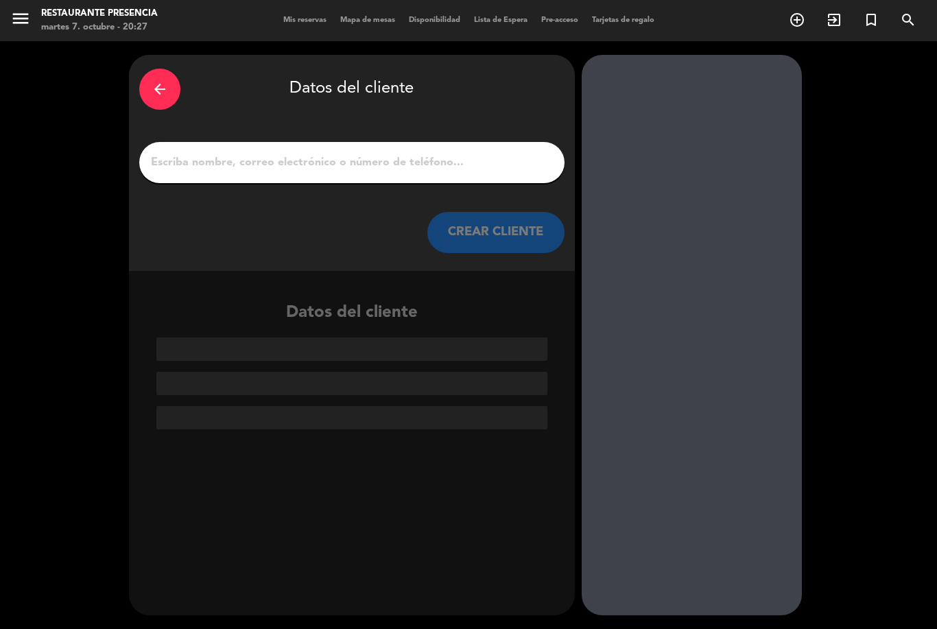
click at [364, 153] on input "1" at bounding box center [351, 162] width 405 height 19
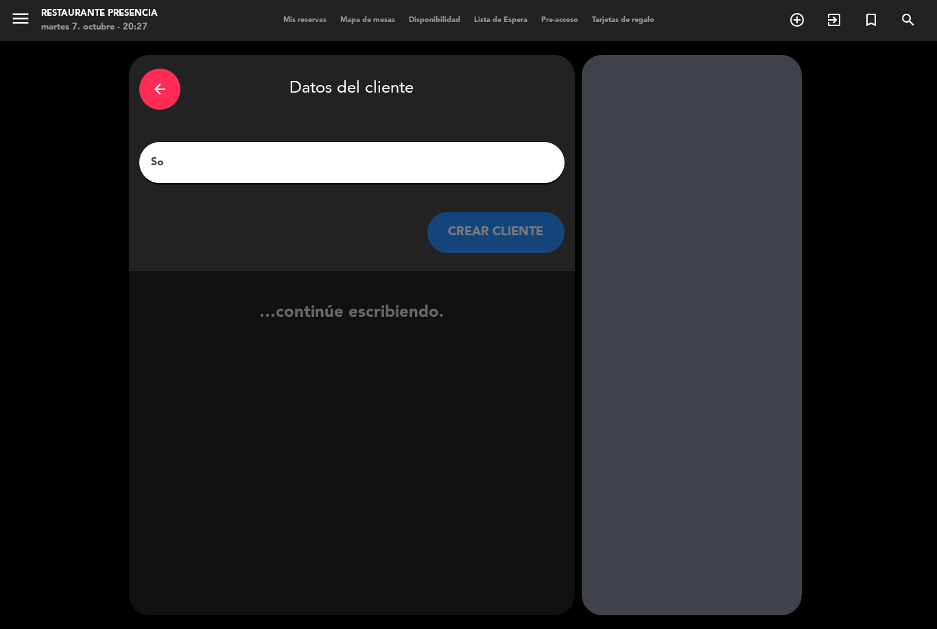
type input "Sol"
click at [472, 212] on button "CREAR CLIENTE" at bounding box center [495, 232] width 137 height 41
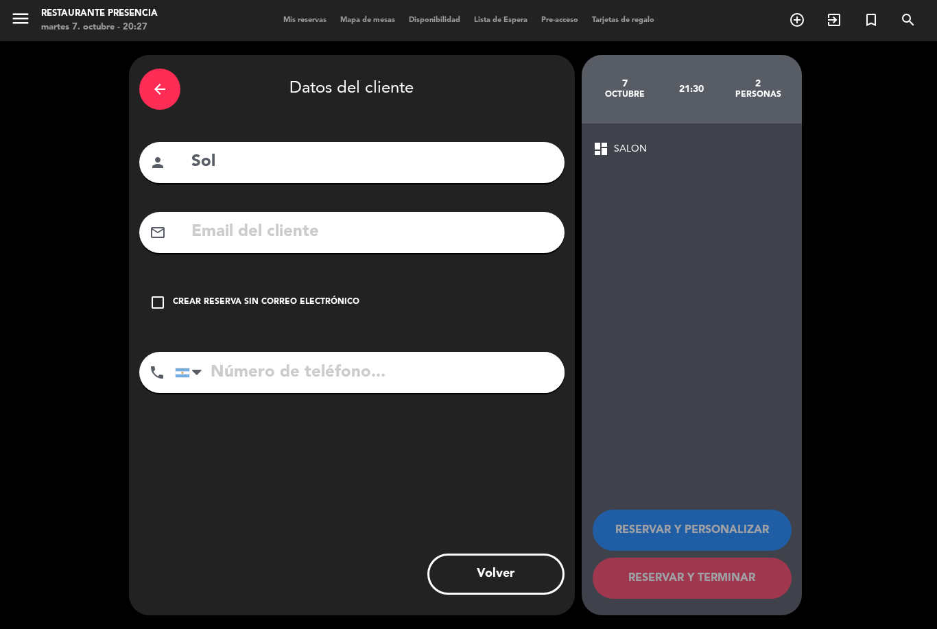
click at [393, 352] on input "tel" at bounding box center [369, 372] width 389 height 41
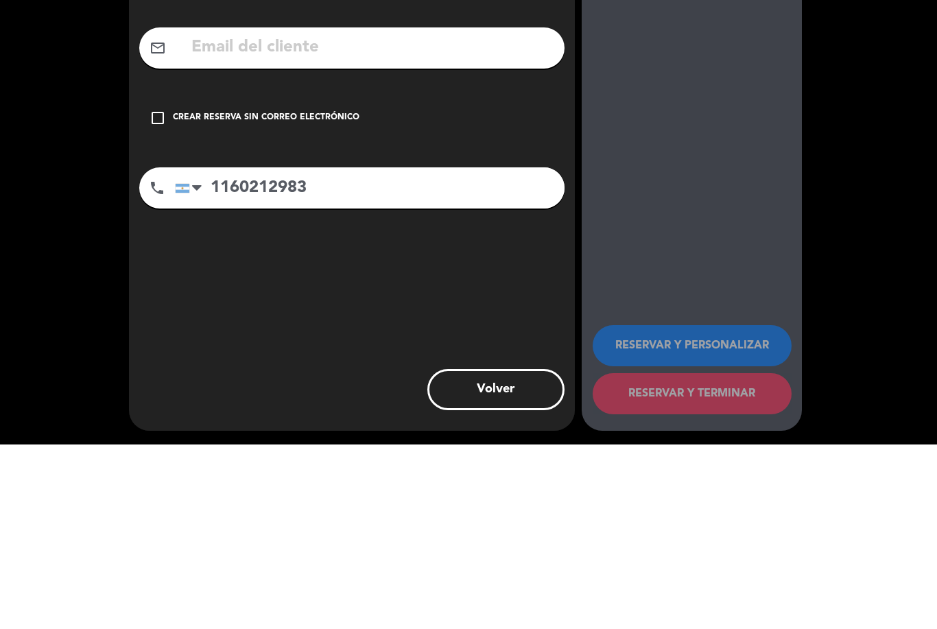
click at [370, 352] on input "1160212983" at bounding box center [369, 372] width 389 height 41
type input "1160212983"
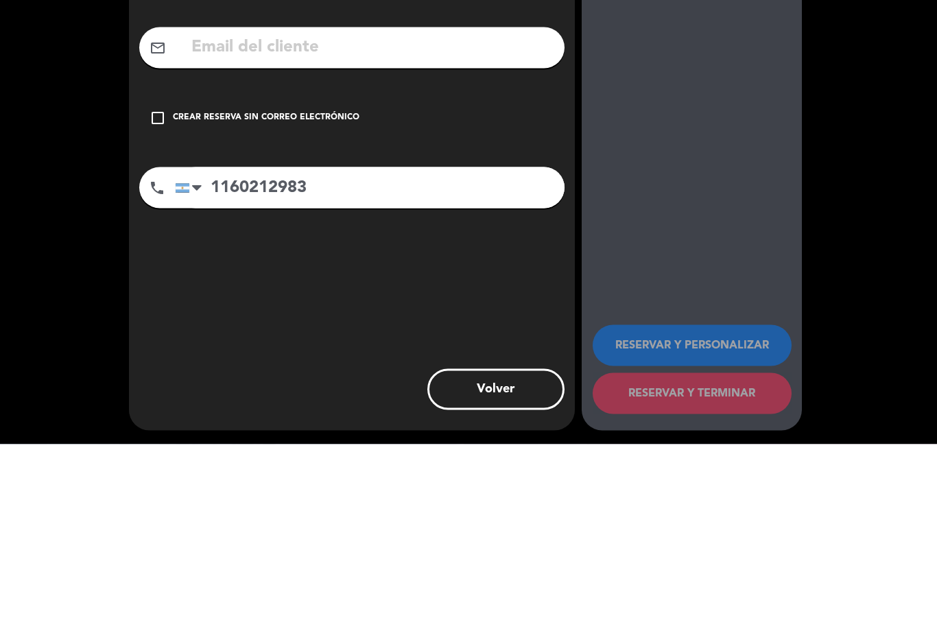
click at [831, 230] on div "arrow_back Datos del cliente person Sol mail_outline check_box_outline_blank Cr…" at bounding box center [468, 335] width 937 height 588
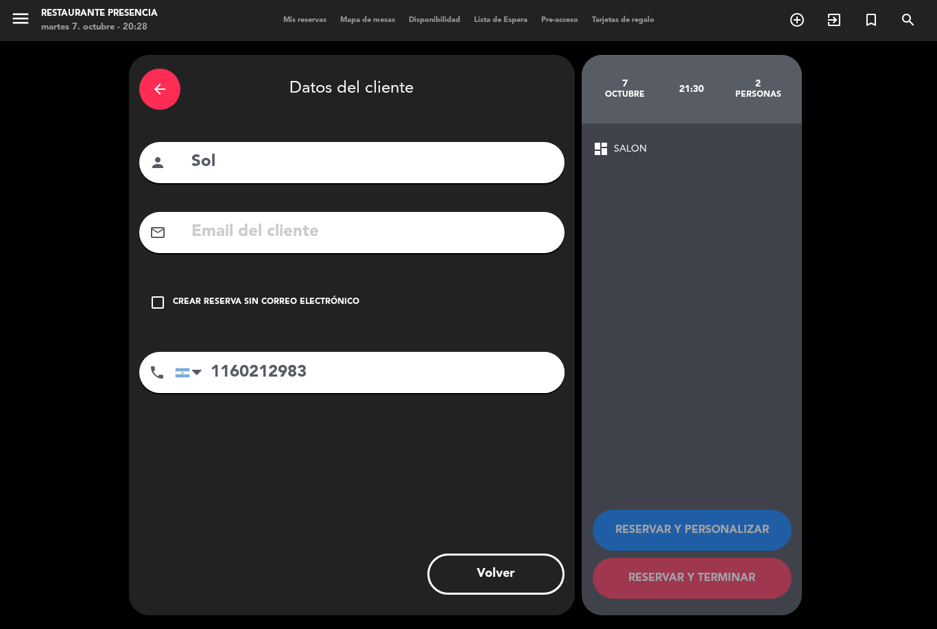
click at [501, 574] on button "Volver" at bounding box center [495, 573] width 137 height 41
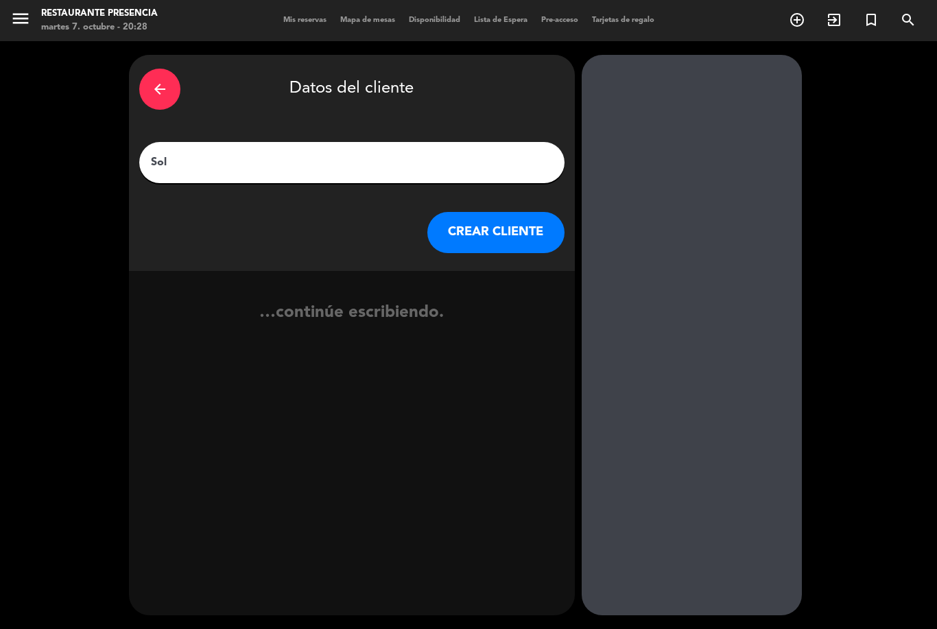
click at [514, 212] on button "CREAR CLIENTE" at bounding box center [495, 232] width 137 height 41
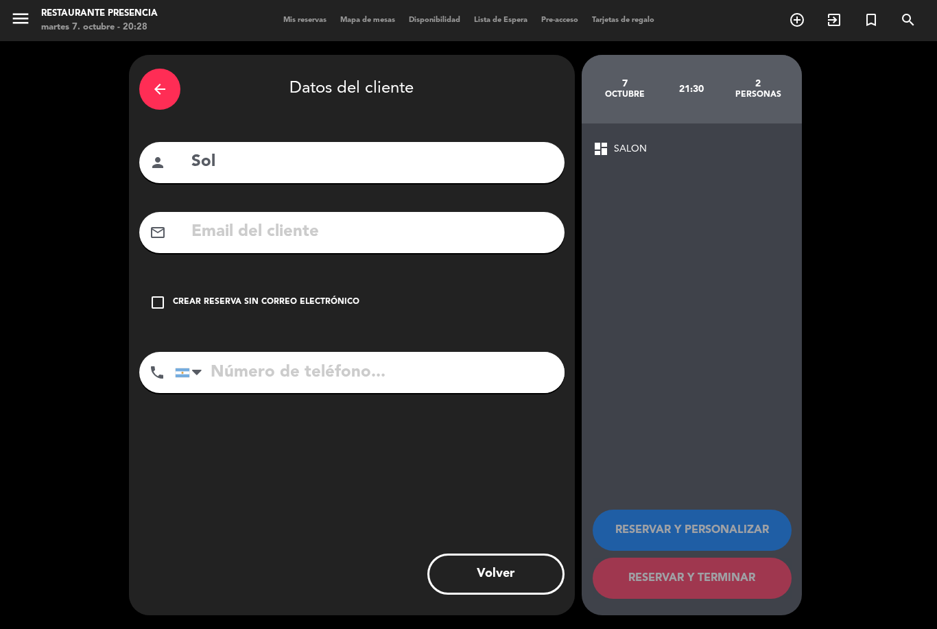
click at [162, 81] on icon "arrow_back" at bounding box center [160, 89] width 16 height 16
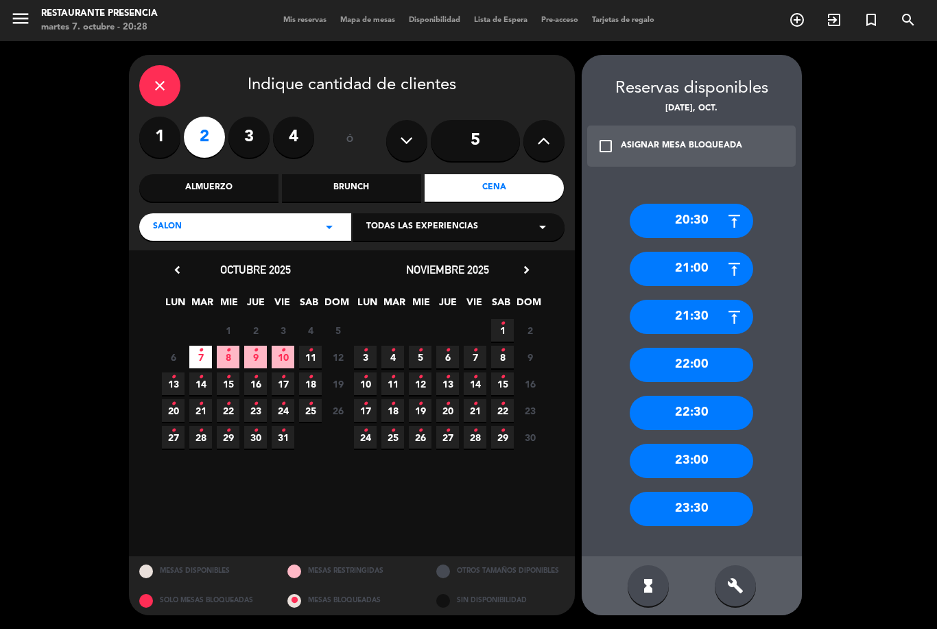
click at [160, 65] on div "close" at bounding box center [159, 85] width 41 height 41
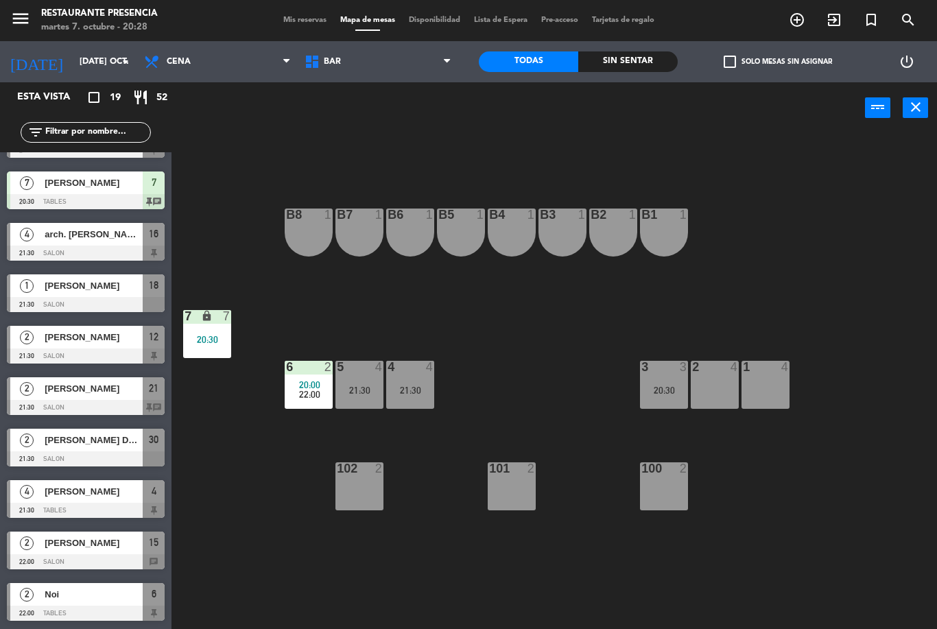
scroll to position [502, 0]
click at [53, 337] on span "[PERSON_NAME]" at bounding box center [94, 337] width 98 height 14
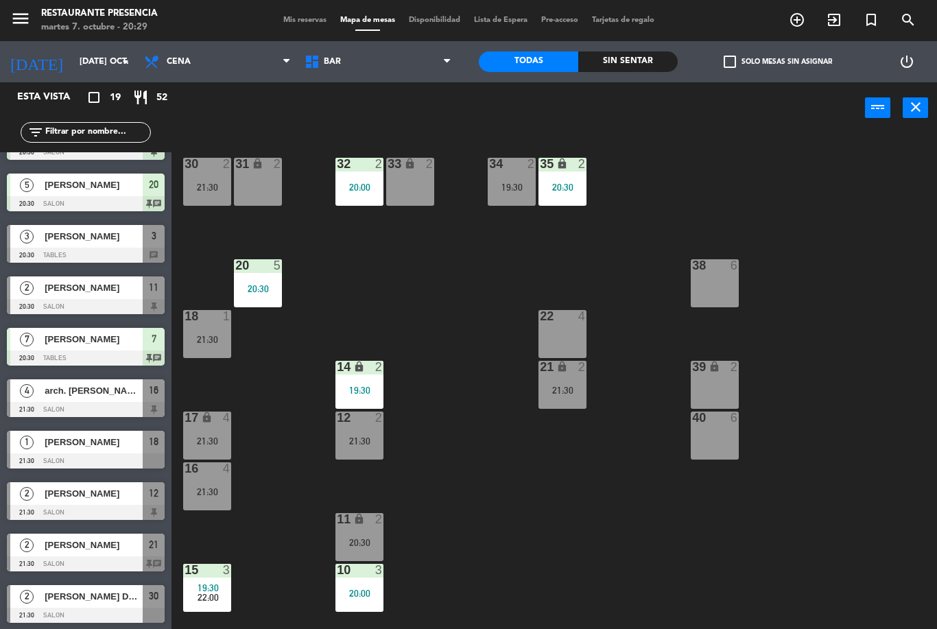
scroll to position [364, 0]
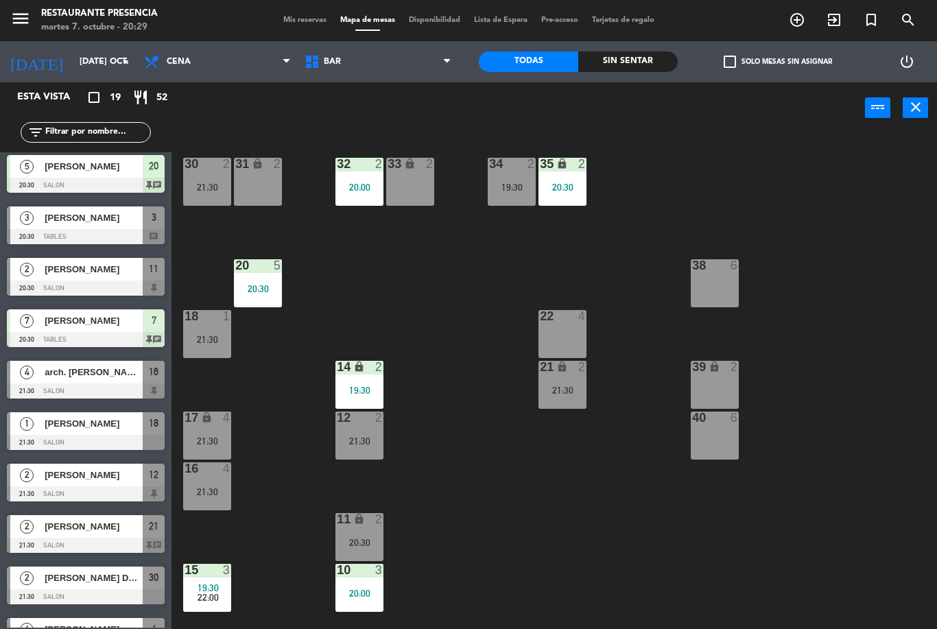
click at [72, 274] on span "[PERSON_NAME]" at bounding box center [94, 269] width 98 height 14
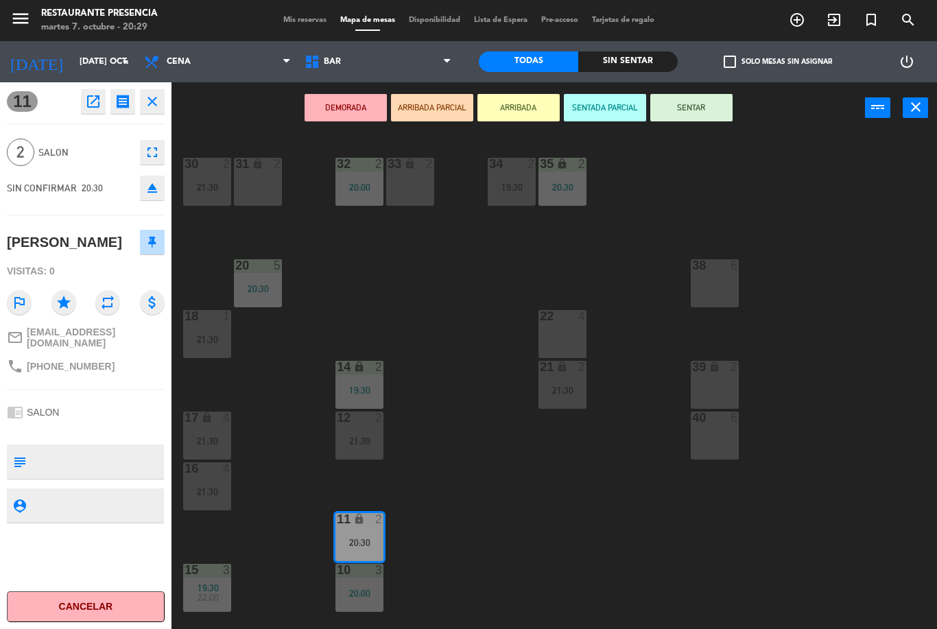
click at [702, 100] on button "SENTAR" at bounding box center [691, 107] width 82 height 27
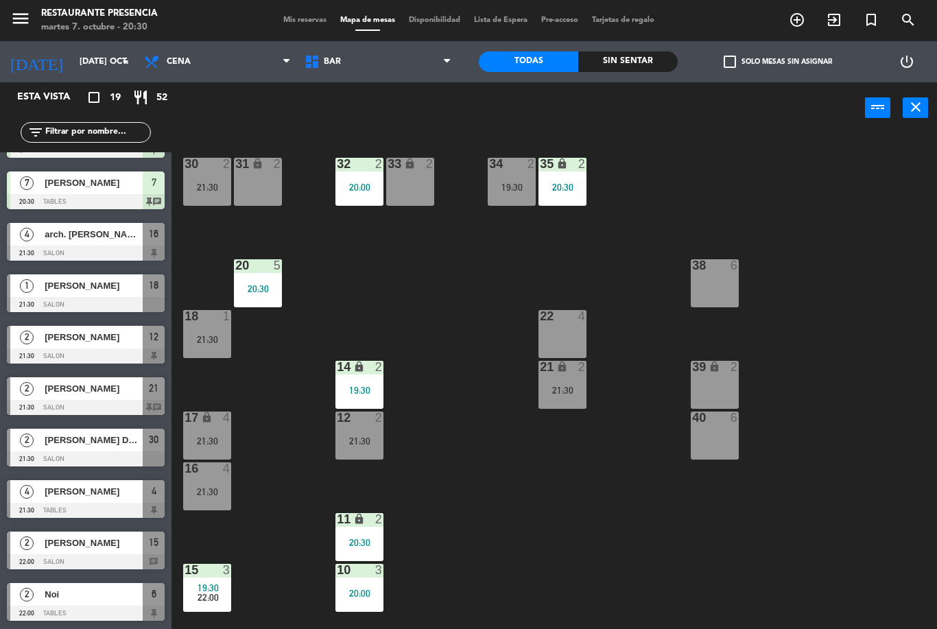
scroll to position [502, 0]
click at [270, 291] on div "20:30" at bounding box center [258, 289] width 48 height 10
click at [66, 531] on div "[PERSON_NAME]" at bounding box center [92, 542] width 99 height 23
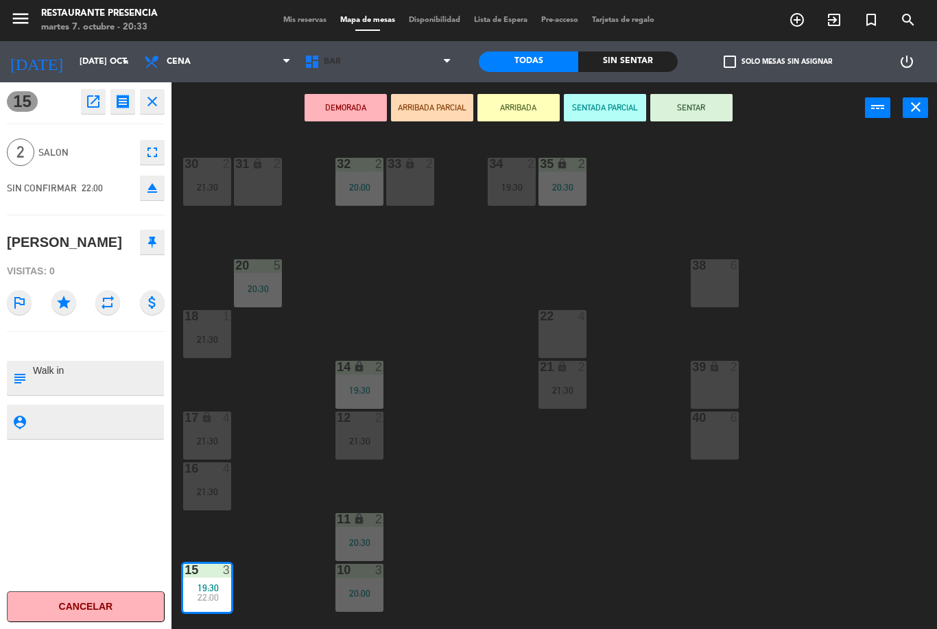
click at [350, 55] on span "BAR" at bounding box center [378, 62] width 160 height 30
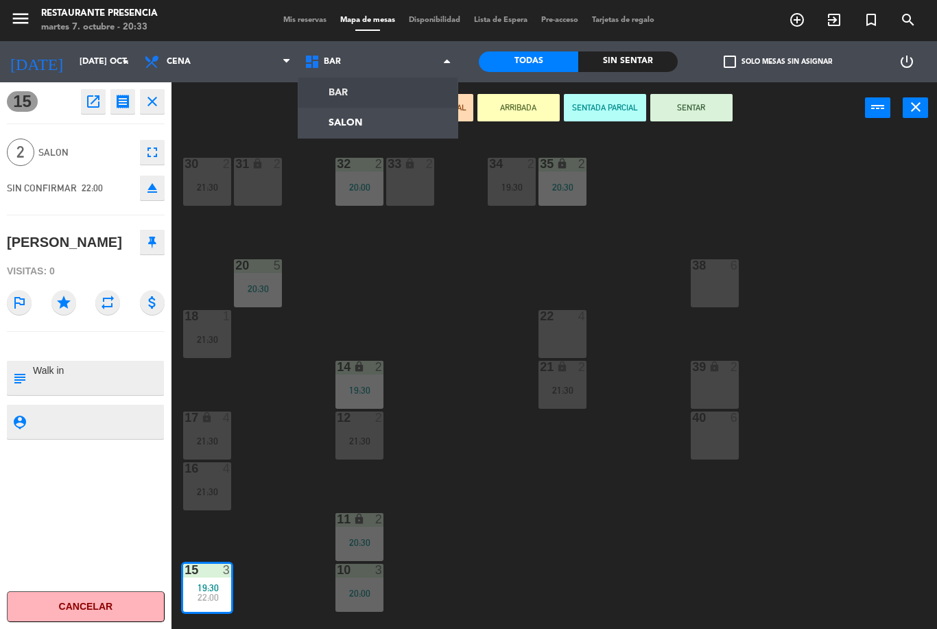
click at [372, 89] on ng-component "menu Restaurante Presencia martes 7. octubre - 20:33 Mis reservas Mapa de mesas…" at bounding box center [468, 314] width 937 height 629
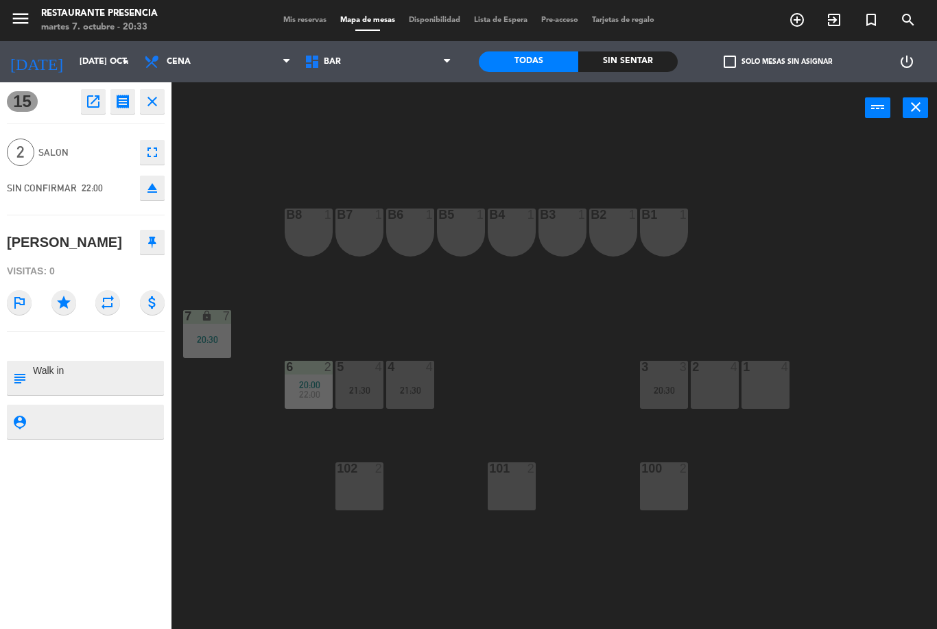
click at [467, 224] on div "B5 1" at bounding box center [461, 232] width 48 height 48
click at [422, 220] on div "1" at bounding box center [433, 214] width 23 height 12
click at [416, 230] on div "B6 1" at bounding box center [410, 232] width 48 height 48
click at [492, 95] on button "Mover" at bounding box center [518, 107] width 82 height 27
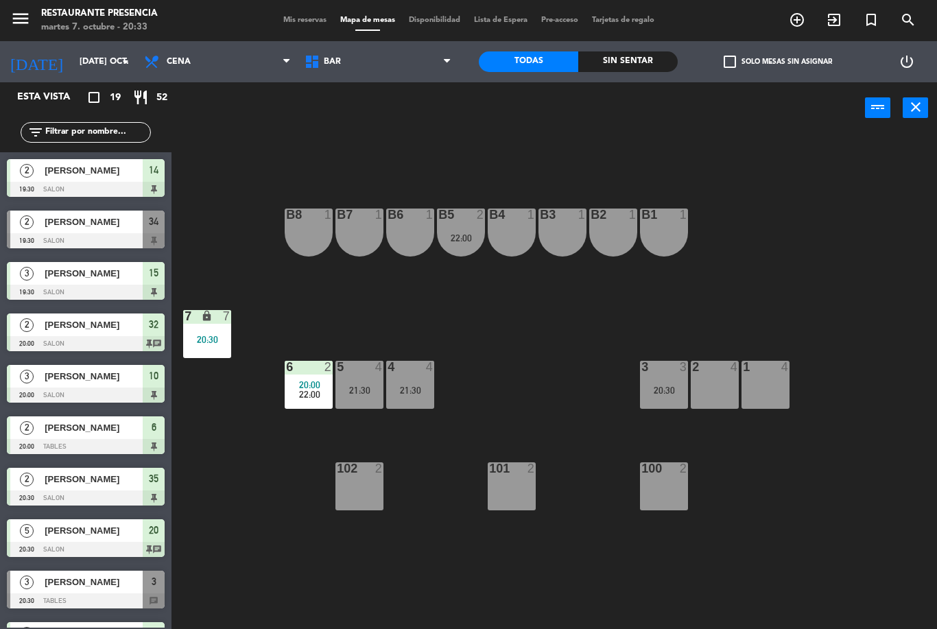
scroll to position [245, 0]
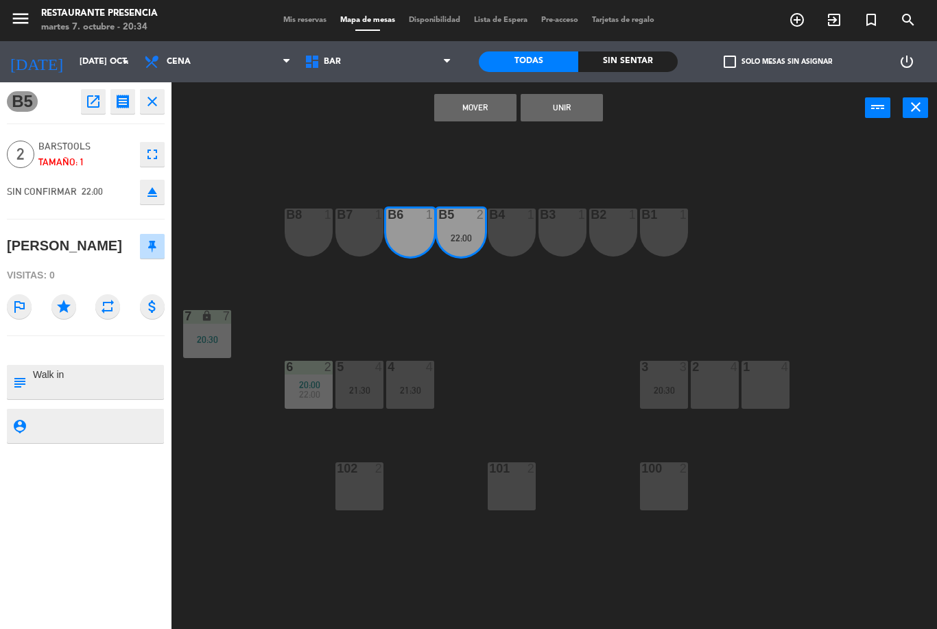
click at [563, 102] on button "Unir" at bounding box center [561, 107] width 82 height 27
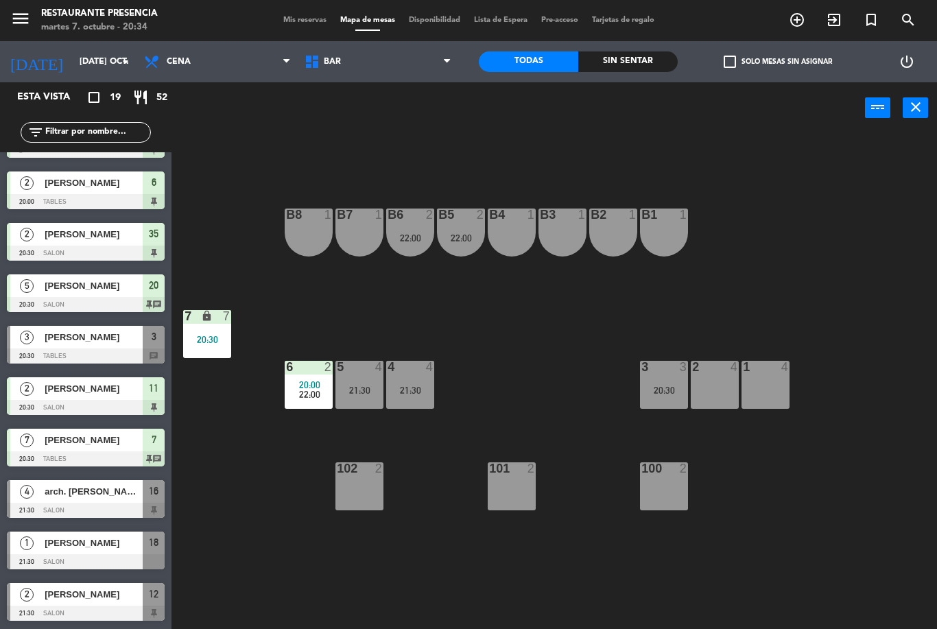
click at [466, 225] on div "B5 2 22:00" at bounding box center [461, 232] width 48 height 48
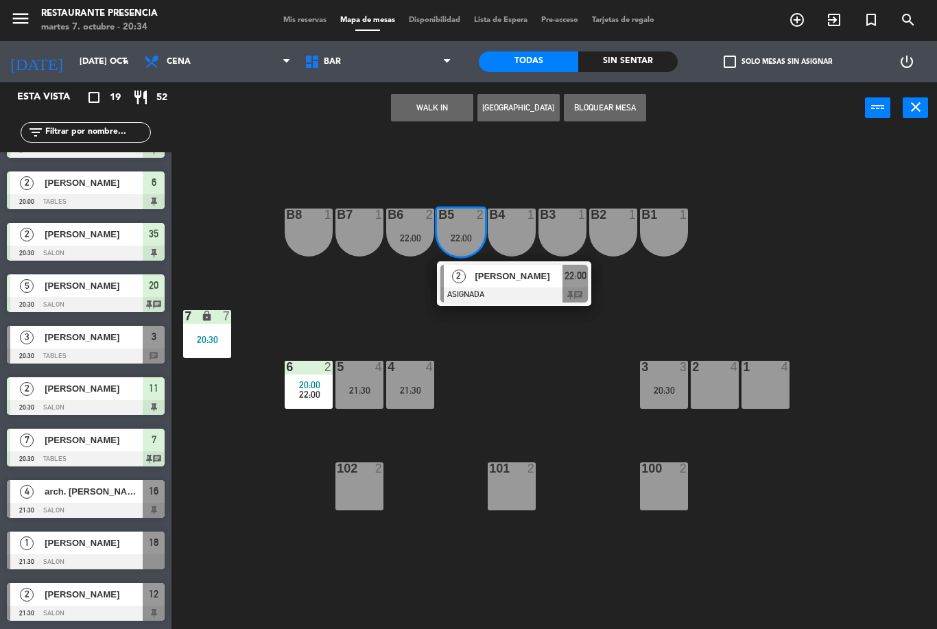
click at [510, 250] on div "B4 1" at bounding box center [512, 232] width 48 height 48
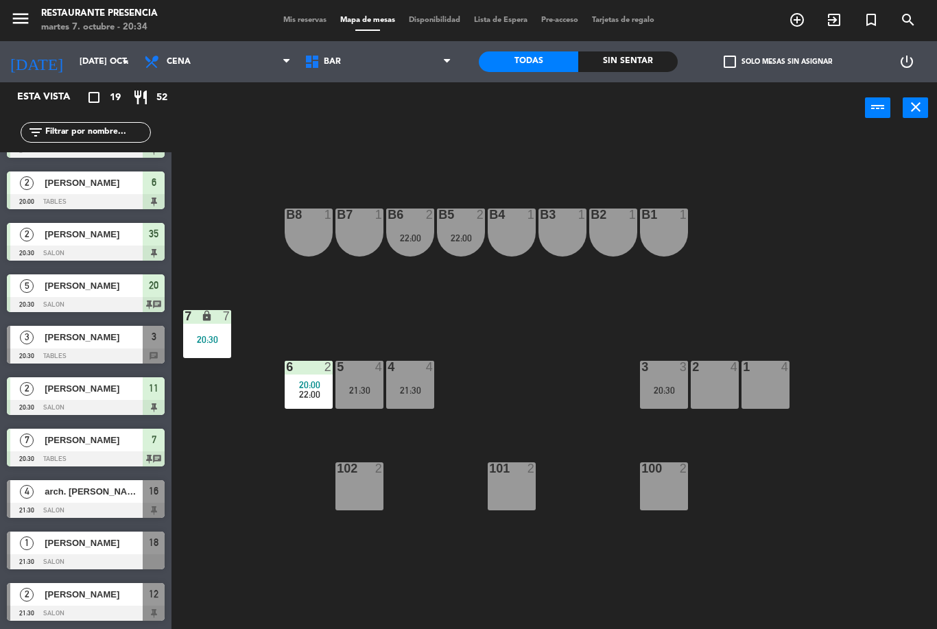
click at [507, 268] on div "B1 1 B2 1 B3 1 B4 1 B5 2 22:00 B6 2 22:00 B7 1 B8 1 7 lock 7 20:30 1 4 2 4 3 3 …" at bounding box center [559, 381] width 756 height 495
click at [458, 230] on div "B5 2 22:00" at bounding box center [461, 232] width 48 height 48
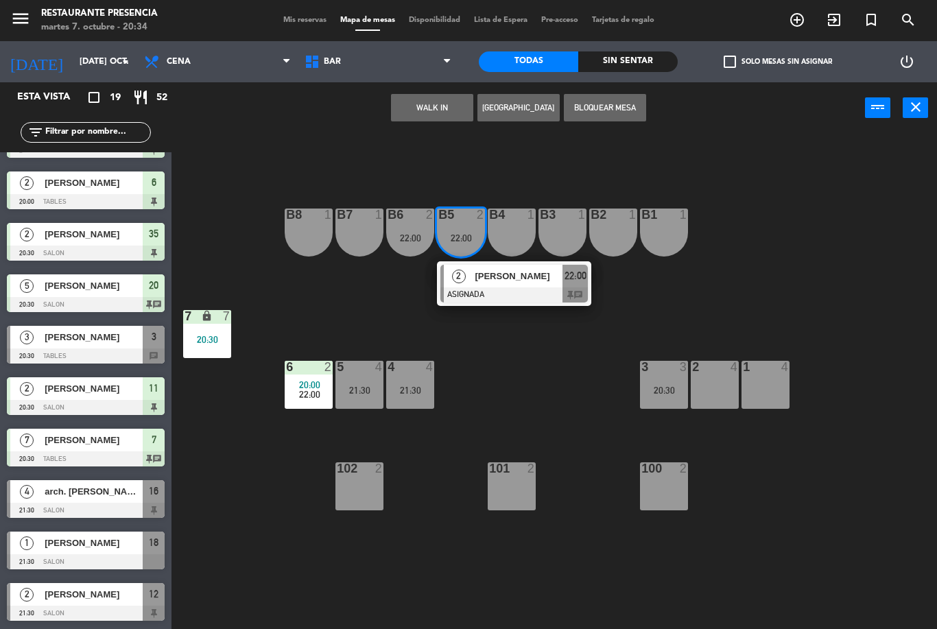
click at [501, 272] on span "[PERSON_NAME]" at bounding box center [519, 276] width 88 height 14
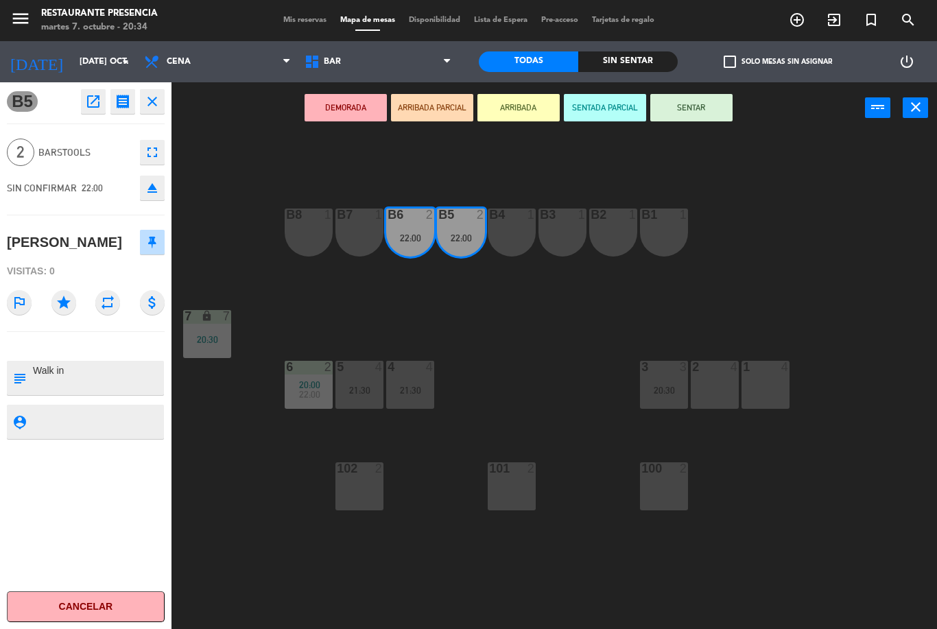
click at [689, 104] on button "SENTAR" at bounding box center [691, 107] width 82 height 27
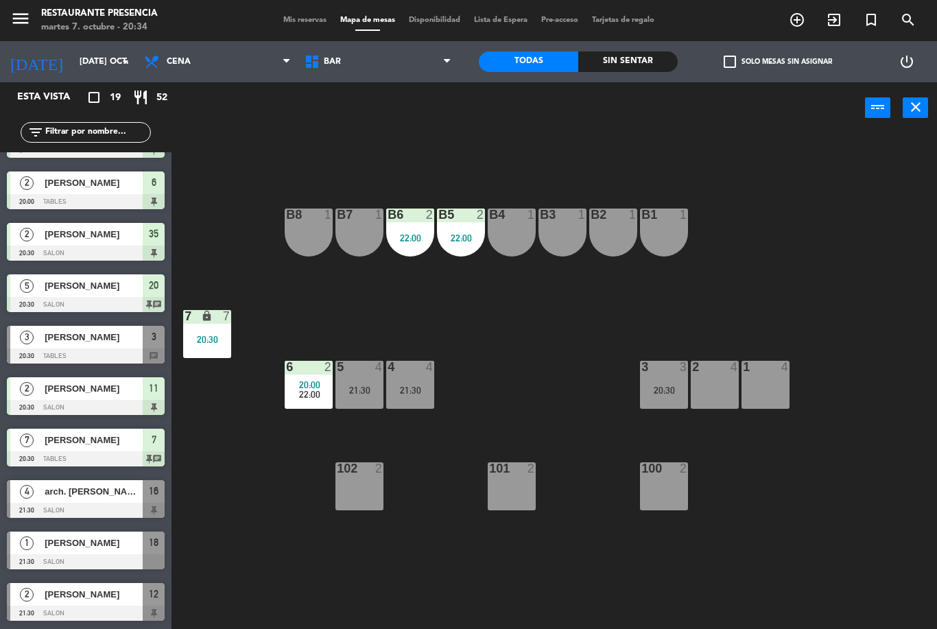
click at [389, 231] on div "B6 2 22:00" at bounding box center [410, 232] width 48 height 48
click at [521, 386] on div "B1 1 B2 1 B3 1 B4 1 B5 2 22:00 B6 2 22:00 B7 1 B8 1 7 lock 7 20:30 1 4 2 4 3 3 …" at bounding box center [559, 381] width 756 height 495
click at [775, 618] on div "B1 1 B2 1 B3 1 B4 1 B5 2 22:00 B6 2 22:00 B7 1 B8 1 7 lock 7 20:30 1 4 2 4 3 3 …" at bounding box center [559, 381] width 756 height 495
click at [468, 237] on div "22:00" at bounding box center [461, 238] width 48 height 10
click at [529, 318] on div "B1 1 B2 1 B3 1 B4 1 B5 2 22:00 B6 2 22:00 B7 1 B8 1 7 lock 7 20:30 1 4 2 4 3 3 …" at bounding box center [559, 381] width 756 height 495
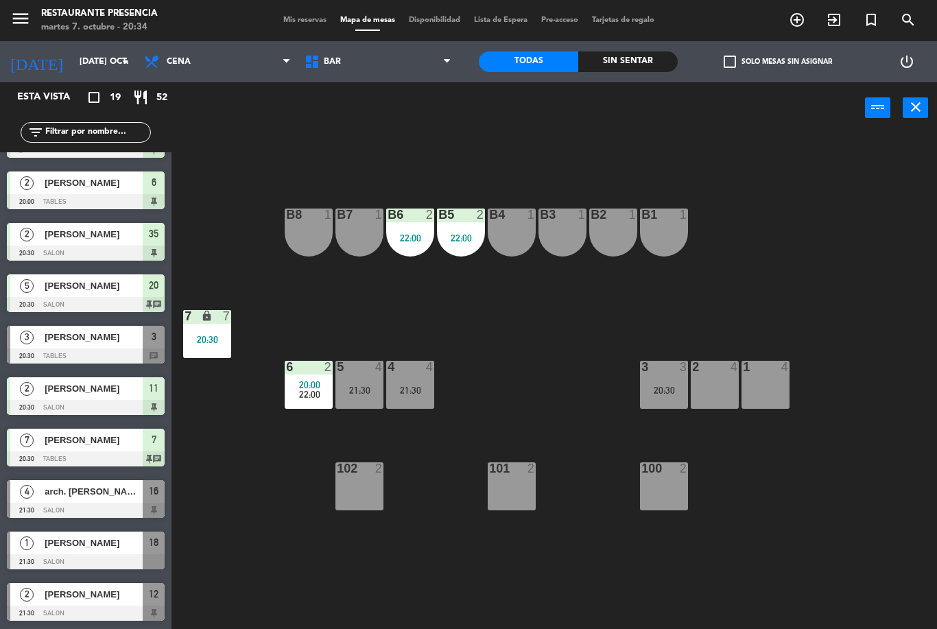
click at [455, 422] on div "B1 1 B2 1 B3 1 B4 1 B5 2 22:00 B6 2 22:00 B7 1 B8 1 7 lock 7 20:30 1 4 2 4 3 3 …" at bounding box center [559, 381] width 756 height 495
click at [407, 88] on div "power_input close" at bounding box center [517, 108] width 693 height 52
click at [418, 58] on span "BAR" at bounding box center [378, 62] width 160 height 30
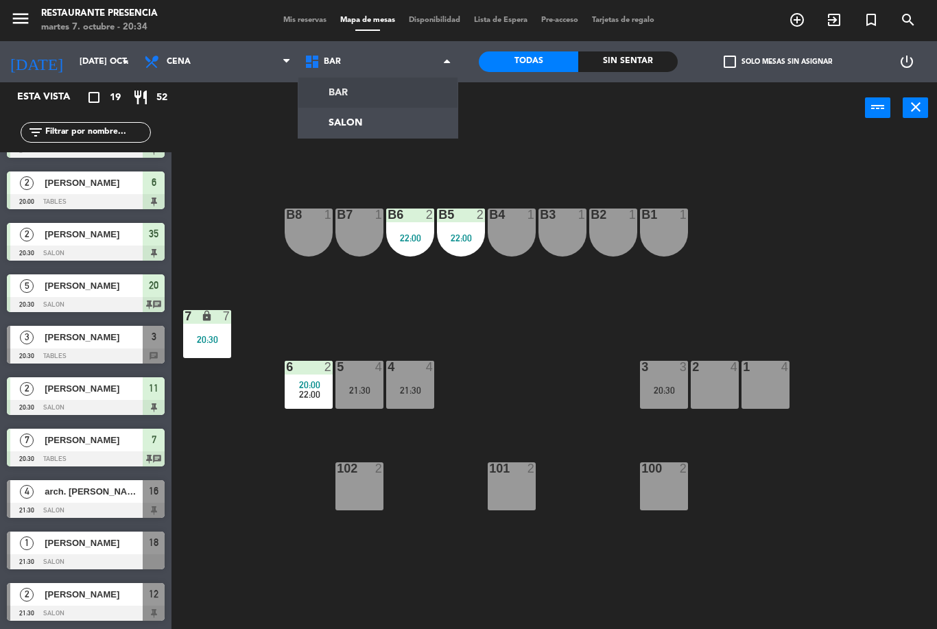
click at [398, 132] on ng-component "menu Restaurante Presencia martes 7. octubre - 20:34 Mis reservas Mapa de mesas…" at bounding box center [468, 314] width 937 height 629
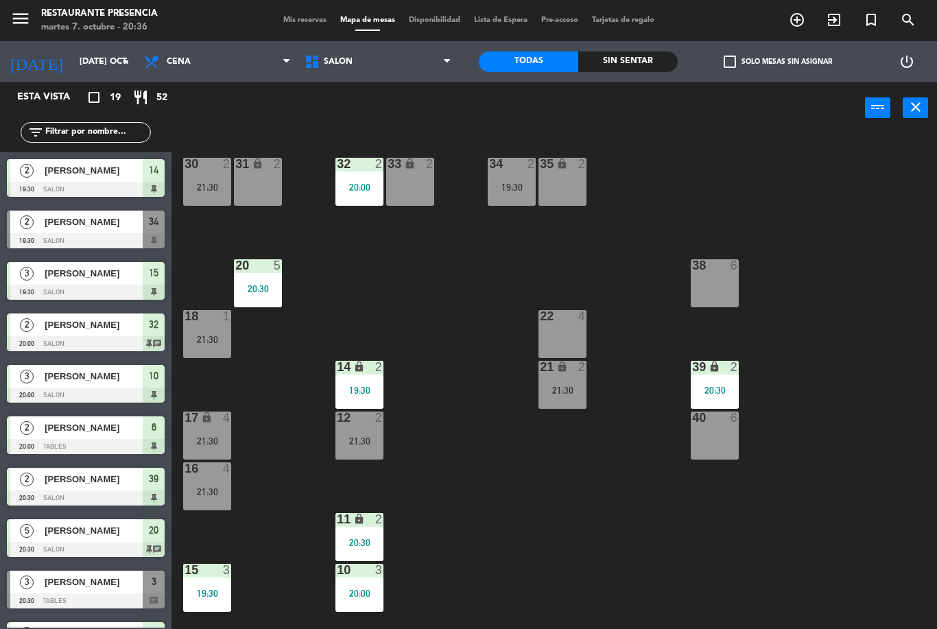
scroll to position [0, 0]
click at [508, 175] on div "34 2 19:30" at bounding box center [512, 182] width 48 height 48
click at [396, 287] on div "30 2 21:30 31 lock 2 32 2 20:00 33 lock 2 34 2 19:30 35 lock 2 38 6 20 5 20:30 …" at bounding box center [559, 381] width 756 height 495
click at [200, 178] on div "30 2 21:30" at bounding box center [207, 182] width 48 height 48
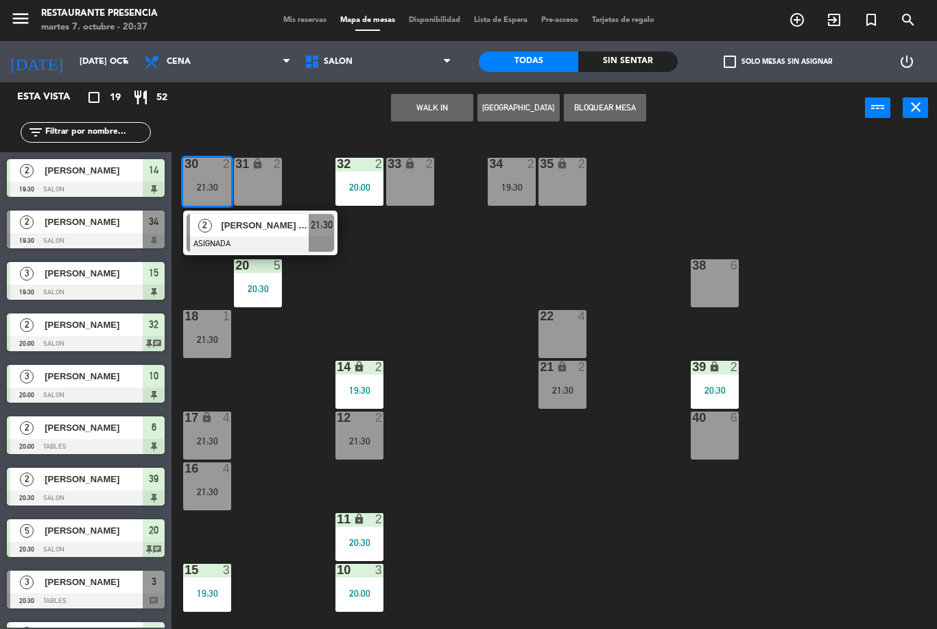
click at [438, 278] on div "30 2 21:30 2 [PERSON_NAME] DEL [PERSON_NAME] ASIGNADA 21:30 31 lock 2 32 2 20:0…" at bounding box center [559, 381] width 756 height 495
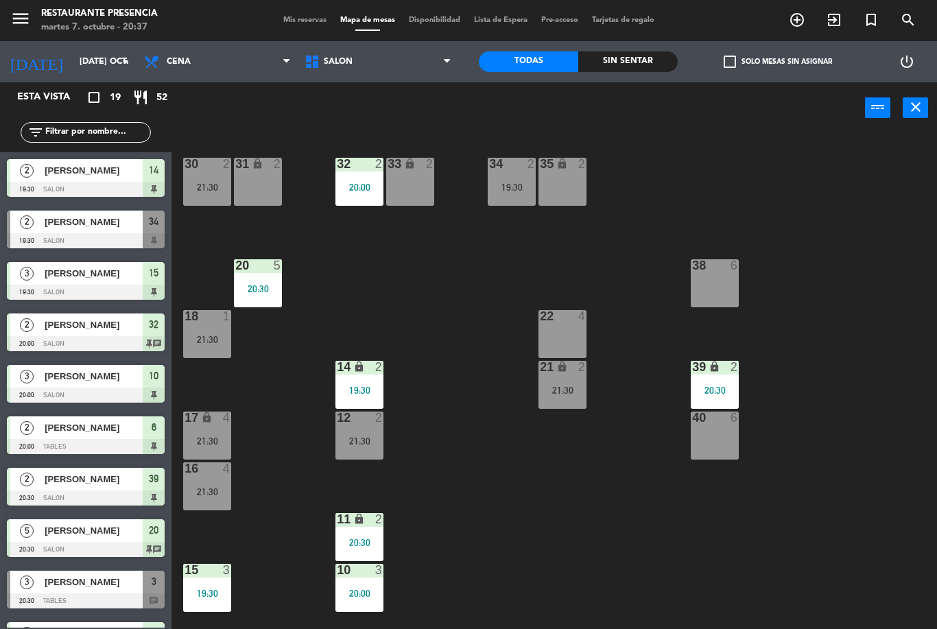
click at [519, 173] on div "34 2 19:30" at bounding box center [512, 182] width 48 height 48
click at [367, 248] on div "30 2 21:30 31 lock 2 32 2 20:00 33 lock 2 34 2 19:30 35 lock 2 38 6 20 5 20:30 …" at bounding box center [559, 381] width 756 height 495
click at [516, 173] on div "34 2 19:30" at bounding box center [512, 182] width 48 height 48
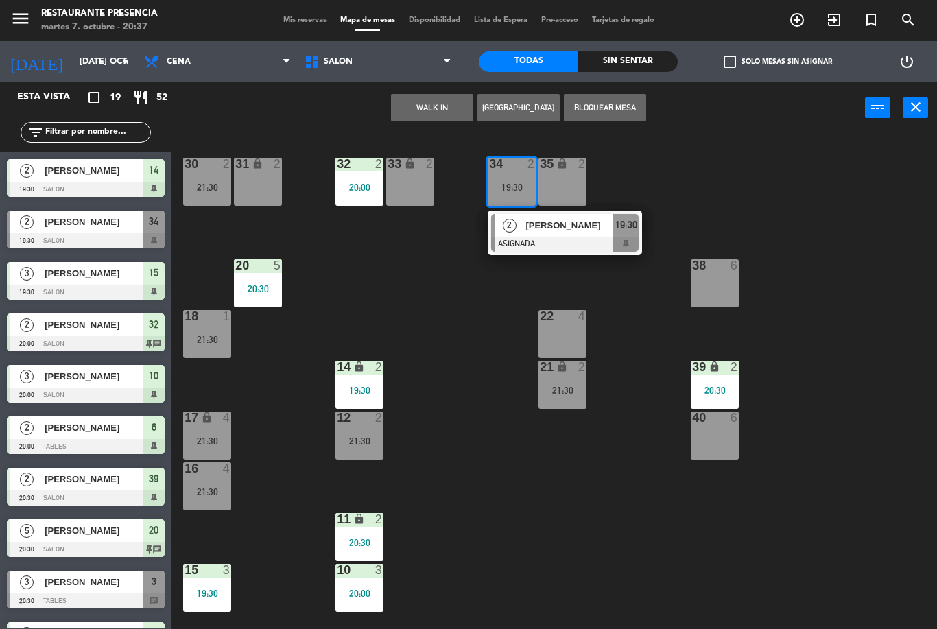
click at [540, 221] on span "[PERSON_NAME]" at bounding box center [569, 225] width 88 height 14
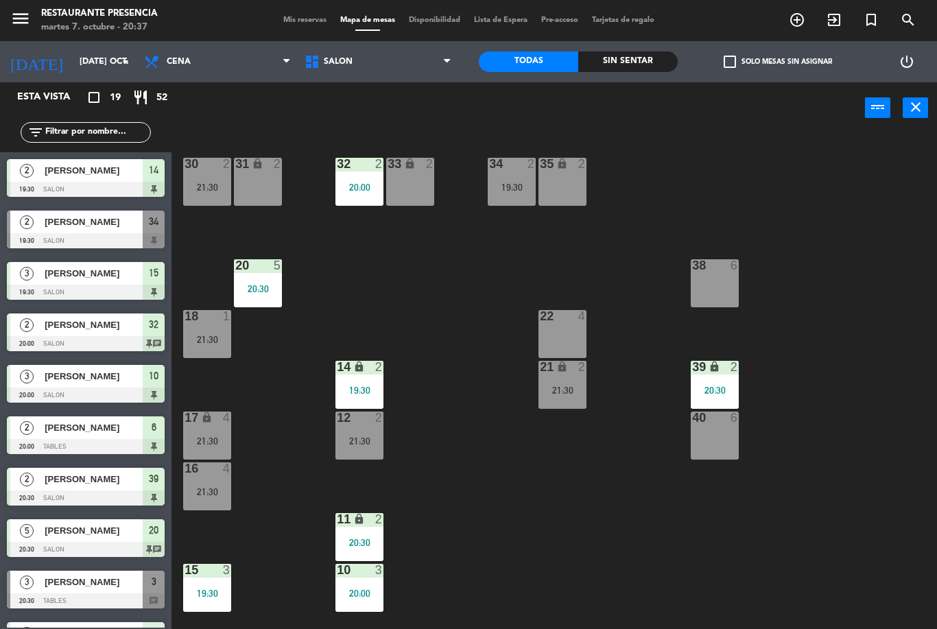
click at [211, 172] on div "30 2 21:30" at bounding box center [207, 182] width 48 height 48
click at [389, 245] on div "30 2 21:30 31 lock 2 32 2 20:00 33 lock 2 34 2 19:30 35 lock 2 38 6 20 5 20:30 …" at bounding box center [559, 381] width 756 height 495
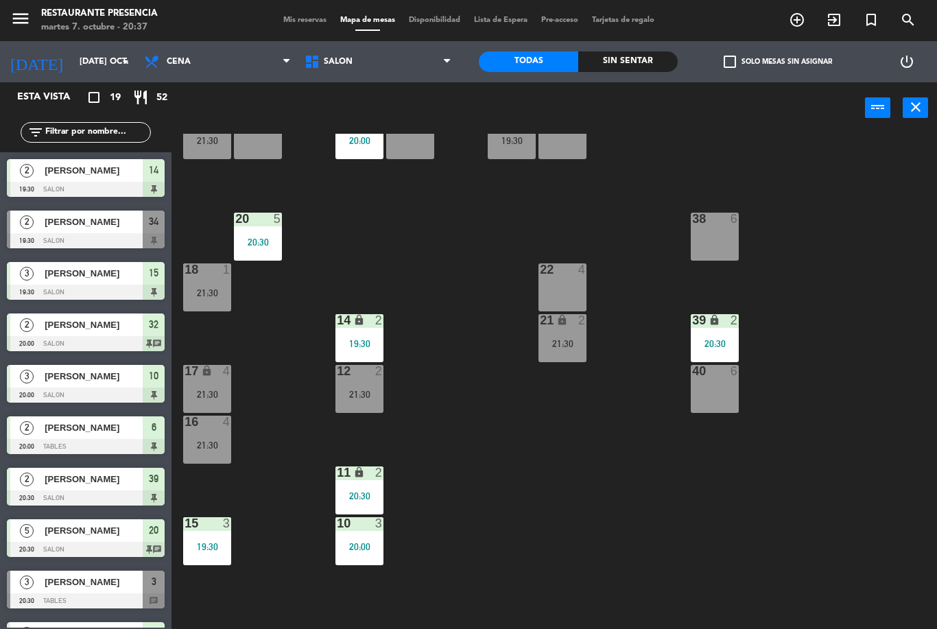
scroll to position [44, 0]
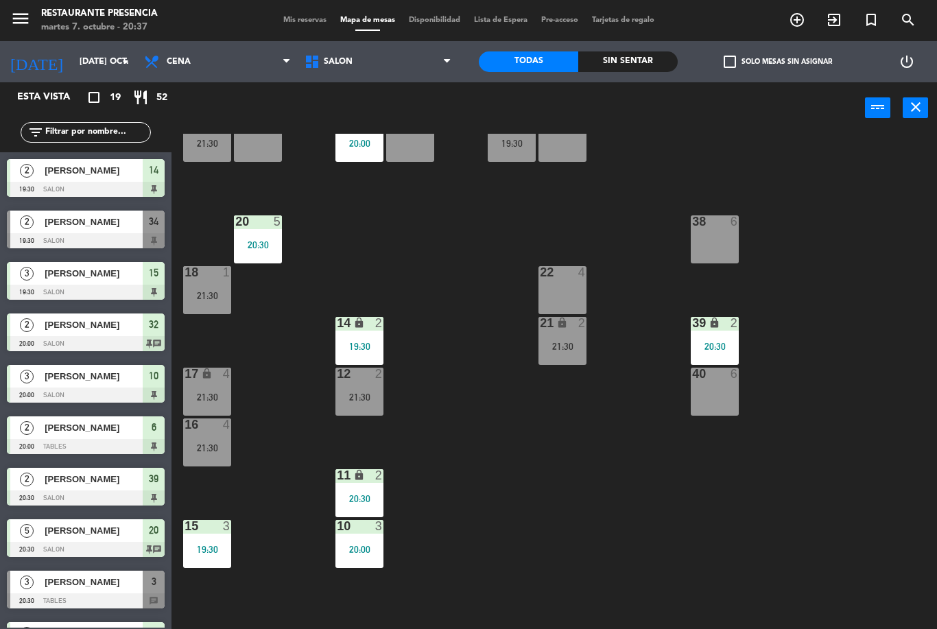
click at [248, 341] on div "30 2 21:30 31 lock 2 32 2 20:00 33 lock 2 34 2 19:30 35 lock 2 38 6 20 5 20:30 …" at bounding box center [559, 381] width 756 height 495
click at [211, 385] on div "17 lock 4 21:30" at bounding box center [207, 392] width 48 height 48
click at [284, 311] on div "30 2 21:30 31 lock 2 32 2 20:00 33 lock 2 34 2 19:30 35 lock 2 38 6 20 5 20:30 …" at bounding box center [559, 381] width 756 height 495
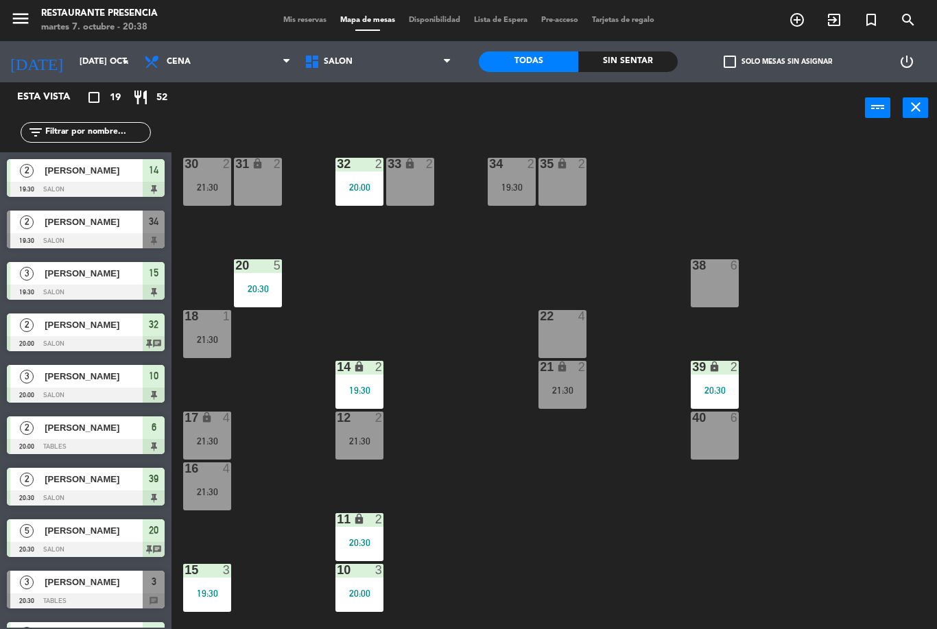
scroll to position [0, 0]
click at [350, 57] on span "SALON" at bounding box center [338, 62] width 29 height 10
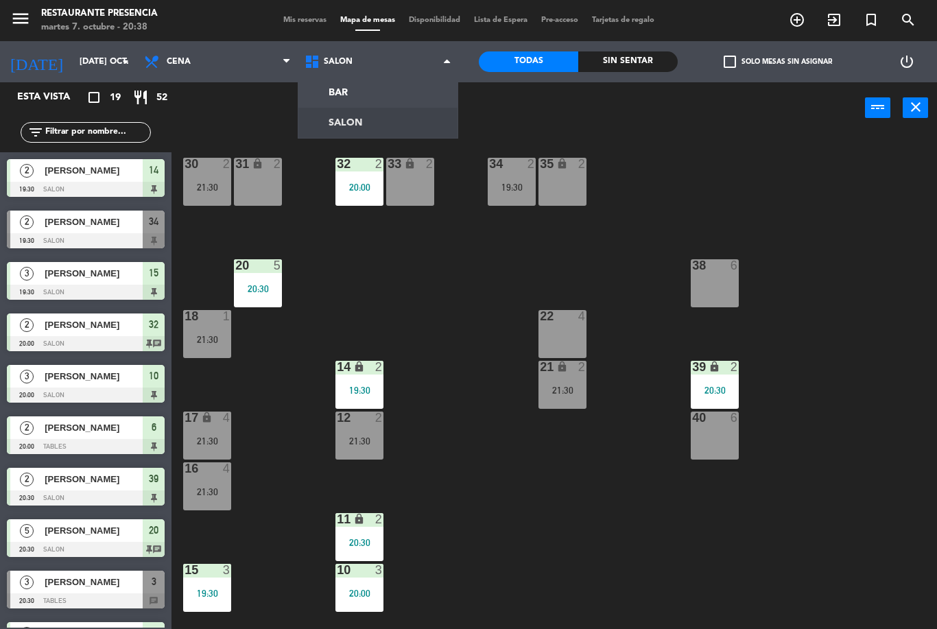
click at [396, 97] on ng-component "menu Restaurante Presencia martes 7. octubre - 20:38 Mis reservas Mapa de mesas…" at bounding box center [468, 314] width 937 height 629
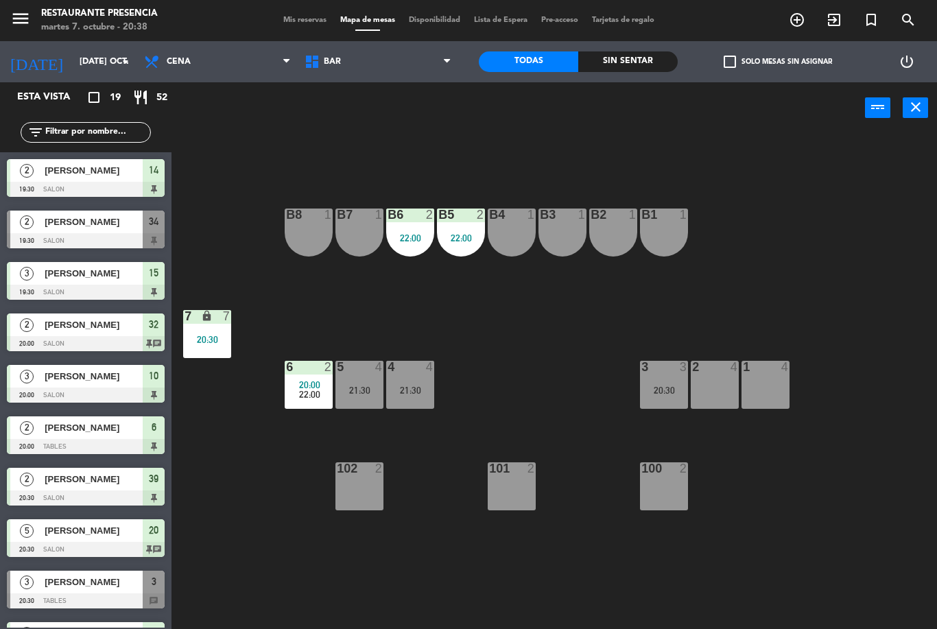
click at [531, 403] on div "B1 1 B2 1 B3 1 B4 1 B5 2 22:00 B6 2 22:00 B7 1 B8 1 7 lock 7 20:30 1 4 2 4 3 3 …" at bounding box center [559, 381] width 756 height 495
click at [359, 379] on div "5 4 21:30" at bounding box center [359, 385] width 48 height 48
click at [556, 382] on div "B1 1 B2 1 B3 1 B4 1 B5 2 22:00 B6 2 22:00 B7 1 B8 1 7 lock 7 20:30 1 4 2 4 3 3 …" at bounding box center [559, 381] width 756 height 495
click at [667, 389] on div "20:30" at bounding box center [664, 390] width 48 height 10
click at [557, 368] on div "B1 1 B2 1 B3 1 B4 1 B5 2 22:00 B6 2 22:00 B7 1 B8 1 7 lock 7 20:30 1 4 2 4 3 3 …" at bounding box center [559, 381] width 756 height 495
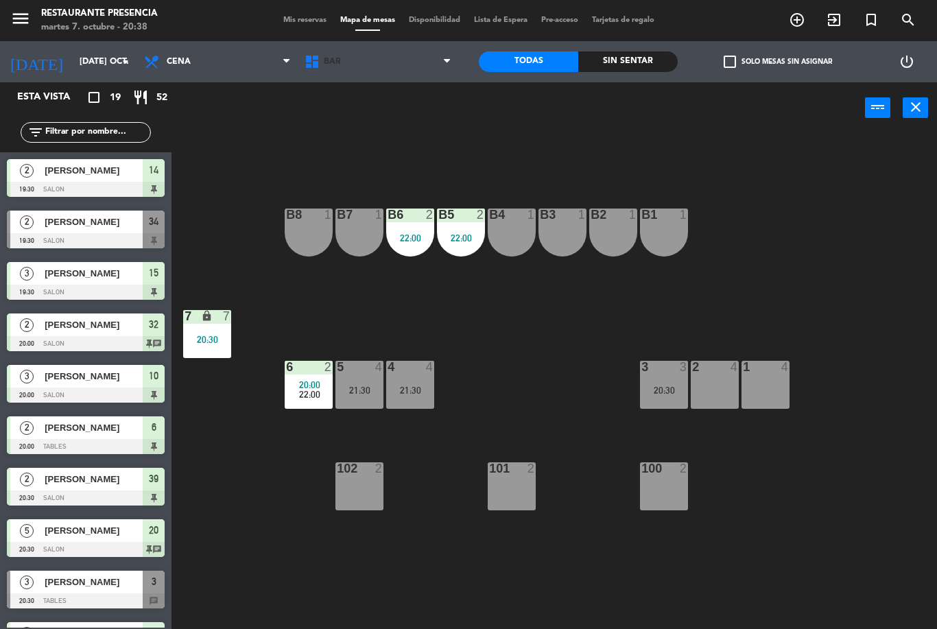
click at [412, 59] on span "BAR" at bounding box center [378, 62] width 160 height 30
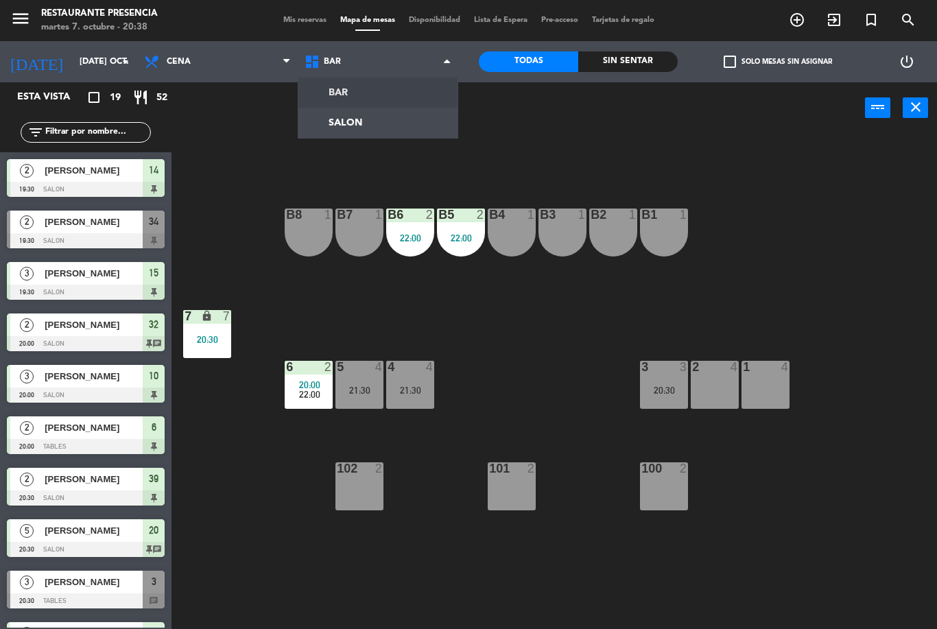
click at [411, 108] on ng-component "menu Restaurante Presencia martes 7. octubre - 20:38 Mis reservas Mapa de mesas…" at bounding box center [468, 314] width 937 height 629
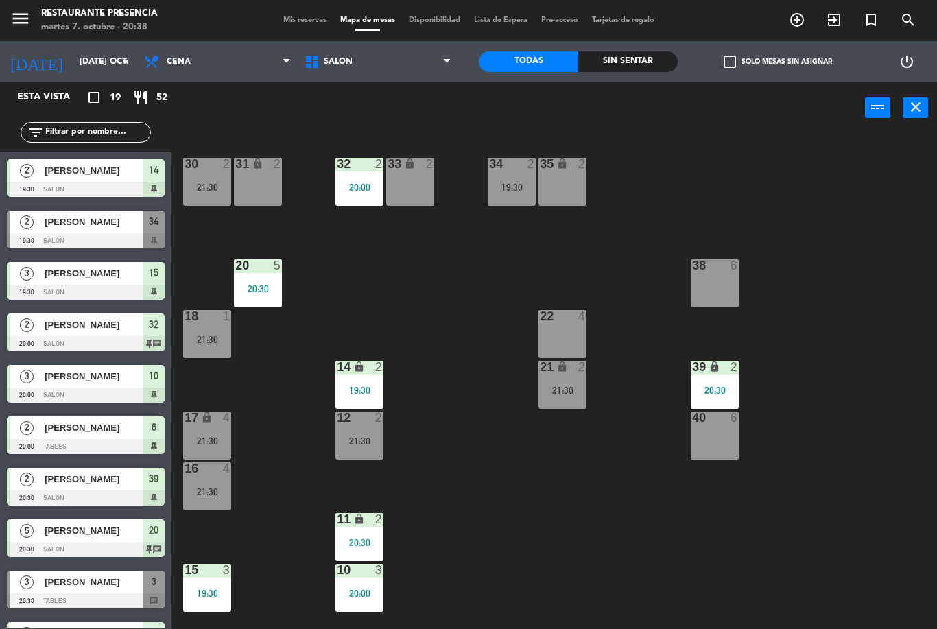
click at [521, 171] on div "34 2" at bounding box center [512, 165] width 48 height 14
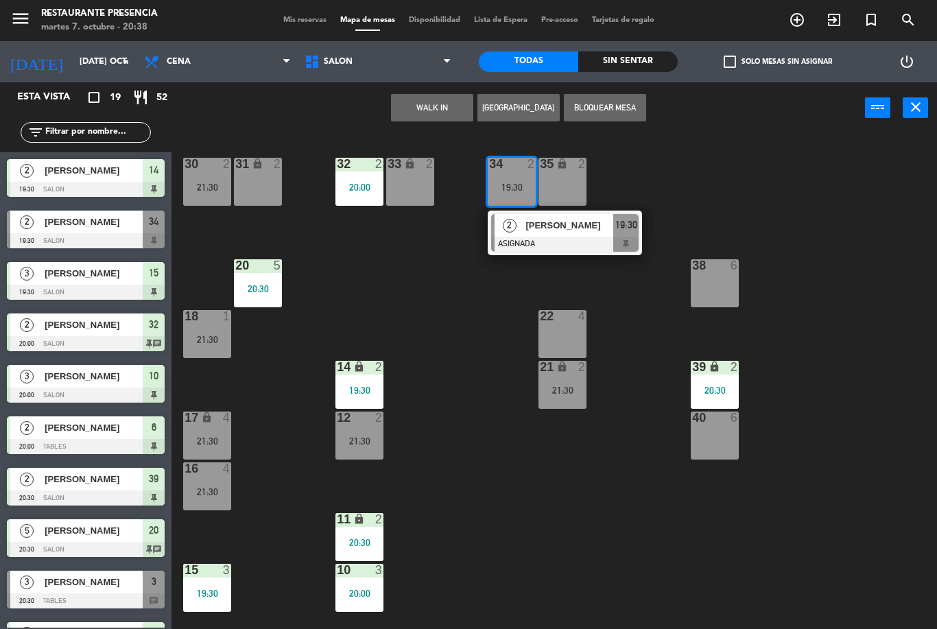
click at [538, 227] on span "[PERSON_NAME]" at bounding box center [569, 225] width 88 height 14
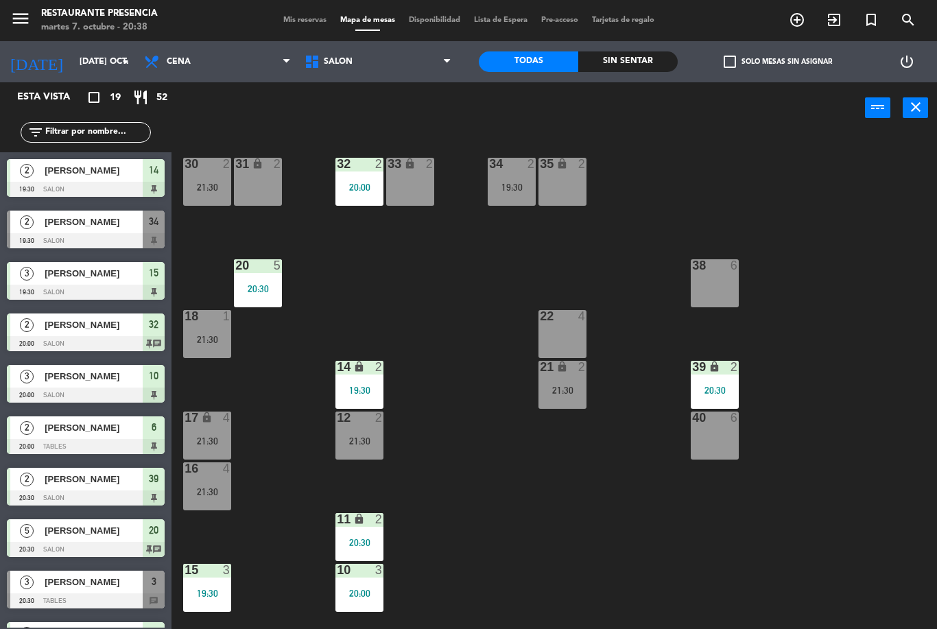
click at [202, 173] on div "30 2 21:30" at bounding box center [207, 182] width 48 height 48
click at [475, 440] on div "30 2 21:30 31 lock 2 32 2 20:00 33 lock 2 34 2 19:30 35 lock 2 38 6 20 5 20:30 …" at bounding box center [559, 381] width 756 height 495
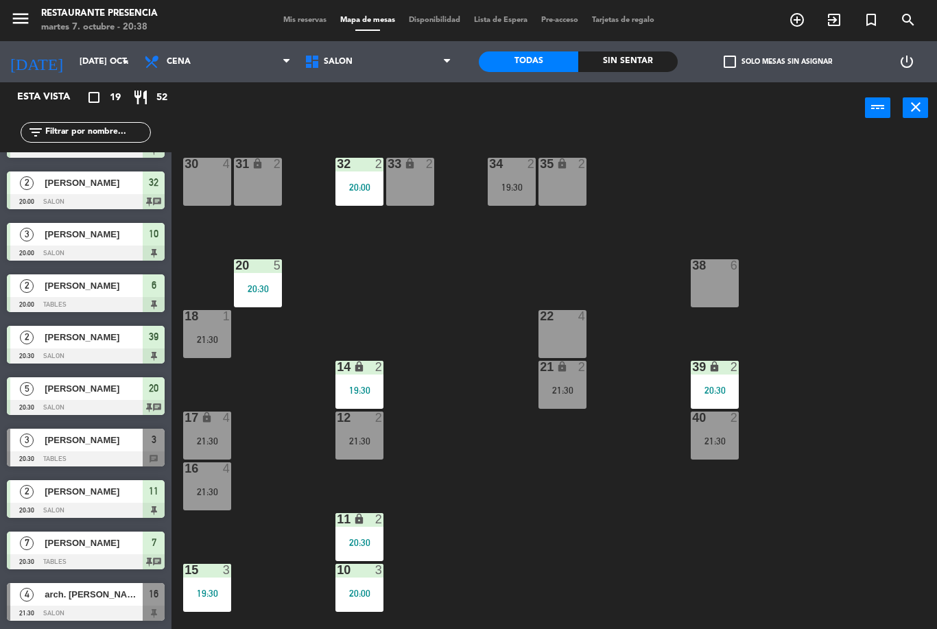
click at [566, 392] on div "21:30" at bounding box center [562, 390] width 48 height 10
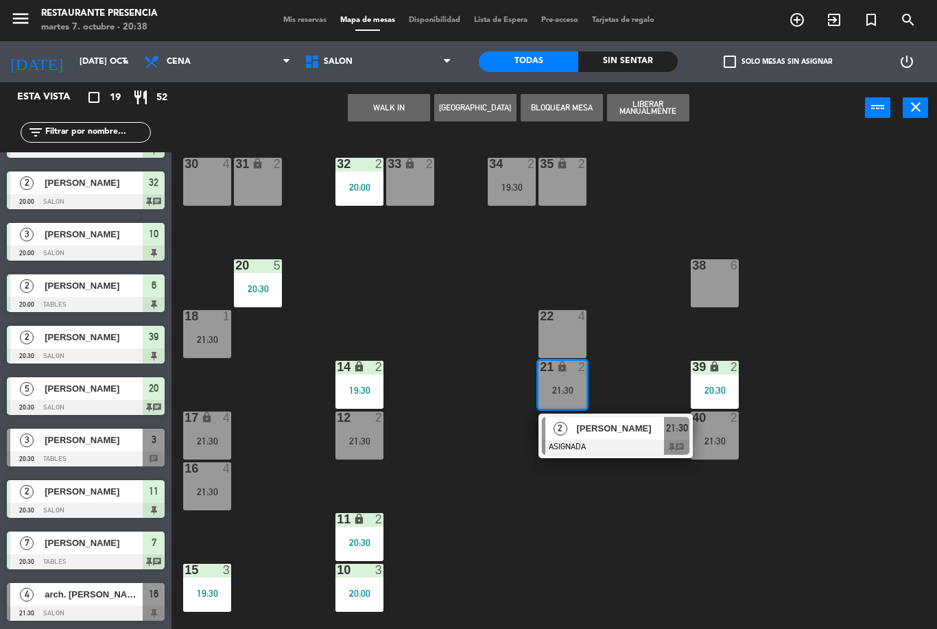
click at [638, 420] on div "[PERSON_NAME]" at bounding box center [619, 428] width 89 height 23
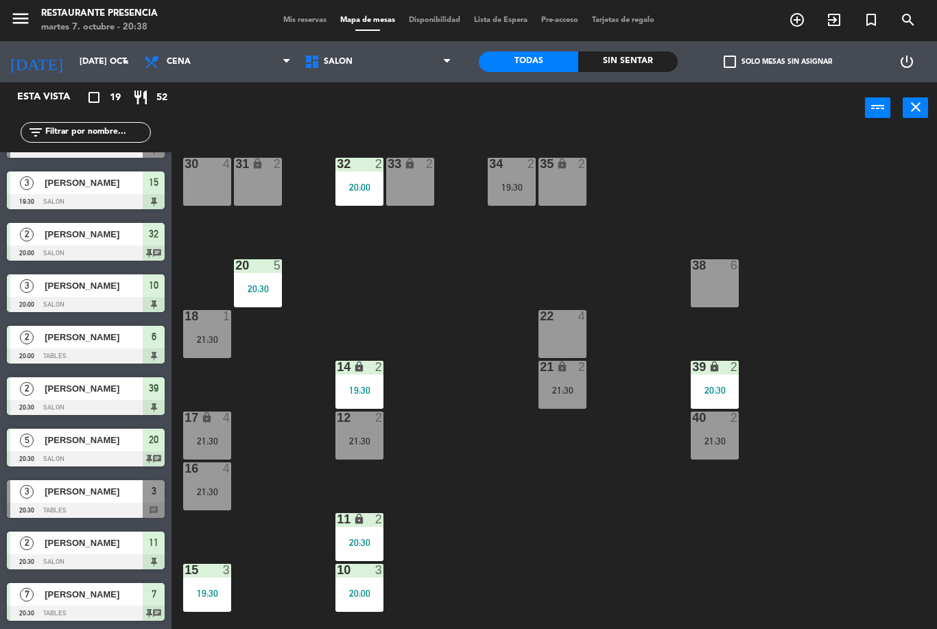
scroll to position [0, 0]
click at [798, 24] on icon "add_circle_outline" at bounding box center [797, 20] width 16 height 16
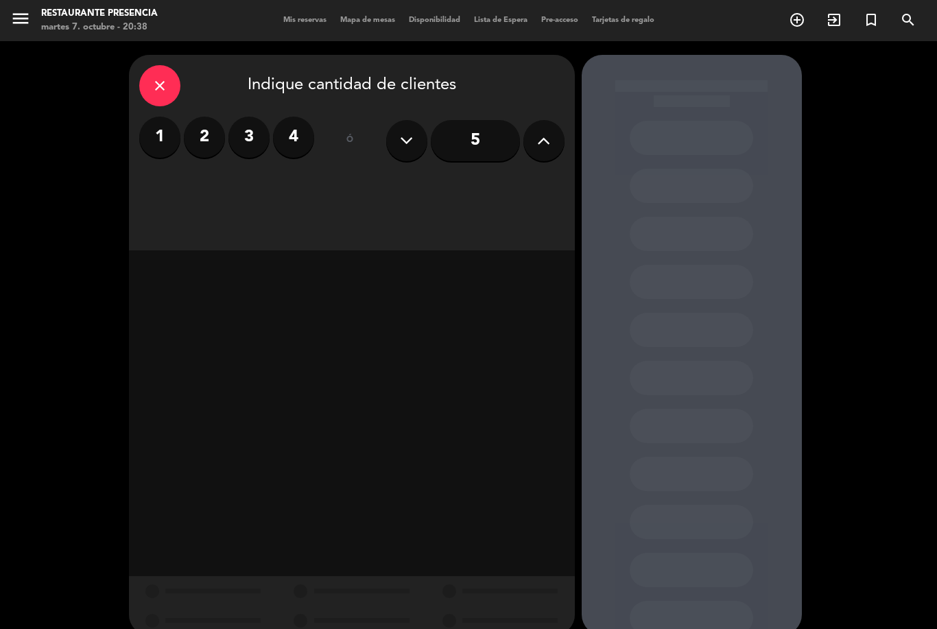
click at [146, 65] on div "close" at bounding box center [159, 85] width 41 height 41
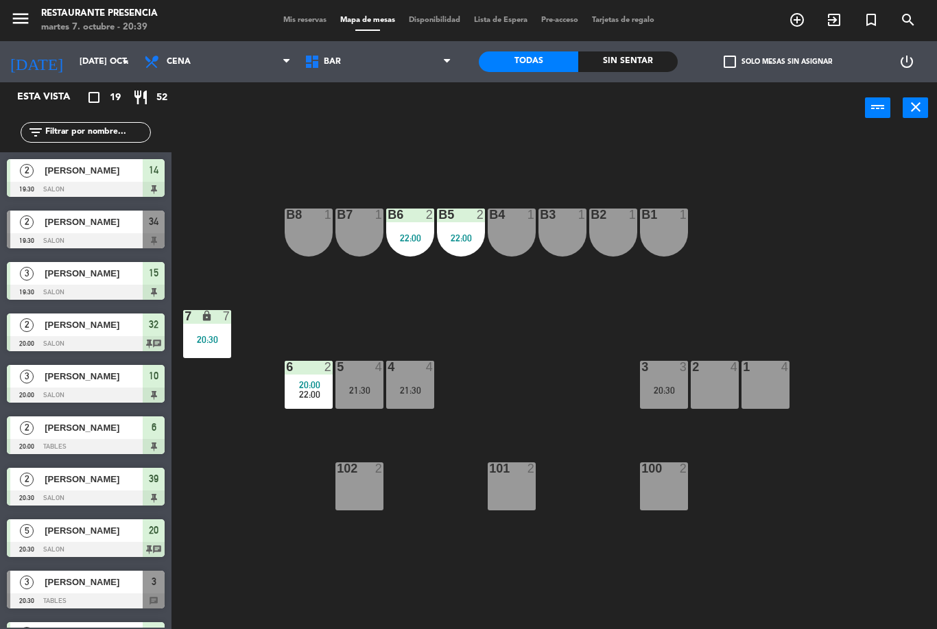
click at [302, 16] on span "Mis reservas" at bounding box center [304, 20] width 57 height 8
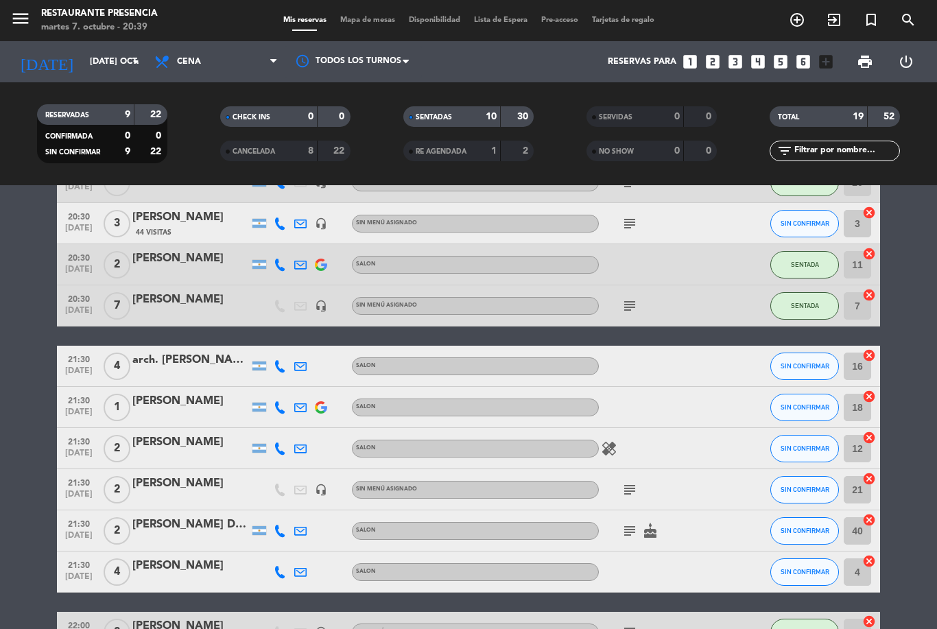
scroll to position [412, 0]
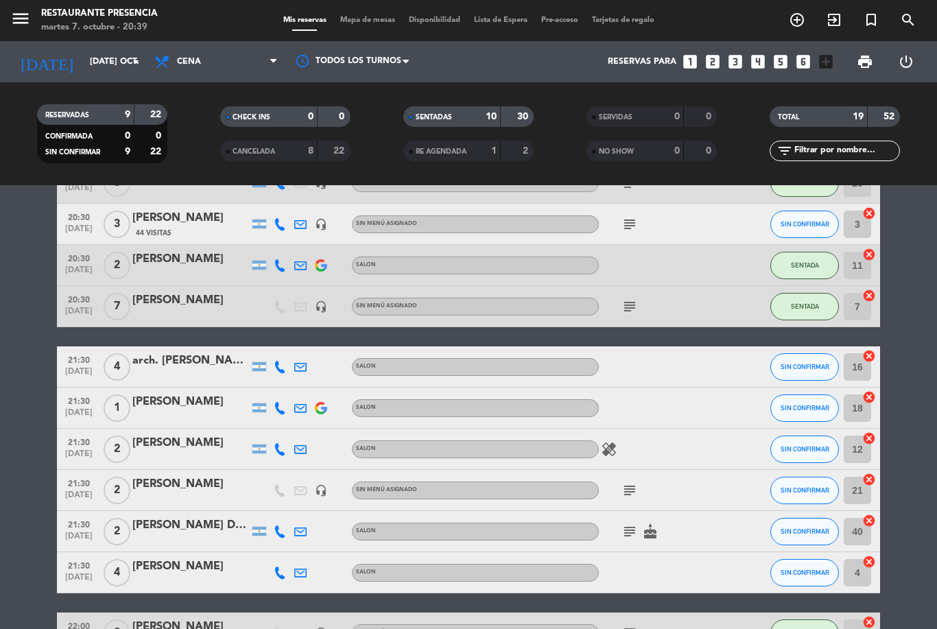
click at [927, 617] on bookings-row "19:30 [DATE] 2 [PERSON_NAME] SALON SENTADA 14 cancel 19:30 [DATE] 2 [PERSON_NAM…" at bounding box center [468, 265] width 937 height 859
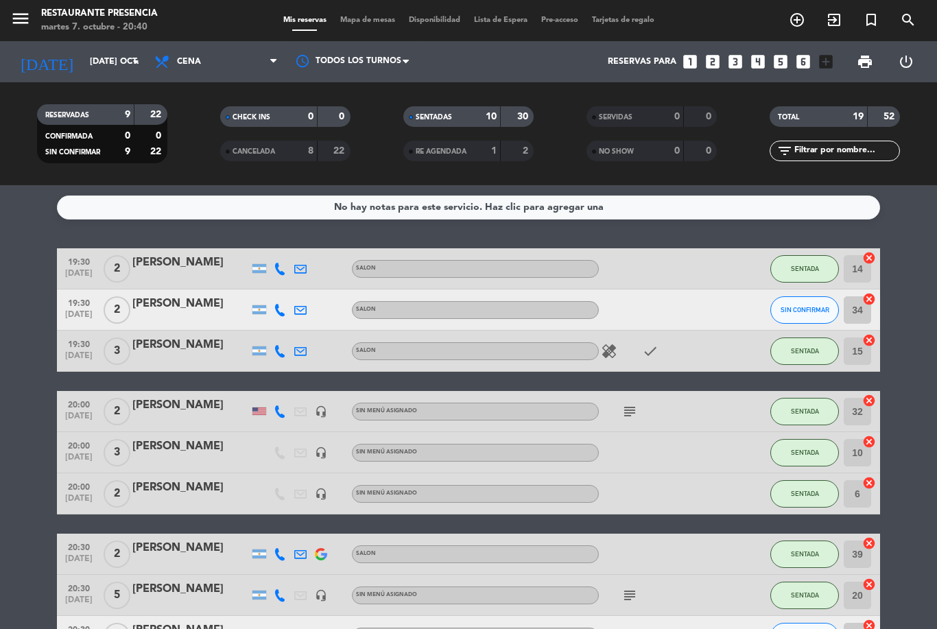
scroll to position [0, 0]
click at [834, 53] on icon "add_box" at bounding box center [826, 62] width 18 height 18
click at [719, 53] on icon "looks_two" at bounding box center [713, 62] width 18 height 18
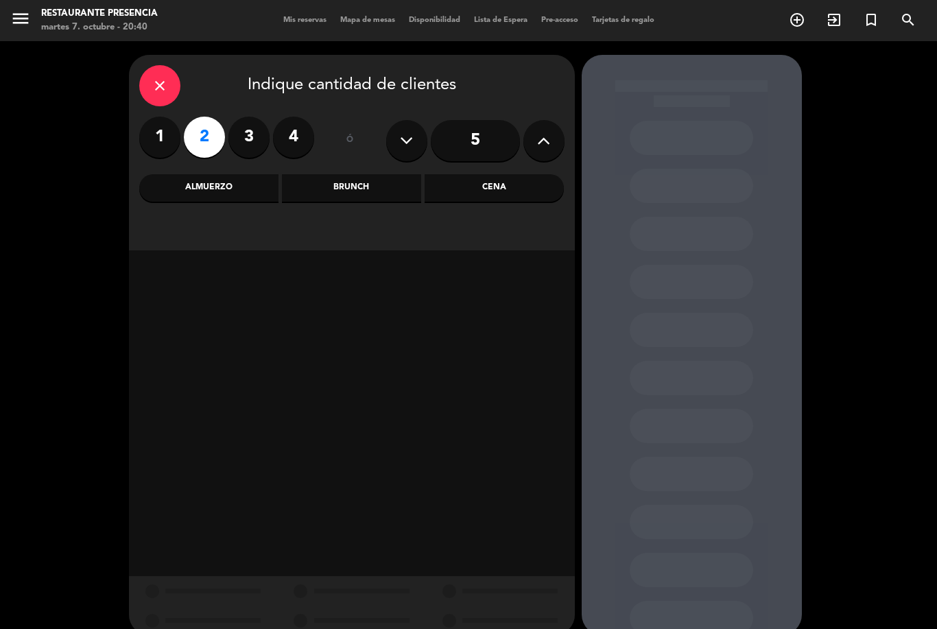
click at [210, 117] on label "2" at bounding box center [204, 137] width 41 height 41
click at [493, 174] on div "Cena" at bounding box center [493, 187] width 139 height 27
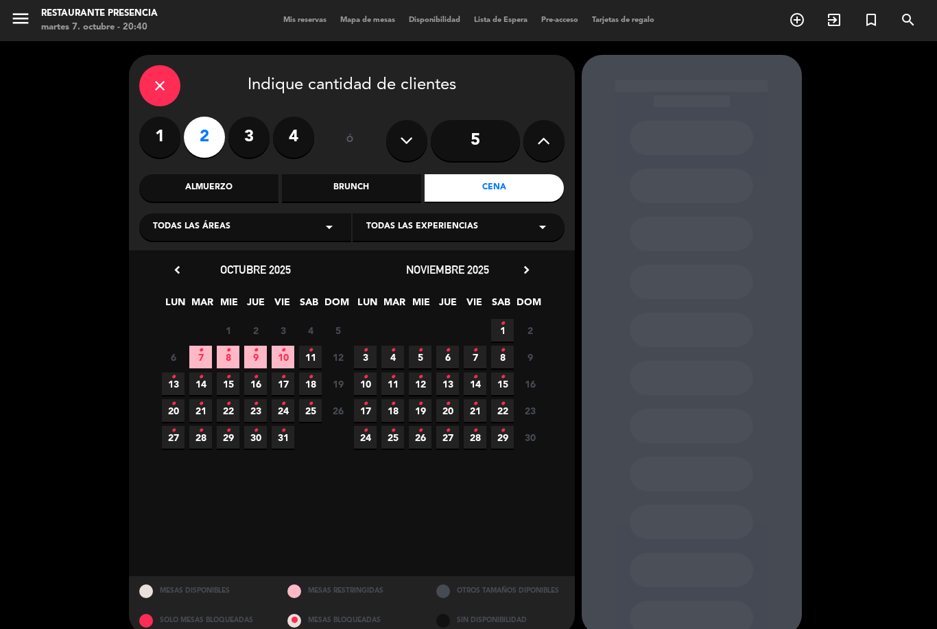
click at [201, 346] on span "7 •" at bounding box center [200, 357] width 23 height 23
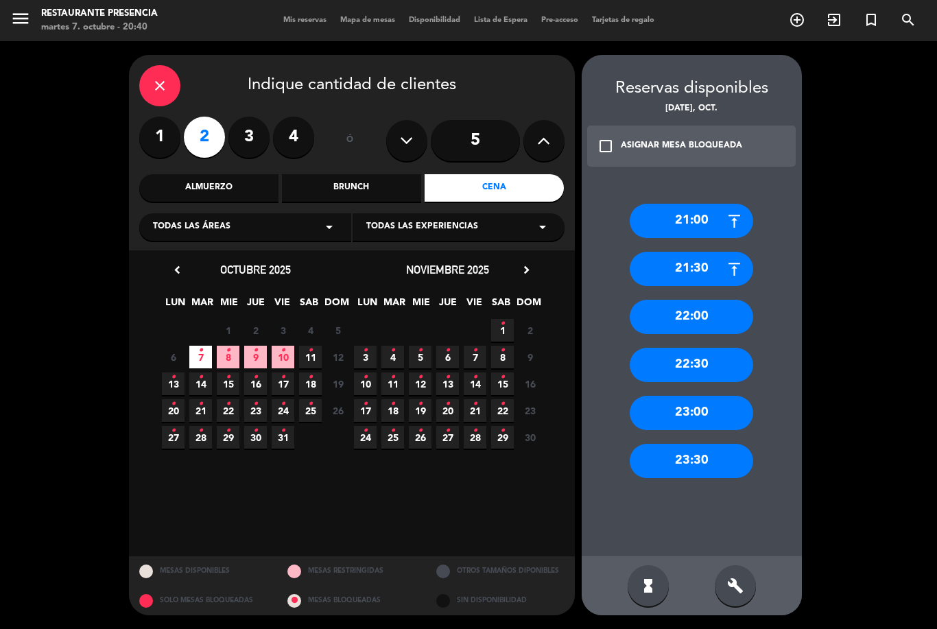
click at [712, 252] on div "21:30" at bounding box center [691, 269] width 123 height 34
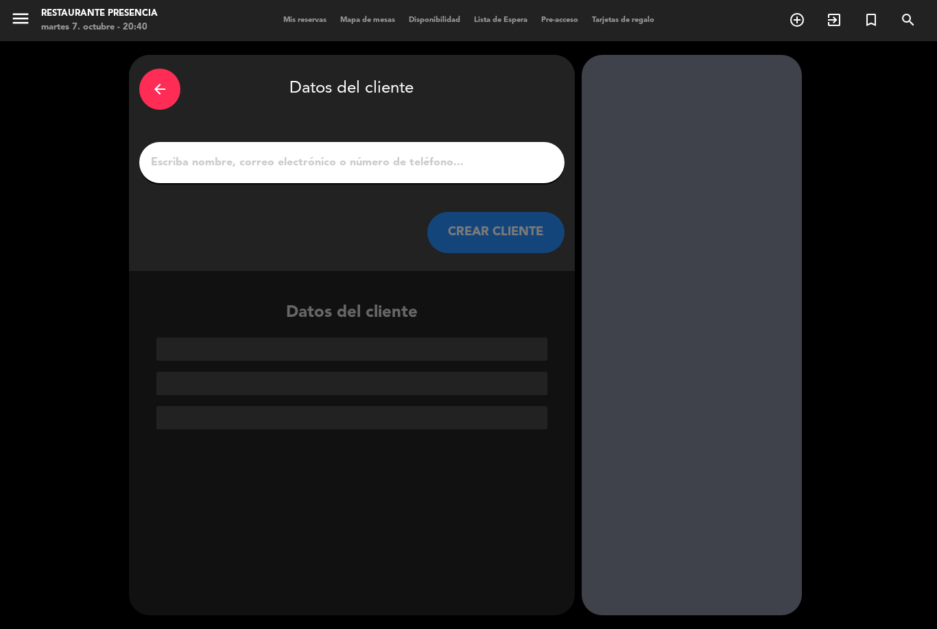
click at [382, 153] on input "1" at bounding box center [351, 162] width 405 height 19
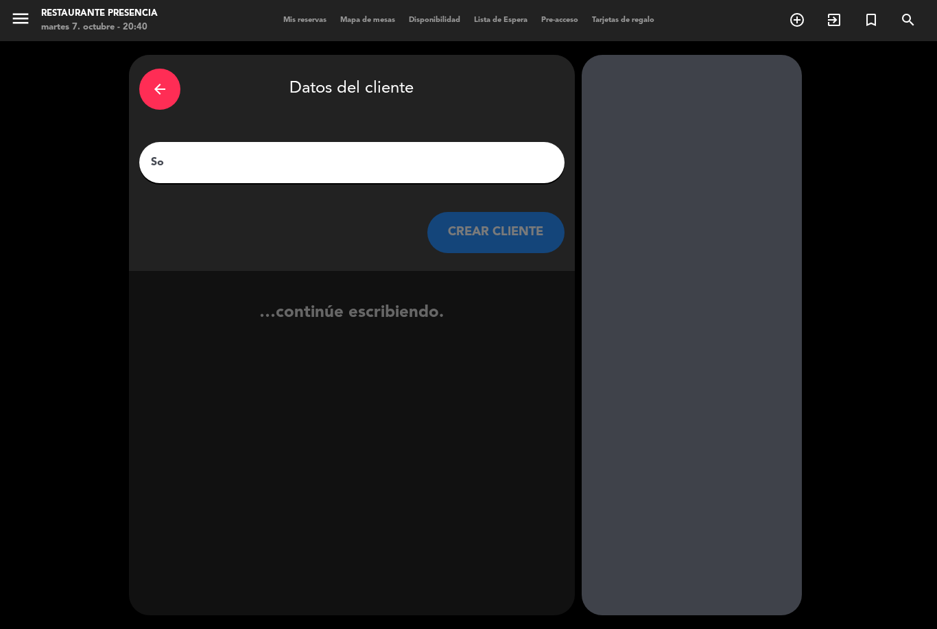
type input "Sol"
click at [498, 212] on button "CREAR CLIENTE" at bounding box center [495, 232] width 137 height 41
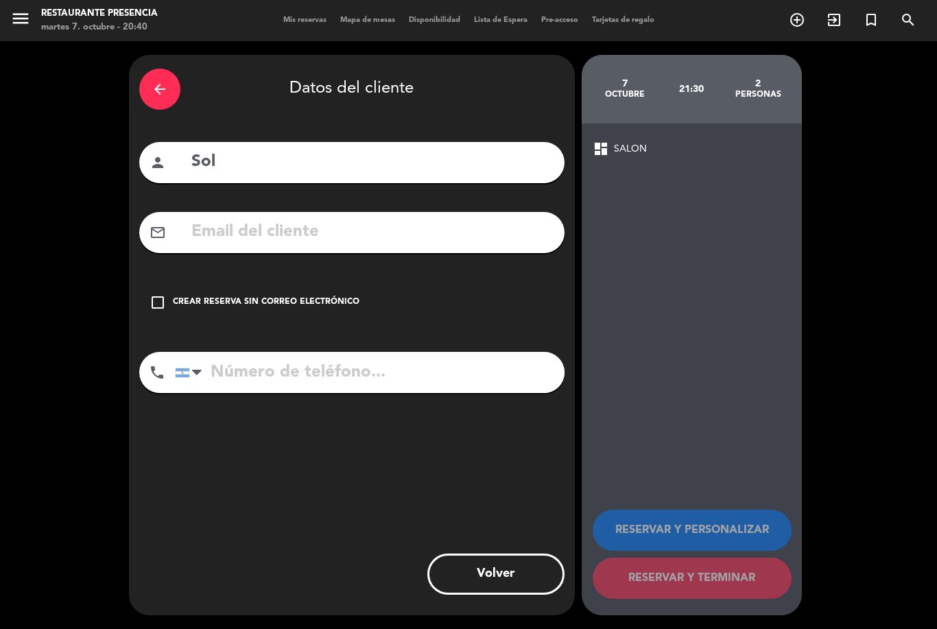
click at [158, 233] on div "arrow_back Datos del cliente person Sol mail_outline check_box_outline_blank Cr…" at bounding box center [352, 335] width 446 height 560
click at [160, 294] on icon "check_box_outline_blank" at bounding box center [157, 302] width 16 height 16
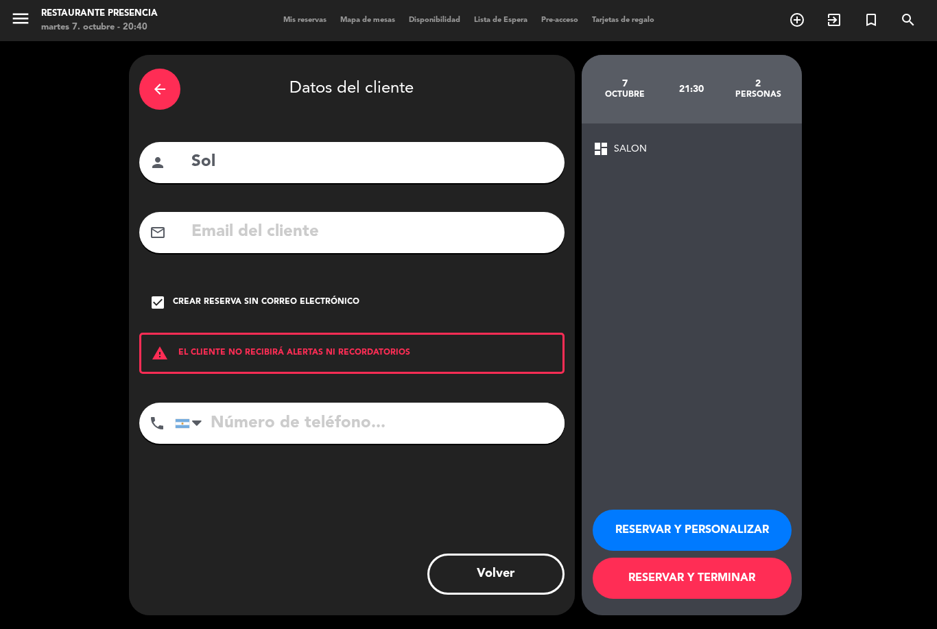
click at [216, 403] on input "tel" at bounding box center [369, 423] width 389 height 41
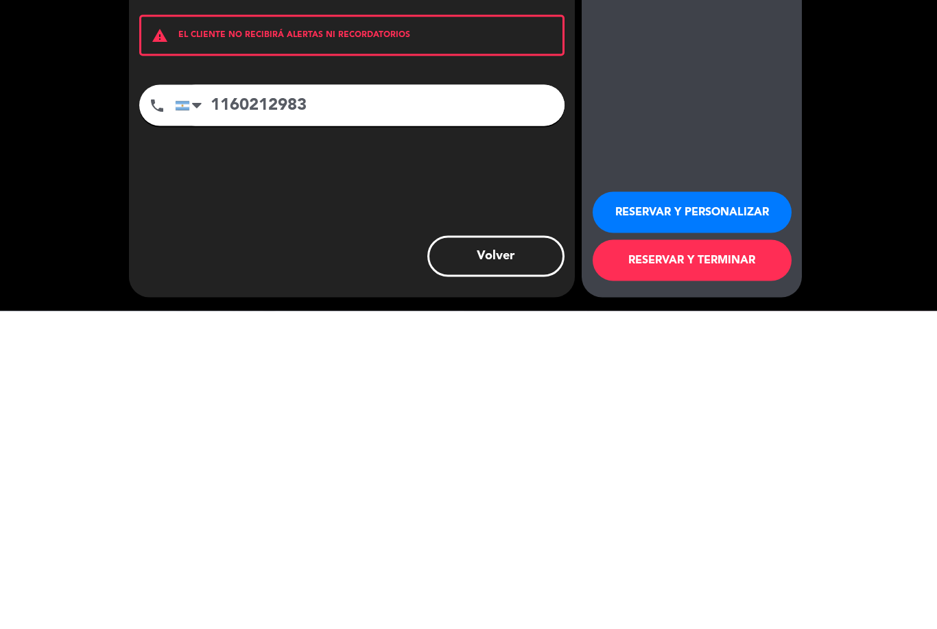
type input "1160212983"
click at [701, 558] on button "RESERVAR Y TERMINAR" at bounding box center [691, 578] width 199 height 41
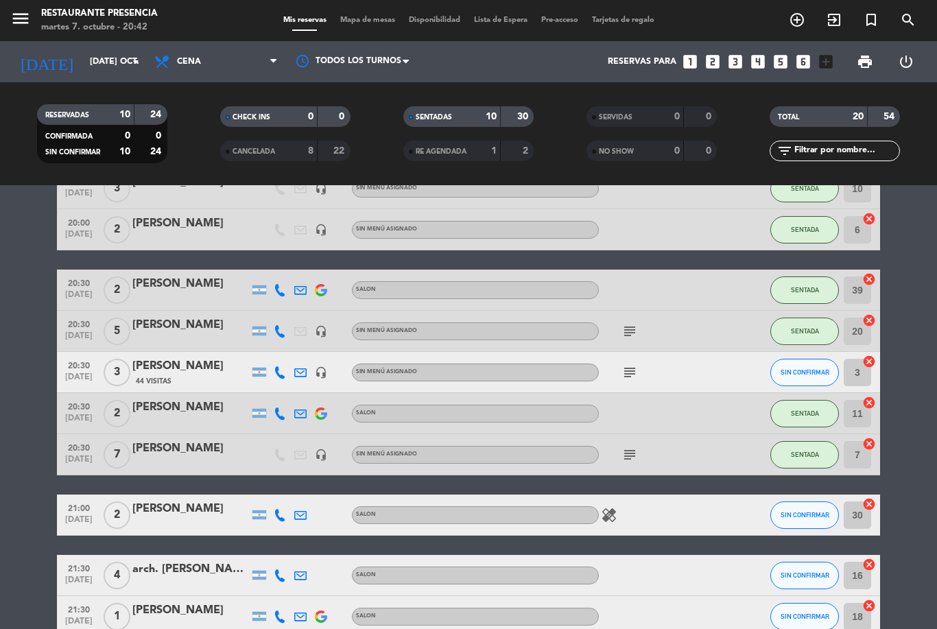
scroll to position [250, 0]
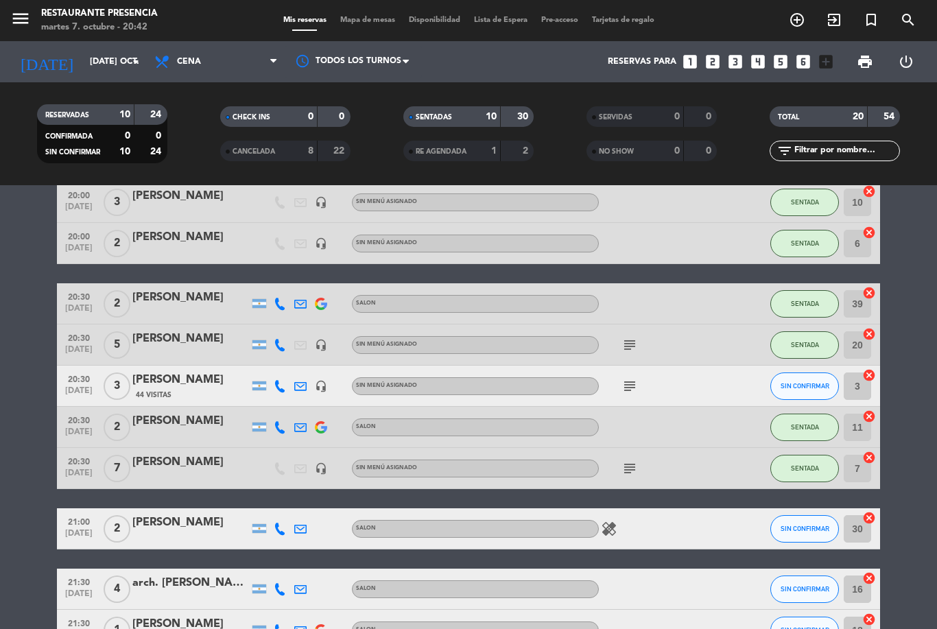
click at [628, 378] on icon "subject" at bounding box center [629, 386] width 16 height 16
click at [643, 324] on div "subject" at bounding box center [660, 344] width 123 height 40
click at [625, 448] on div "subject" at bounding box center [660, 468] width 123 height 40
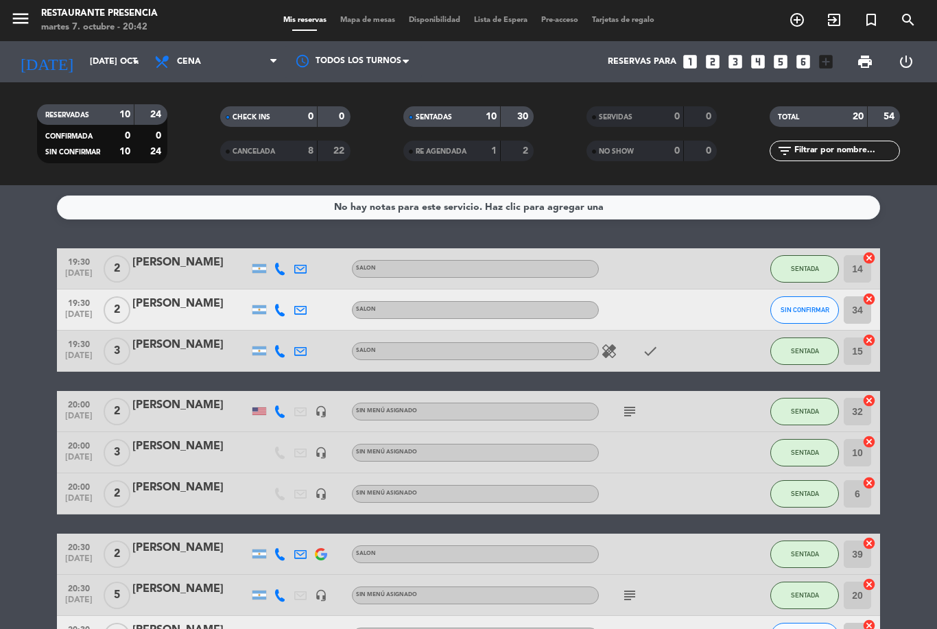
scroll to position [0, 0]
click at [456, 109] on div "SENTADAS" at bounding box center [438, 117] width 63 height 16
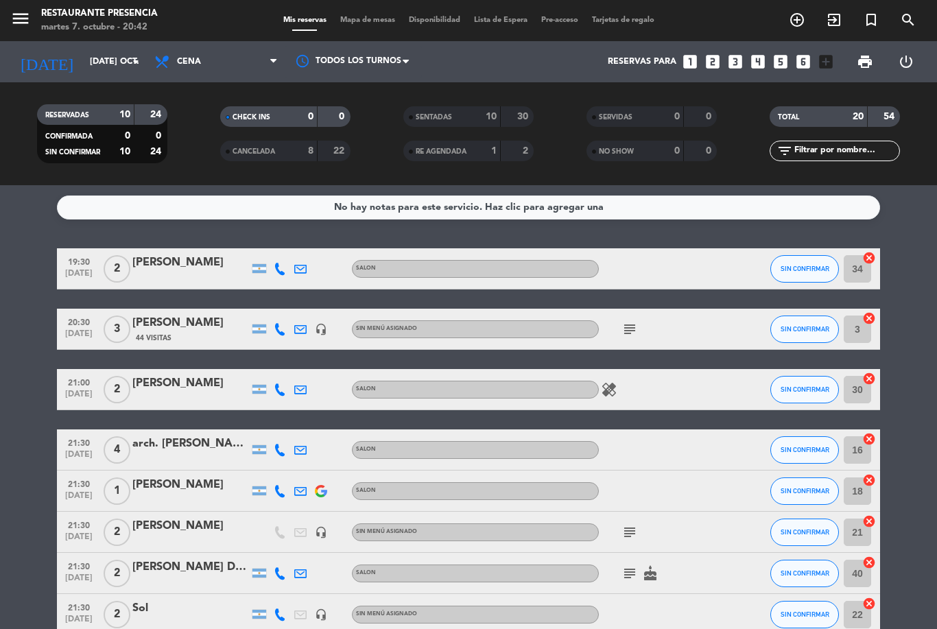
click at [450, 109] on div "SENTADAS" at bounding box center [438, 117] width 63 height 16
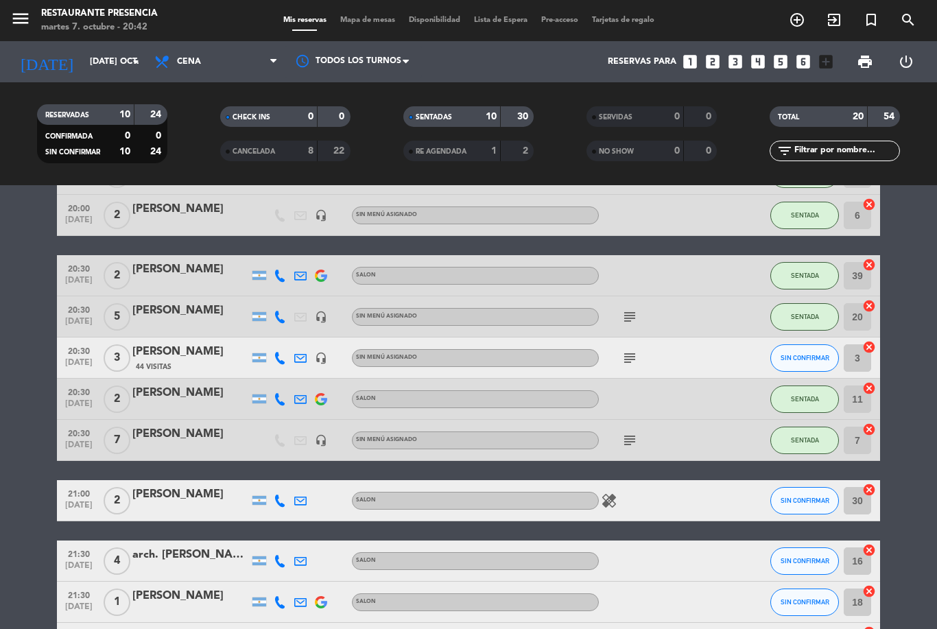
scroll to position [278, 0]
click at [127, 304] on span "5" at bounding box center [117, 317] width 27 height 27
click at [165, 321] on div at bounding box center [190, 326] width 117 height 11
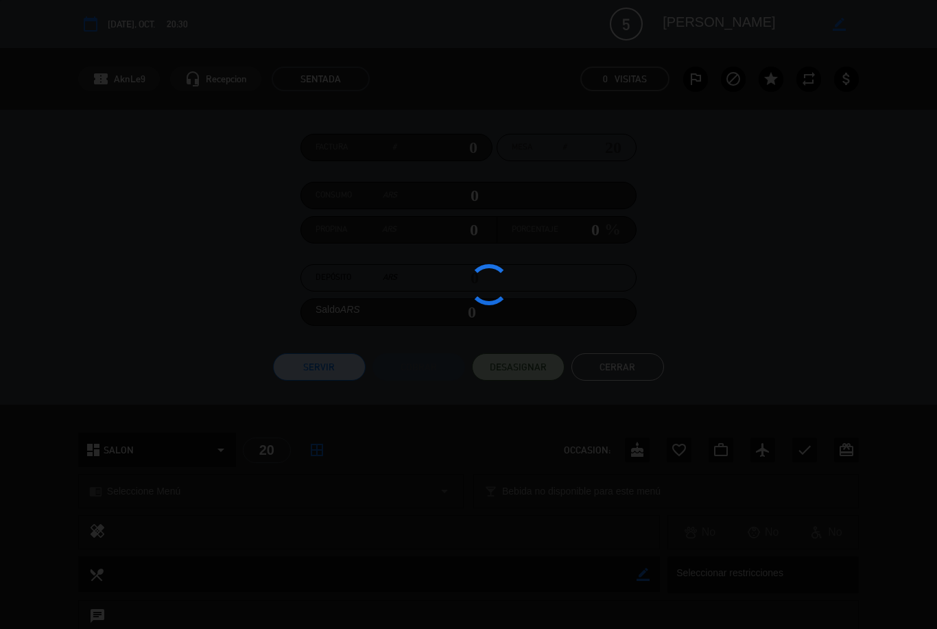
click at [145, 274] on div at bounding box center [468, 314] width 937 height 629
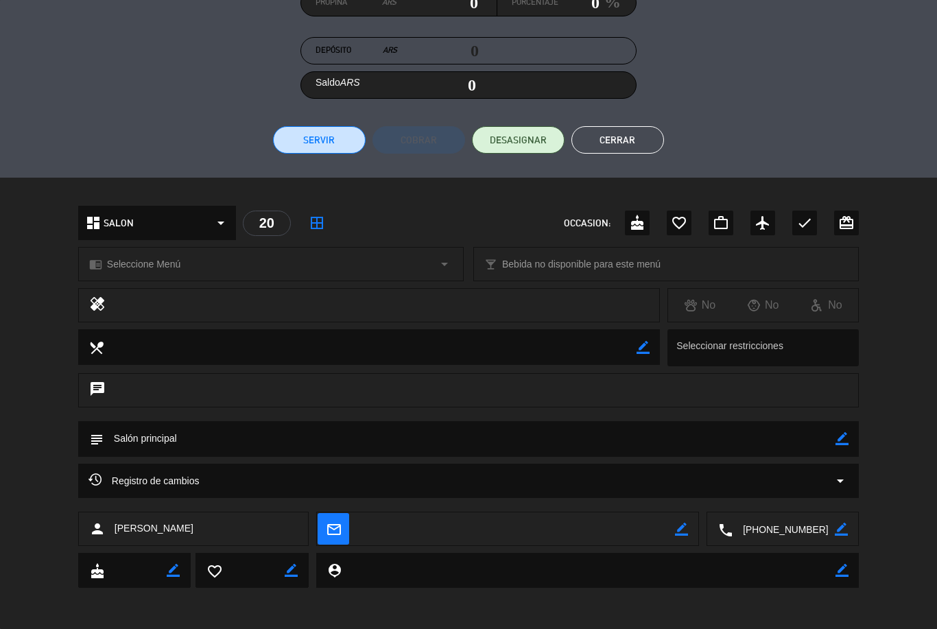
scroll to position [226, 0]
click at [633, 134] on button "Cerrar" at bounding box center [617, 140] width 93 height 27
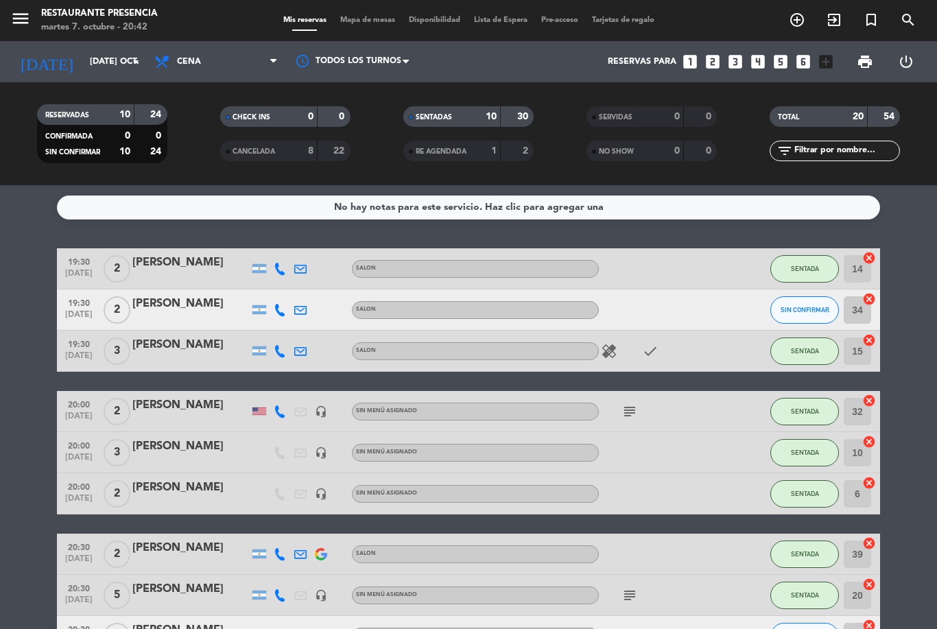
scroll to position [0, 0]
click at [824, 143] on input "text" at bounding box center [846, 150] width 106 height 15
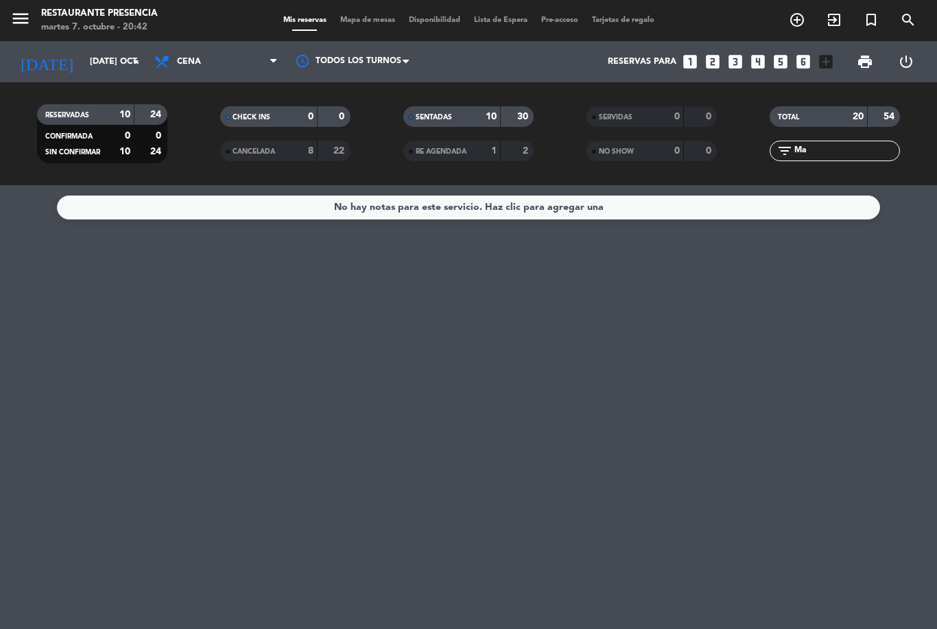
type input "M"
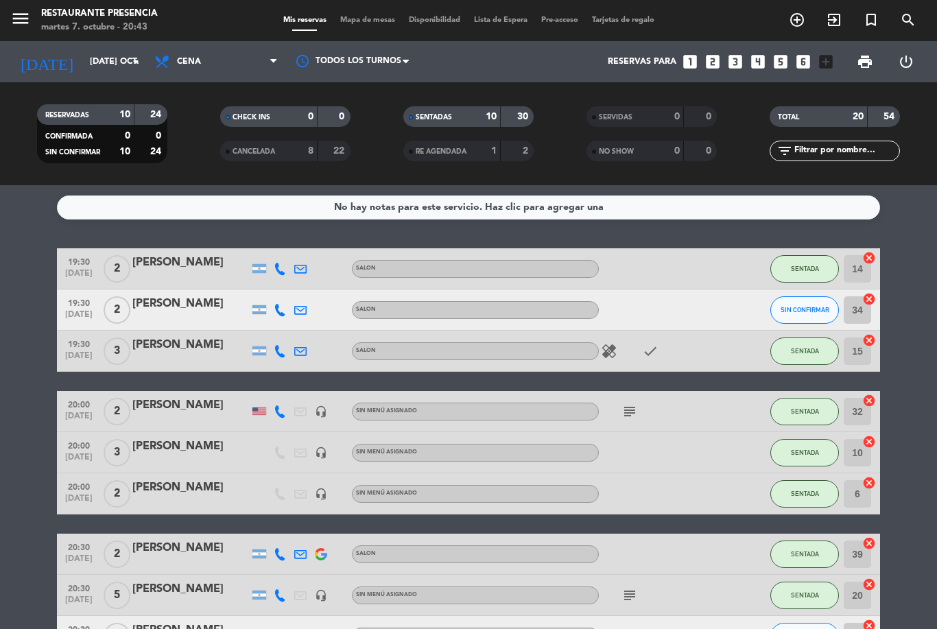
click at [921, 196] on div "No hay notas para este servicio. Haz clic para agregar una 19:30 [DATE] 2 [PERS…" at bounding box center [468, 407] width 937 height 444
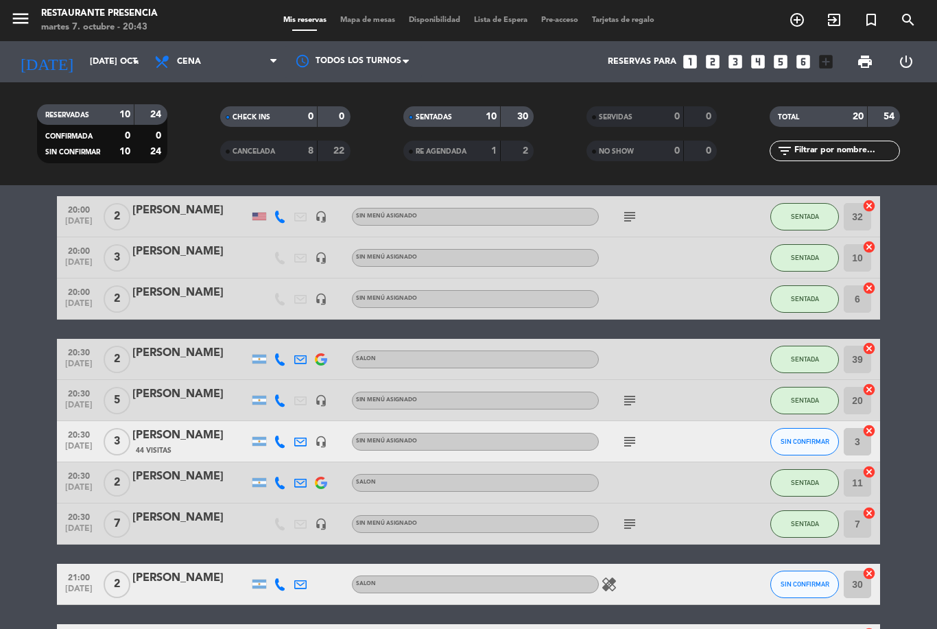
scroll to position [195, 0]
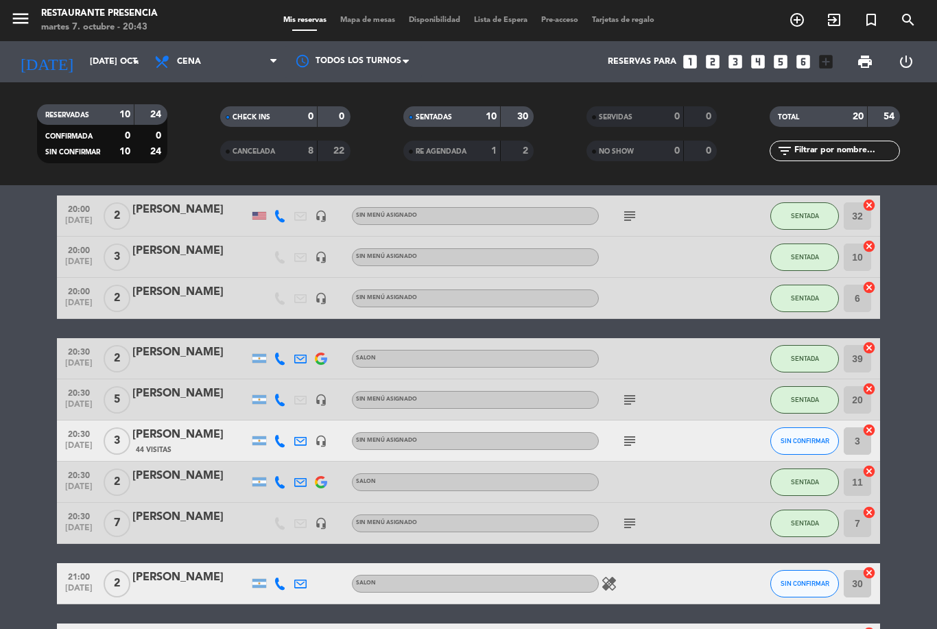
click at [169, 508] on div "[PERSON_NAME]" at bounding box center [190, 517] width 117 height 18
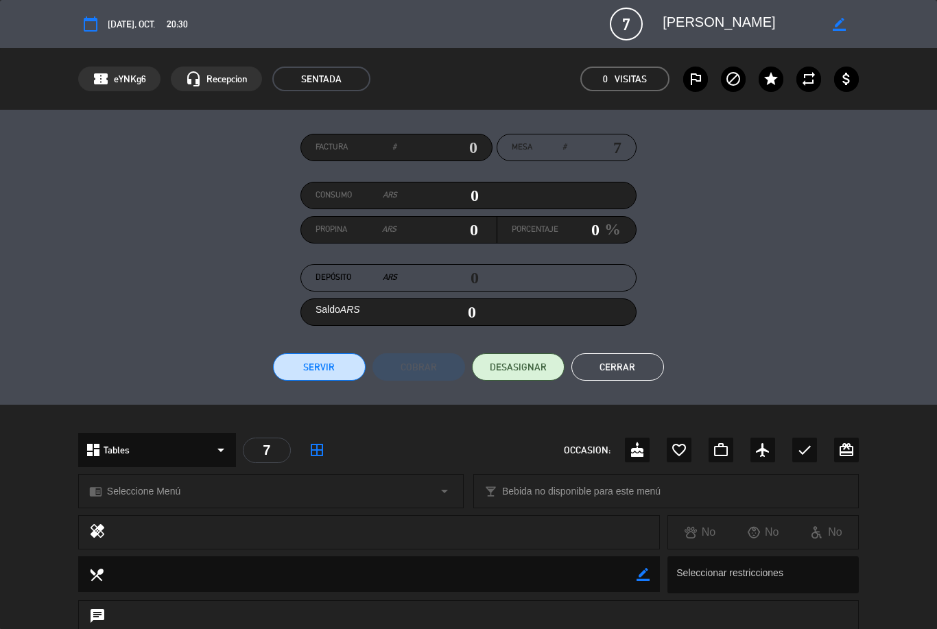
scroll to position [0, 0]
click at [633, 366] on button "Cerrar" at bounding box center [617, 366] width 93 height 27
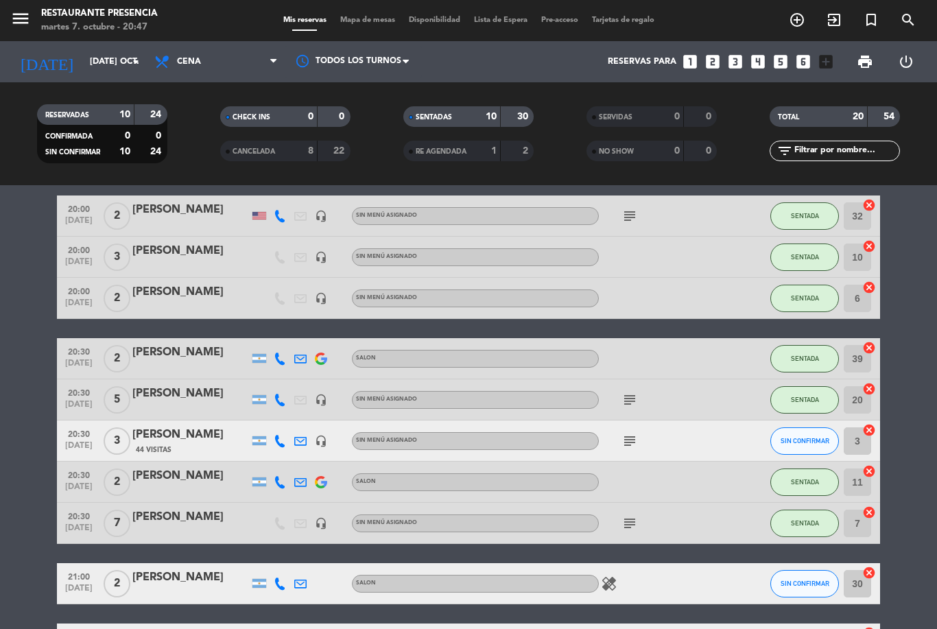
click at [802, 427] on button "SIN CONFIRMAR" at bounding box center [804, 440] width 69 height 27
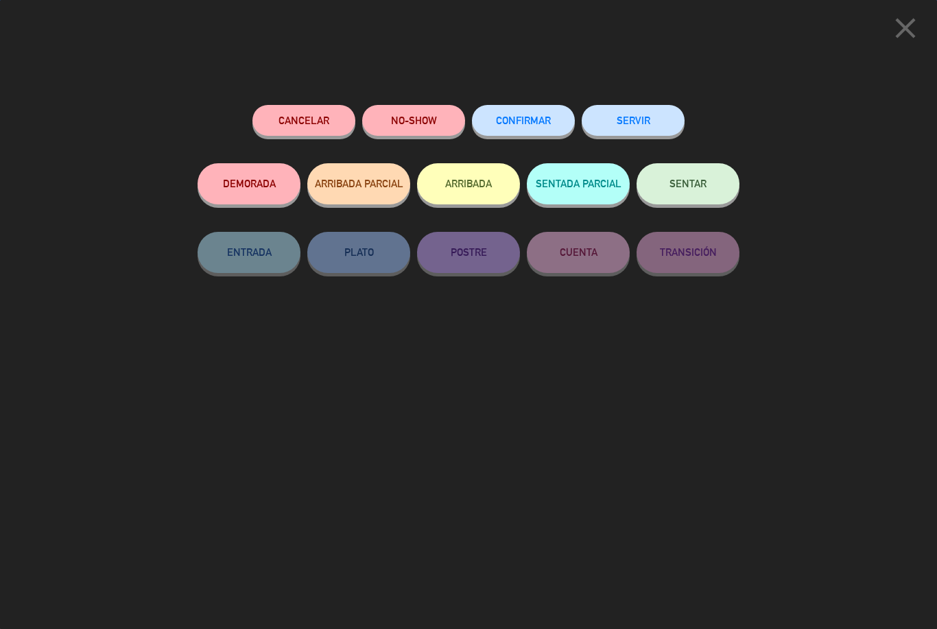
click at [670, 170] on button "SENTAR" at bounding box center [687, 183] width 103 height 41
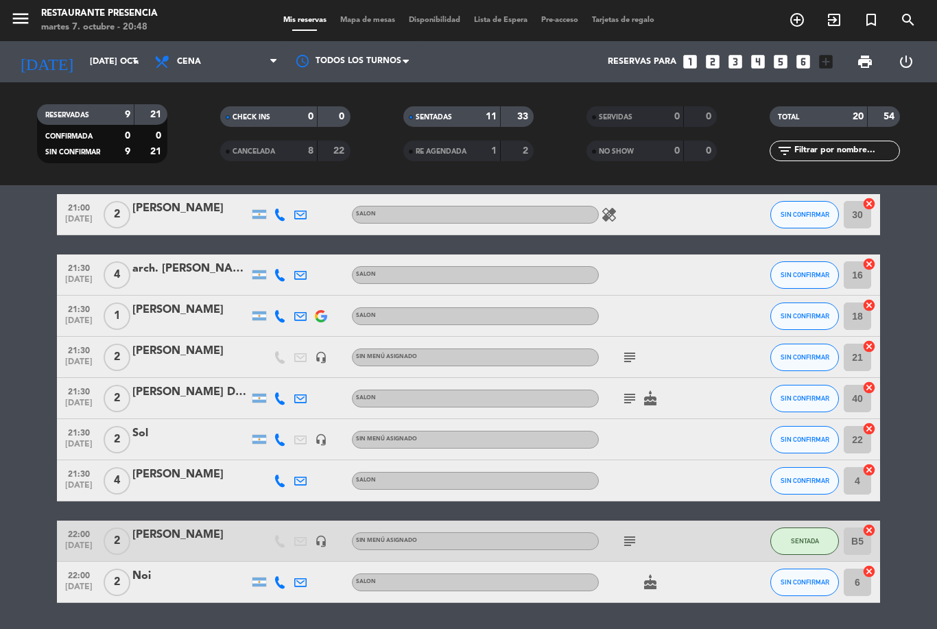
scroll to position [563, 0]
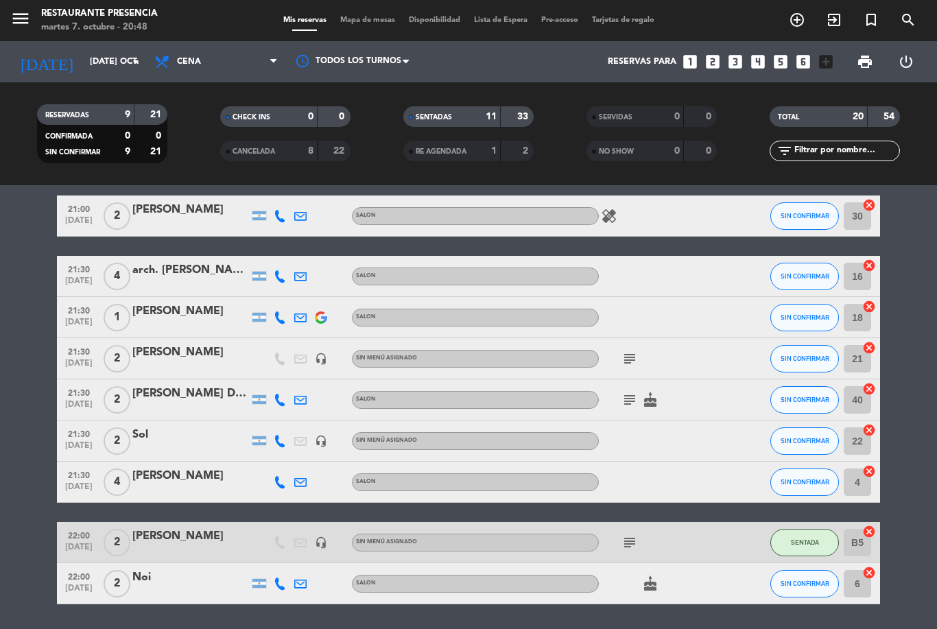
click at [165, 467] on div "[PERSON_NAME]" at bounding box center [190, 476] width 117 height 18
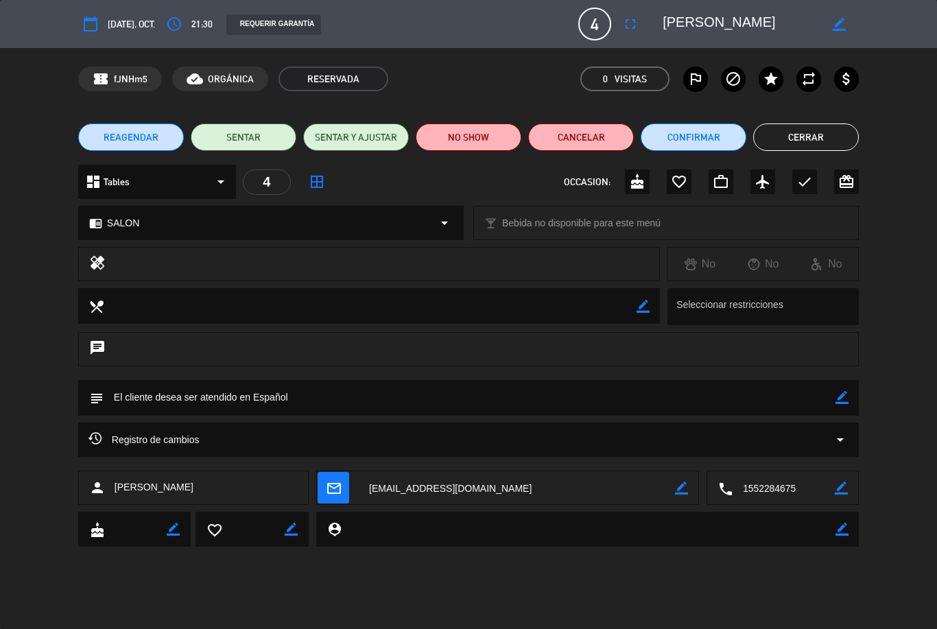
click at [27, 363] on div "chat" at bounding box center [468, 356] width 937 height 48
click at [285, 173] on div "4" at bounding box center [267, 181] width 48 height 25
click at [825, 125] on button "Cerrar" at bounding box center [806, 136] width 106 height 27
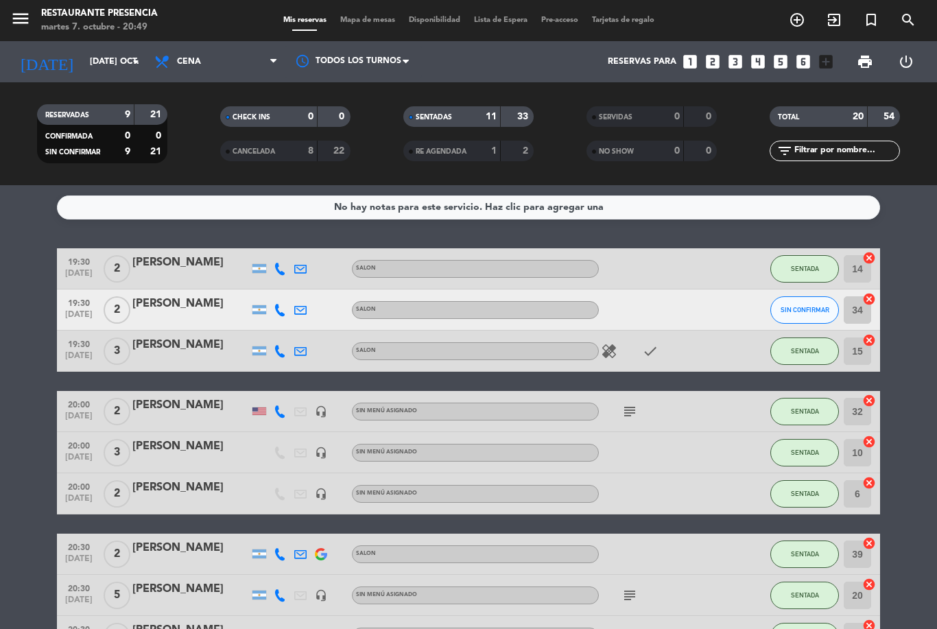
scroll to position [0, 0]
click at [793, 296] on button "SIN CONFIRMAR" at bounding box center [804, 309] width 69 height 27
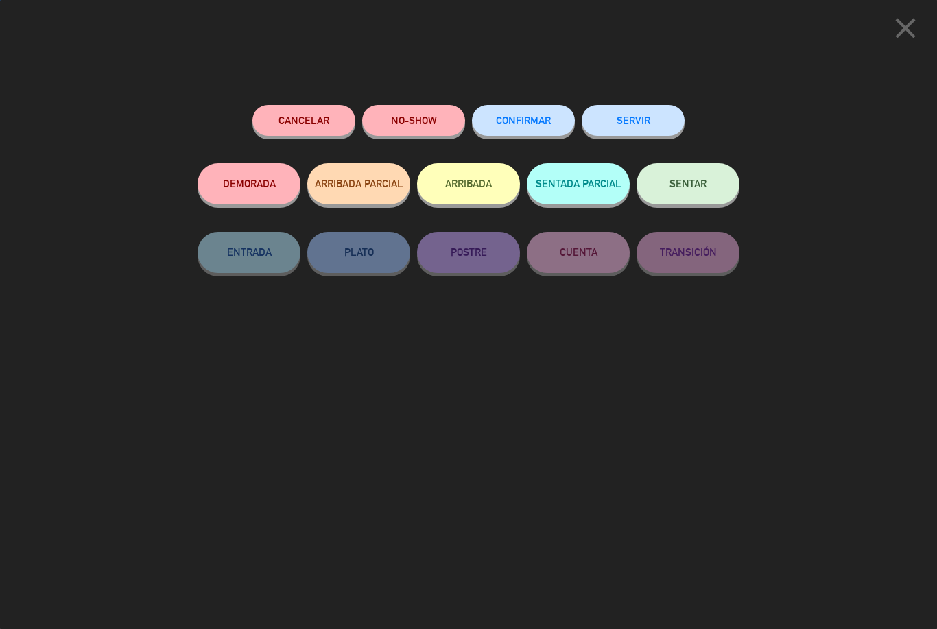
click at [411, 110] on button "NO-SHOW" at bounding box center [413, 120] width 103 height 31
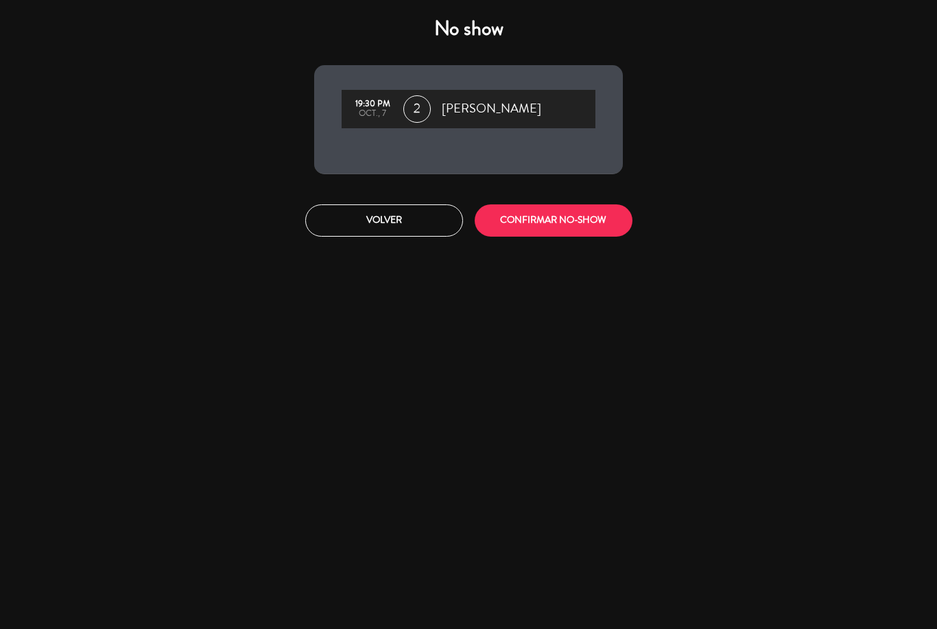
click at [544, 212] on button "CONFIRMAR NO-SHOW" at bounding box center [554, 220] width 158 height 32
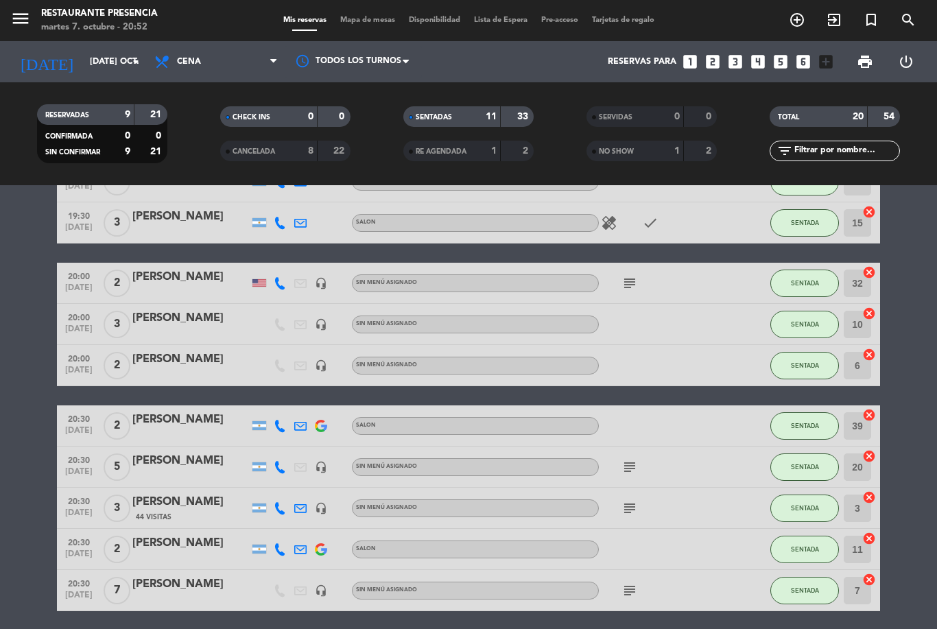
scroll to position [86, 0]
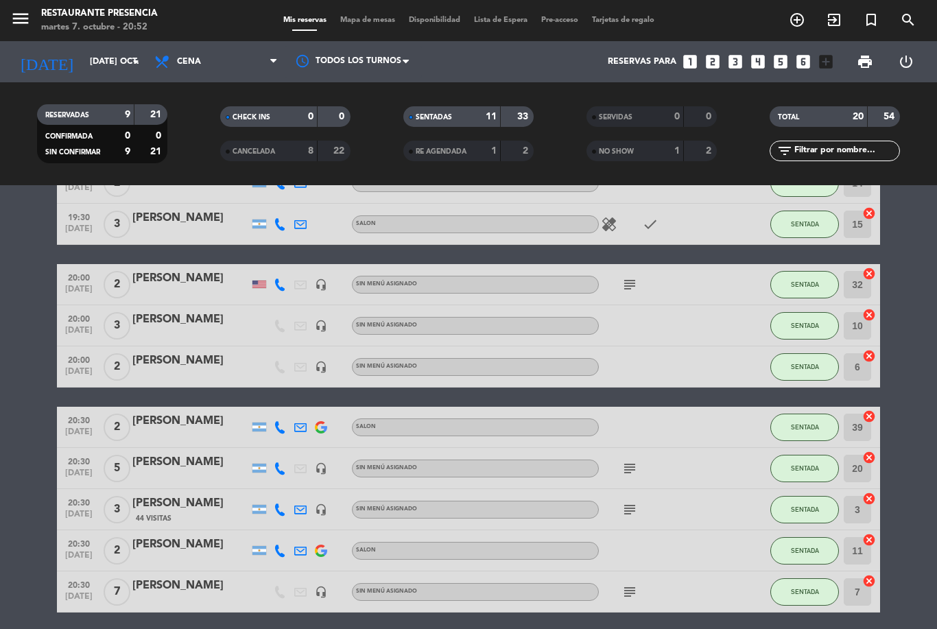
click at [634, 264] on div "subject" at bounding box center [660, 284] width 123 height 40
click at [623, 460] on icon "subject" at bounding box center [629, 468] width 16 height 16
click at [634, 501] on icon "subject" at bounding box center [629, 509] width 16 height 16
click at [634, 584] on icon "subject" at bounding box center [629, 592] width 16 height 16
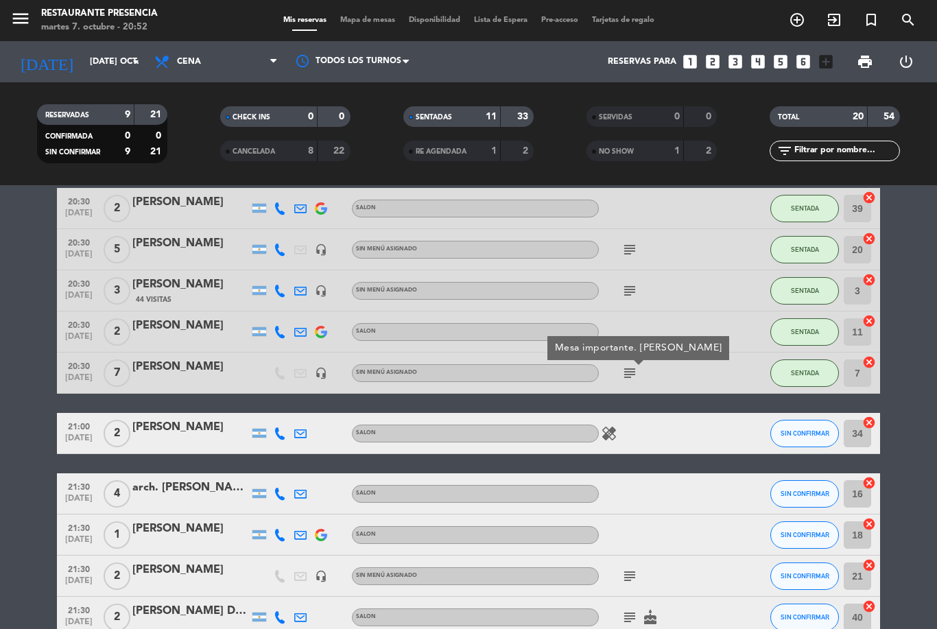
scroll to position [311, 0]
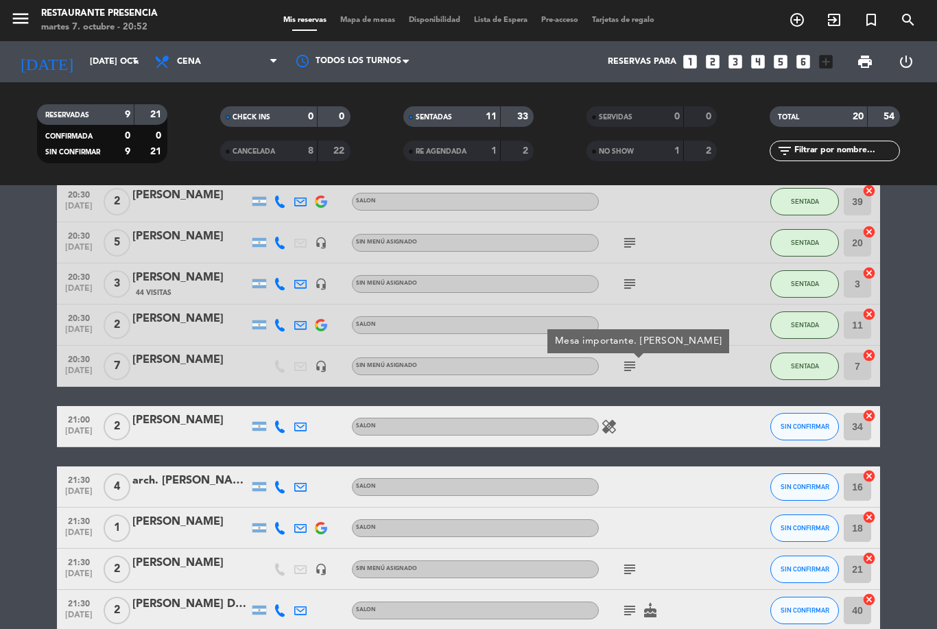
click at [697, 406] on div "healing" at bounding box center [660, 426] width 123 height 40
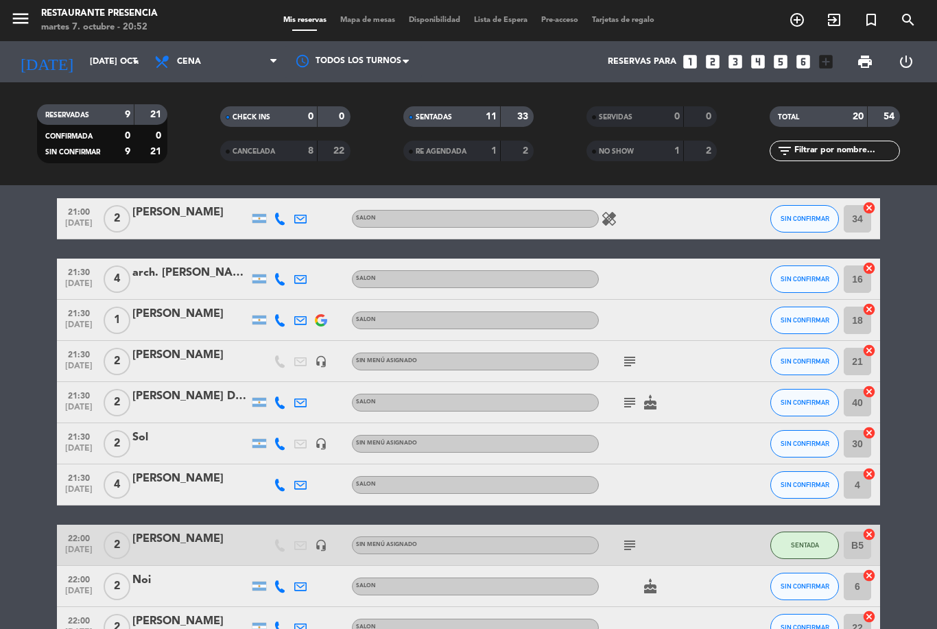
scroll to position [518, 0]
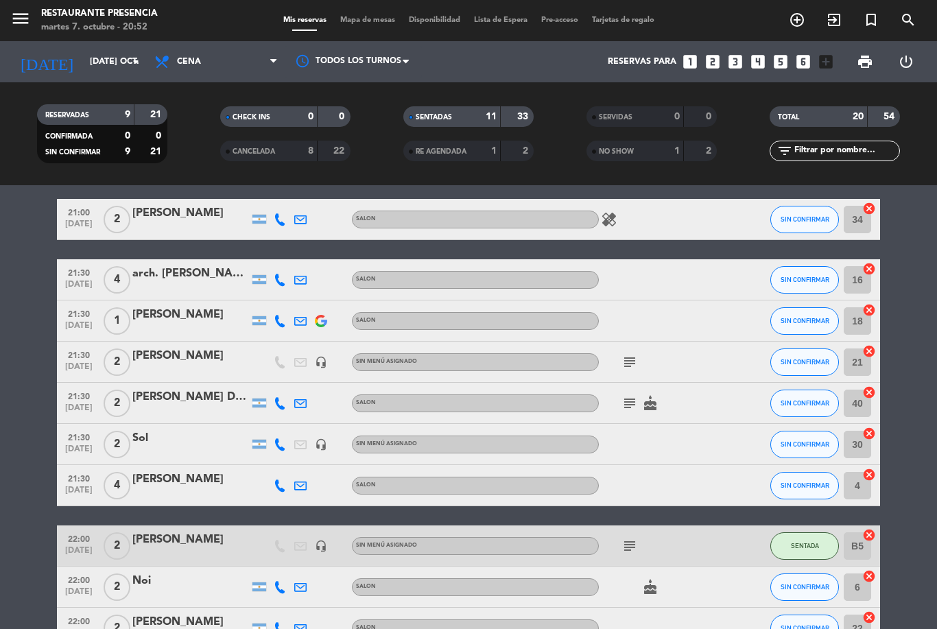
click at [164, 448] on div at bounding box center [190, 453] width 117 height 11
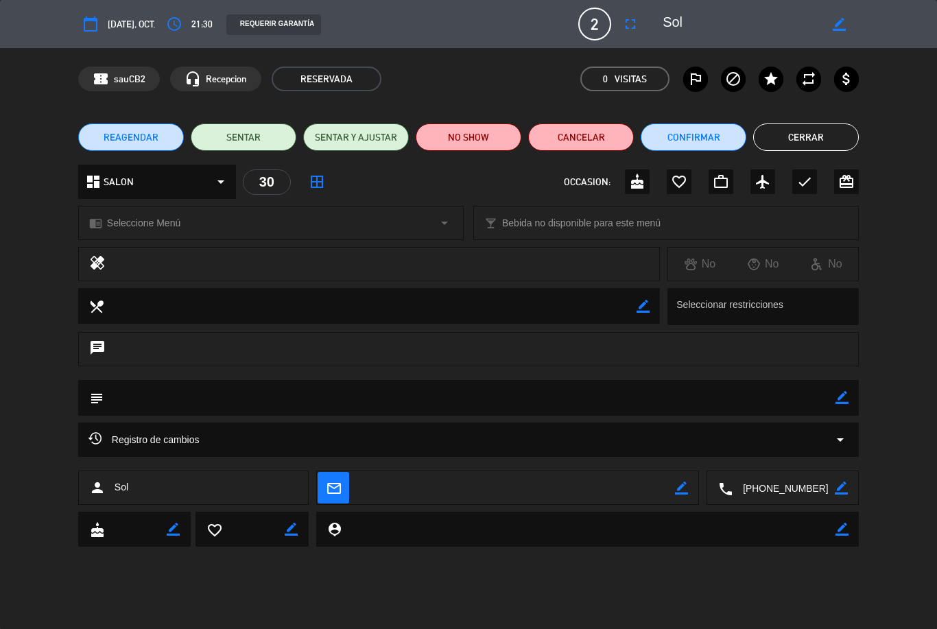
click at [840, 402] on icon "border_color" at bounding box center [841, 397] width 13 height 13
click at [540, 381] on textarea at bounding box center [470, 397] width 732 height 35
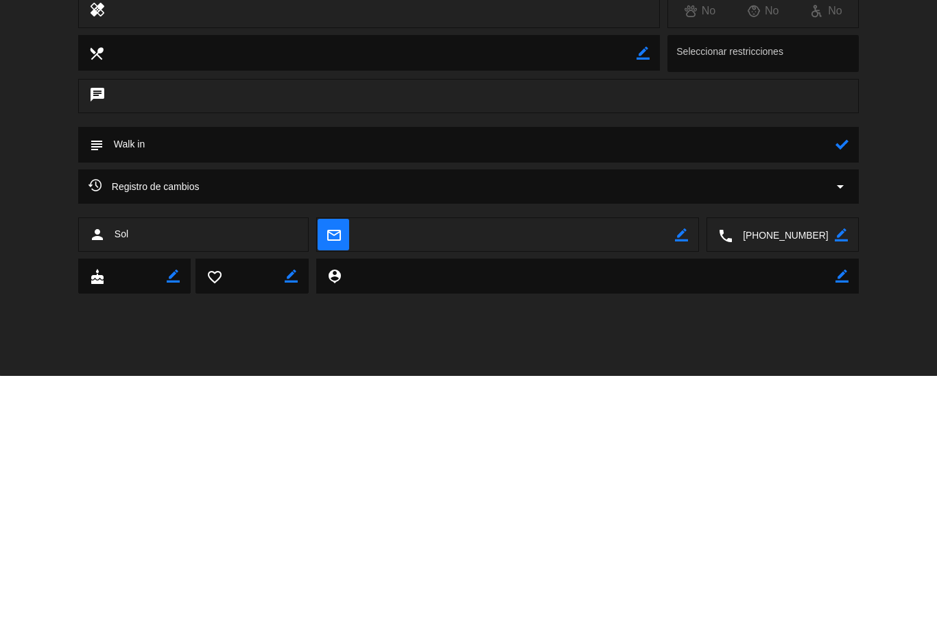
type textarea "Walk in"
click at [841, 391] on icon at bounding box center [841, 397] width 13 height 13
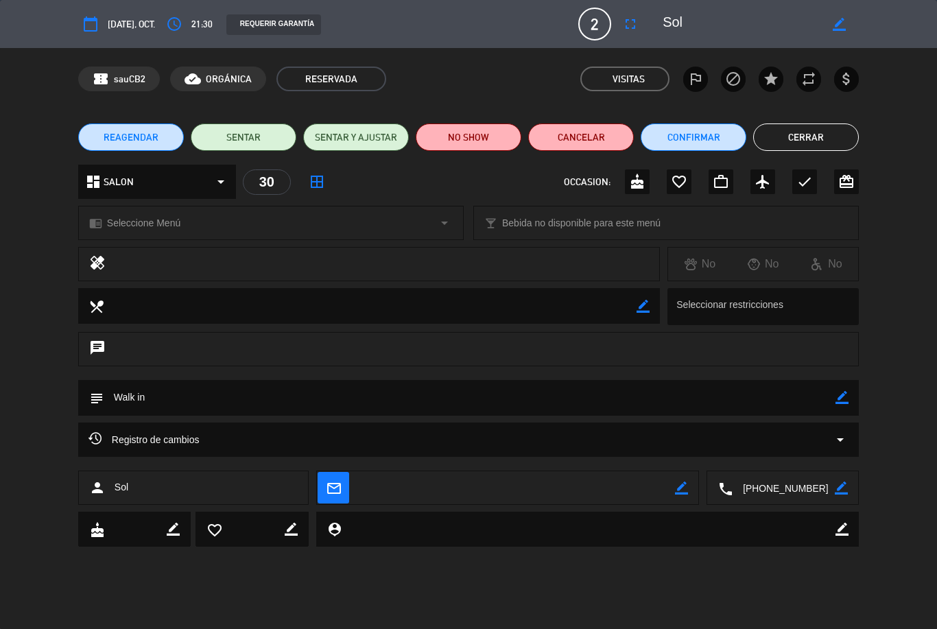
click at [814, 134] on button "Cerrar" at bounding box center [806, 136] width 106 height 27
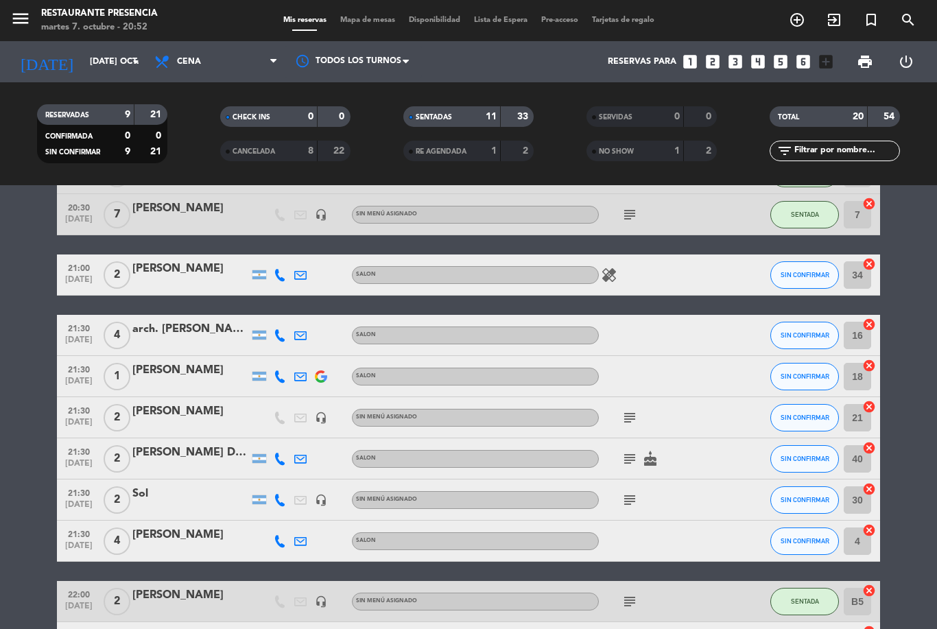
scroll to position [443, 0]
